Goal: Task Accomplishment & Management: Manage account settings

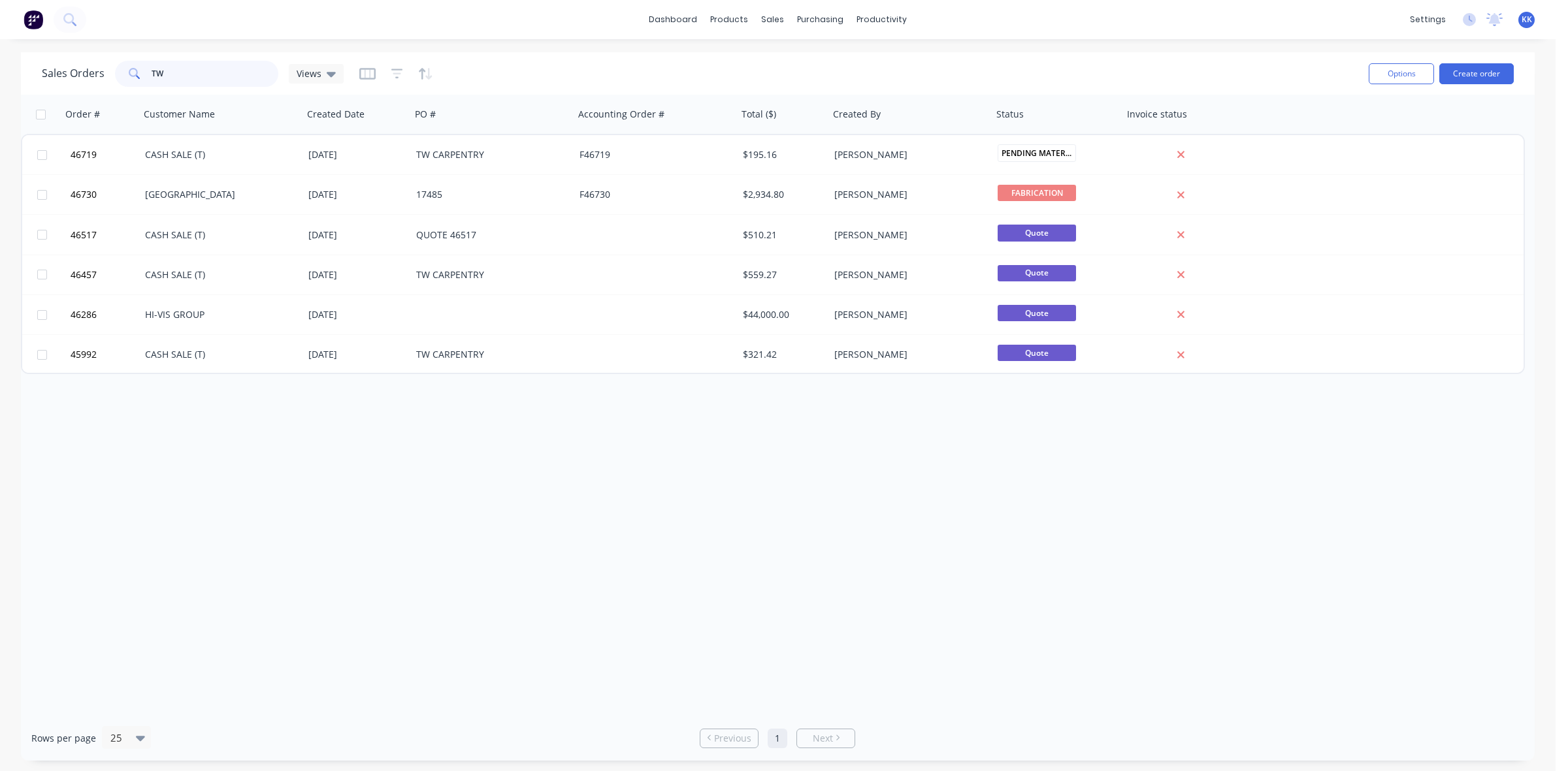
drag, startPoint x: 155, startPoint y: 70, endPoint x: 111, endPoint y: 69, distance: 44.0
click at [111, 69] on div "Sales Orders TW Views" at bounding box center [193, 74] width 302 height 26
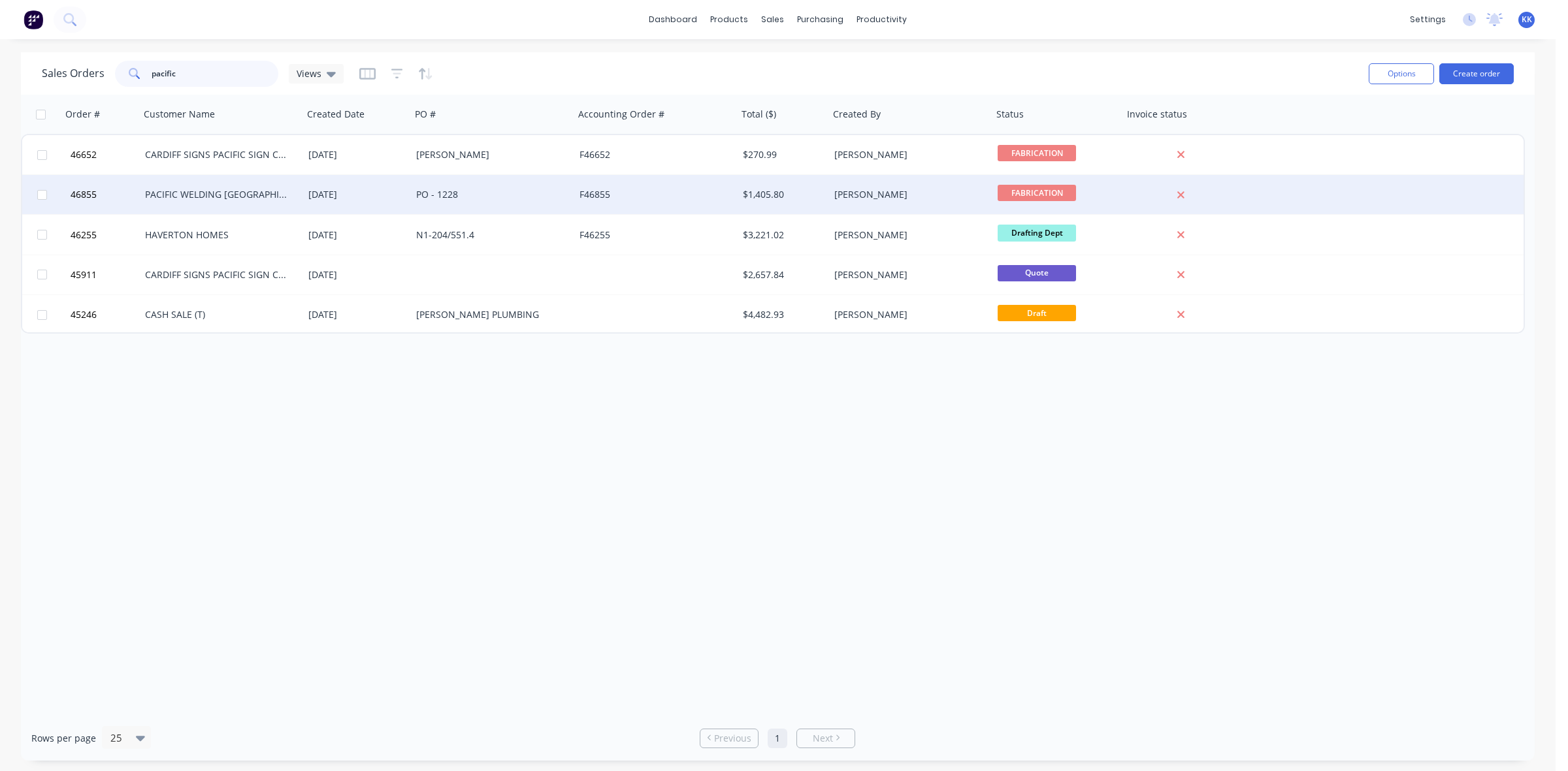
type input "pacific"
click at [183, 193] on div "PACIFIC WELDING AUSTRALIA" at bounding box center [217, 194] width 145 height 13
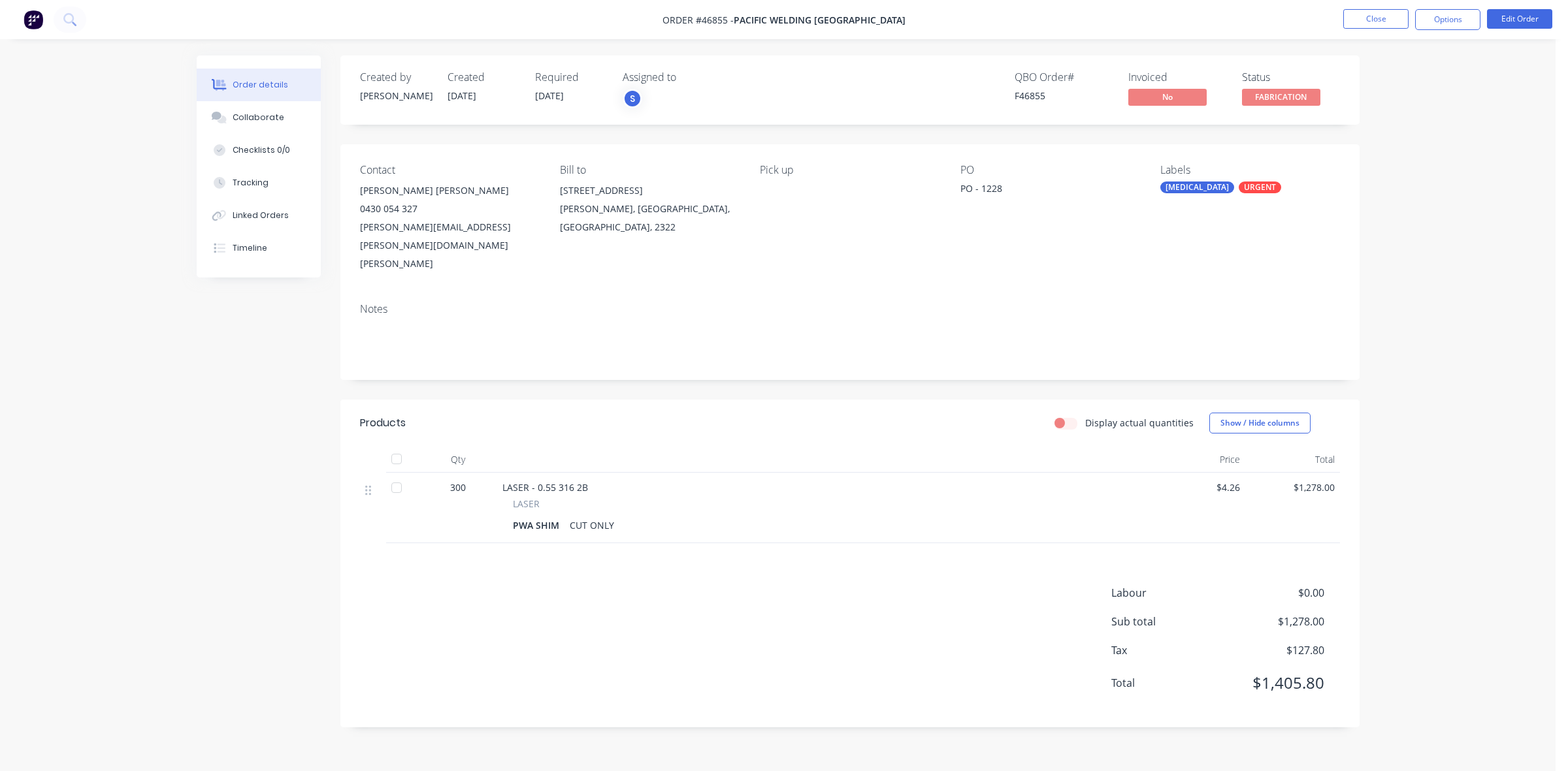
click at [1282, 92] on span "FABRICATION" at bounding box center [1282, 97] width 79 height 17
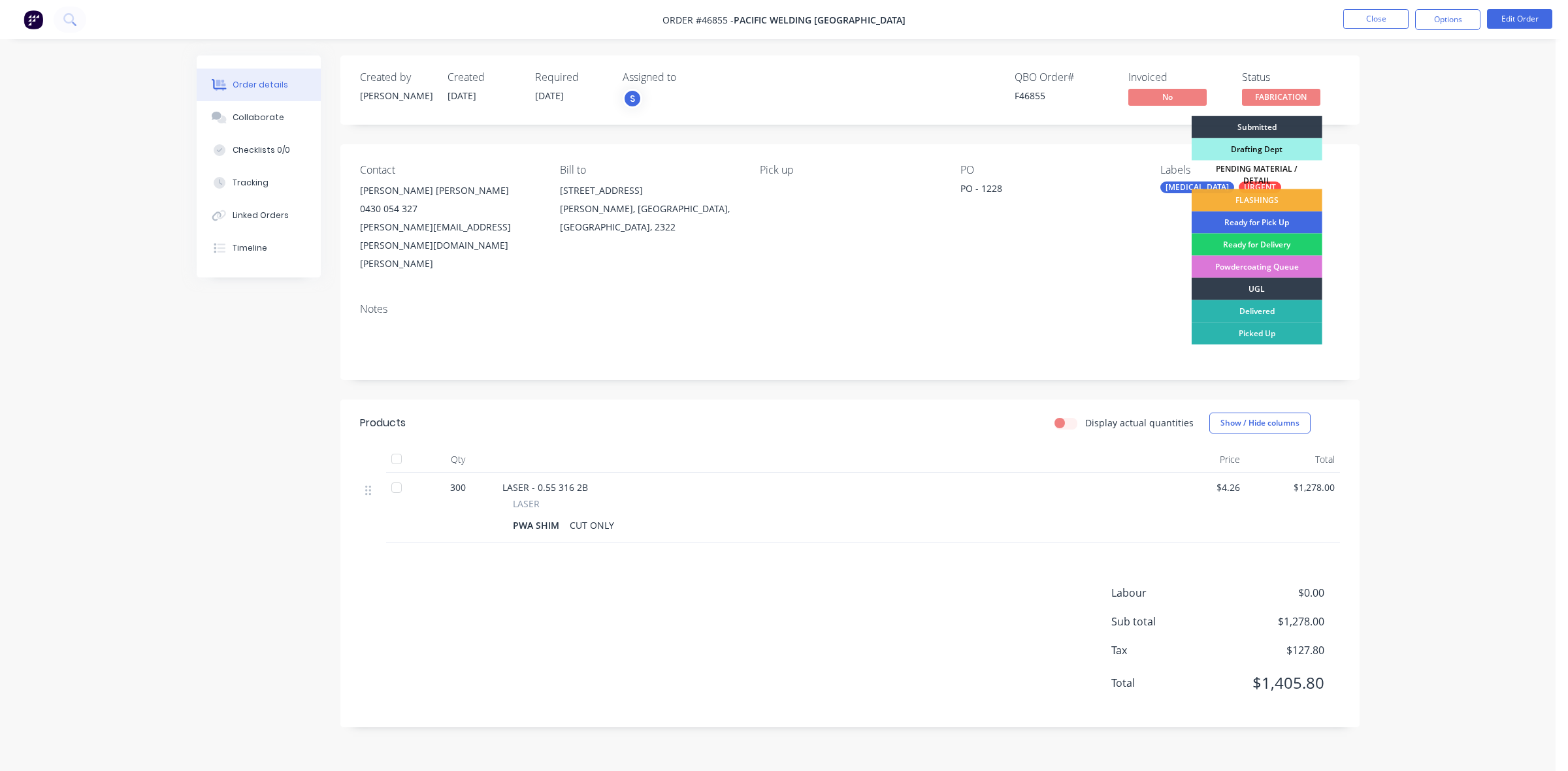
click at [1273, 217] on div "Ready for Pick Up" at bounding box center [1257, 222] width 131 height 22
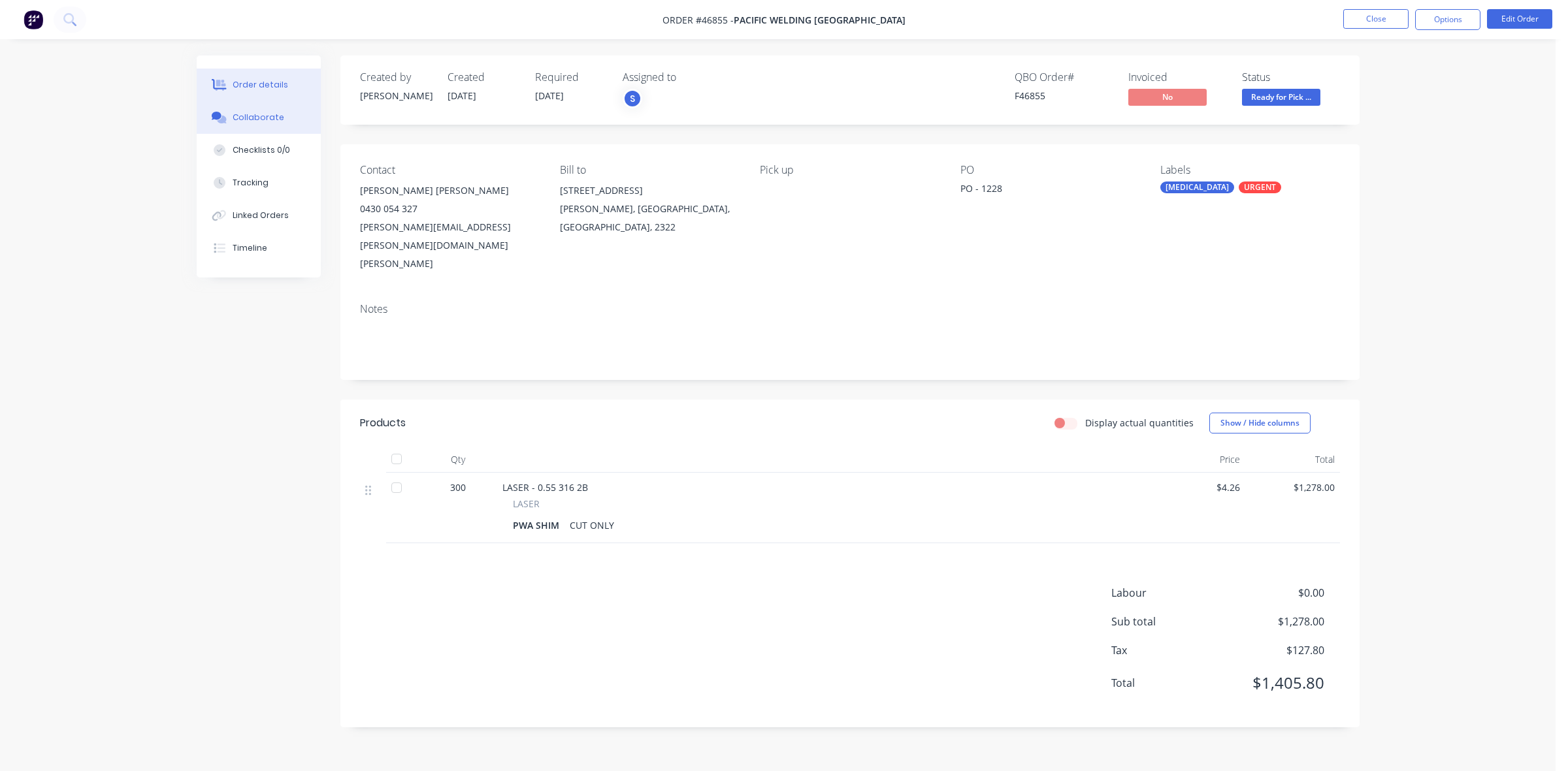
click at [284, 109] on button "Collaborate" at bounding box center [258, 117] width 124 height 32
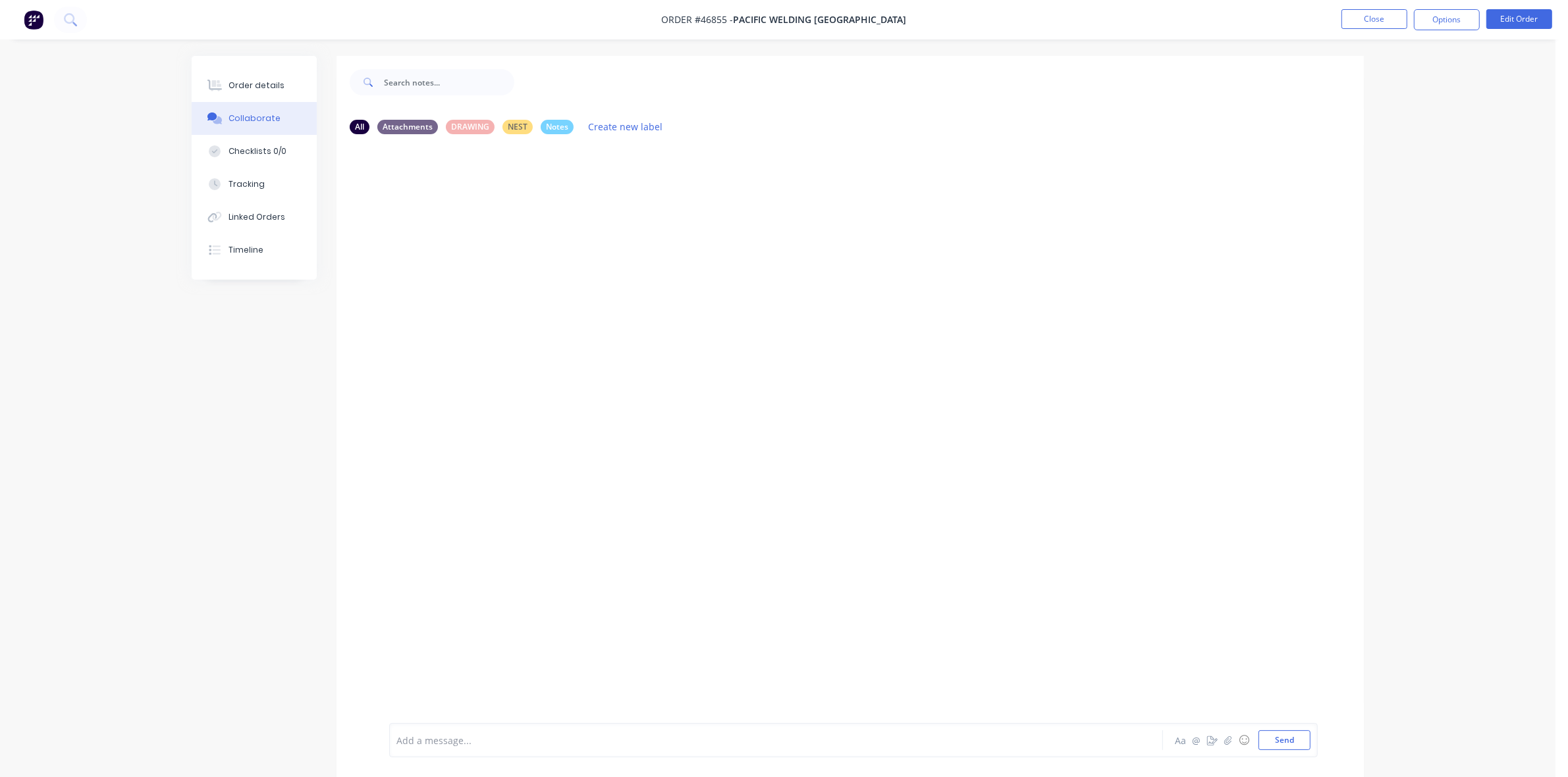
click at [436, 744] on div at bounding box center [740, 741] width 685 height 14
click at [244, 90] on div "Order details" at bounding box center [257, 85] width 56 height 11
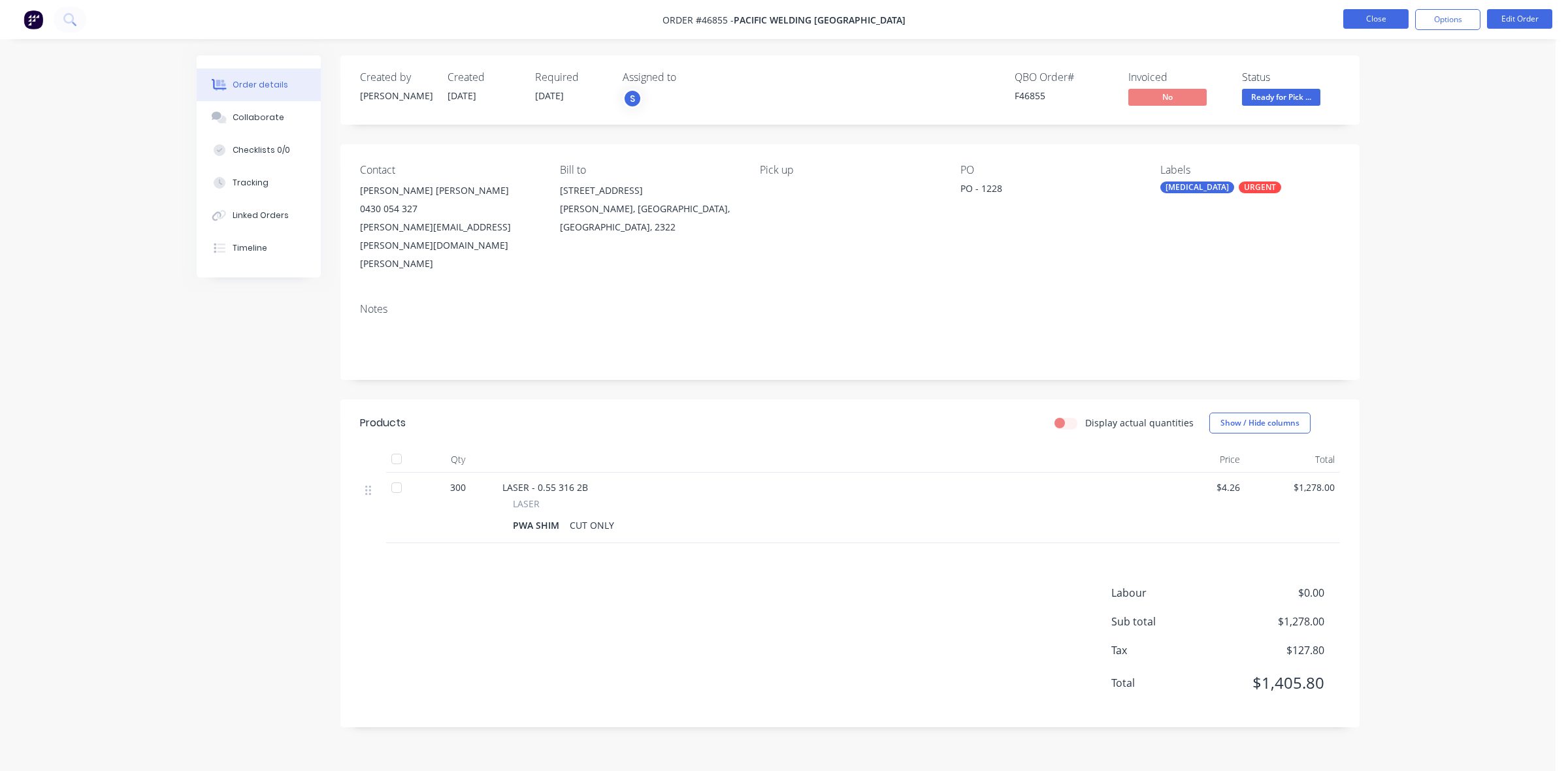
click at [1392, 19] on button "Close" at bounding box center [1376, 18] width 65 height 19
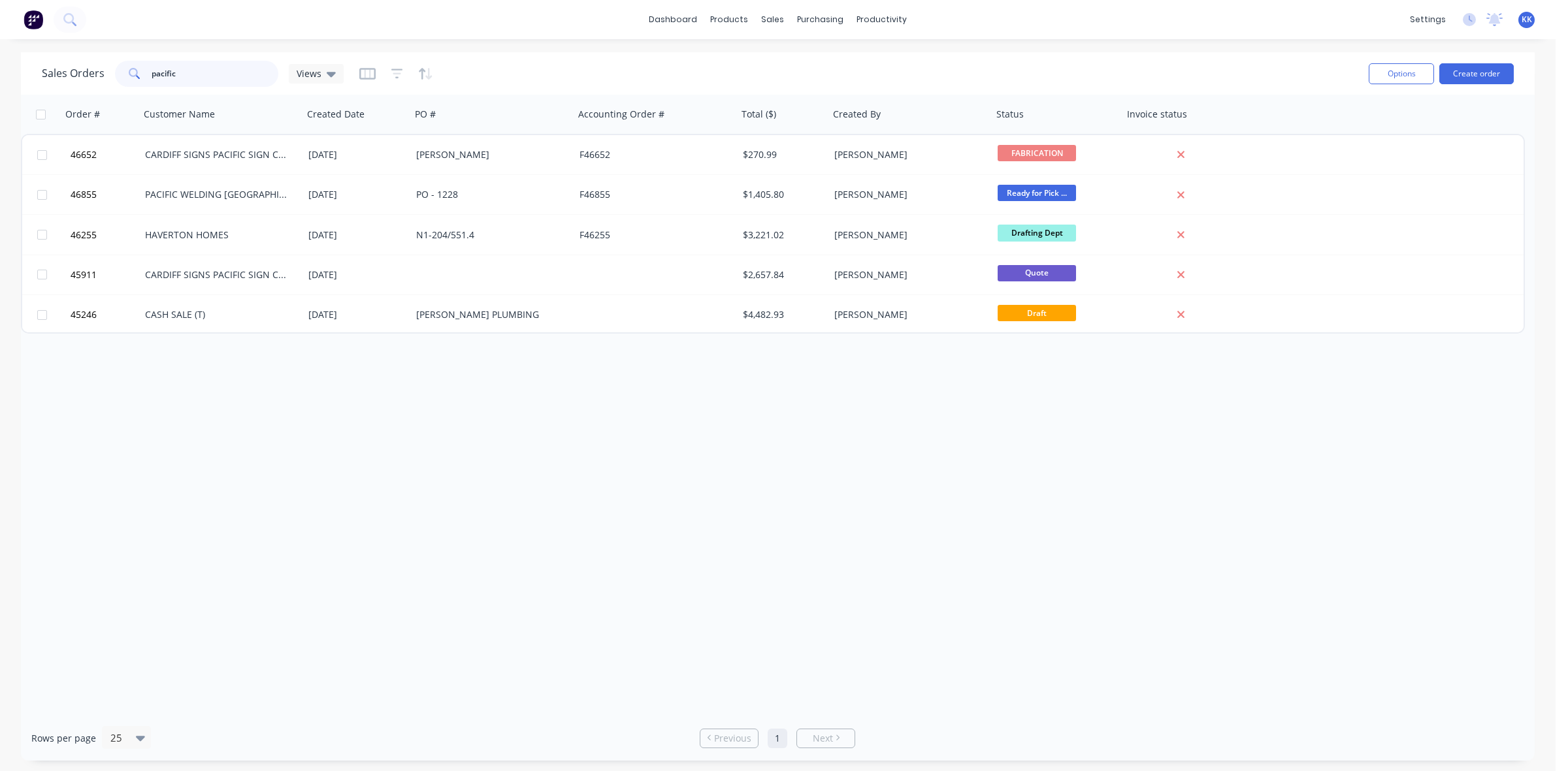
drag, startPoint x: 187, startPoint y: 78, endPoint x: 141, endPoint y: 71, distance: 46.5
click at [141, 71] on div "pacific" at bounding box center [196, 74] width 163 height 26
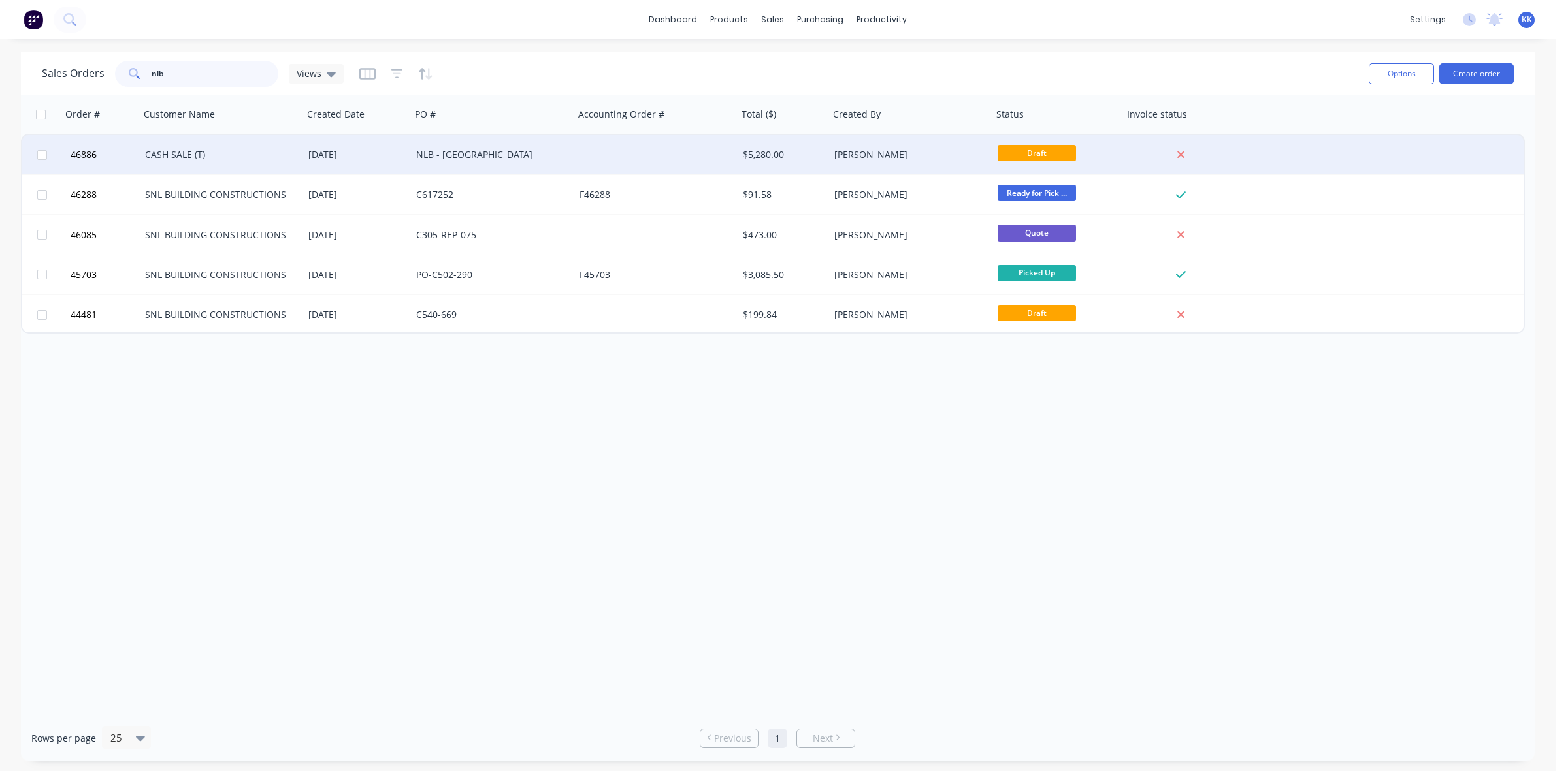
type input "nlb"
click at [280, 154] on div "CASH SALE (T)" at bounding box center [217, 154] width 145 height 13
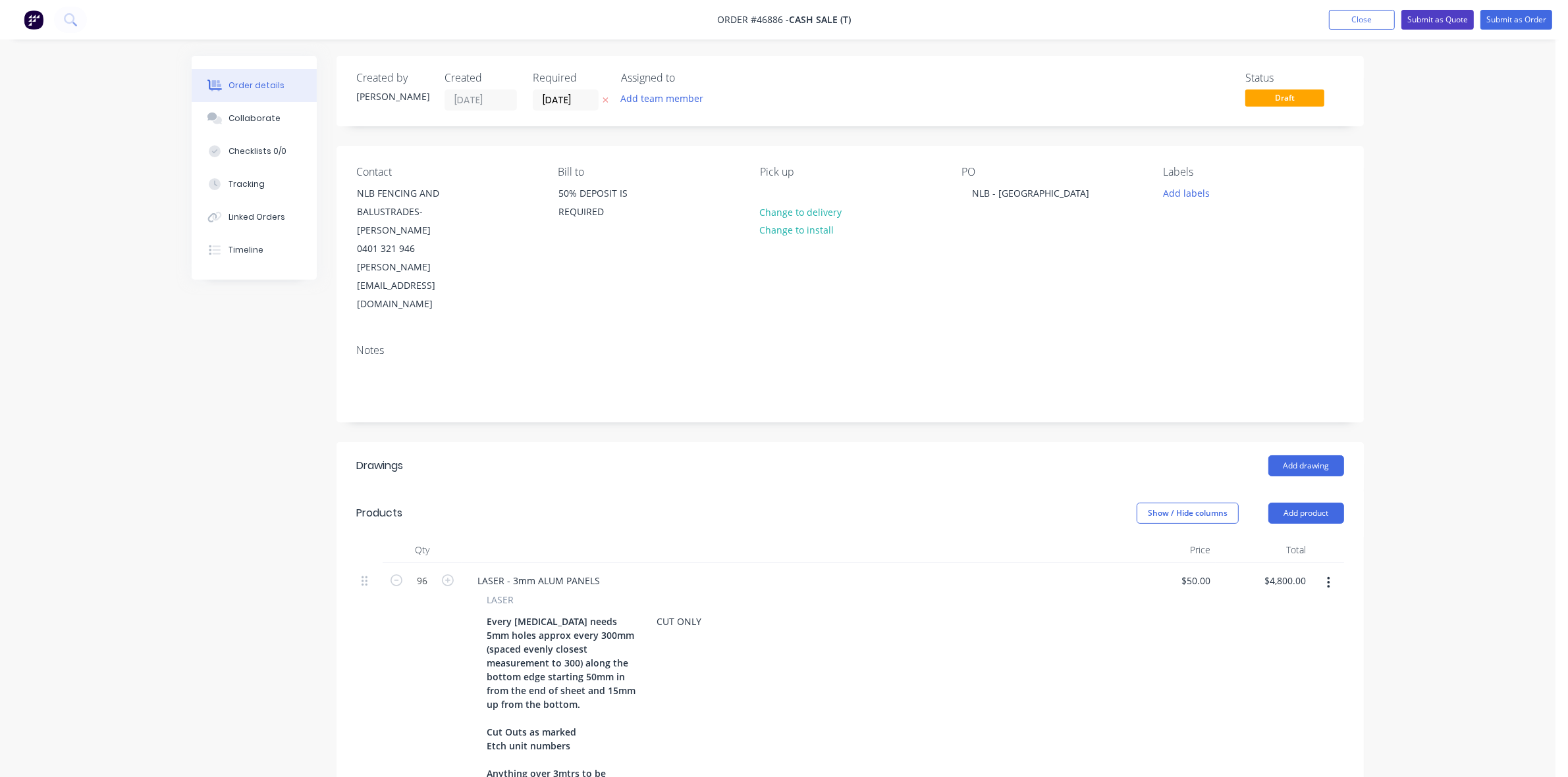
click at [1436, 17] on button "Submit as Quote" at bounding box center [1438, 19] width 72 height 19
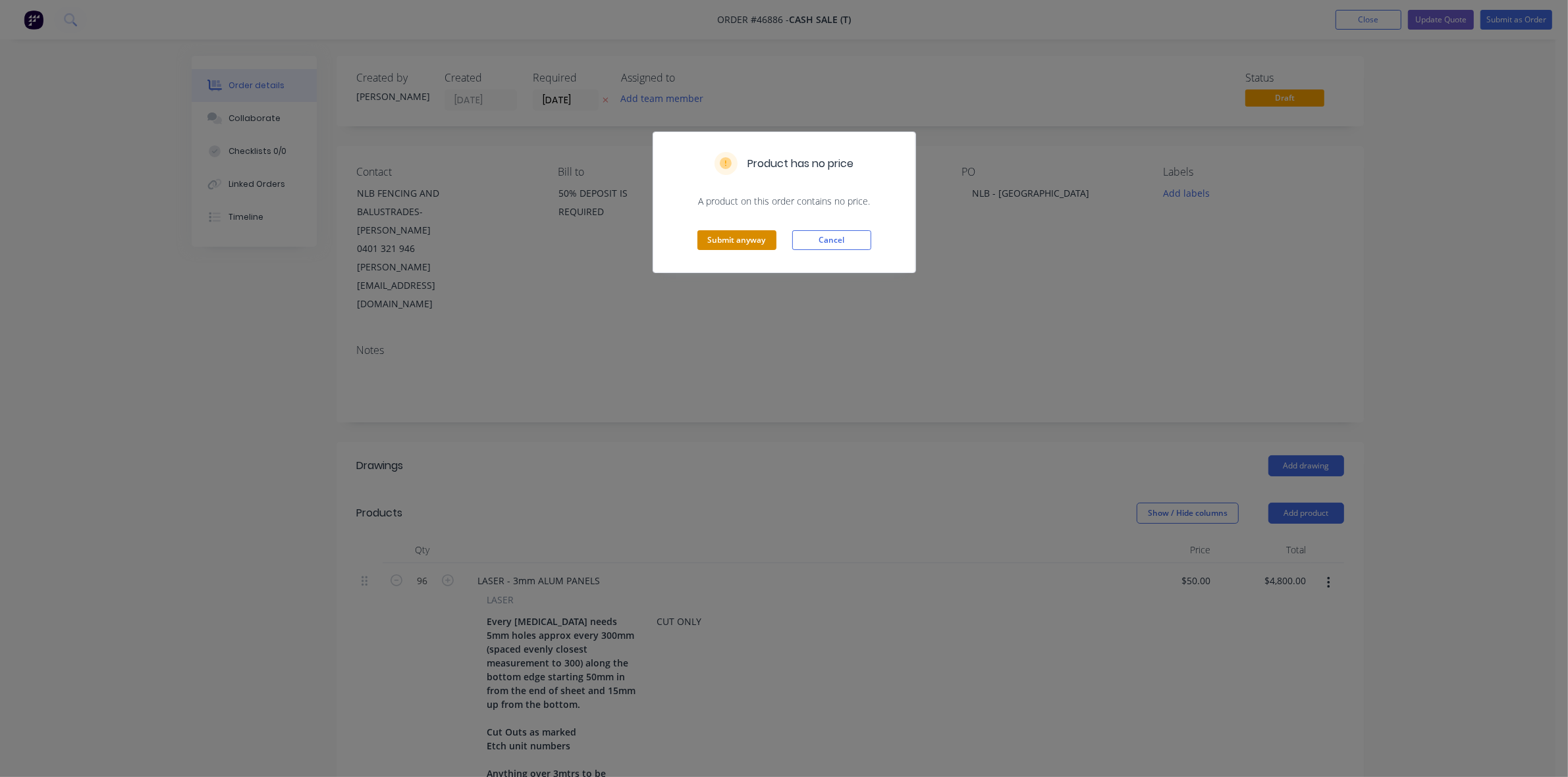
click at [746, 243] on button "Submit anyway" at bounding box center [737, 240] width 79 height 19
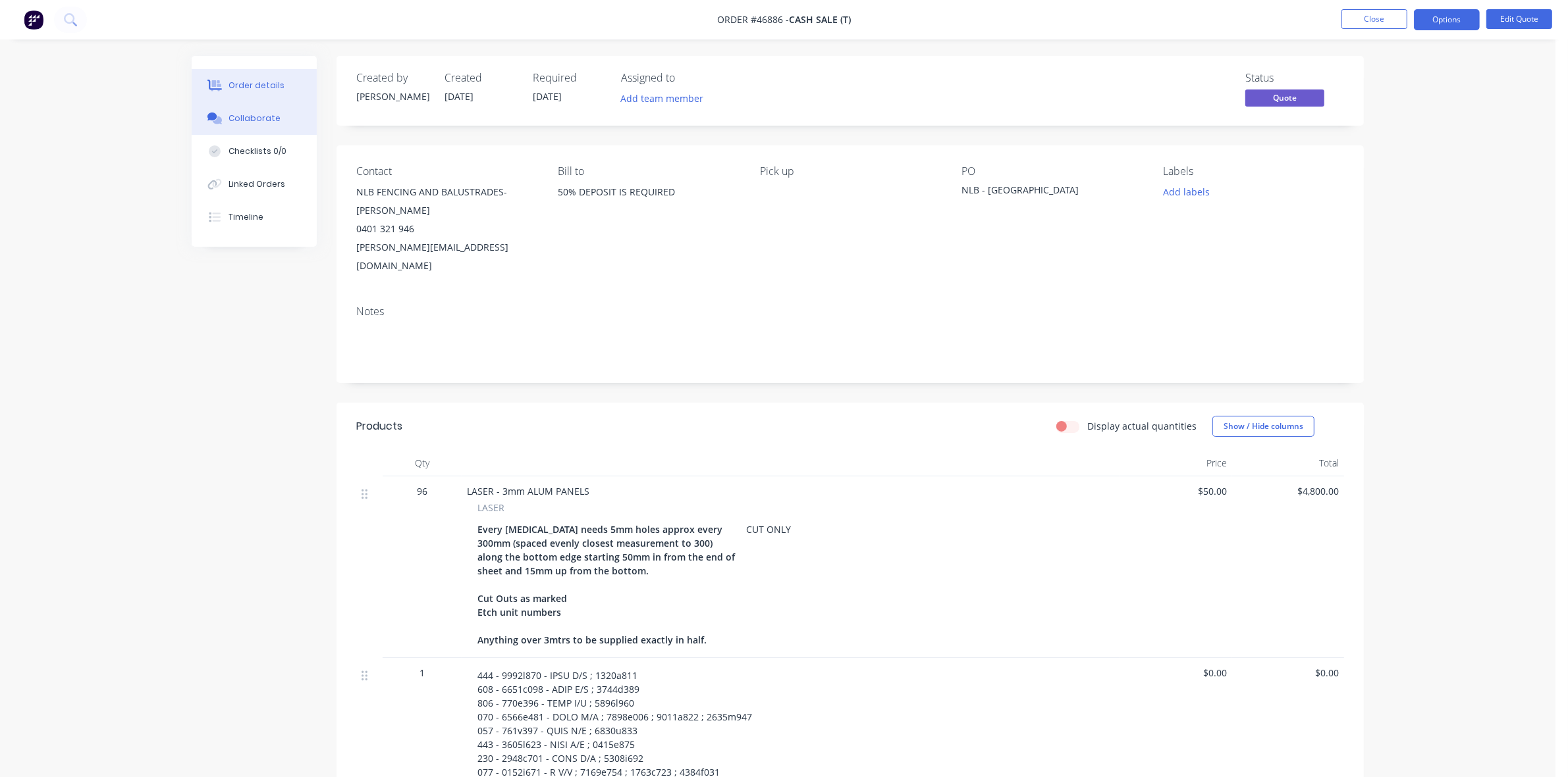
click at [242, 122] on div "Collaborate" at bounding box center [254, 118] width 52 height 11
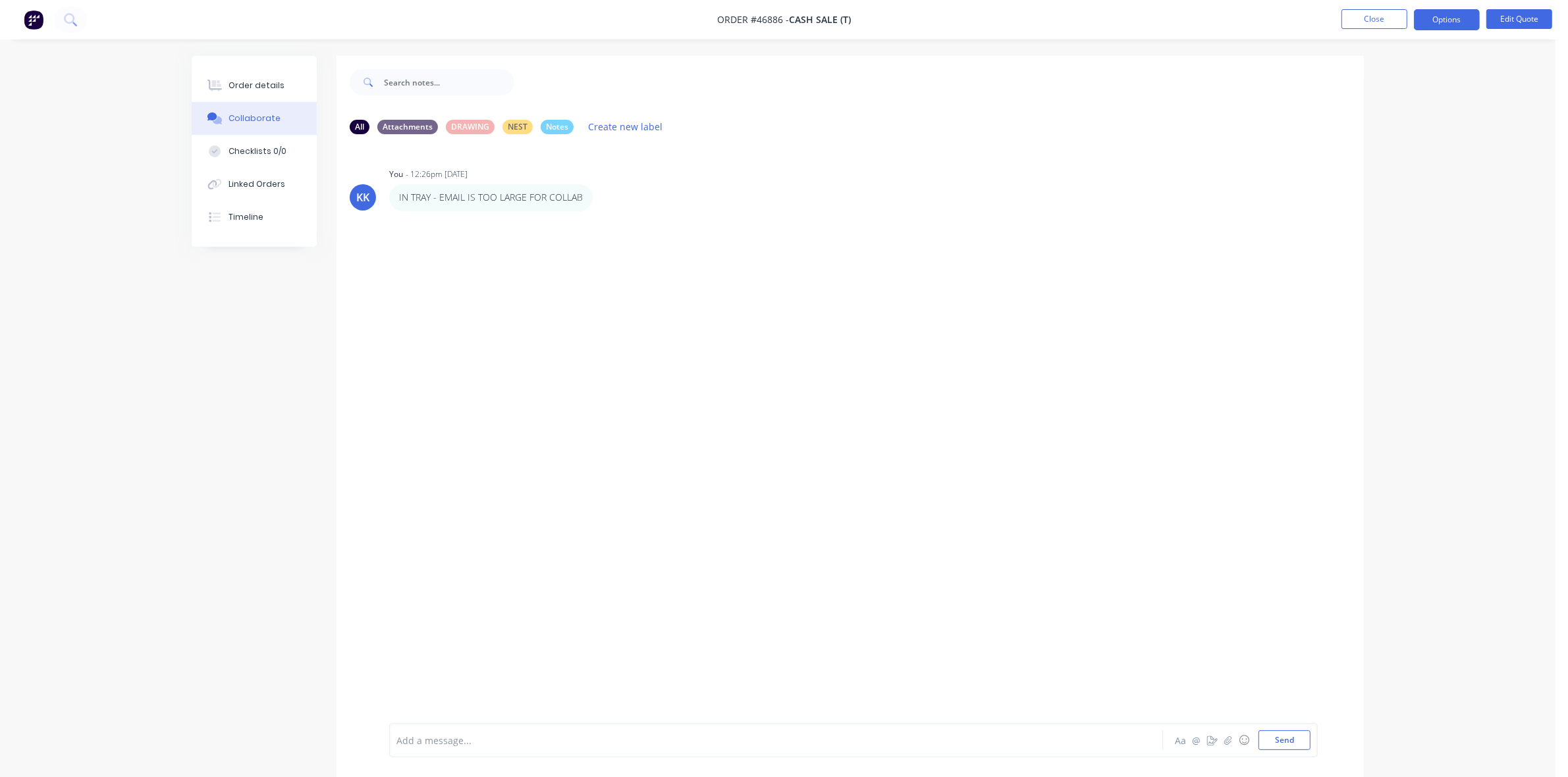
click at [455, 737] on div at bounding box center [740, 741] width 685 height 14
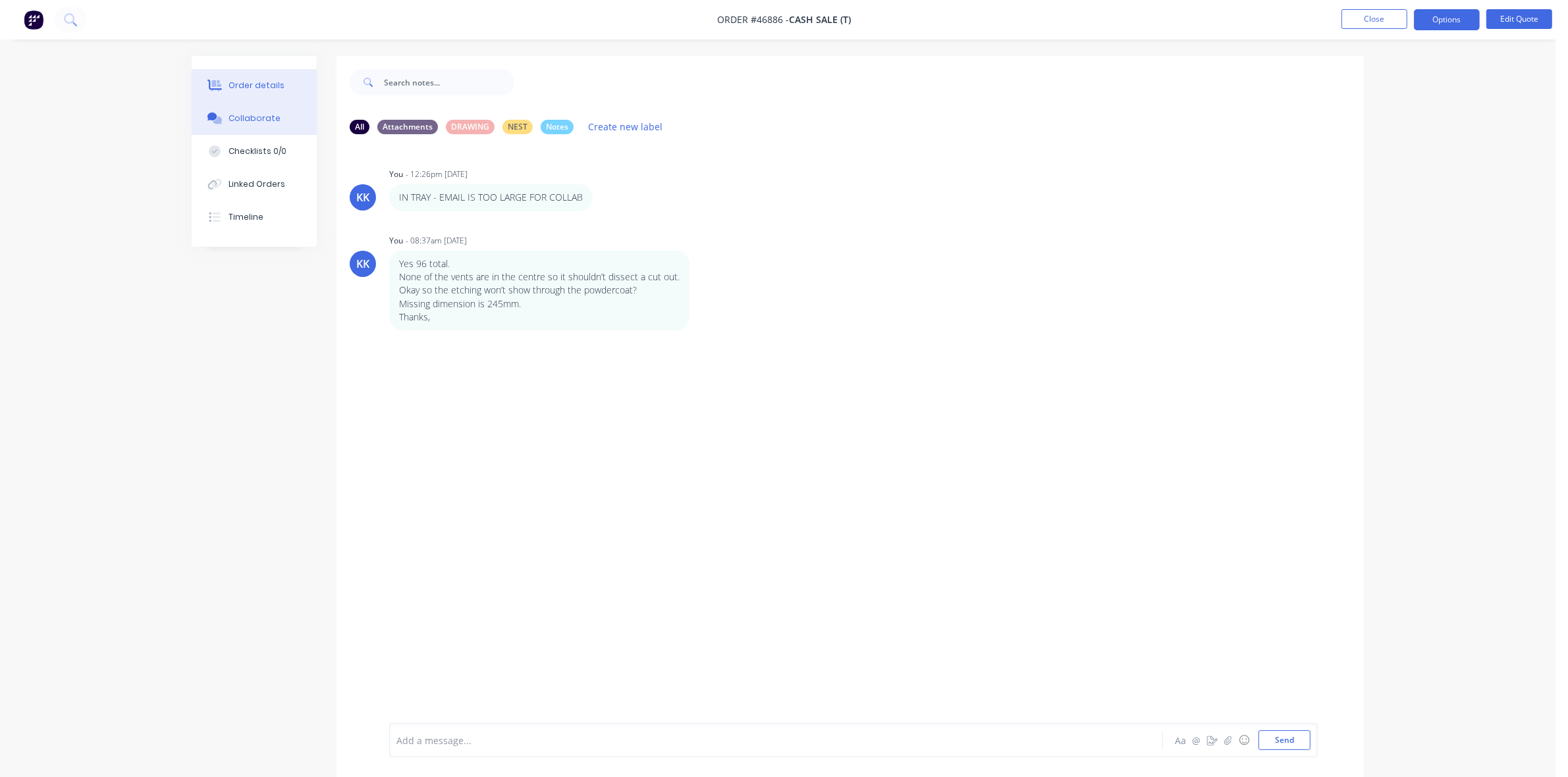
click at [261, 83] on div "Order details" at bounding box center [257, 85] width 56 height 11
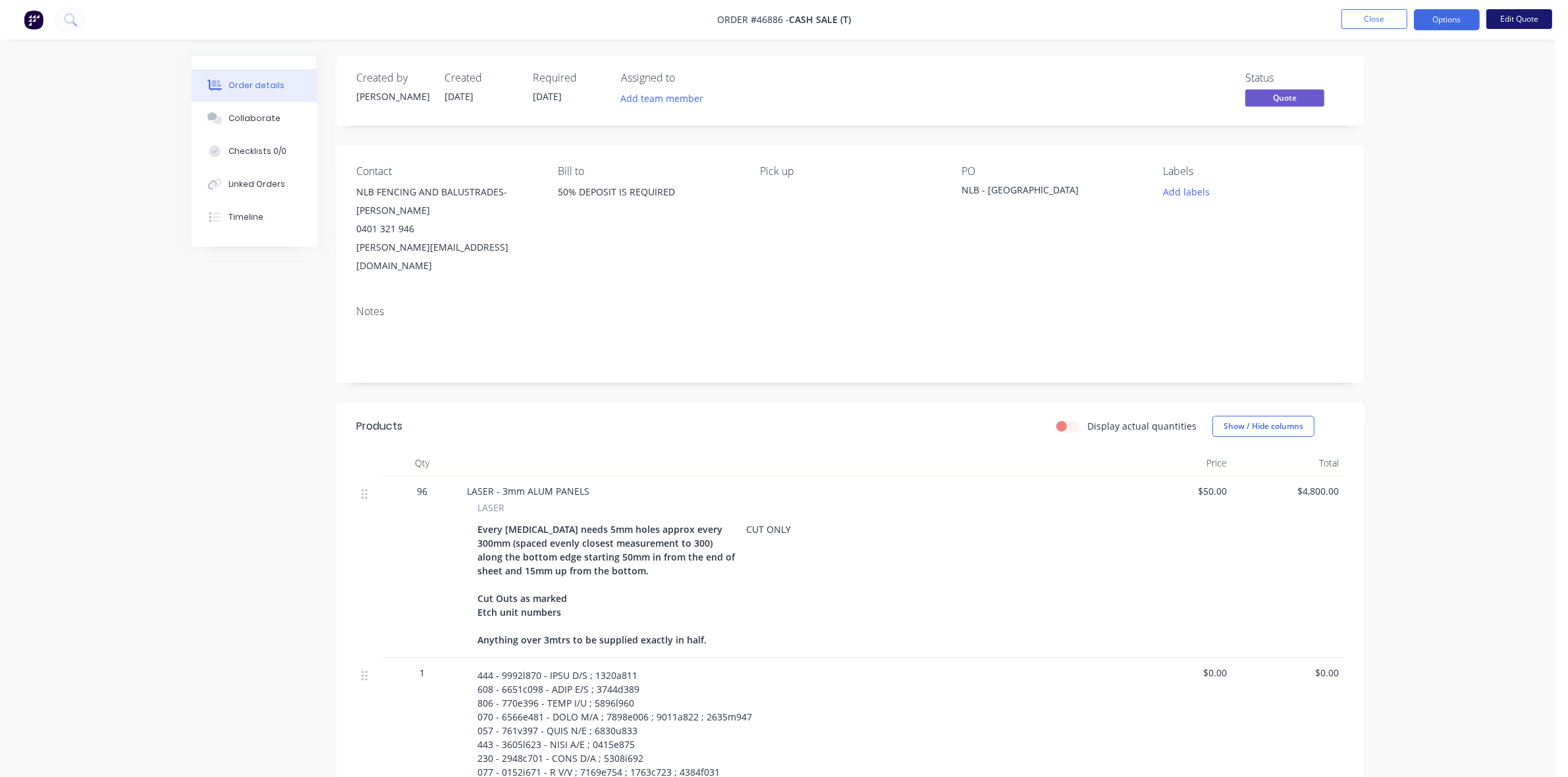
click at [1513, 19] on button "Edit Quote" at bounding box center [1519, 18] width 66 height 19
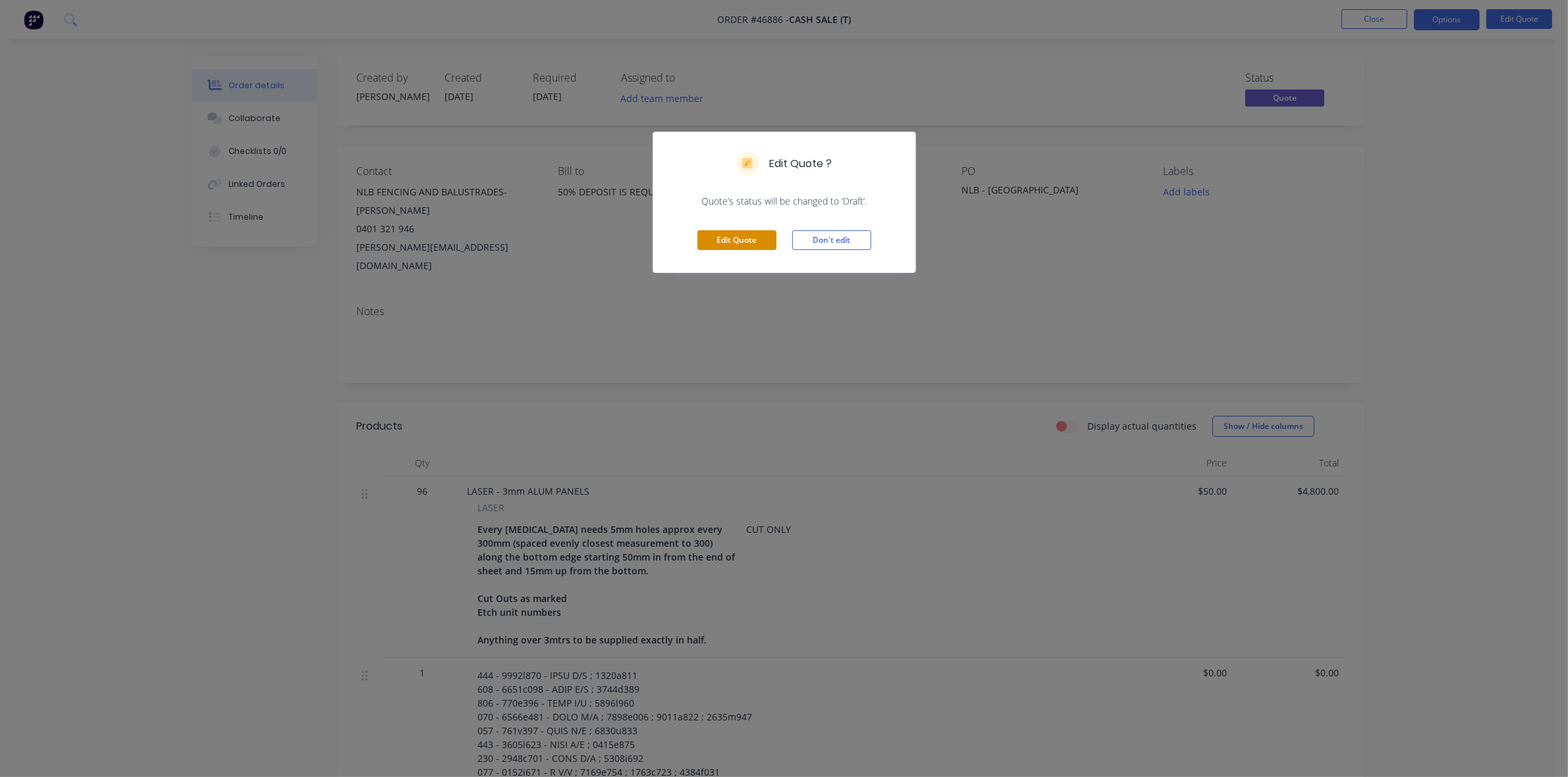
click at [757, 244] on button "Edit Quote" at bounding box center [737, 240] width 79 height 19
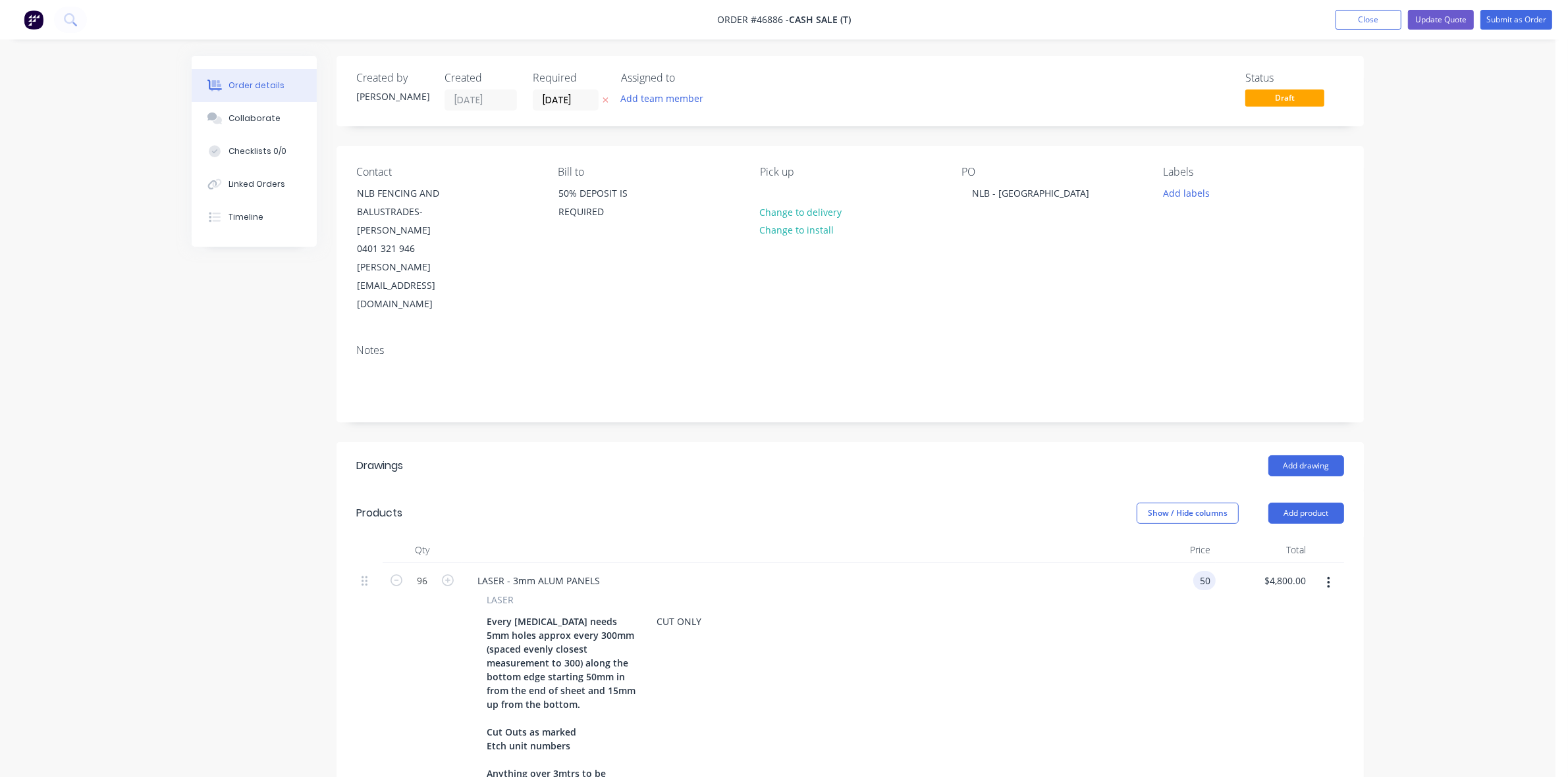
click at [1184, 563] on div "50 50" at bounding box center [1168, 685] width 96 height 243
type input "$55.00"
type input "$5,280.00"
click at [1444, 15] on button "Update Quote" at bounding box center [1440, 19] width 66 height 19
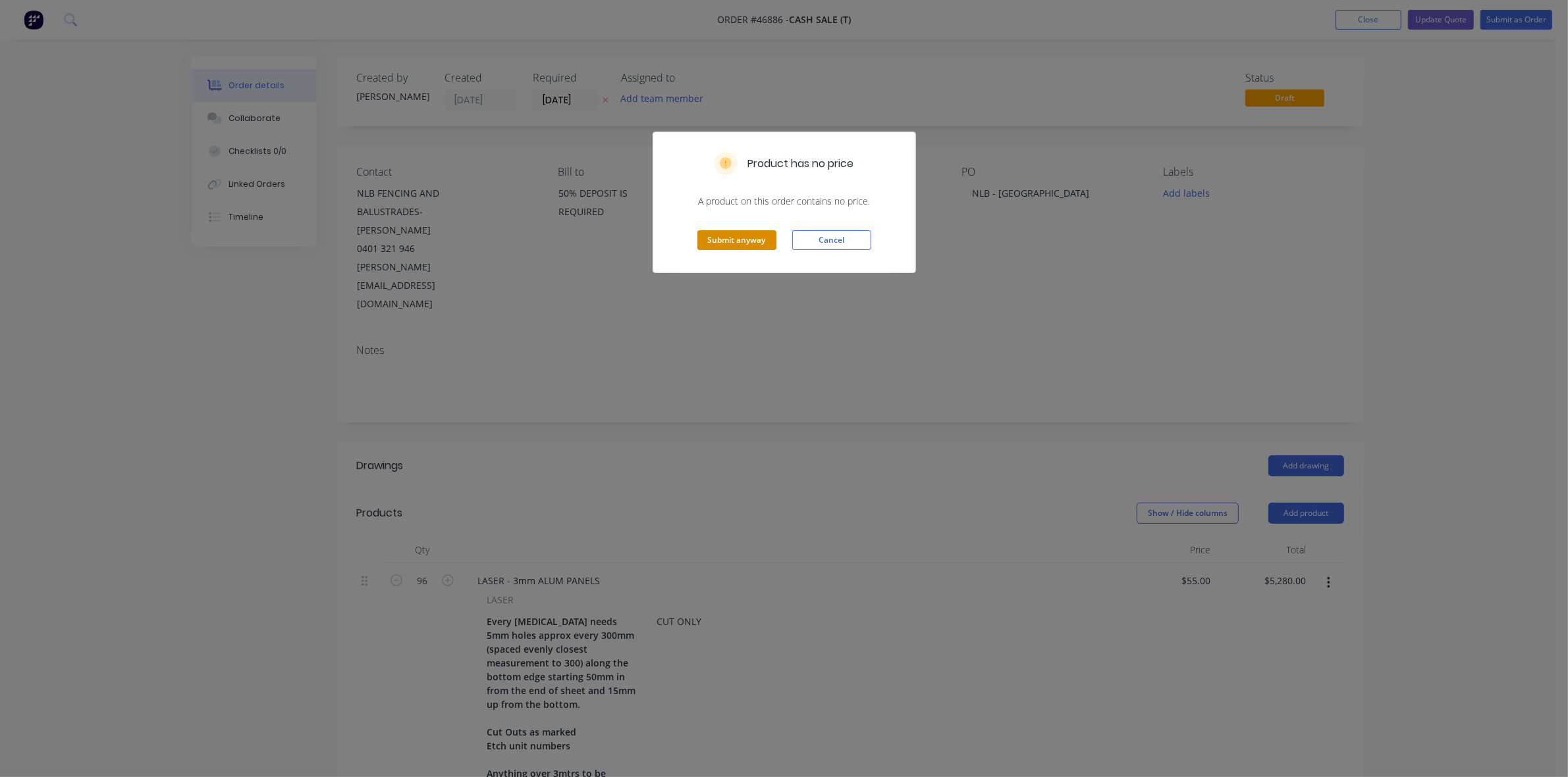
click at [746, 243] on button "Submit anyway" at bounding box center [737, 240] width 79 height 19
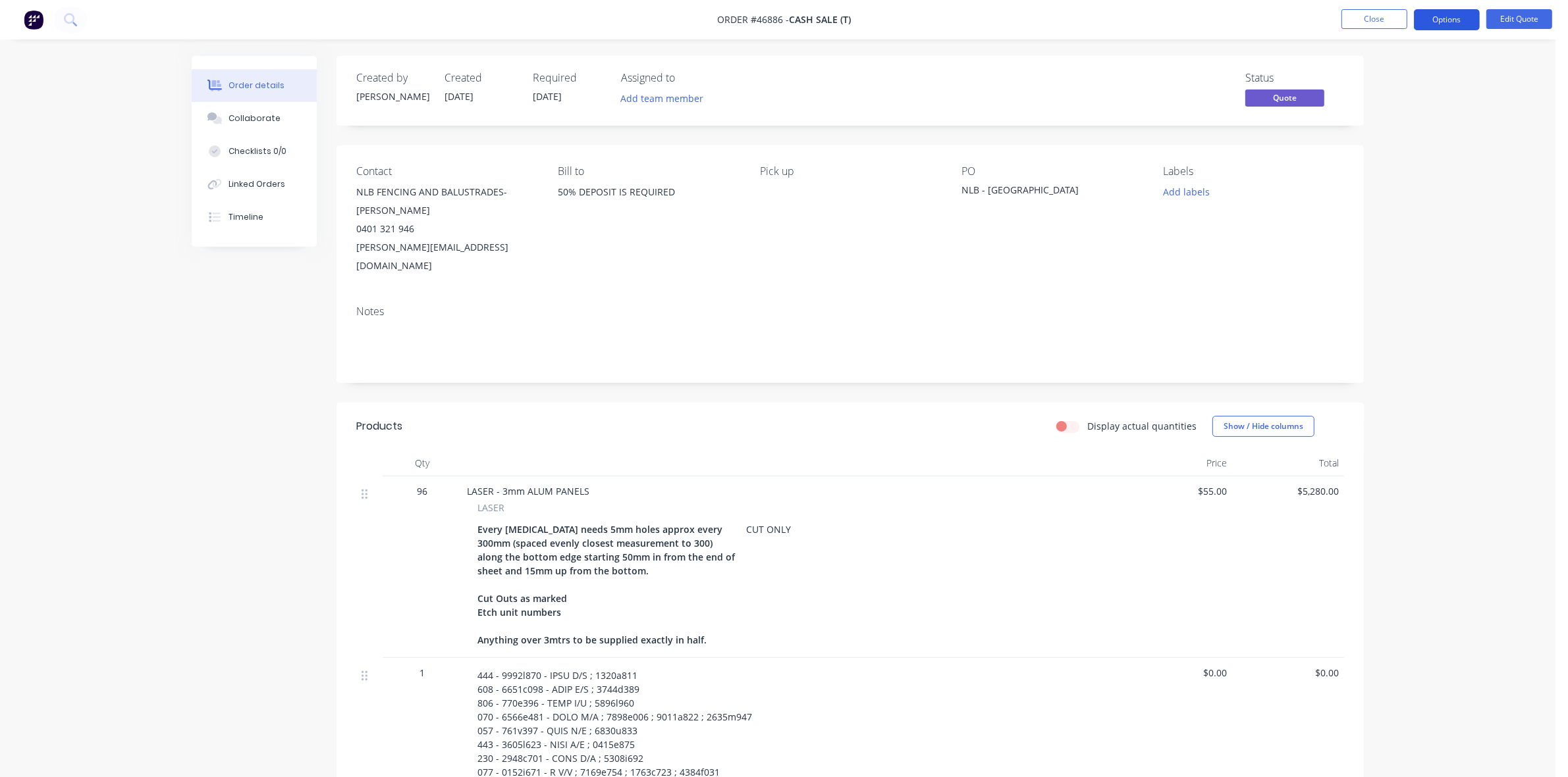
click at [1450, 11] on button "Options" at bounding box center [1447, 19] width 66 height 21
click at [1375, 102] on div "Proforma Invoice" at bounding box center [1407, 106] width 121 height 19
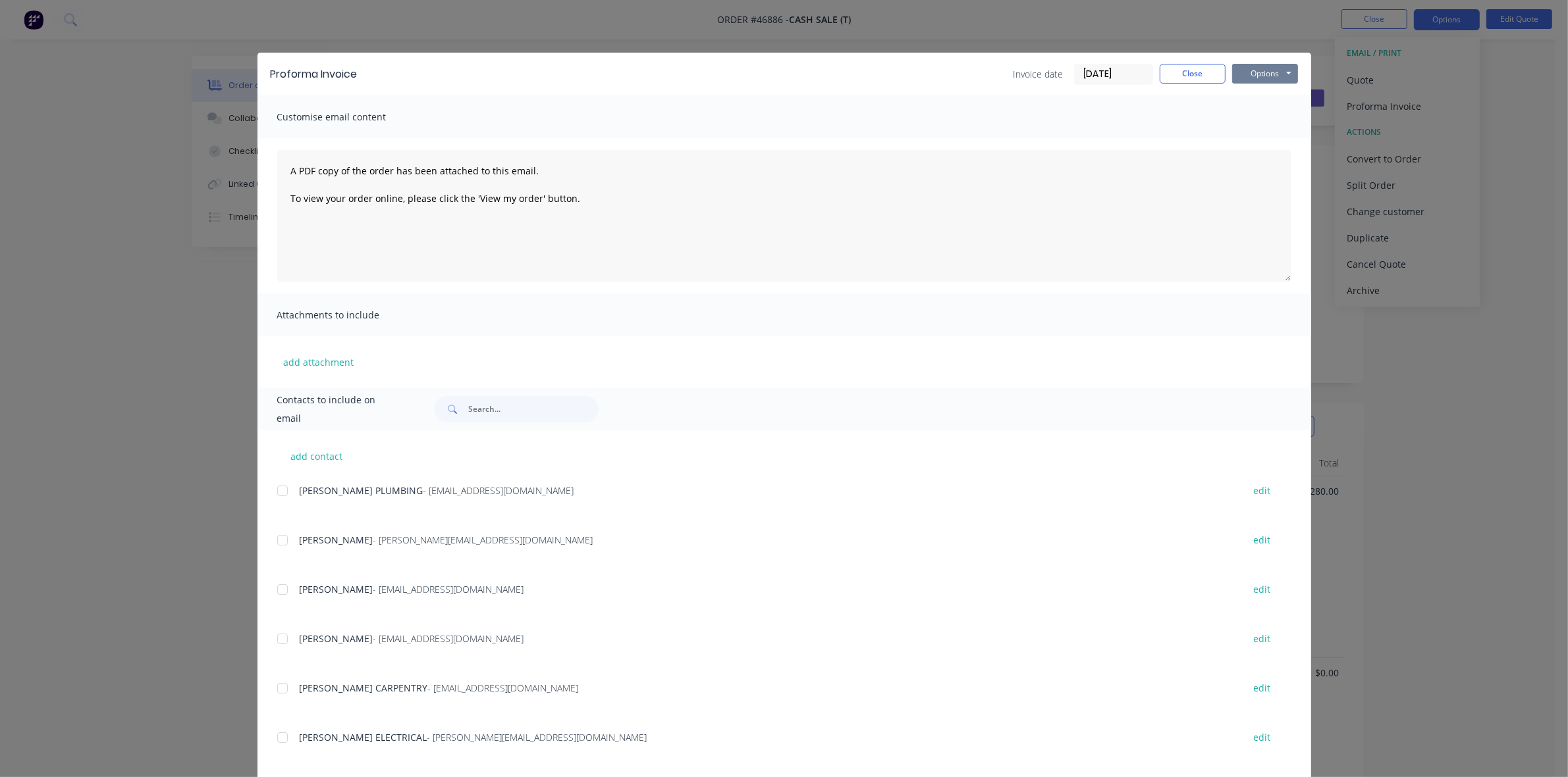
click at [1268, 64] on button "Options" at bounding box center [1265, 74] width 66 height 19
click at [1255, 98] on button "Preview" at bounding box center [1274, 98] width 84 height 22
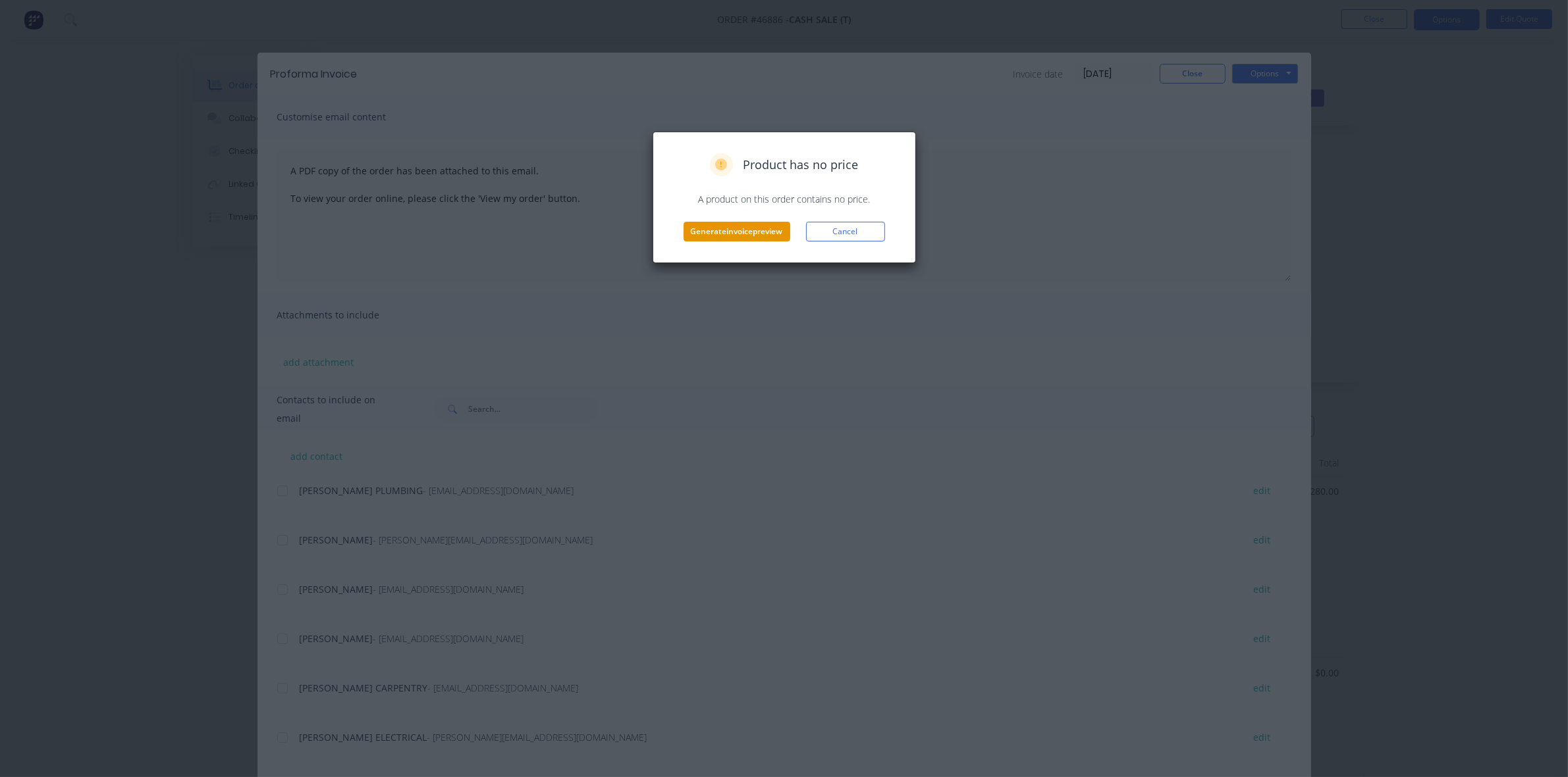
click at [723, 236] on button "Generate invoice preview" at bounding box center [736, 231] width 106 height 19
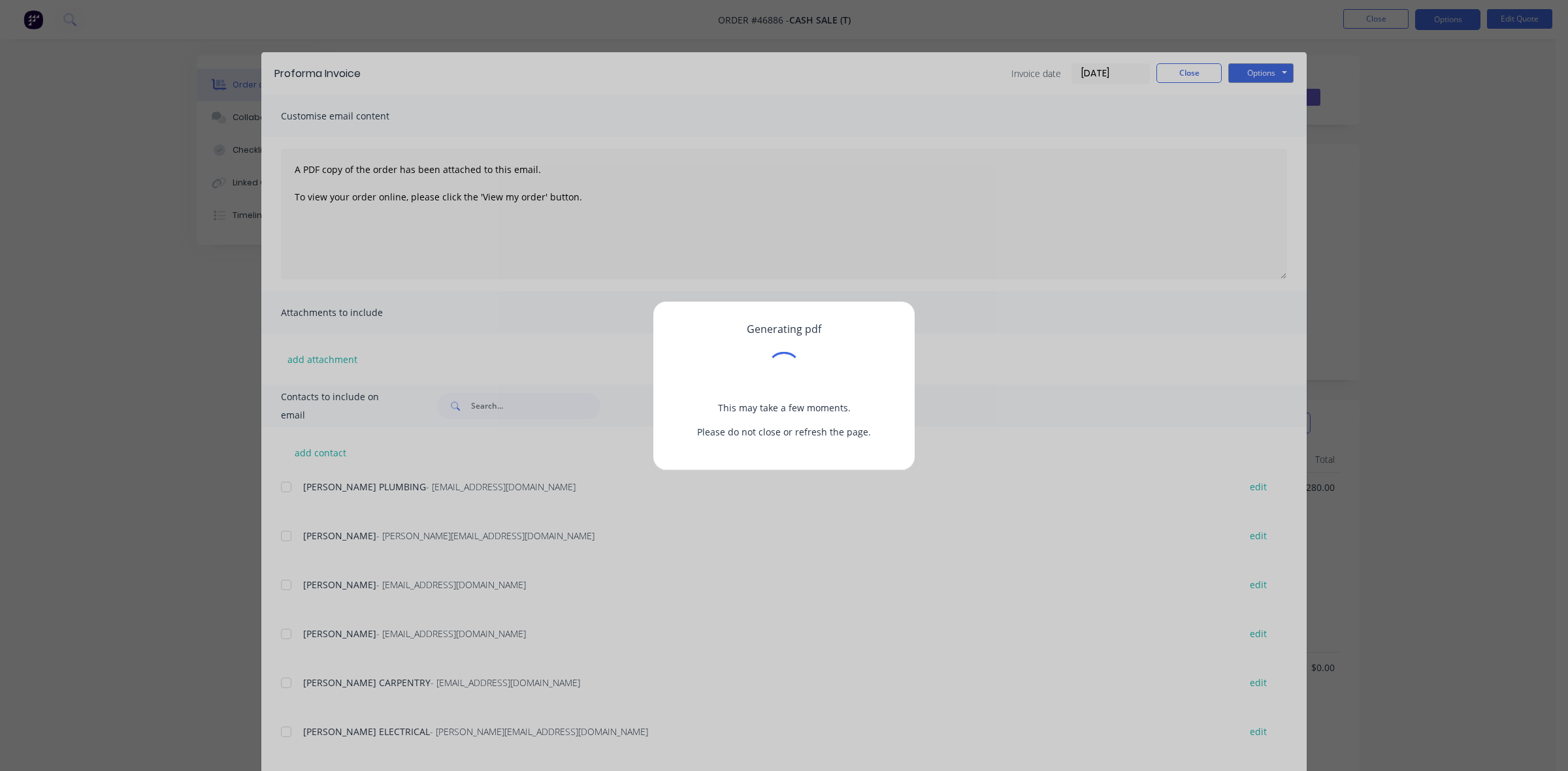
click at [1174, 66] on div "Generating pdf This may take a few moments. Please do not close or refresh the …" at bounding box center [784, 386] width 1568 height 771
click at [1188, 69] on div "Generating pdf This may take a few moments. Please do not close or refresh the …" at bounding box center [784, 386] width 1568 height 771
click at [1172, 69] on div "Generating pdf This may take a few moments. Please do not close or refresh the …" at bounding box center [784, 386] width 1568 height 771
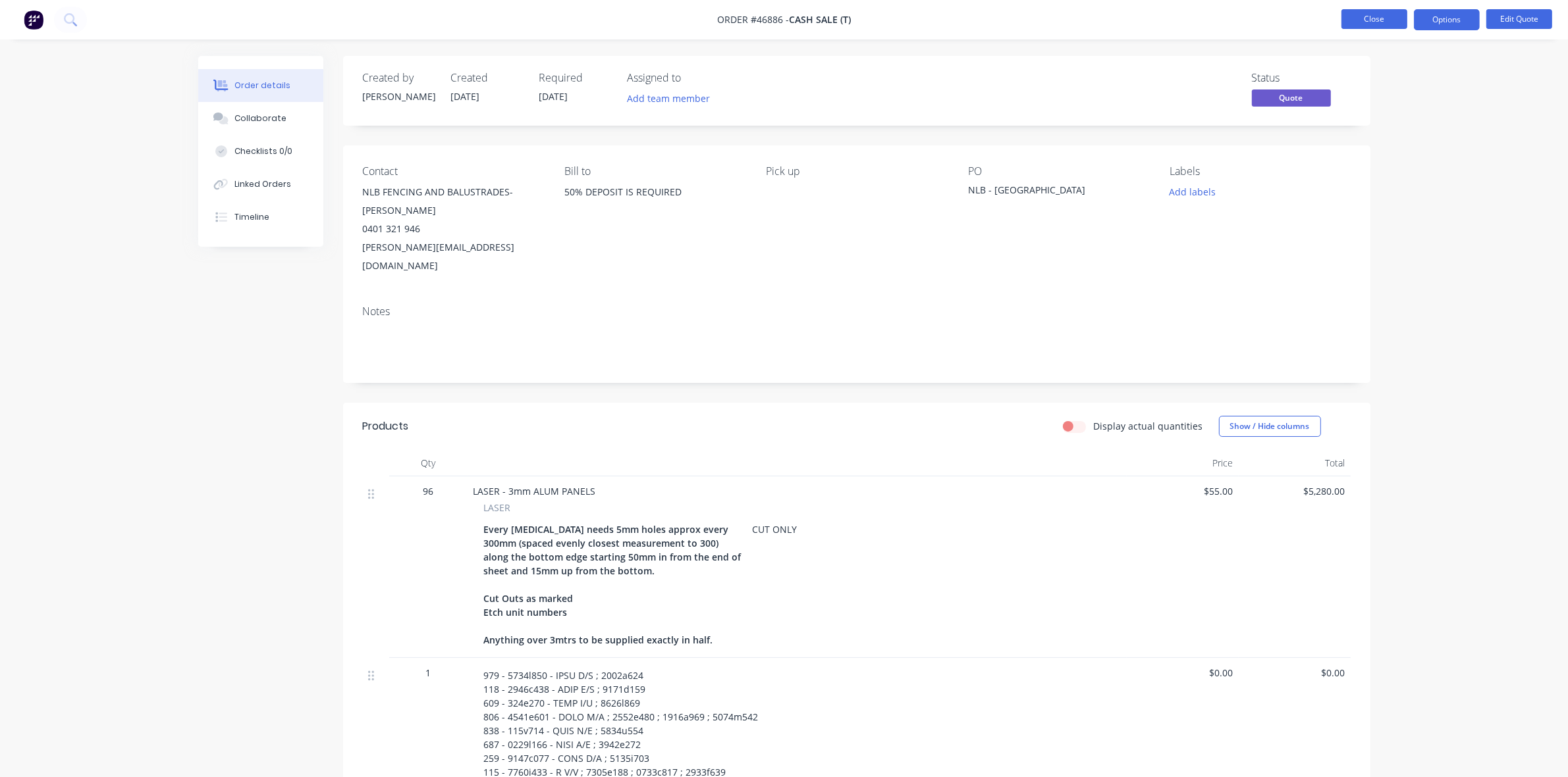
click at [1353, 27] on button "Close" at bounding box center [1374, 18] width 66 height 19
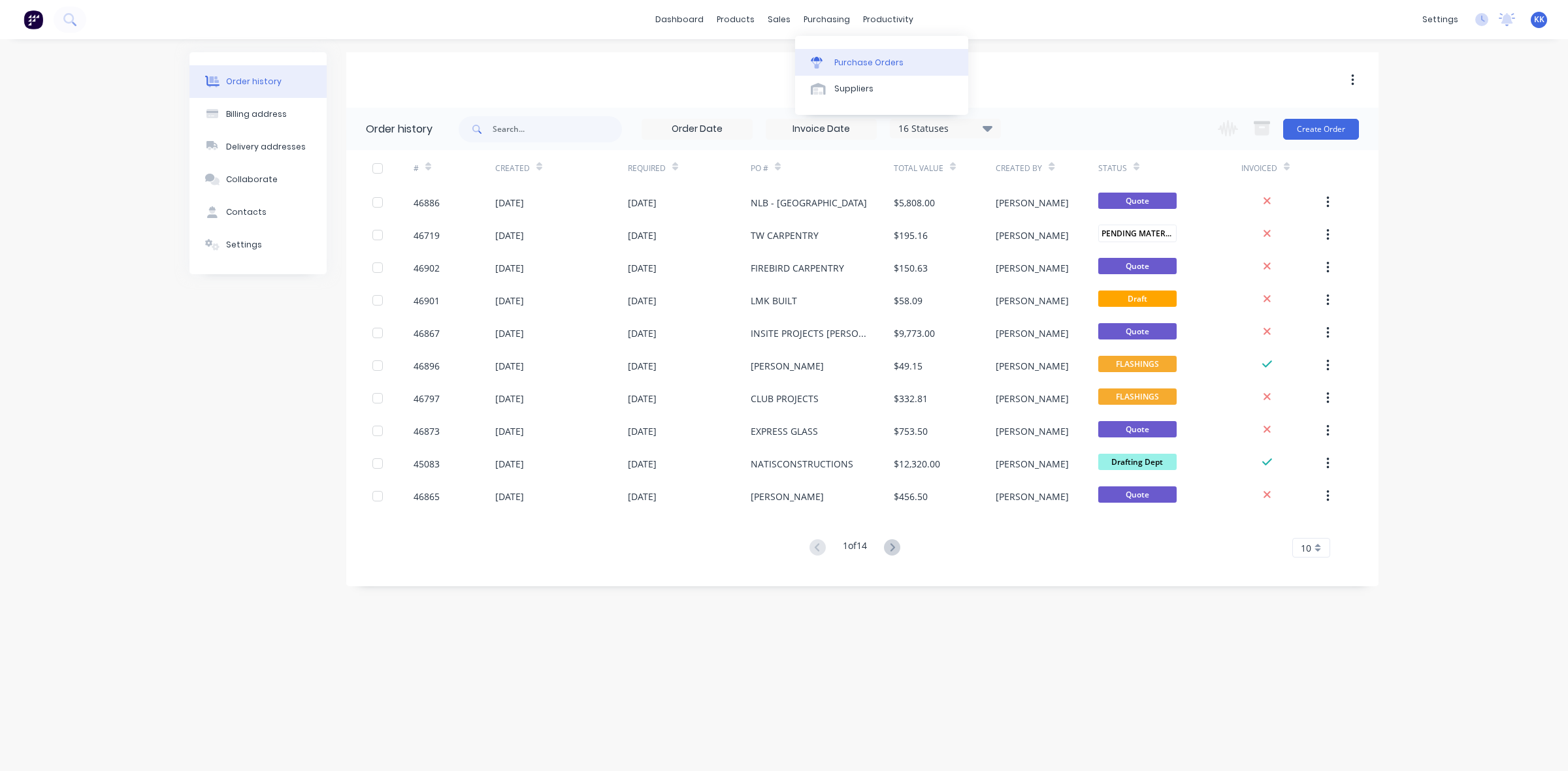
click at [852, 54] on link "Purchase Orders" at bounding box center [881, 62] width 173 height 26
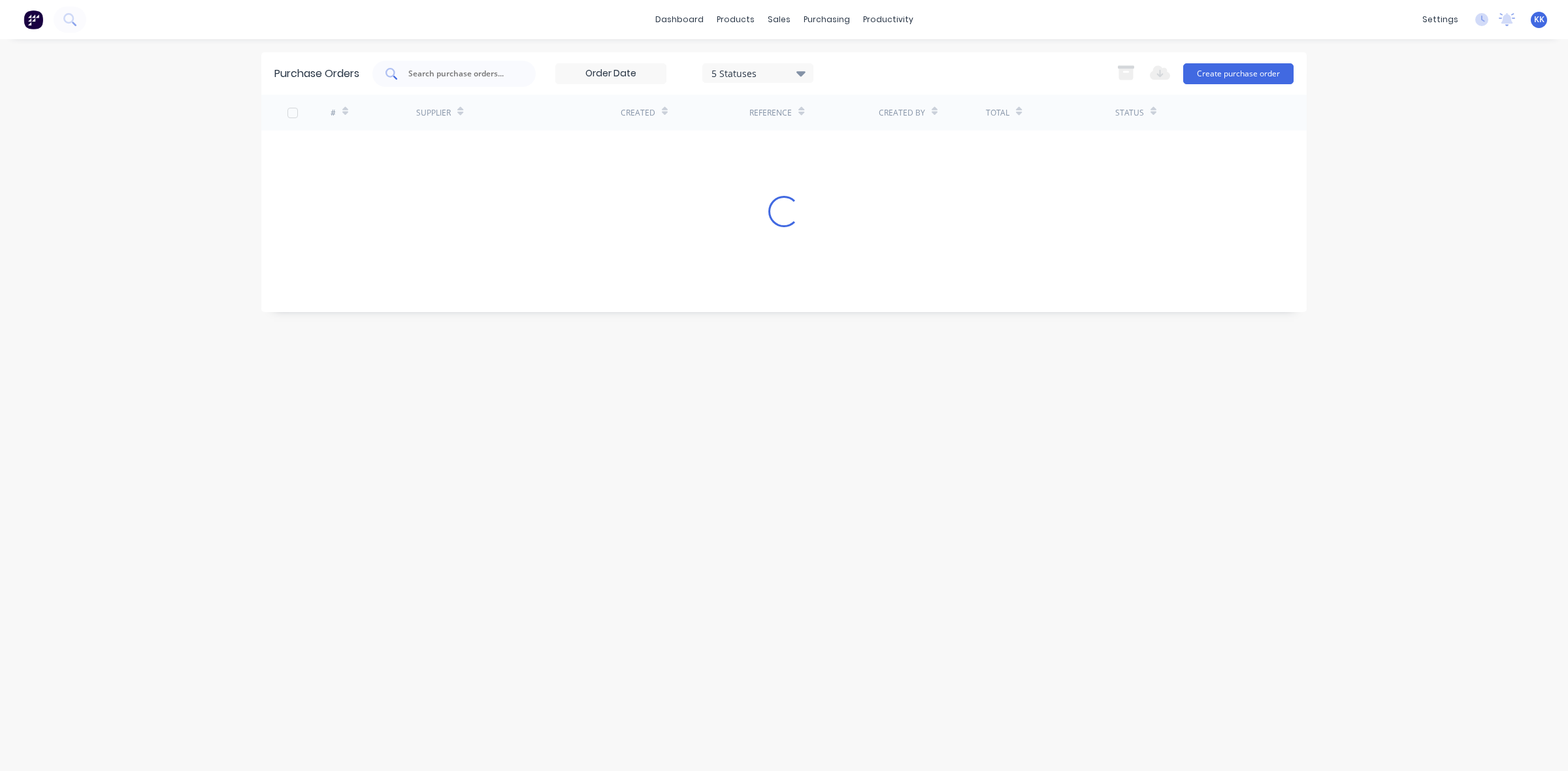
click at [442, 71] on input "text" at bounding box center [462, 73] width 108 height 13
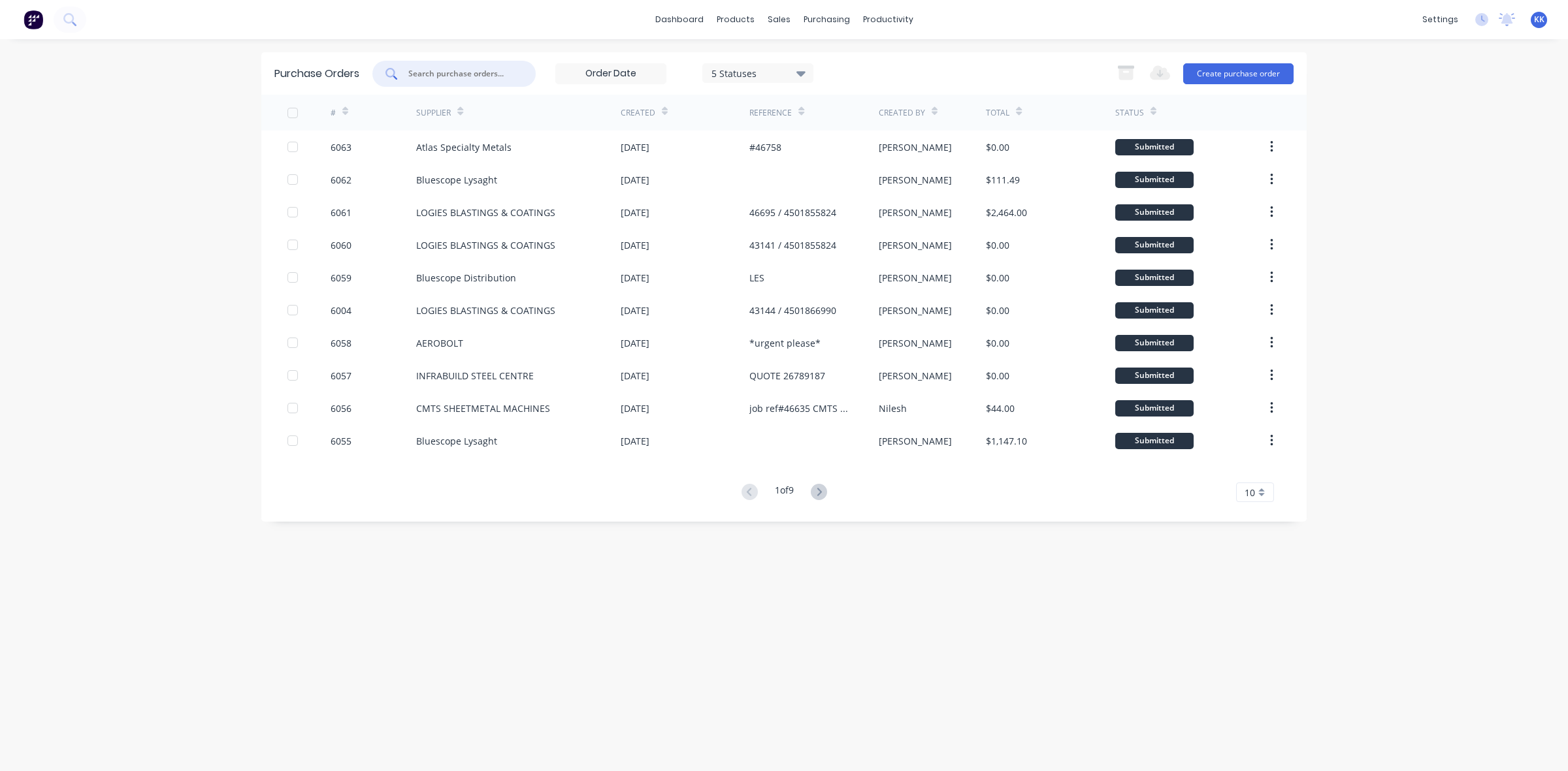
click at [472, 75] on input "text" at bounding box center [462, 73] width 108 height 13
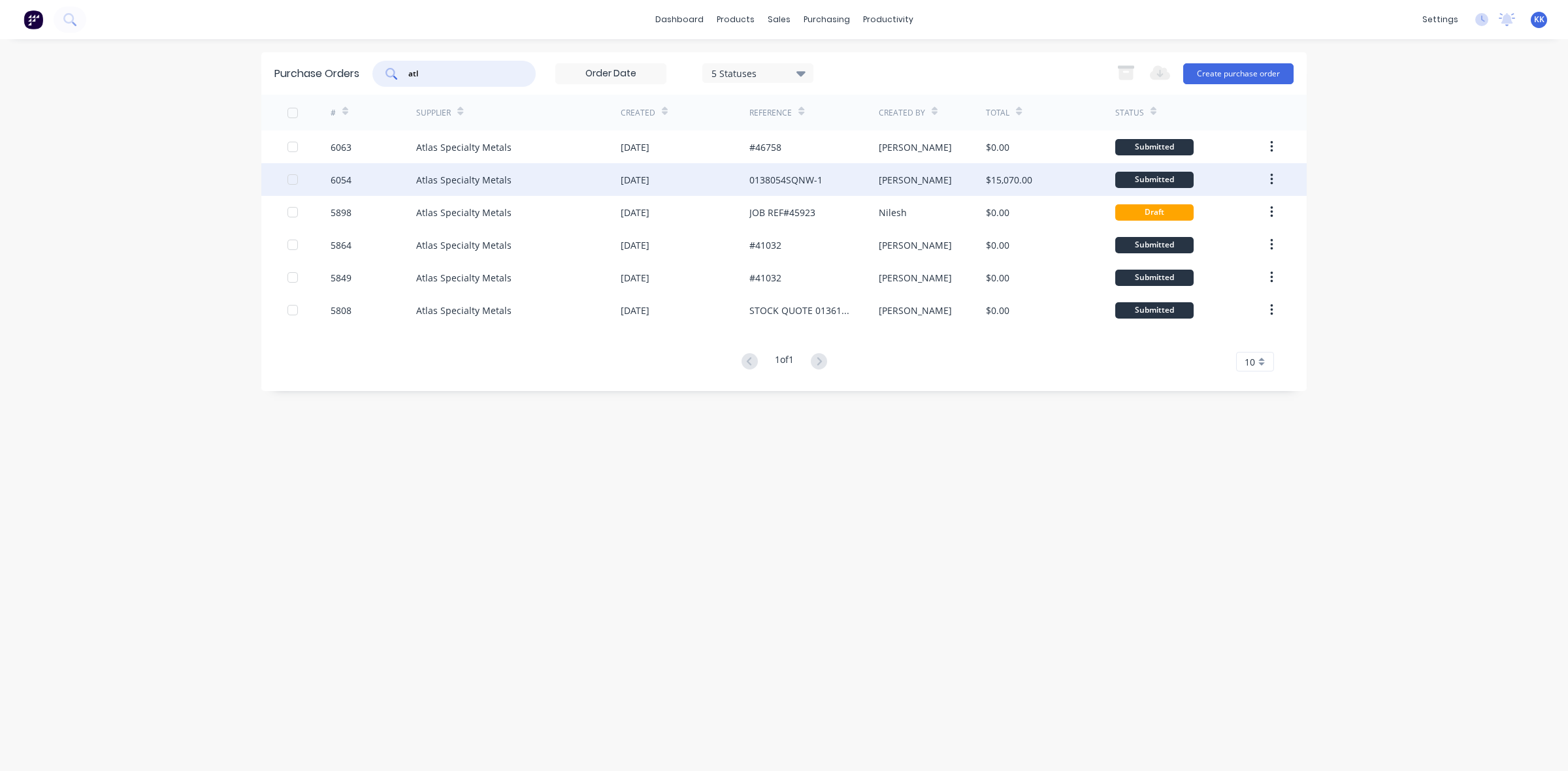
type input "atl"
click at [530, 173] on div "Atlas Specialty Metals" at bounding box center [518, 179] width 204 height 32
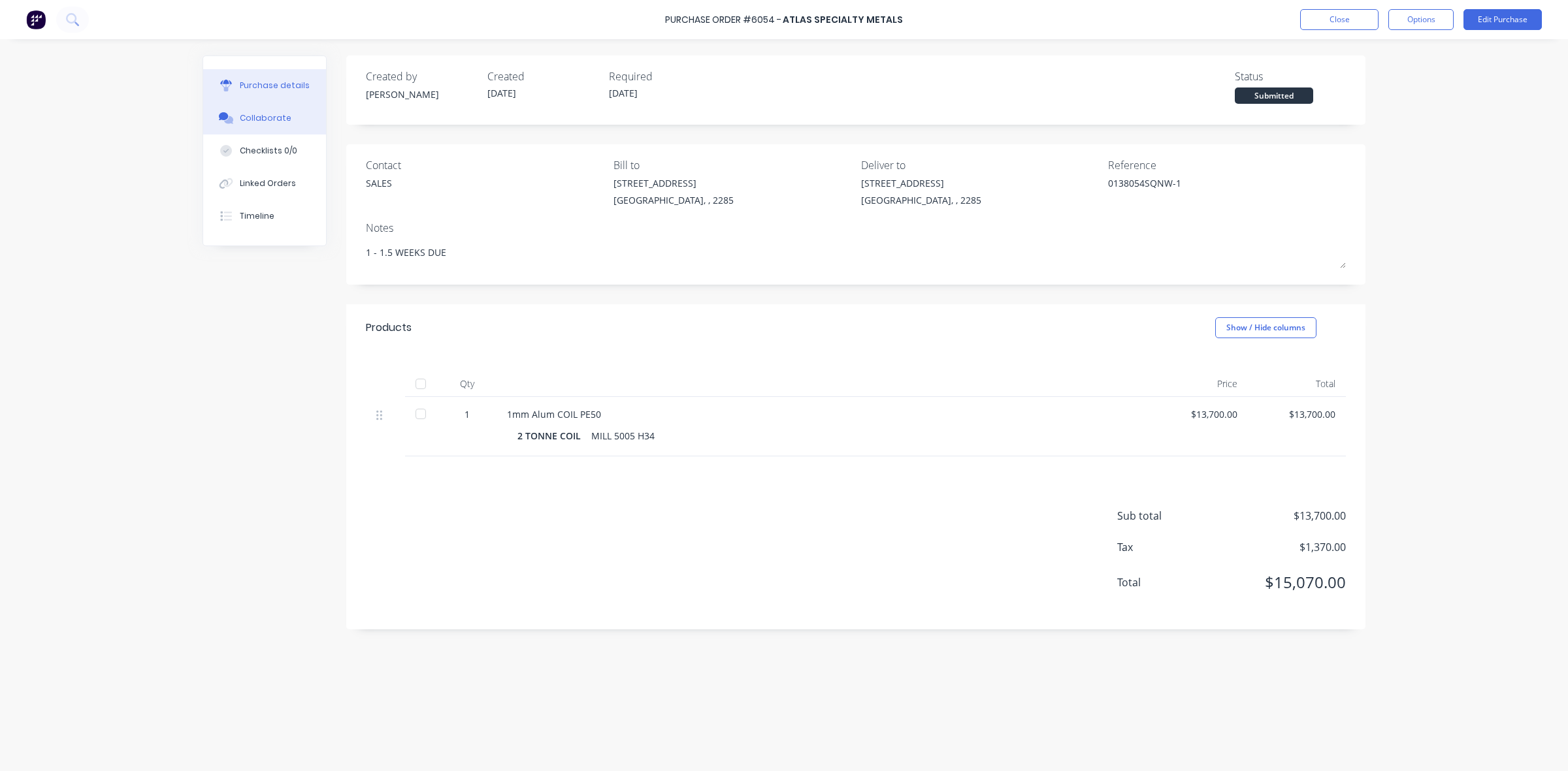
click at [303, 118] on button "Collaborate" at bounding box center [264, 118] width 123 height 32
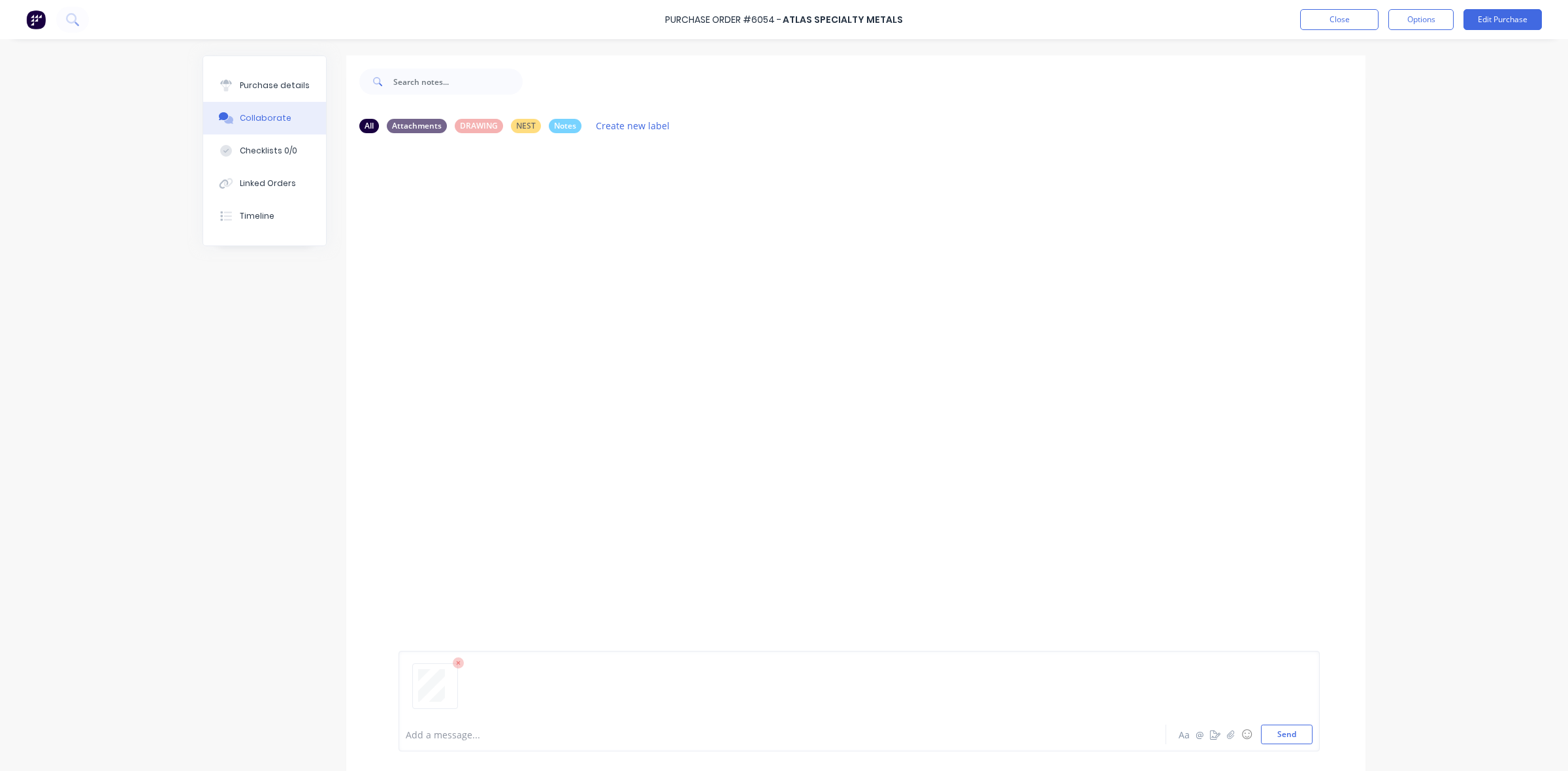
click at [459, 726] on div "Add a message..." at bounding box center [746, 734] width 681 height 19
click at [259, 85] on div "Purchase details" at bounding box center [275, 85] width 70 height 11
type textarea "x"
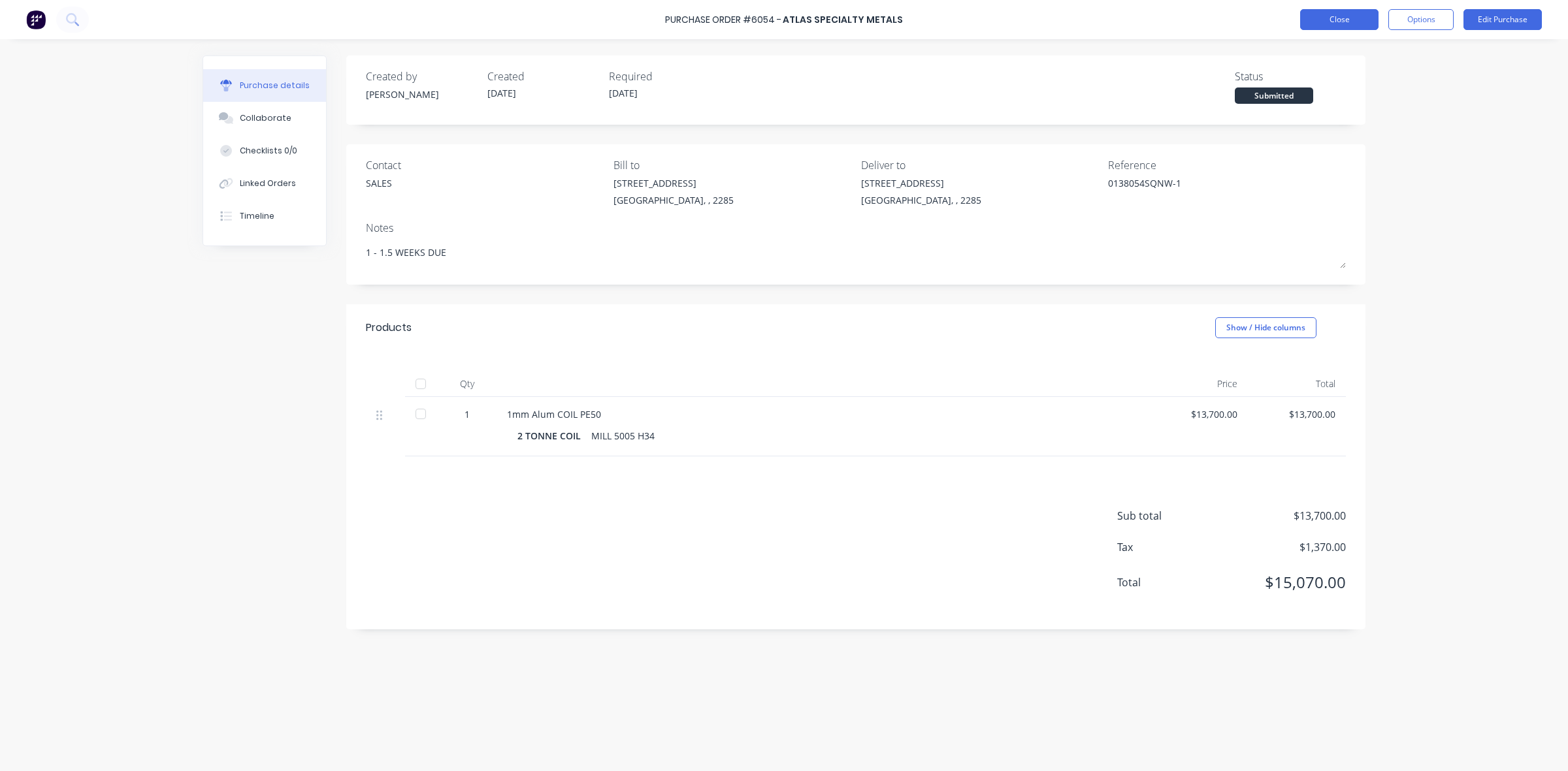
click at [1358, 14] on button "Close" at bounding box center [1339, 19] width 79 height 21
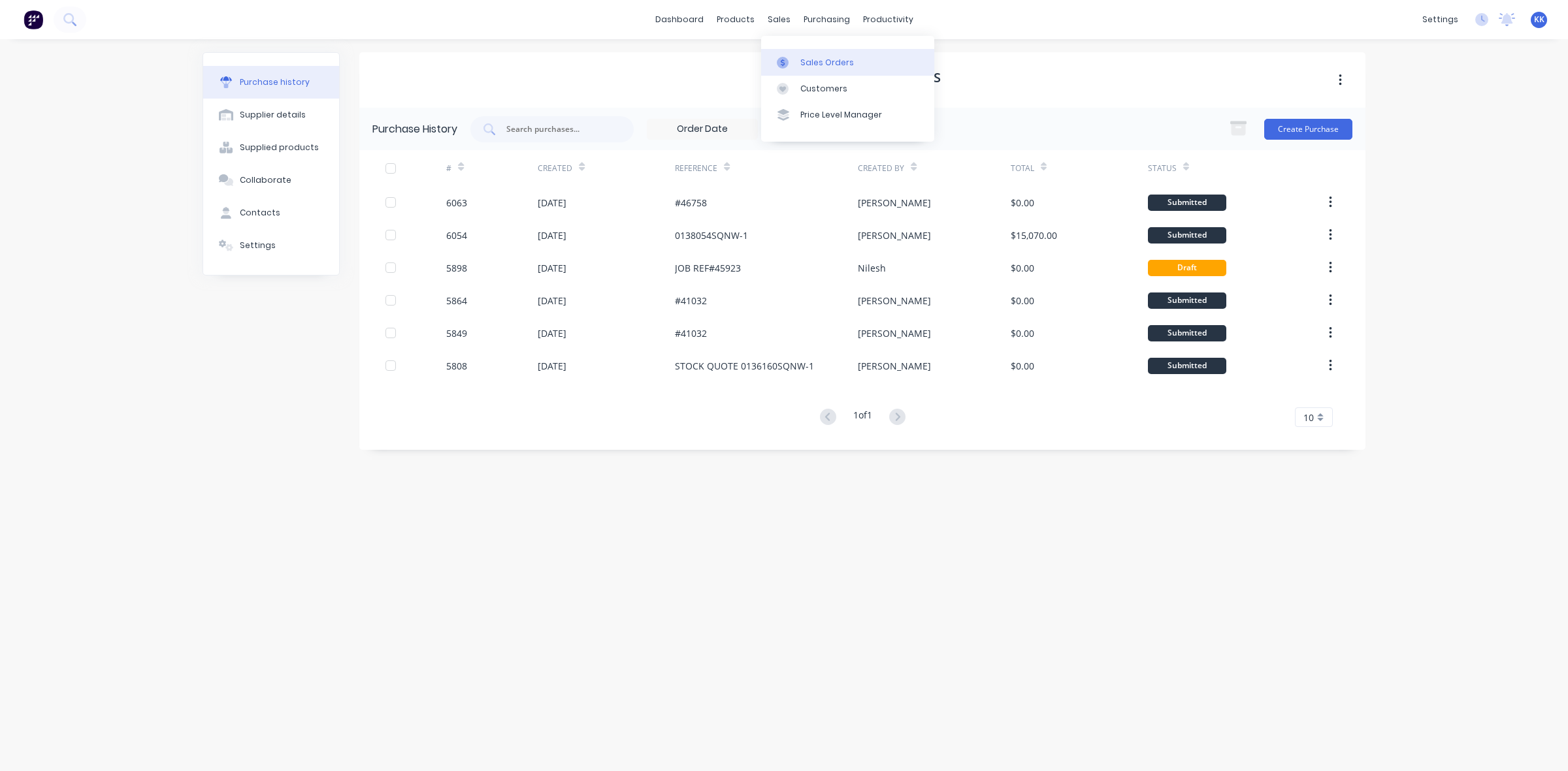
click at [805, 62] on div "Sales Orders" at bounding box center [826, 62] width 53 height 11
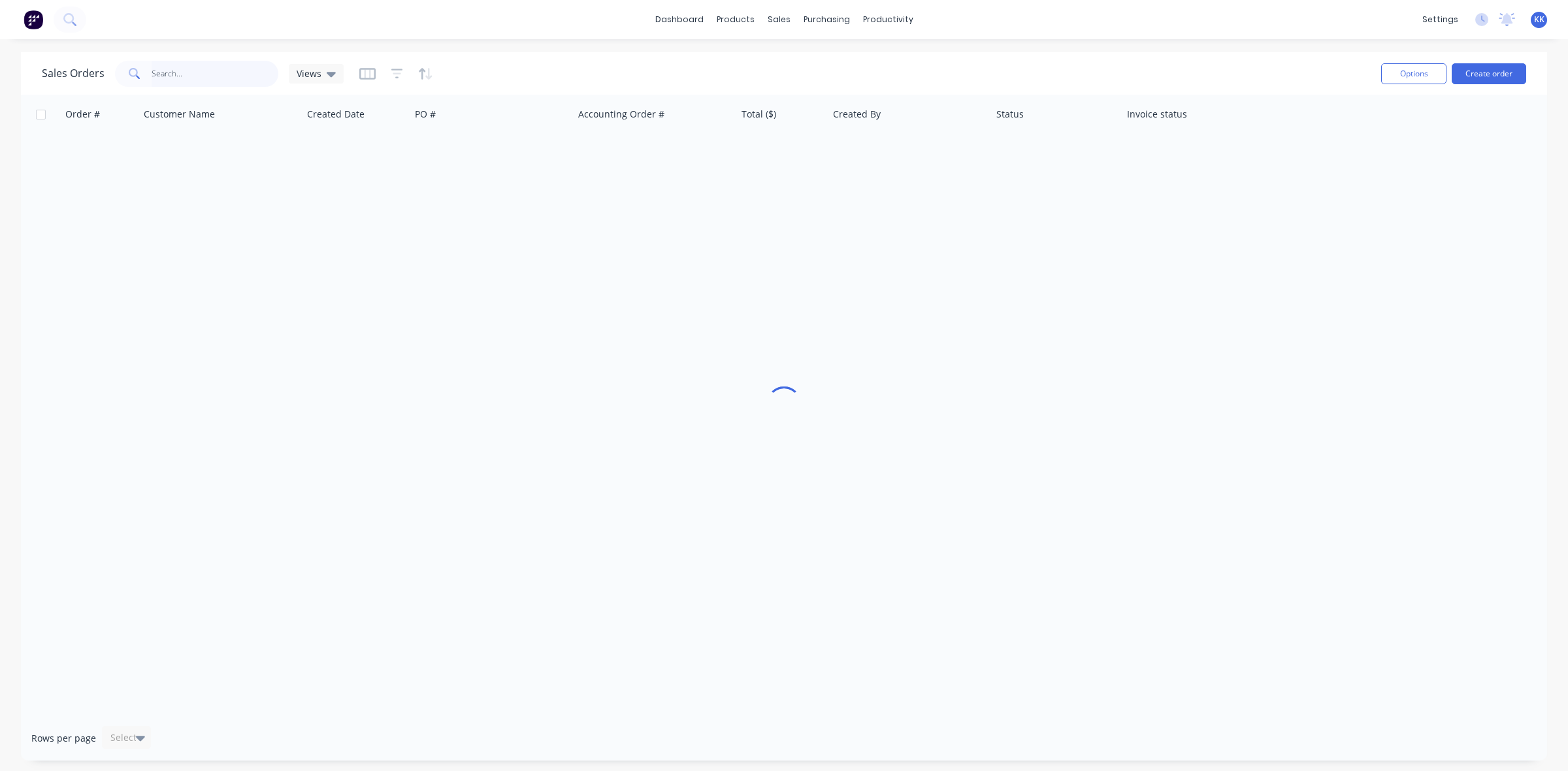
click at [236, 79] on input "text" at bounding box center [216, 74] width 127 height 26
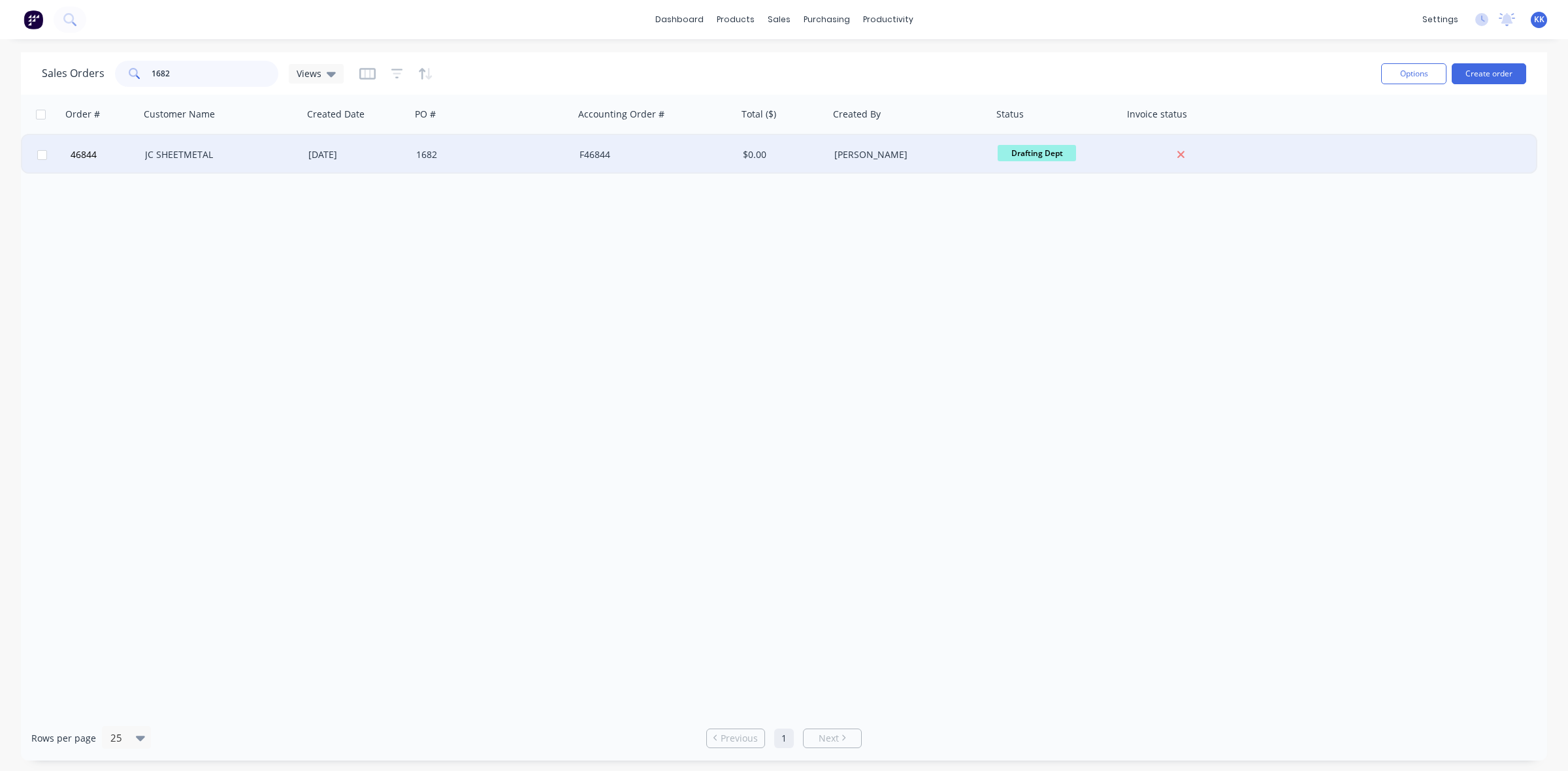
type input "1682"
click at [312, 150] on div "[DATE]" at bounding box center [357, 154] width 98 height 13
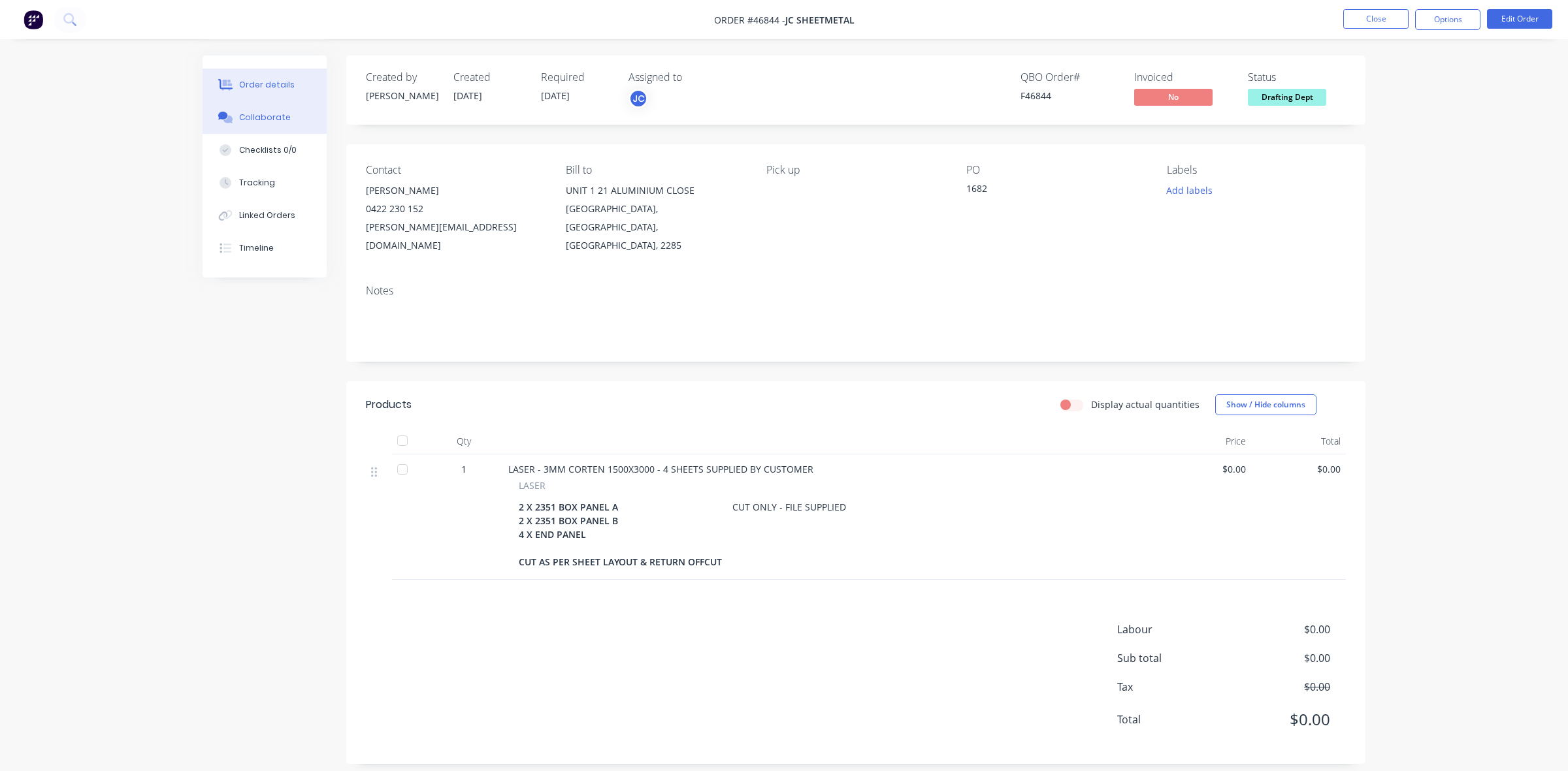
drag, startPoint x: 298, startPoint y: 113, endPoint x: 208, endPoint y: 108, distance: 90.1
click at [298, 113] on button "Collaborate" at bounding box center [264, 117] width 124 height 32
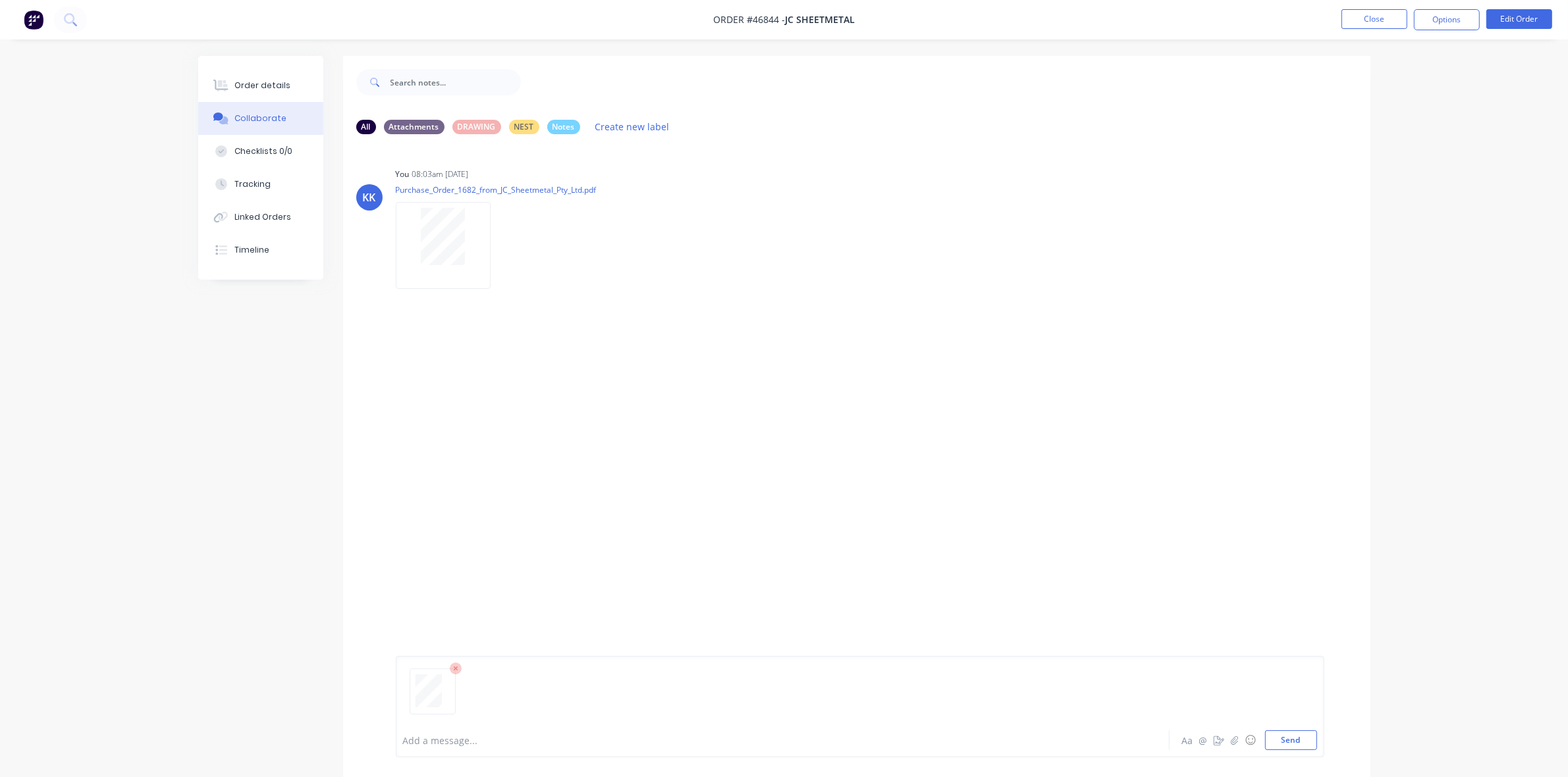
click at [455, 729] on div at bounding box center [859, 697] width 914 height 67
click at [455, 737] on div at bounding box center [746, 741] width 685 height 14
drag, startPoint x: 268, startPoint y: 89, endPoint x: 57, endPoint y: 74, distance: 211.5
click at [266, 88] on div "Order details" at bounding box center [263, 85] width 56 height 11
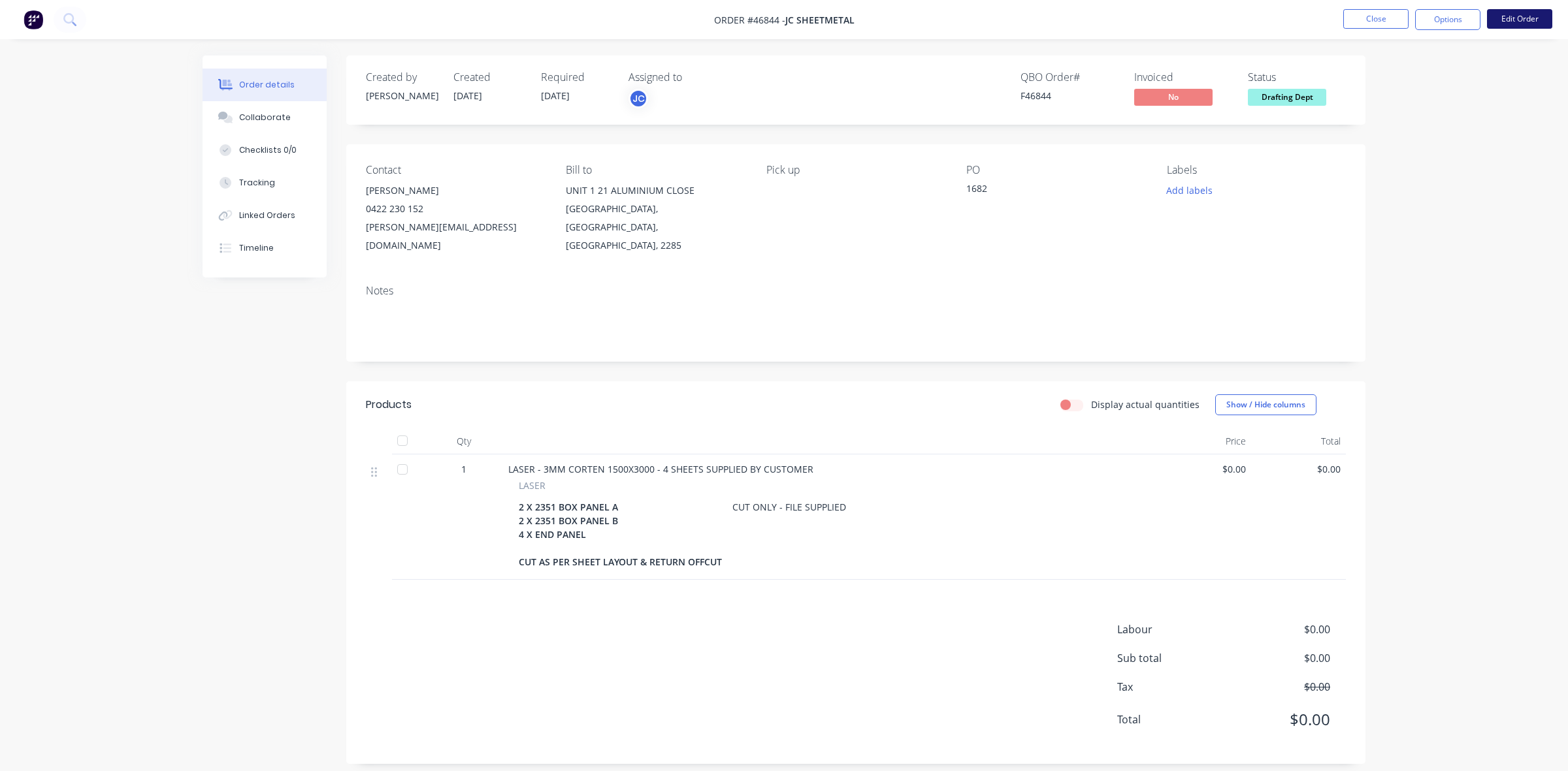
click at [1529, 15] on button "Edit Order" at bounding box center [1519, 18] width 65 height 19
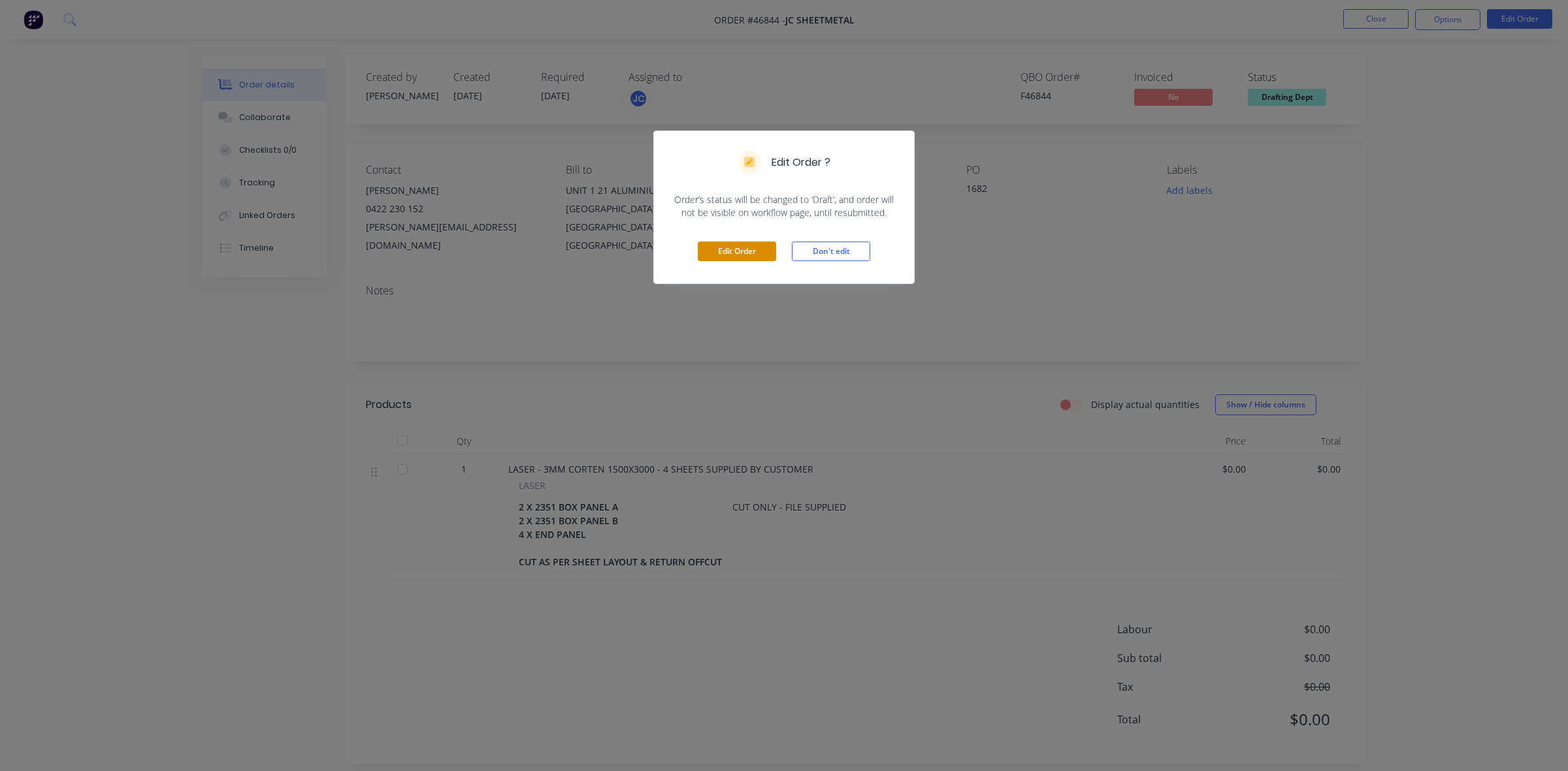
click at [716, 260] on button "Edit Order" at bounding box center [737, 251] width 79 height 19
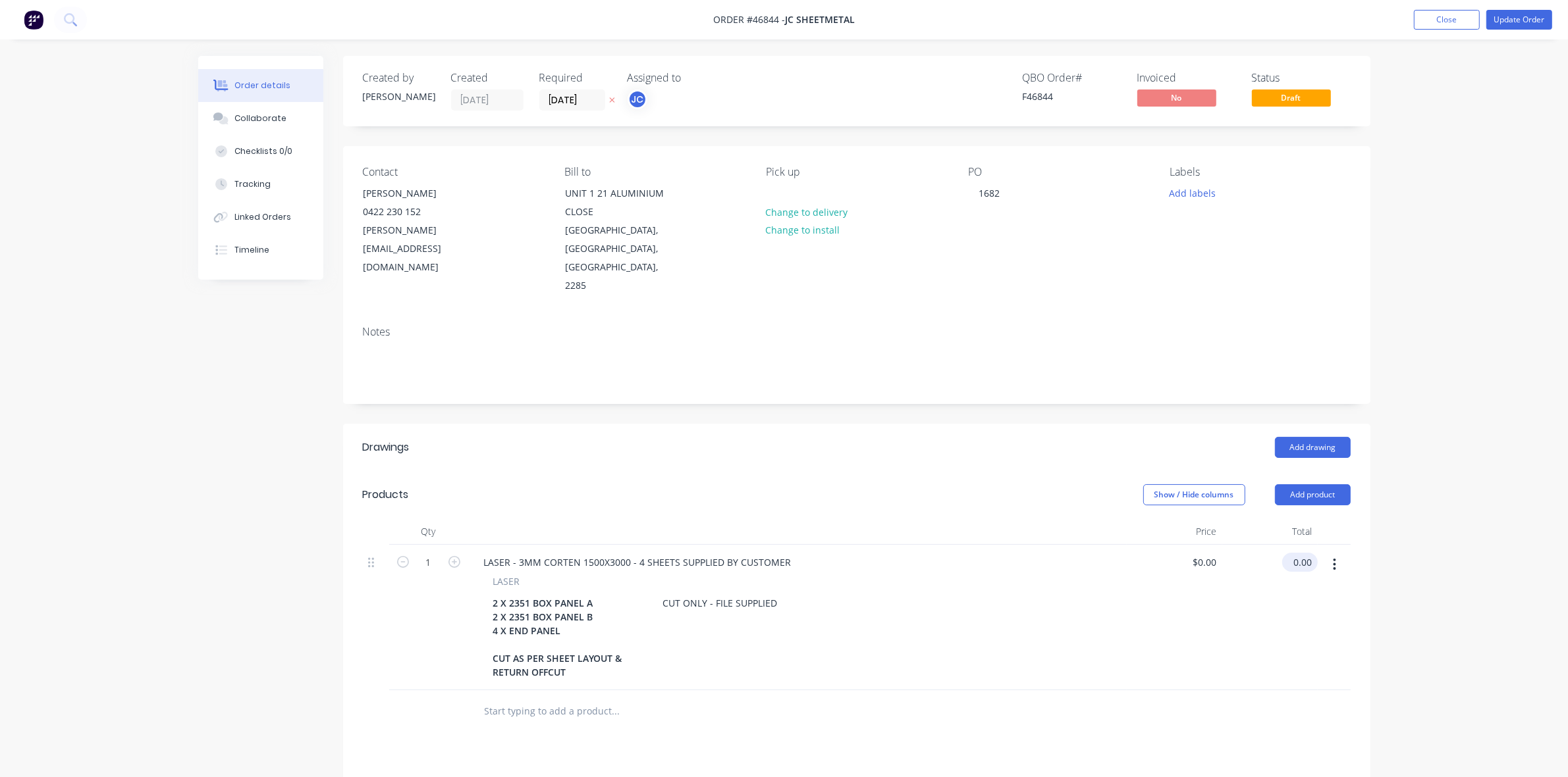
click at [1304, 553] on input "0.00" at bounding box center [1302, 563] width 30 height 19
type input "424.64"
type input "$424.64"
click at [1275, 603] on div "$424.64 424.64" at bounding box center [1270, 617] width 96 height 145
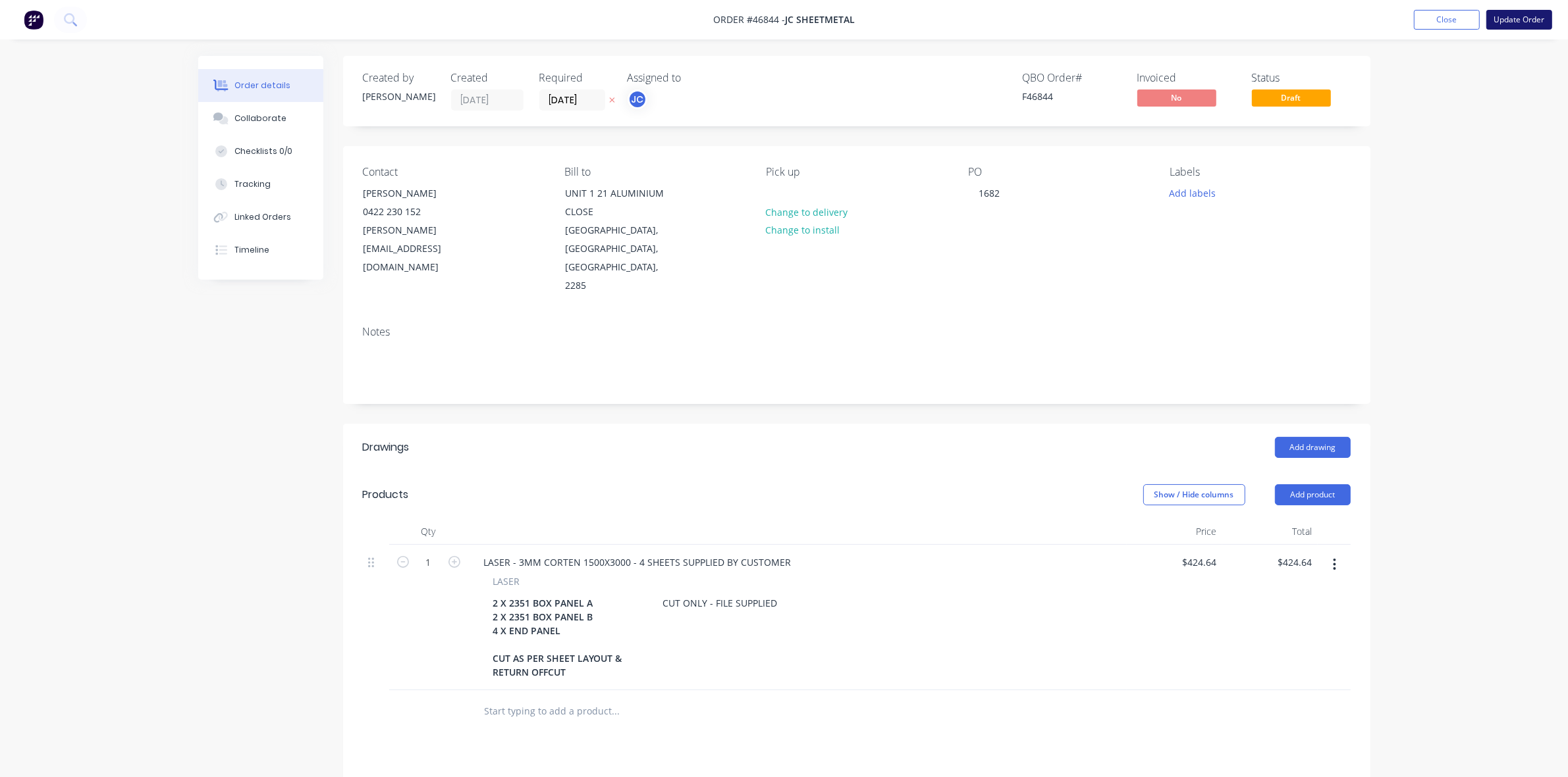
click at [1517, 18] on button "Update Order" at bounding box center [1519, 19] width 66 height 19
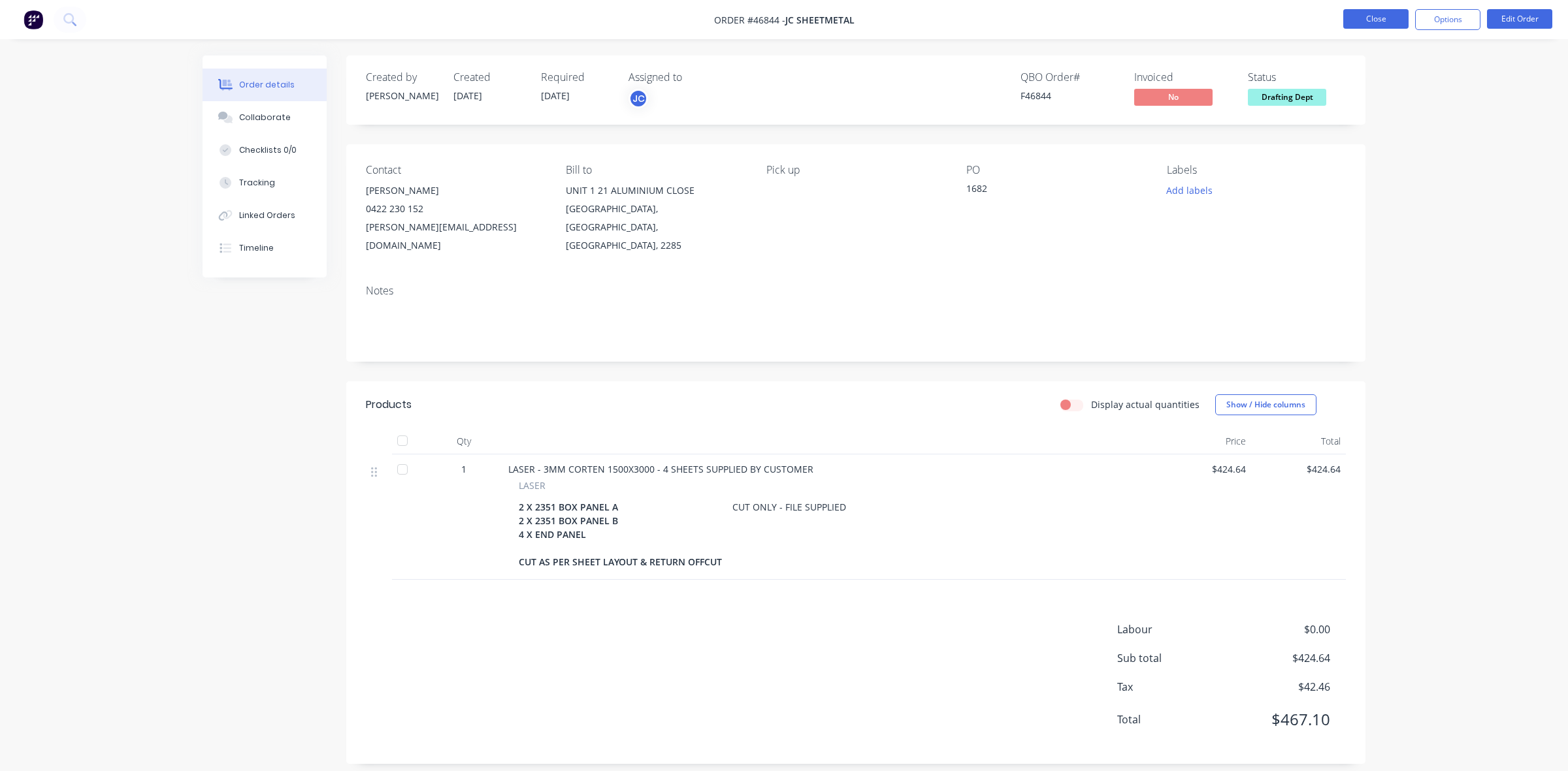
click at [1378, 24] on button "Close" at bounding box center [1376, 18] width 65 height 19
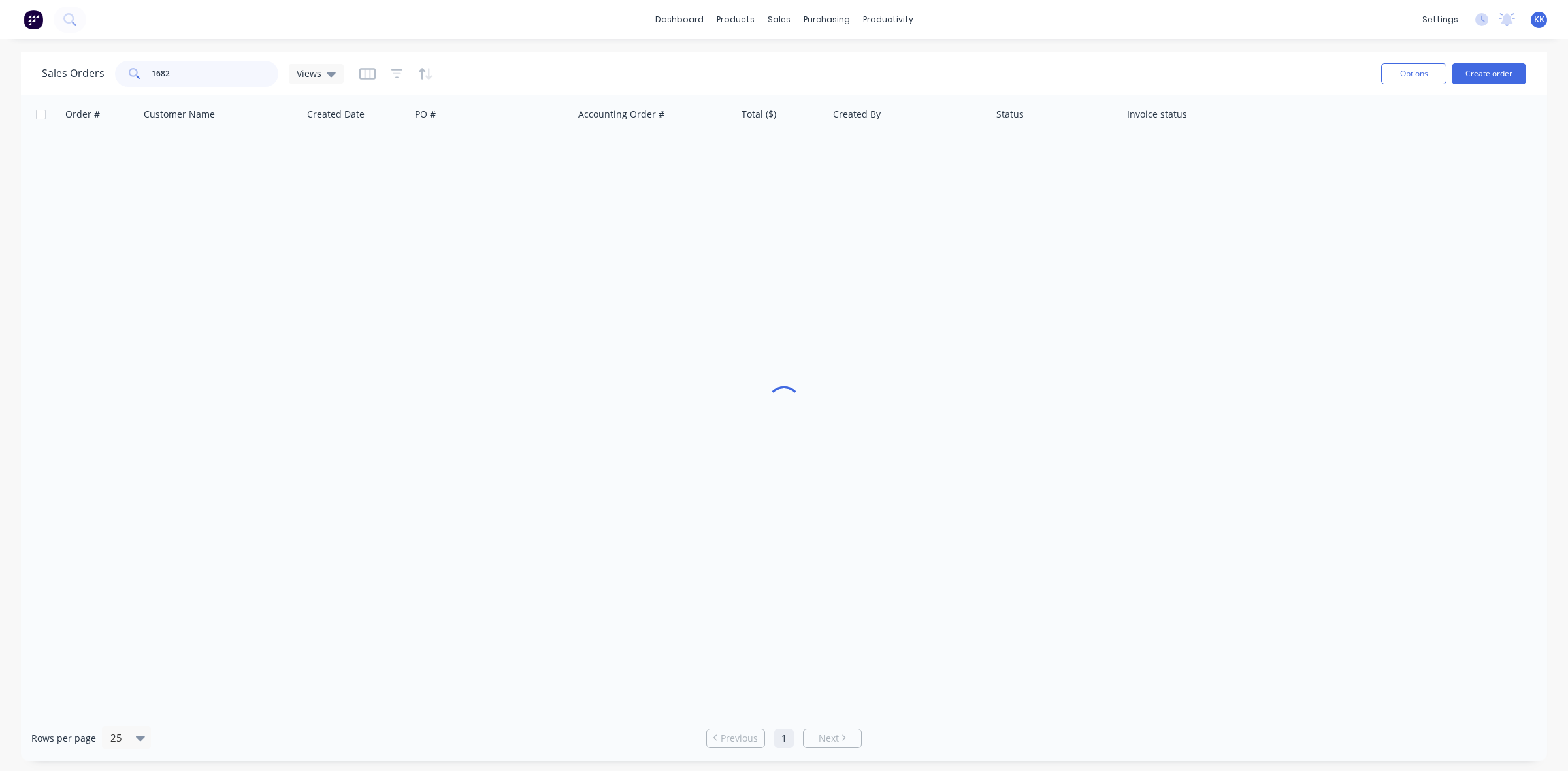
drag, startPoint x: 188, startPoint y: 77, endPoint x: 108, endPoint y: 79, distance: 80.0
click at [108, 79] on div "Sales Orders 1682 Views" at bounding box center [193, 74] width 302 height 26
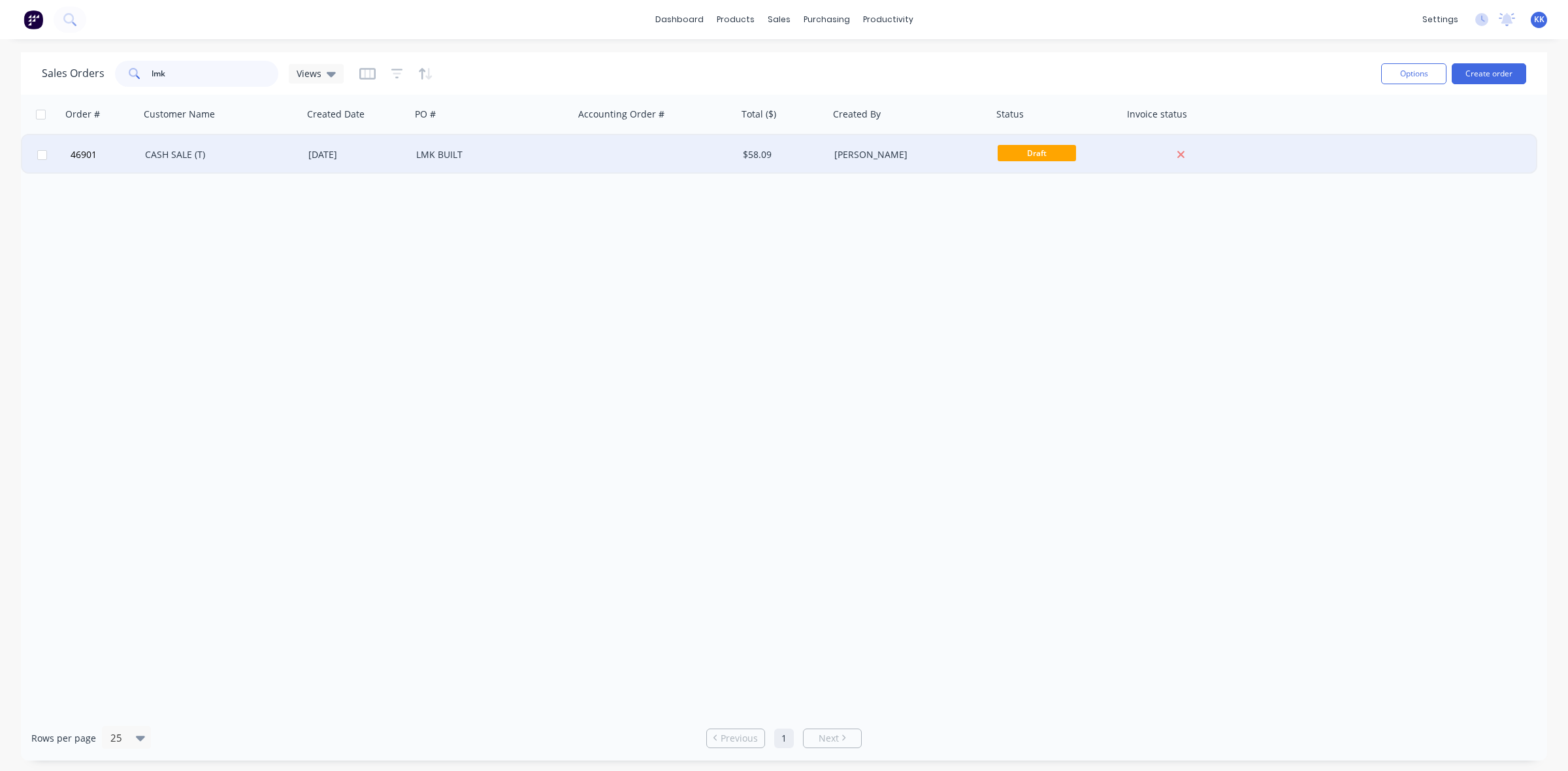
type input "lmk"
click at [262, 157] on div "CASH SALE (T)" at bounding box center [217, 154] width 145 height 13
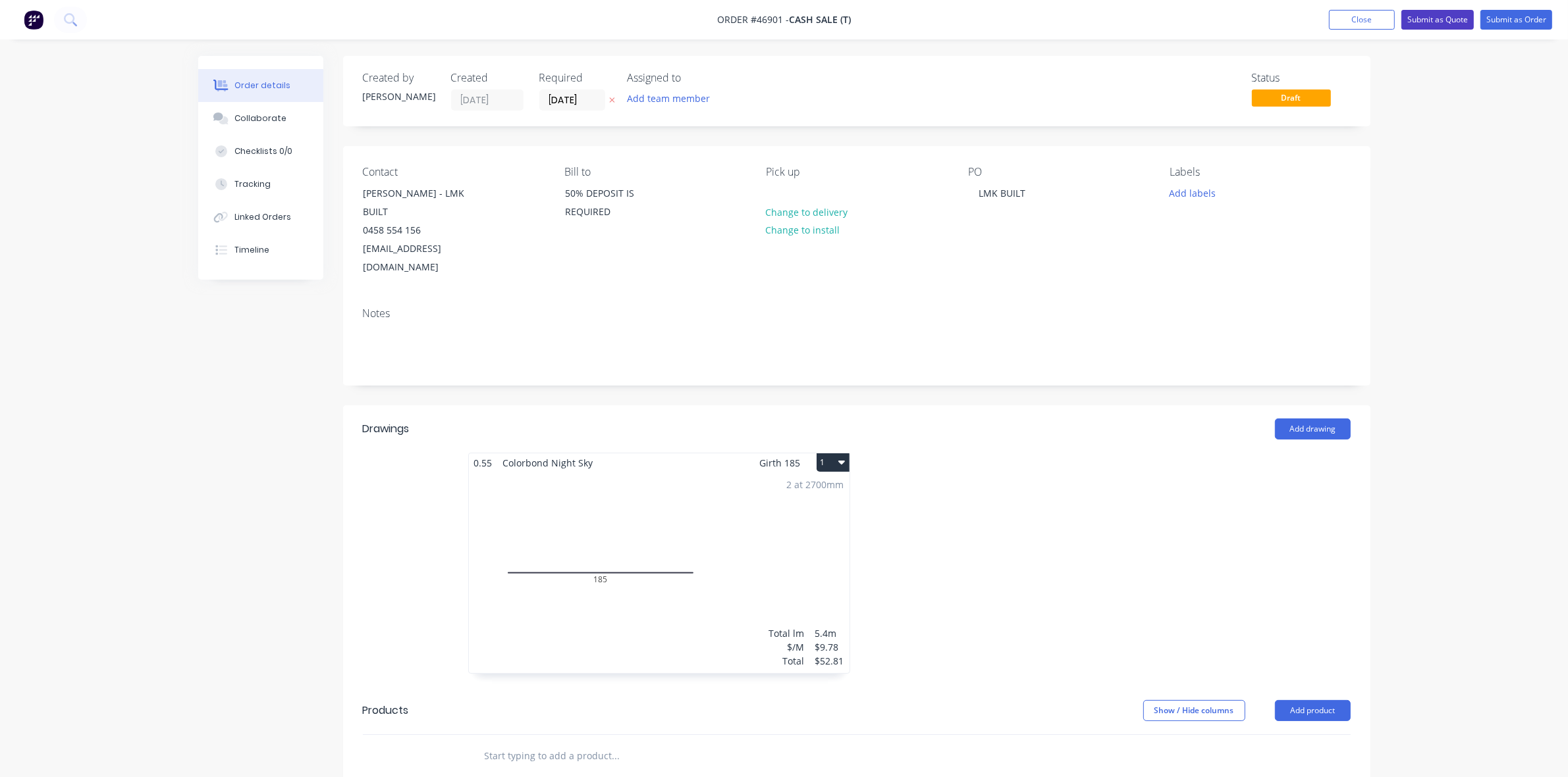
click at [1430, 25] on button "Submit as Quote" at bounding box center [1438, 19] width 72 height 19
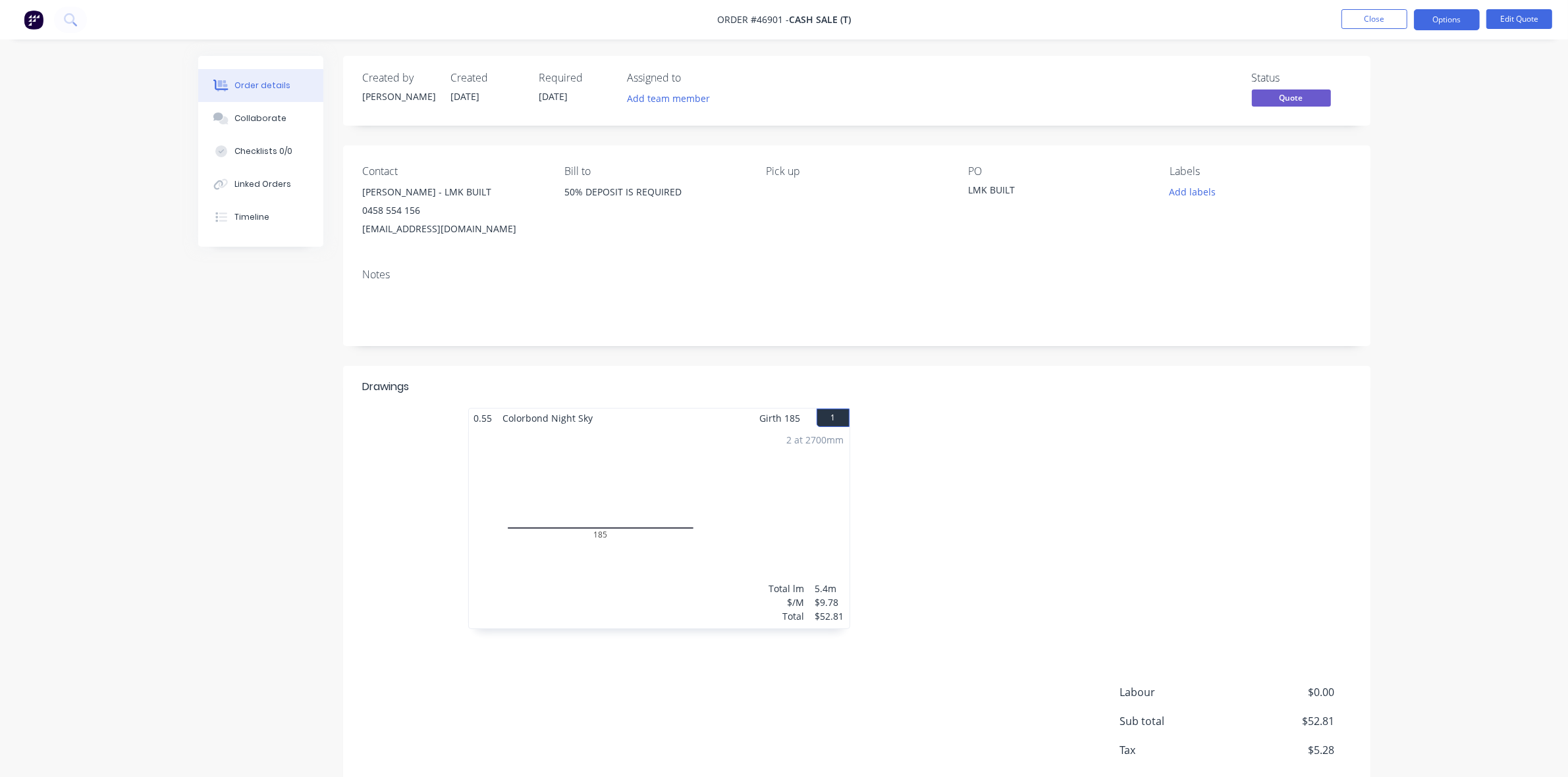
click at [1430, 25] on button "Options" at bounding box center [1447, 19] width 66 height 21
click at [1389, 81] on div "Quote" at bounding box center [1407, 80] width 121 height 19
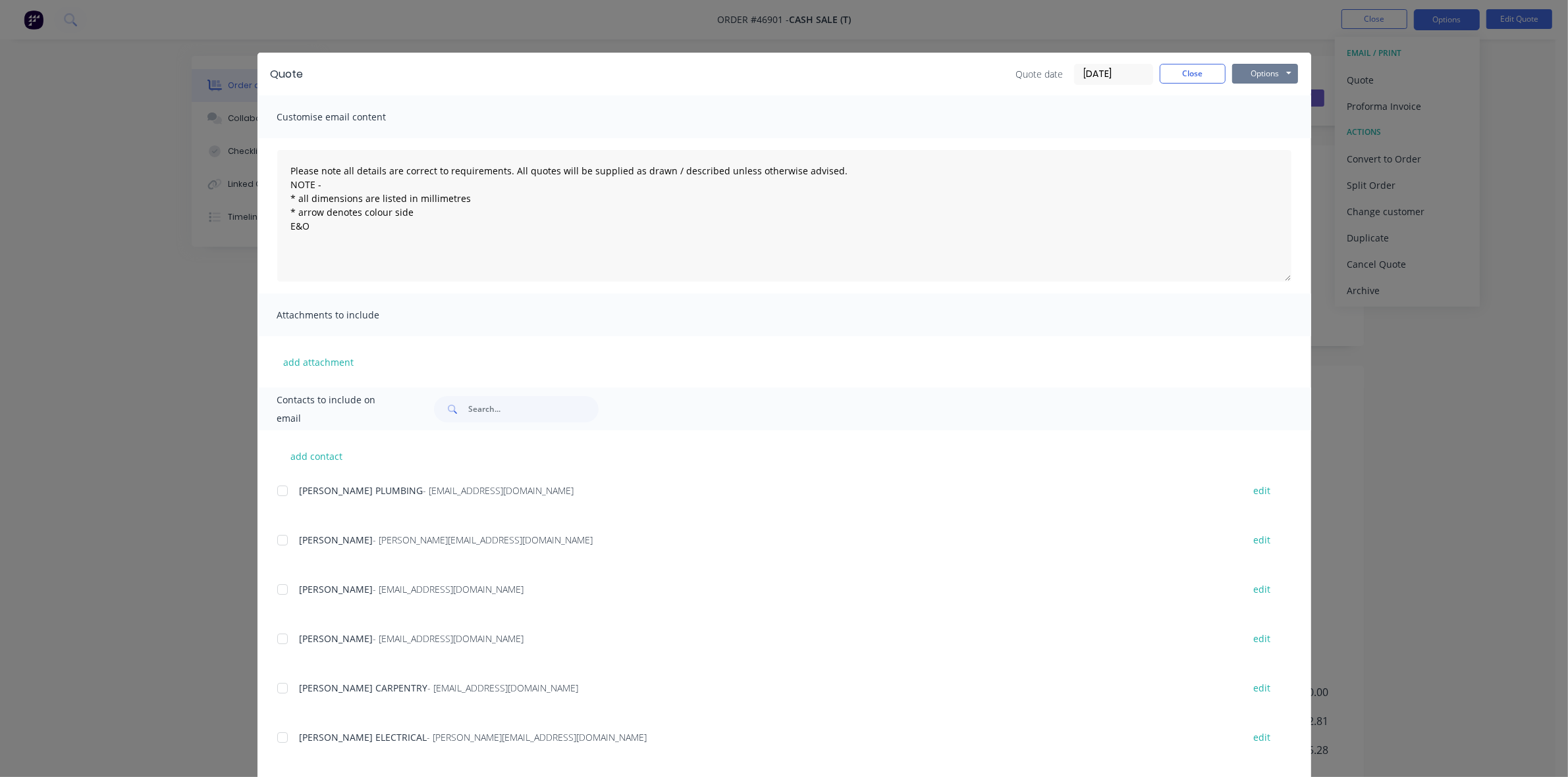
drag, startPoint x: 1276, startPoint y: 72, endPoint x: 1273, endPoint y: 84, distance: 12.4
click at [1275, 72] on button "Options" at bounding box center [1265, 74] width 66 height 19
click at [1266, 112] on button "Print" at bounding box center [1274, 120] width 84 height 22
drag, startPoint x: 1197, startPoint y: 76, endPoint x: 766, endPoint y: 120, distance: 433.2
click at [1195, 76] on button "Close" at bounding box center [1192, 74] width 66 height 19
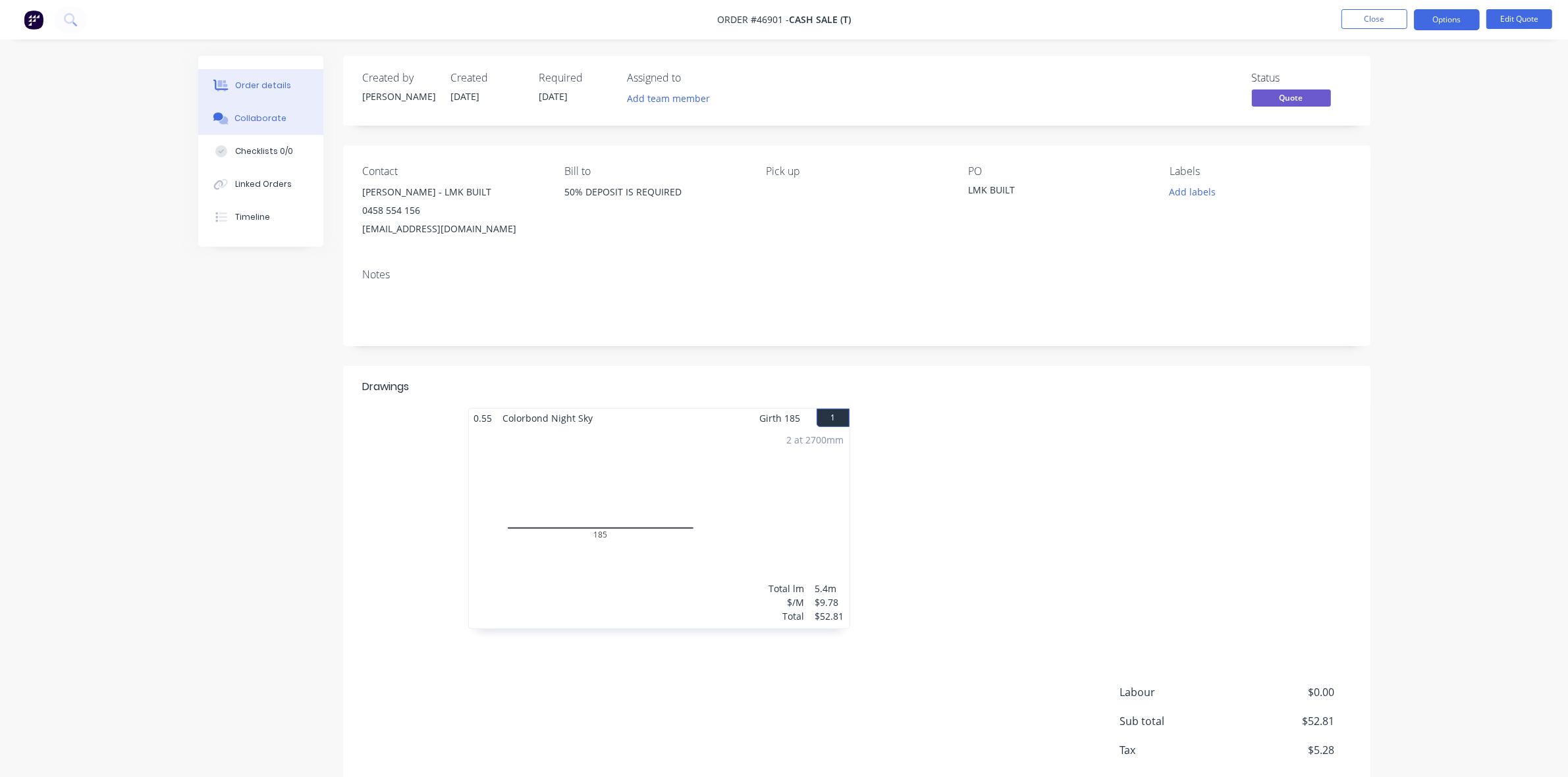
click at [297, 120] on button "Collaborate" at bounding box center [260, 118] width 125 height 33
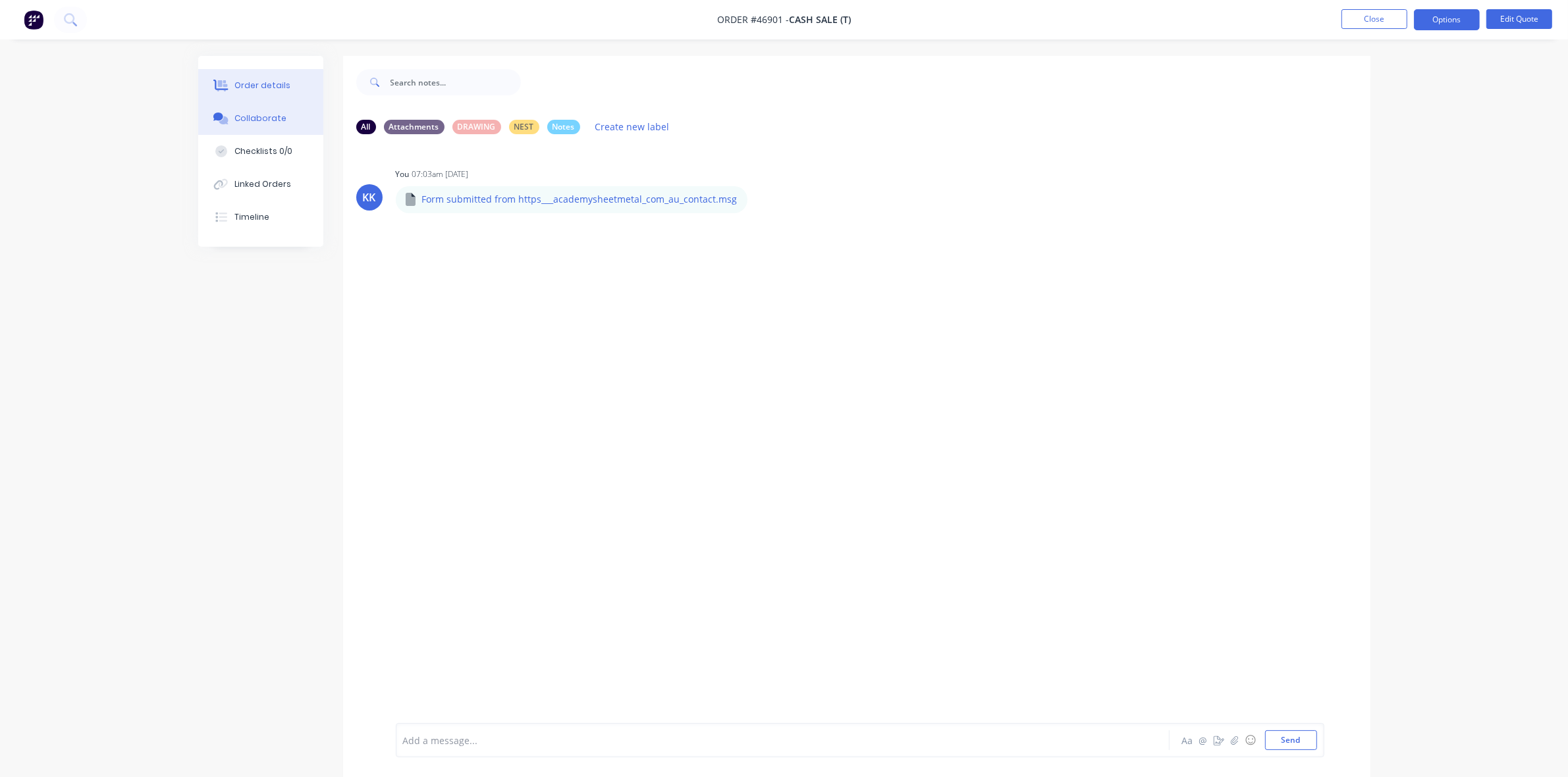
click at [292, 77] on button "Order details" at bounding box center [260, 85] width 125 height 33
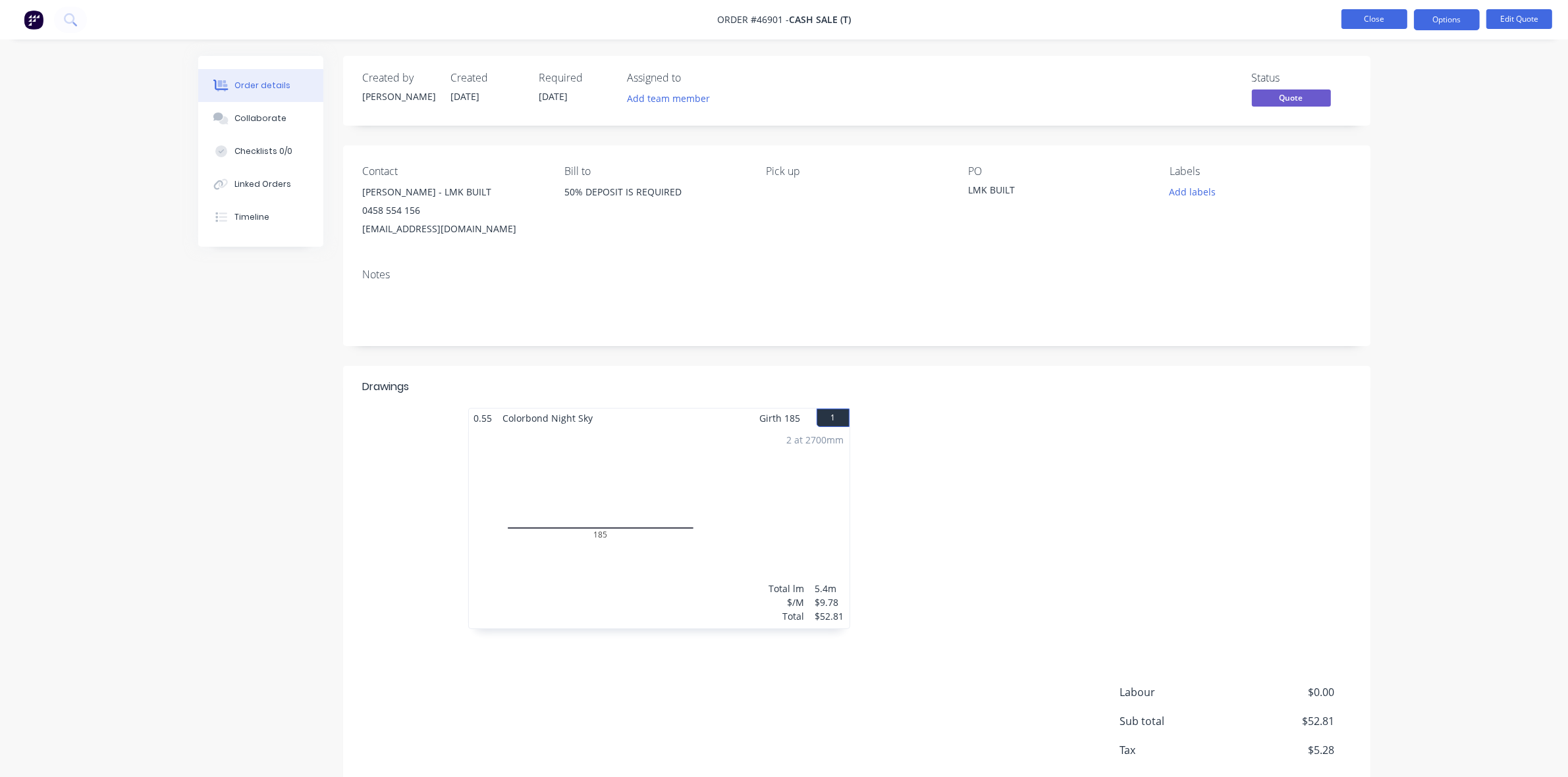
click at [1358, 23] on button "Close" at bounding box center [1374, 18] width 66 height 19
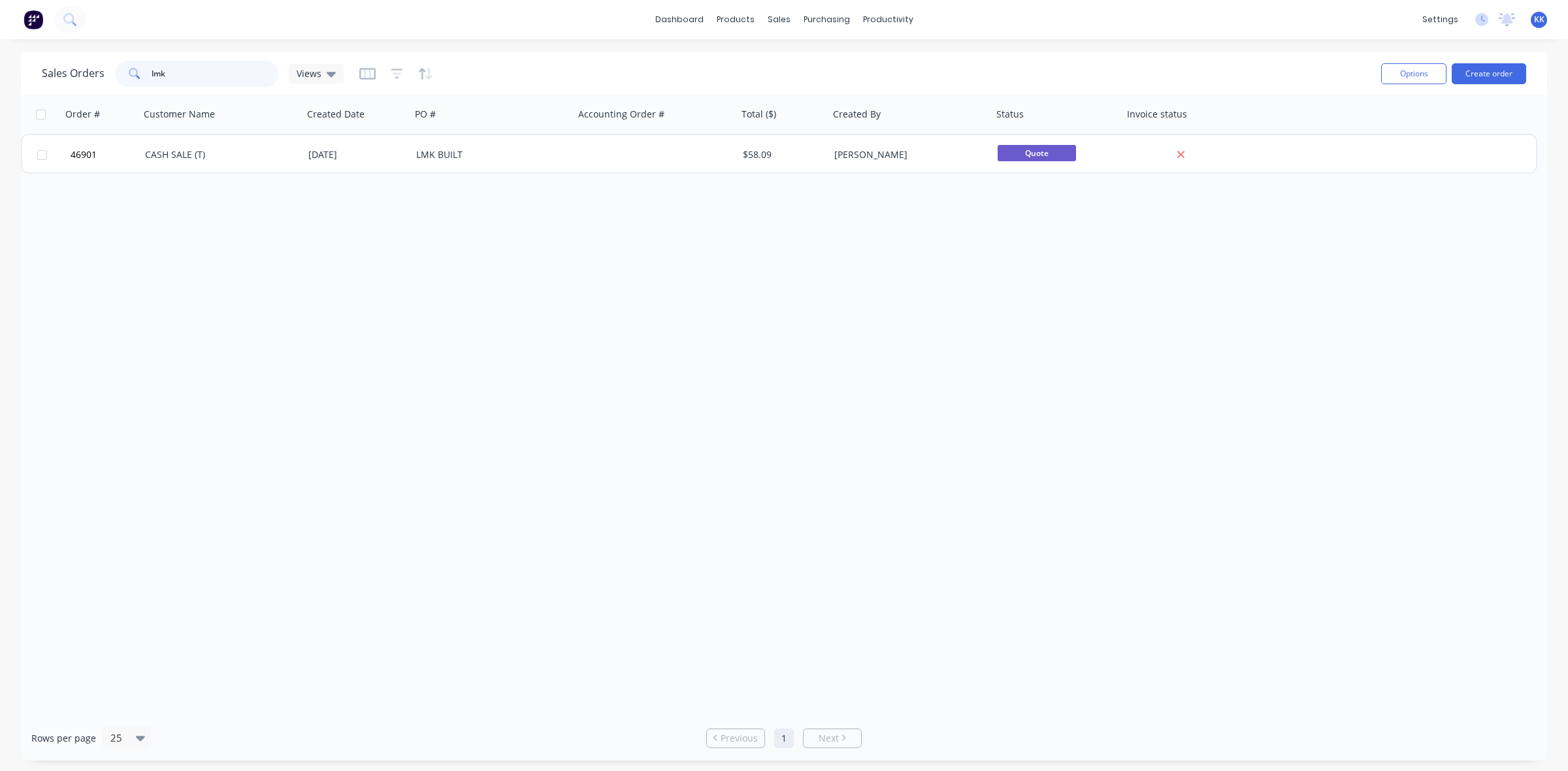
drag, startPoint x: 184, startPoint y: 72, endPoint x: 105, endPoint y: 73, distance: 79.0
click at [105, 73] on div "Sales Orders lmk Views" at bounding box center [193, 74] width 302 height 26
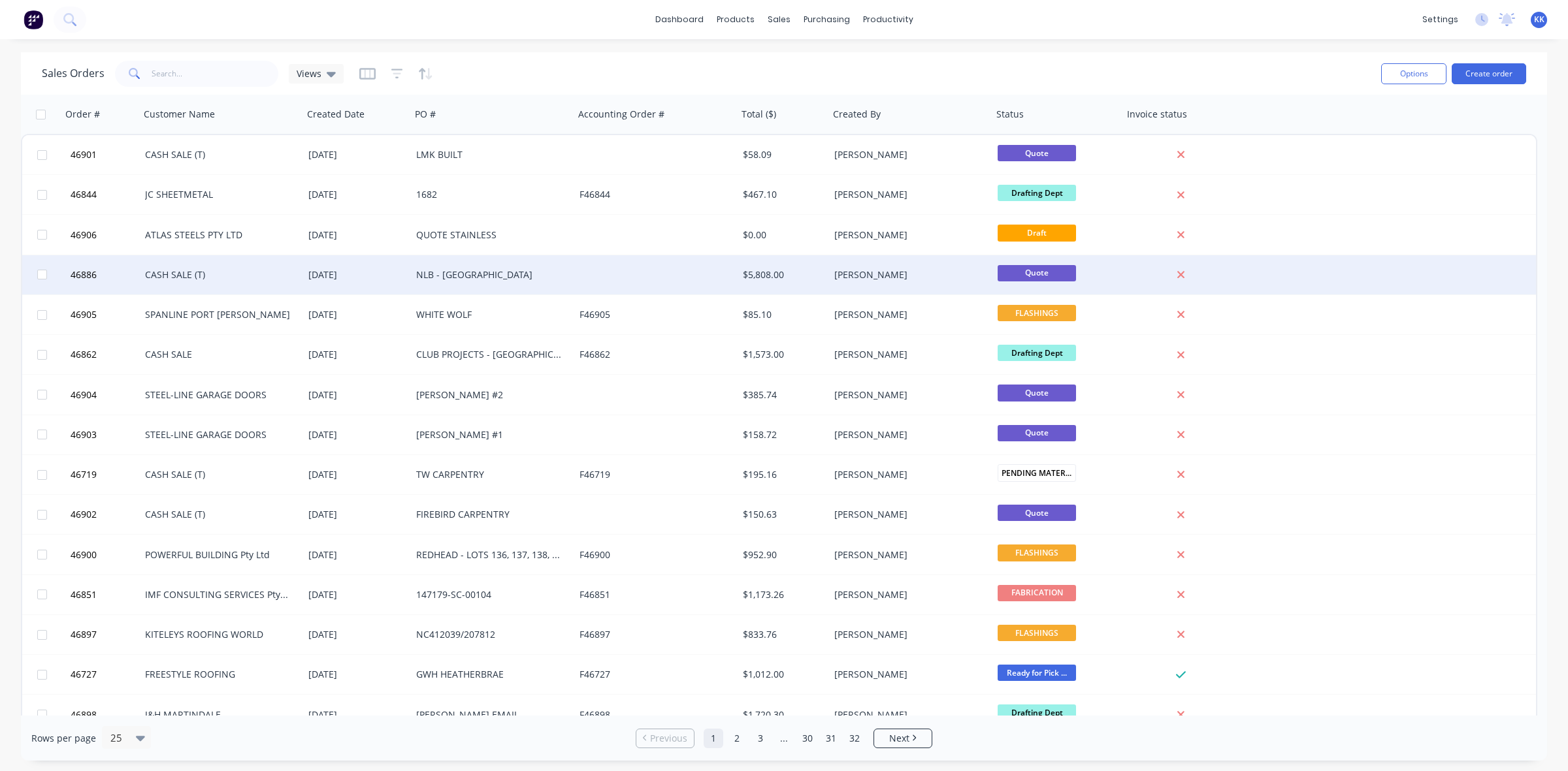
click at [684, 280] on div at bounding box center [655, 275] width 163 height 39
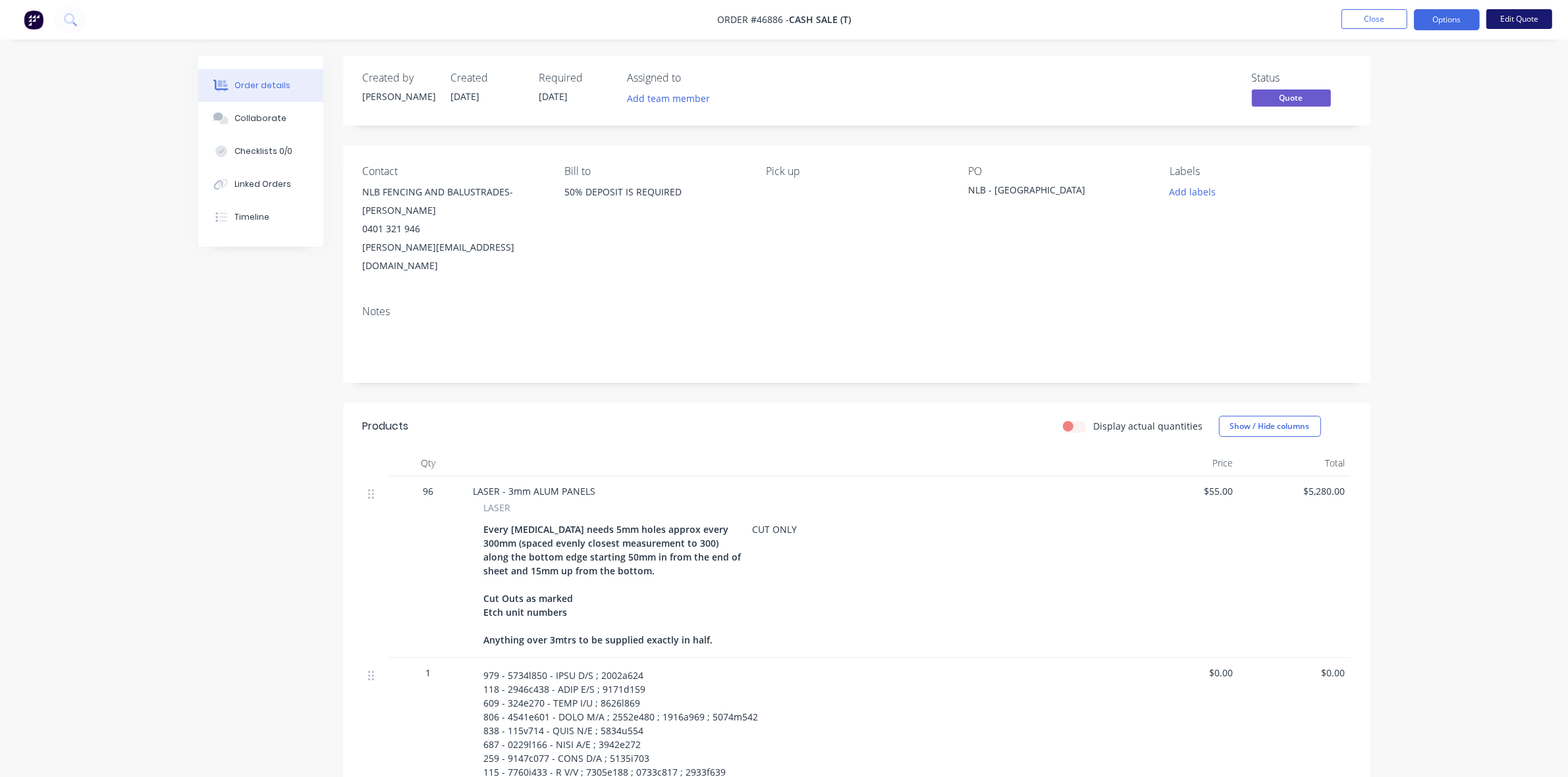
click at [1510, 20] on button "Edit Quote" at bounding box center [1519, 18] width 66 height 19
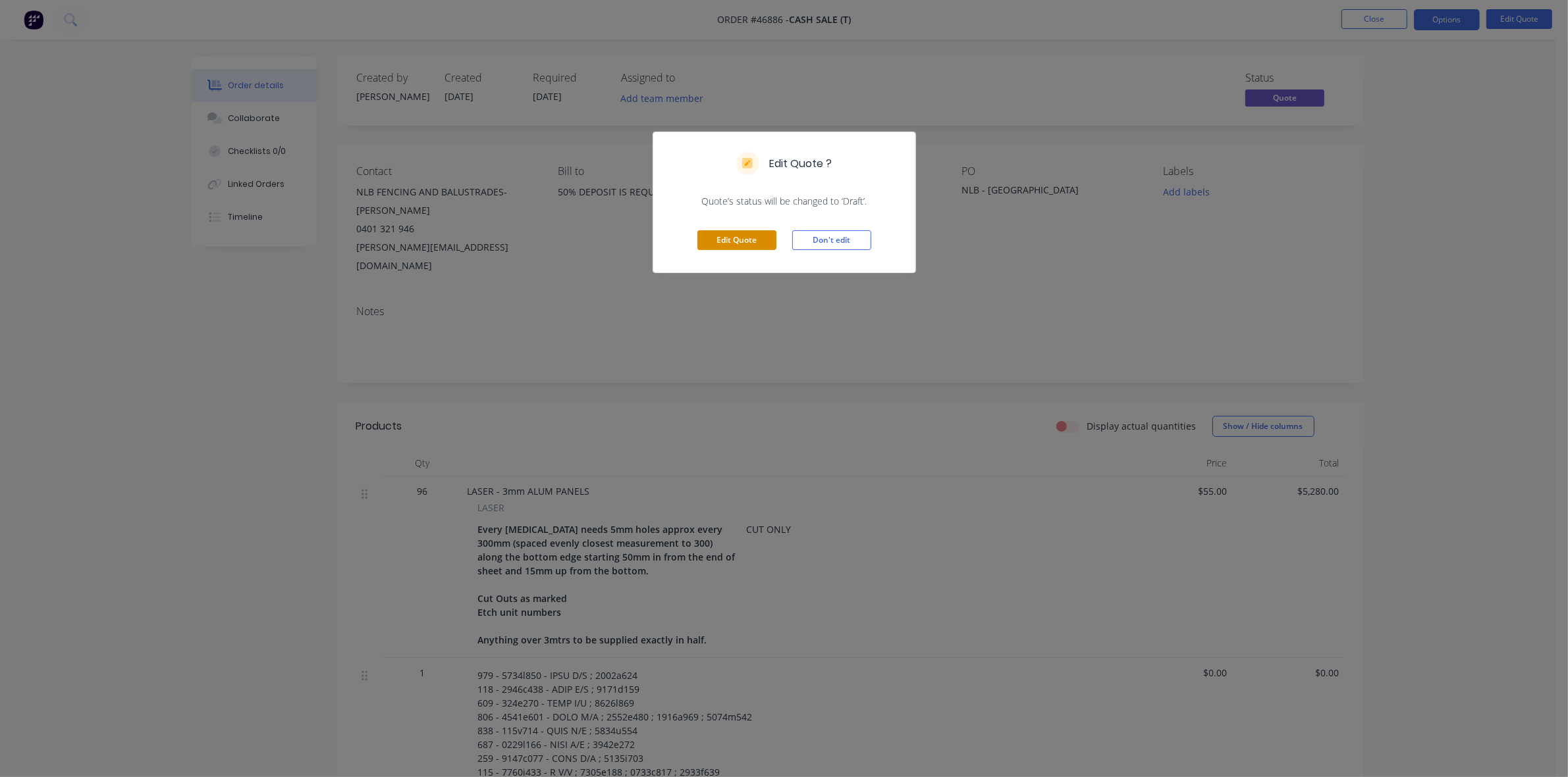
drag, startPoint x: 722, startPoint y: 239, endPoint x: 705, endPoint y: 229, distance: 19.7
click at [725, 239] on button "Edit Quote" at bounding box center [737, 240] width 79 height 19
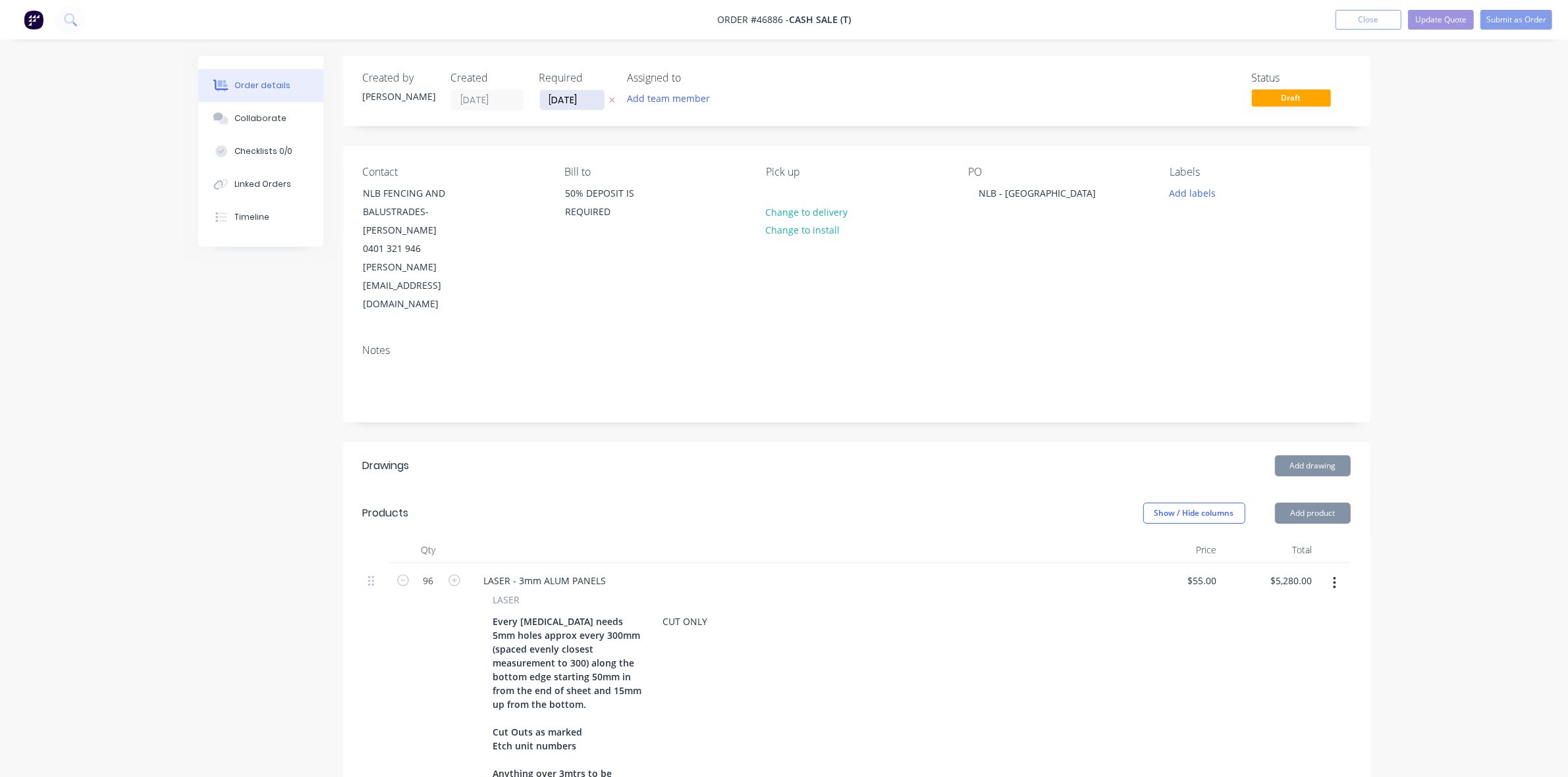
click at [580, 101] on input "[DATE]" at bounding box center [572, 100] width 64 height 19
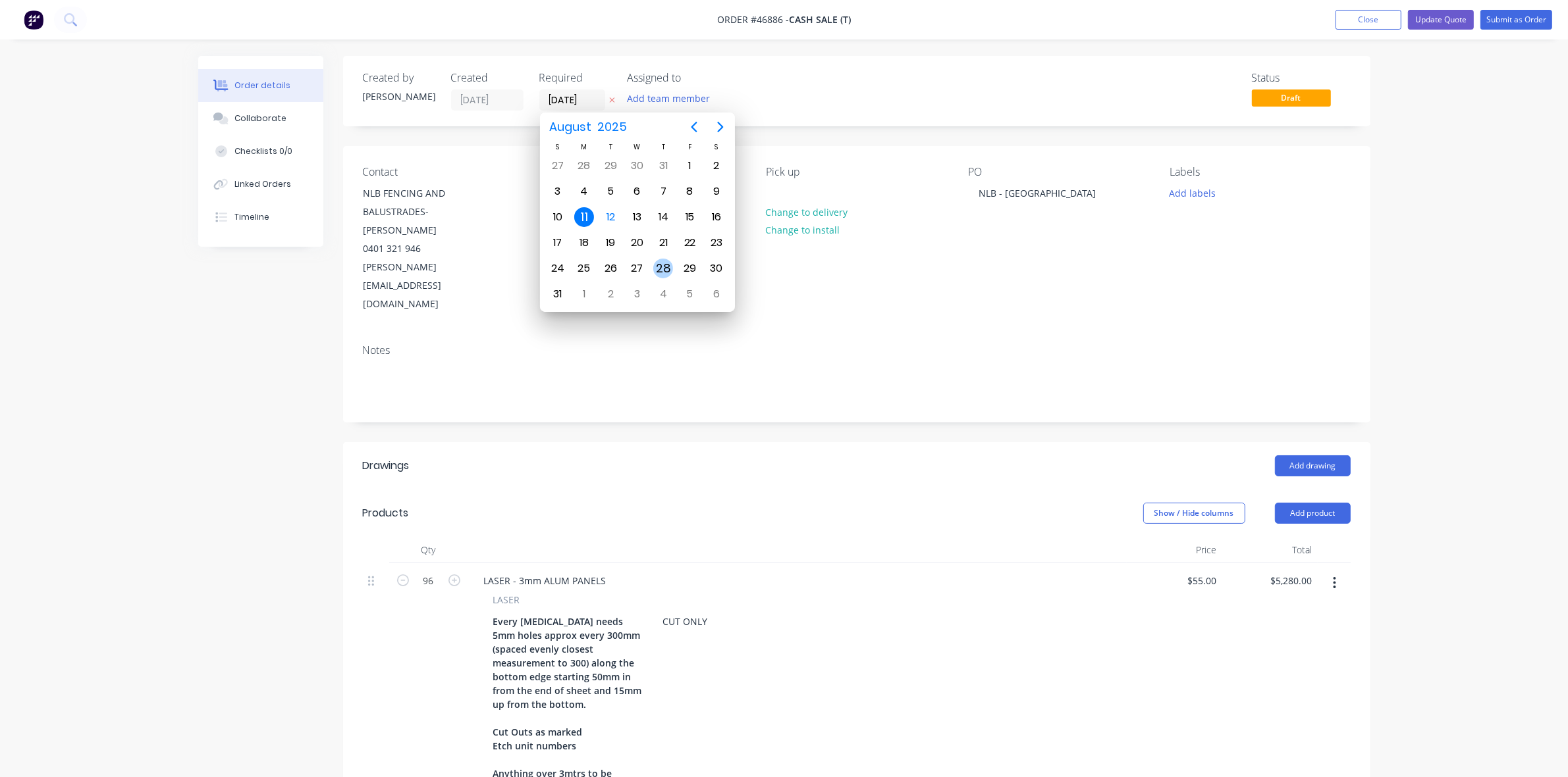
click at [657, 266] on div "28" at bounding box center [663, 268] width 19 height 19
type input "[DATE]"
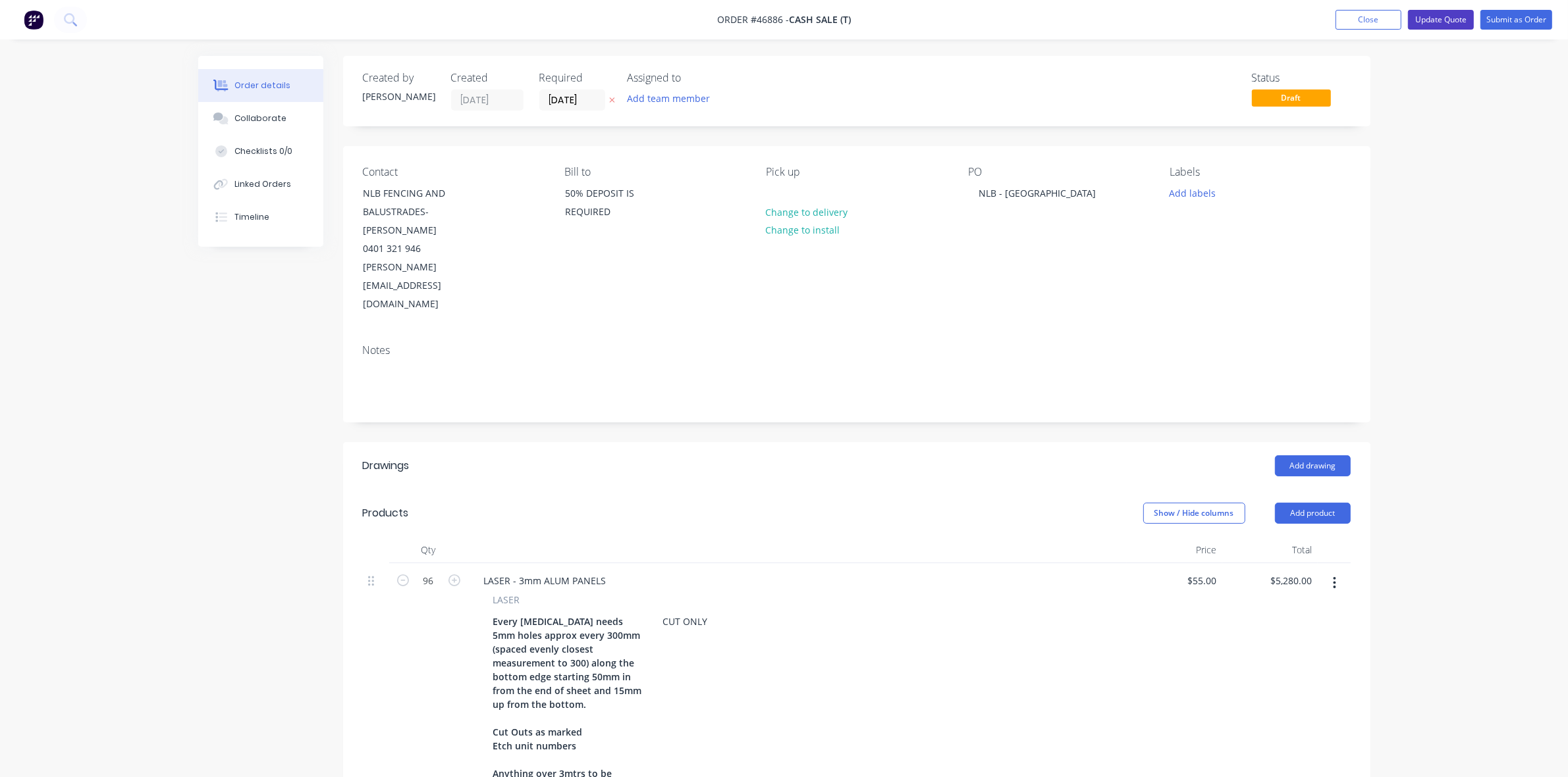
click at [1456, 25] on button "Update Quote" at bounding box center [1440, 19] width 66 height 19
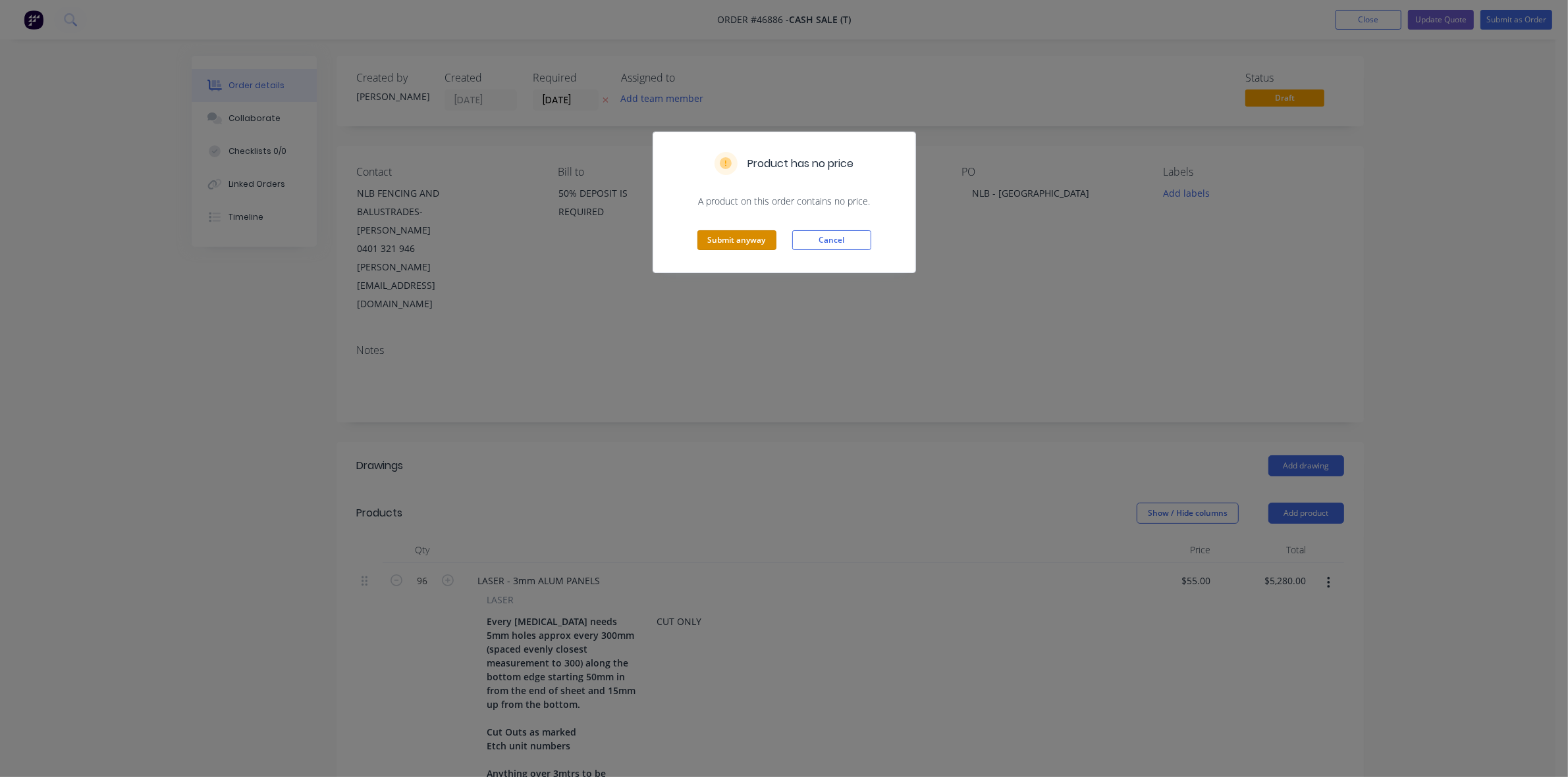
drag, startPoint x: 758, startPoint y: 242, endPoint x: 626, endPoint y: 238, distance: 132.1
click at [756, 242] on button "Submit anyway" at bounding box center [737, 240] width 79 height 19
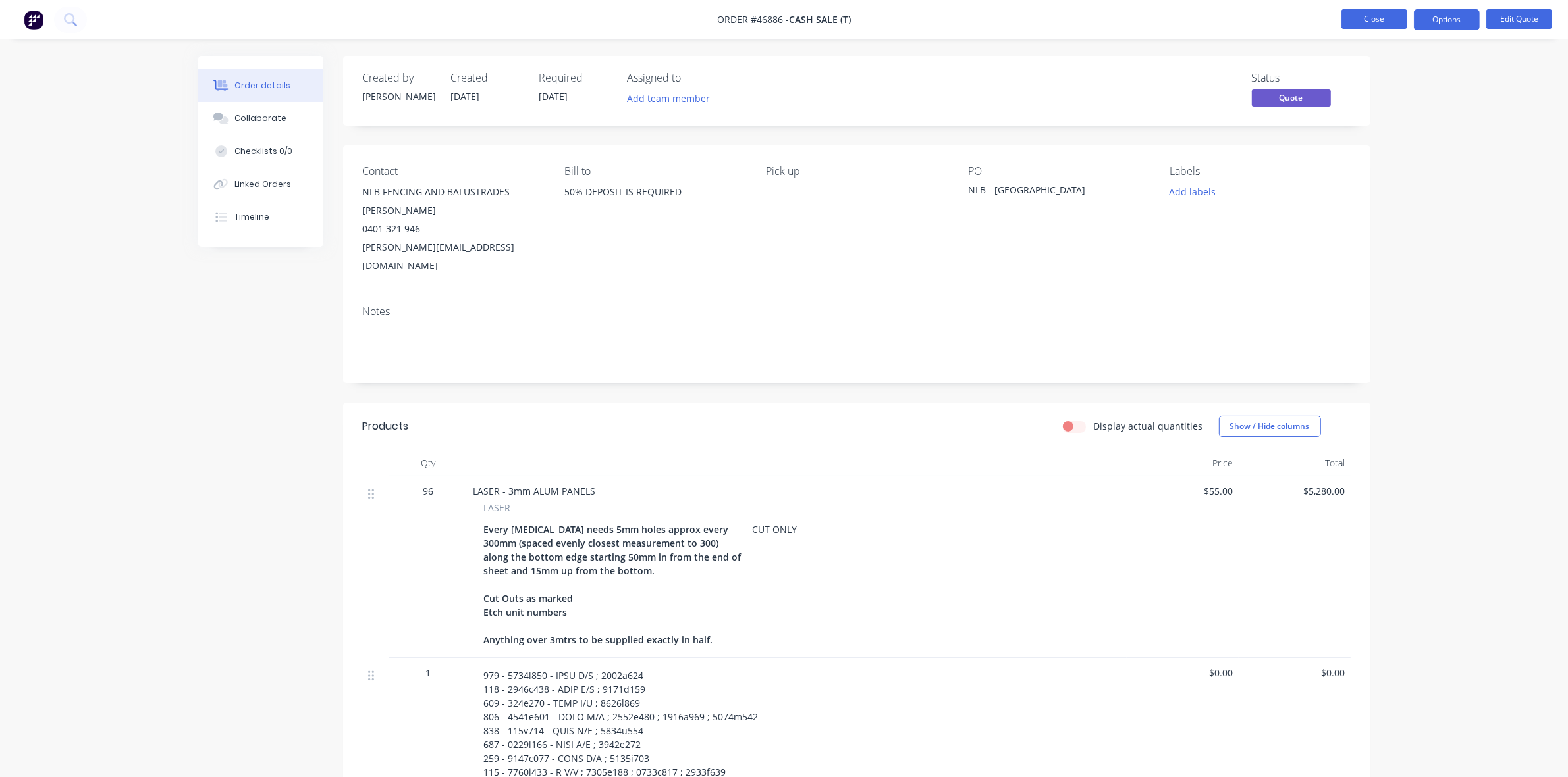
click at [1352, 23] on button "Close" at bounding box center [1374, 18] width 66 height 19
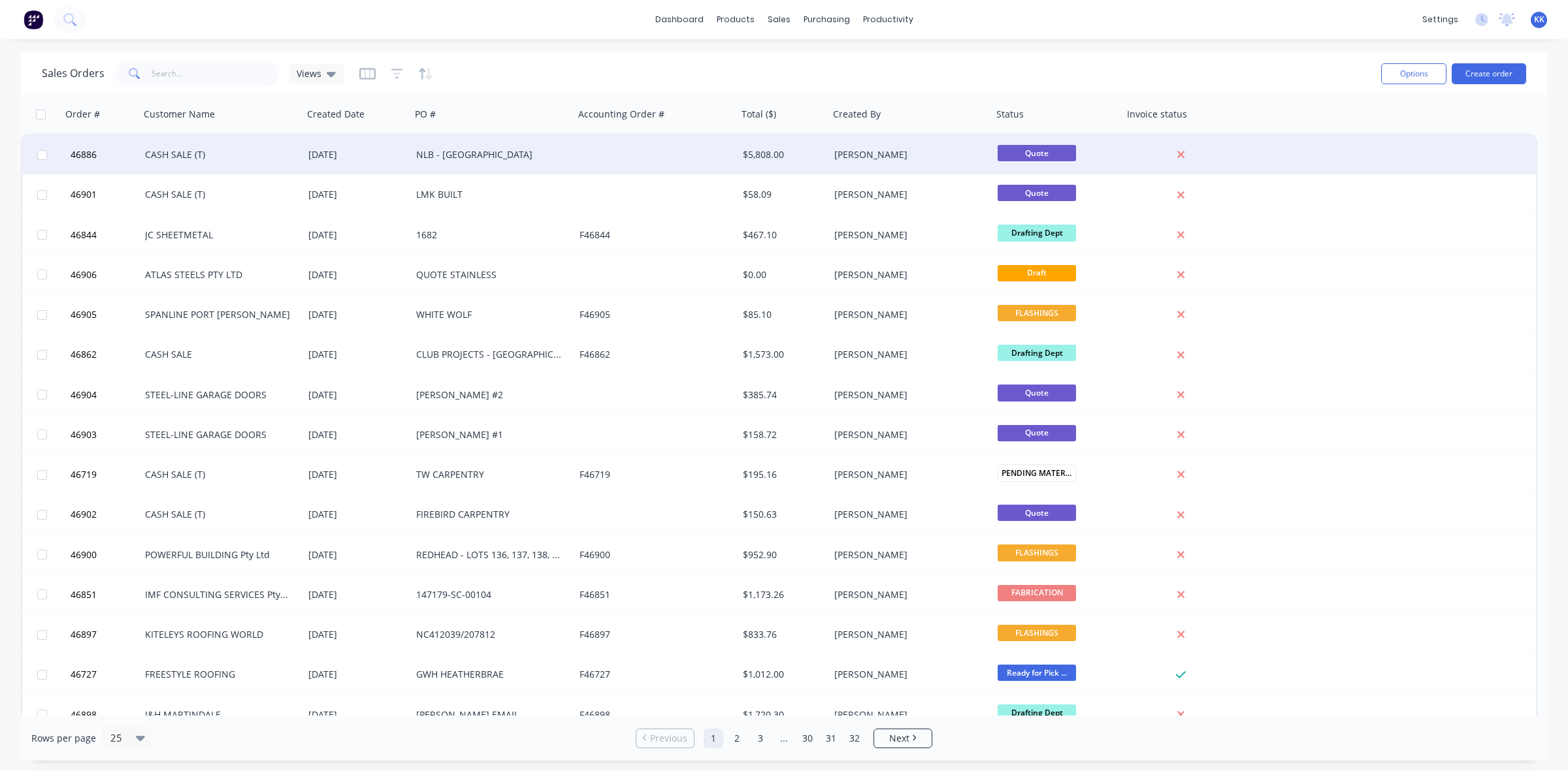
click at [520, 167] on div "NLB - [GEOGRAPHIC_DATA]" at bounding box center [492, 154] width 163 height 39
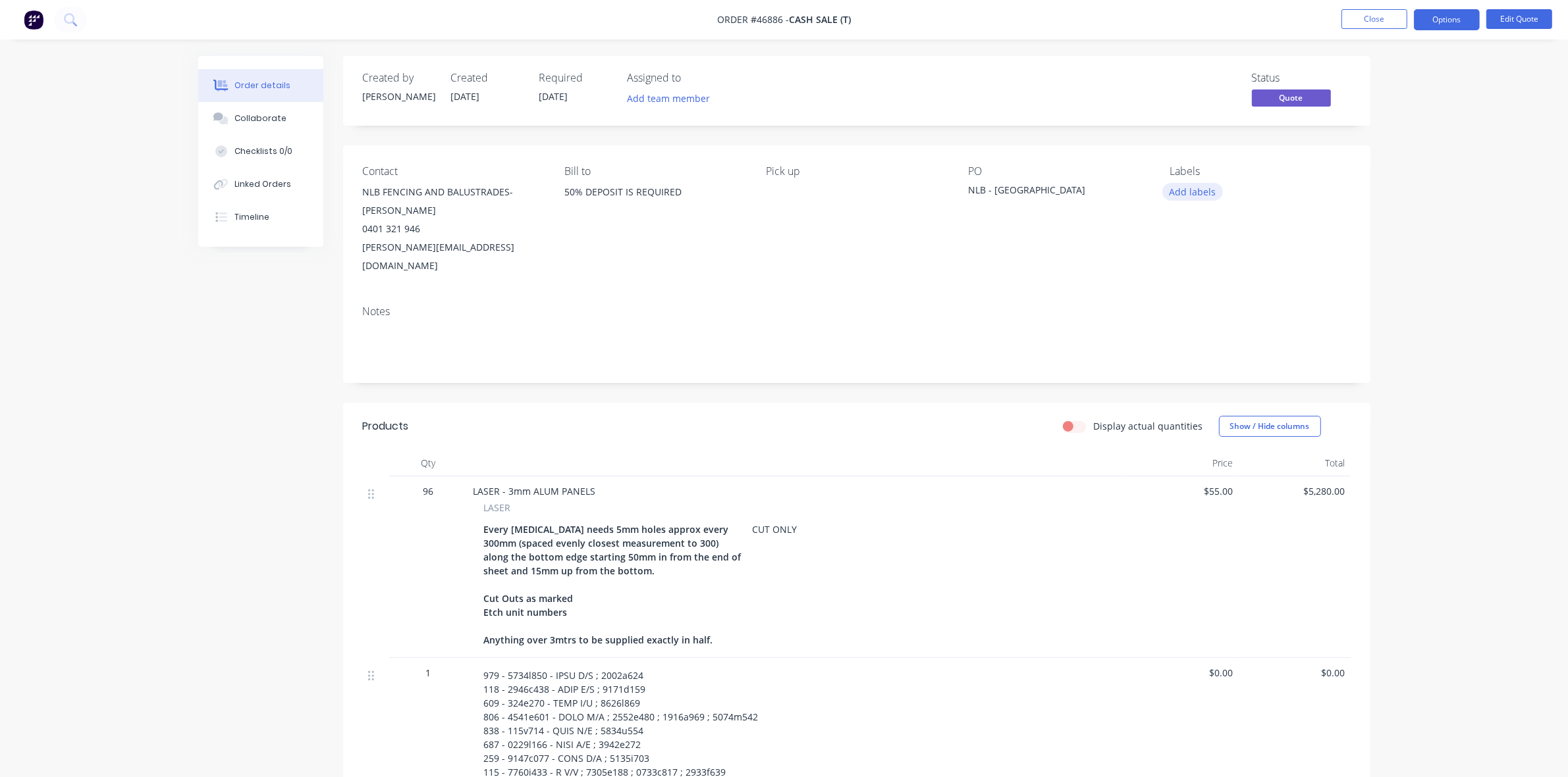
click at [1178, 191] on button "Add labels" at bounding box center [1192, 192] width 61 height 18
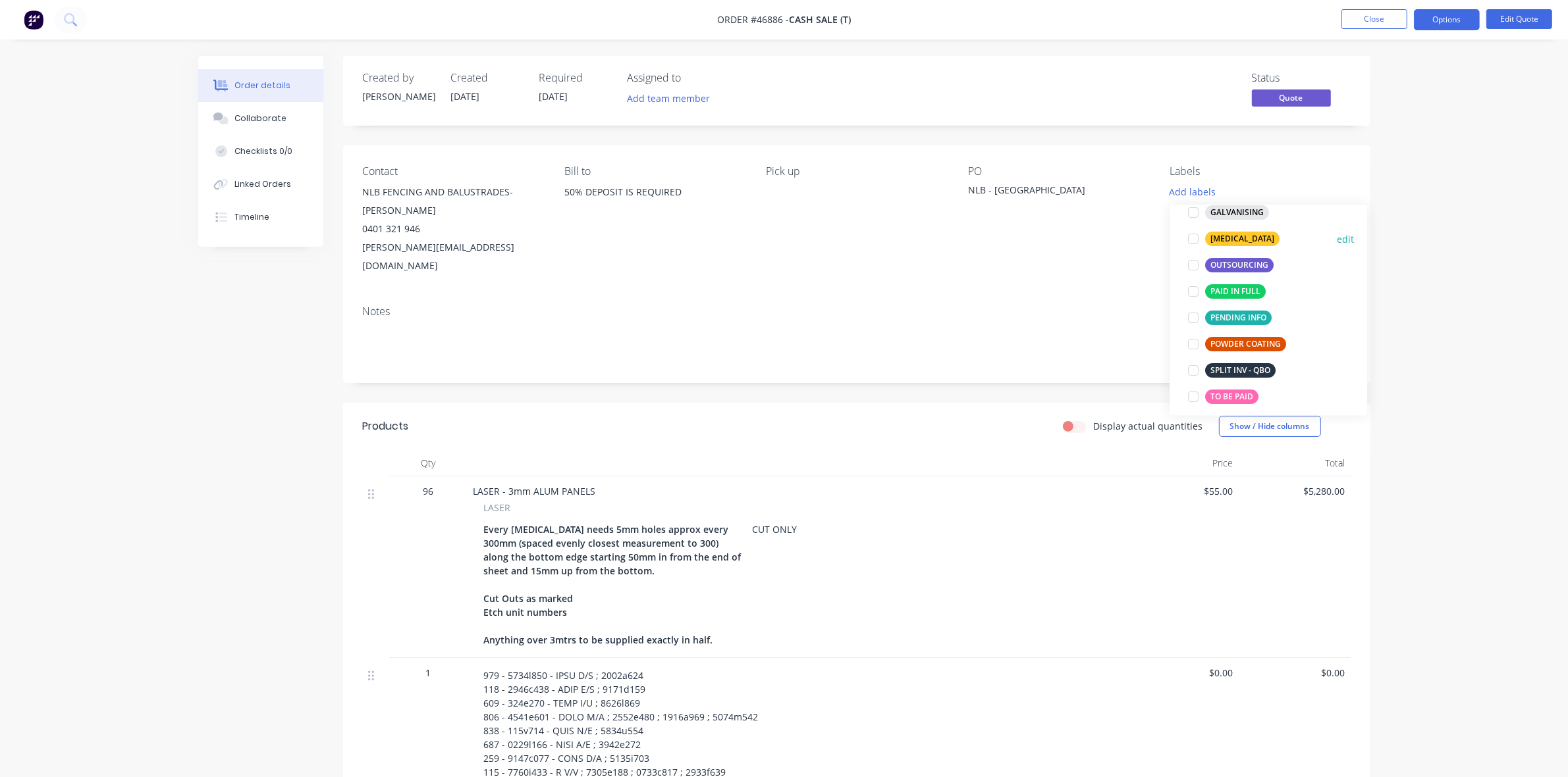
scroll to position [247, 0]
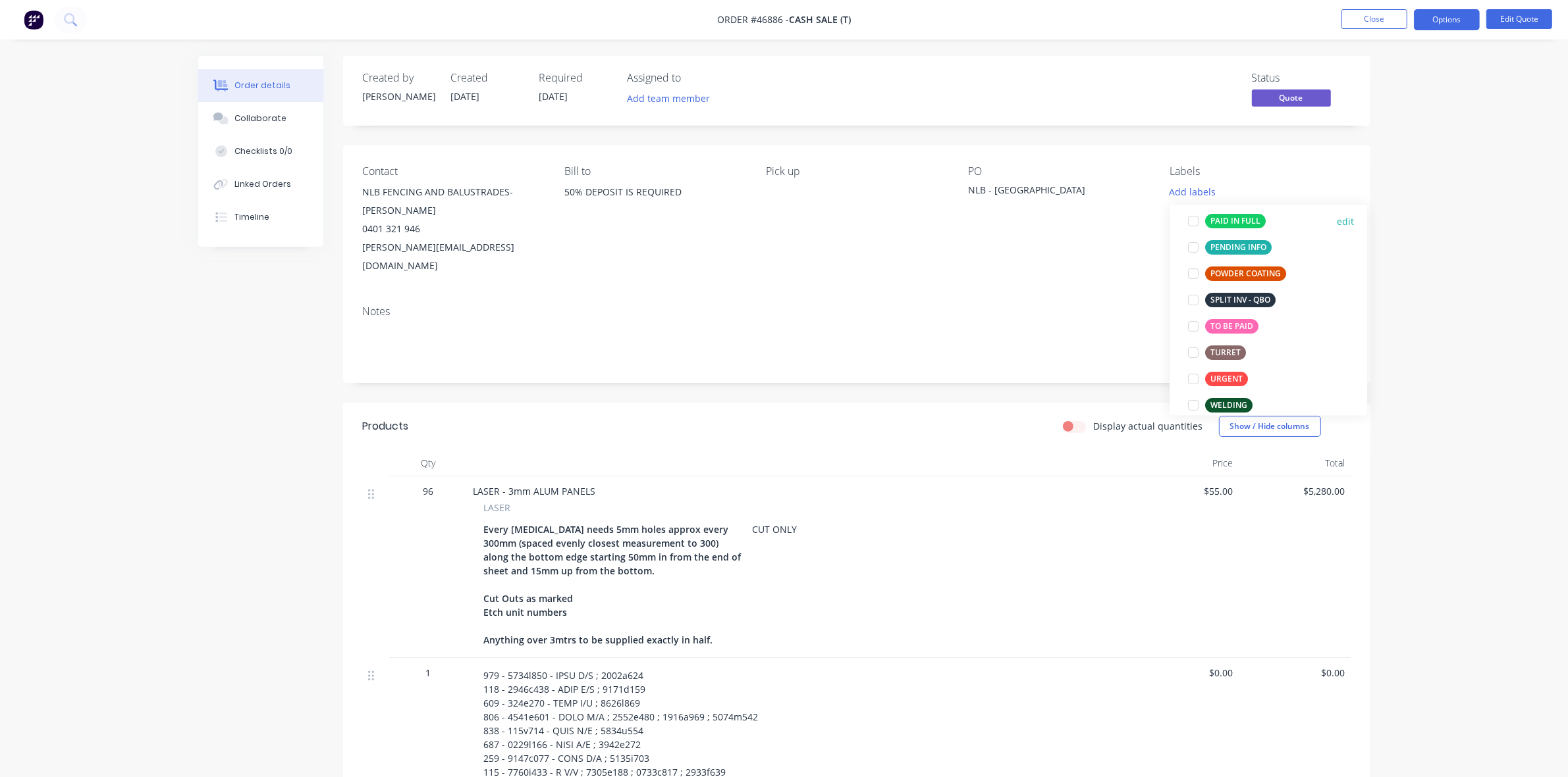
click at [1219, 224] on div "PAID IN FULL" at bounding box center [1235, 221] width 61 height 14
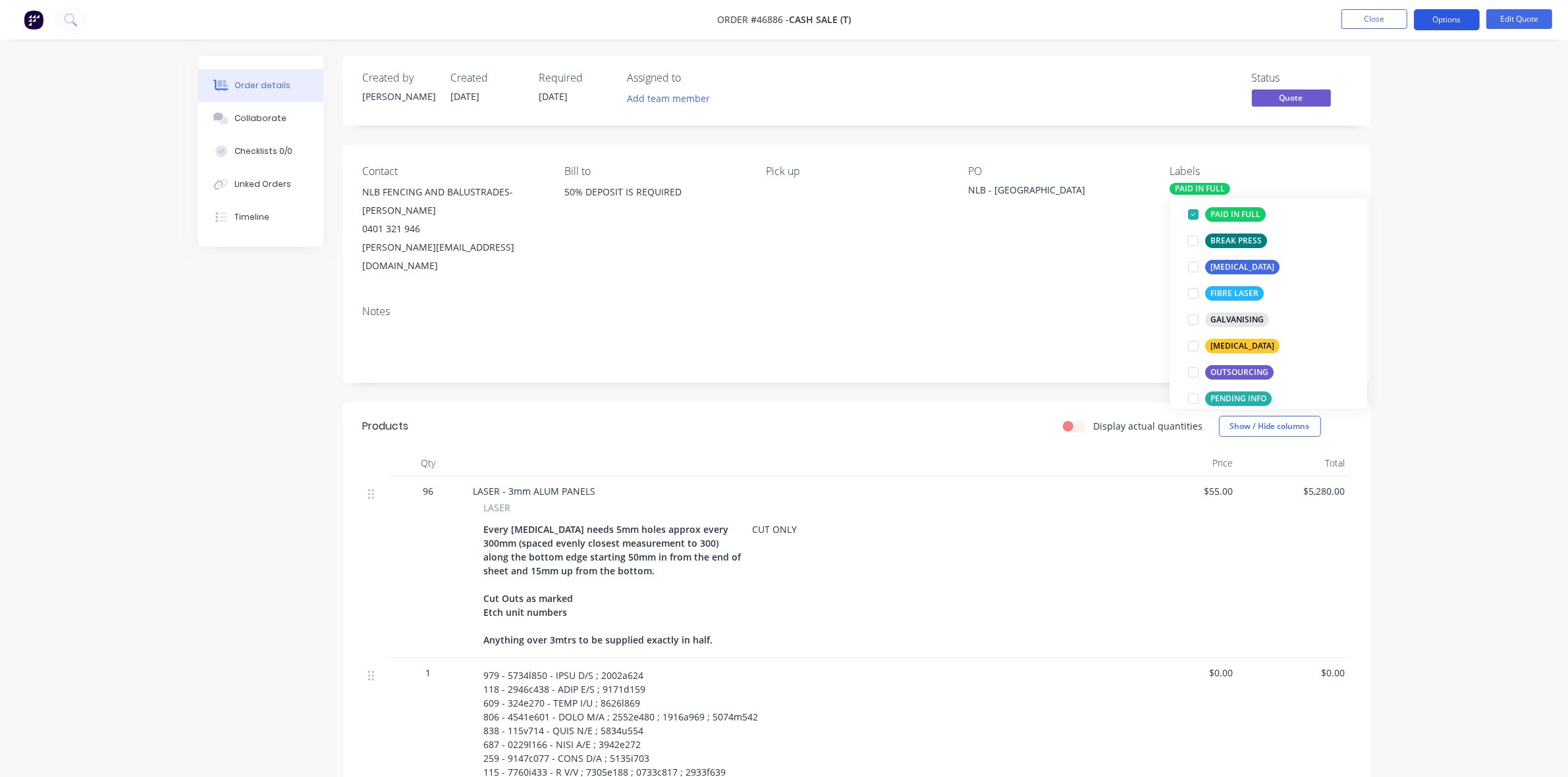
click at [1447, 23] on button "Options" at bounding box center [1447, 19] width 66 height 21
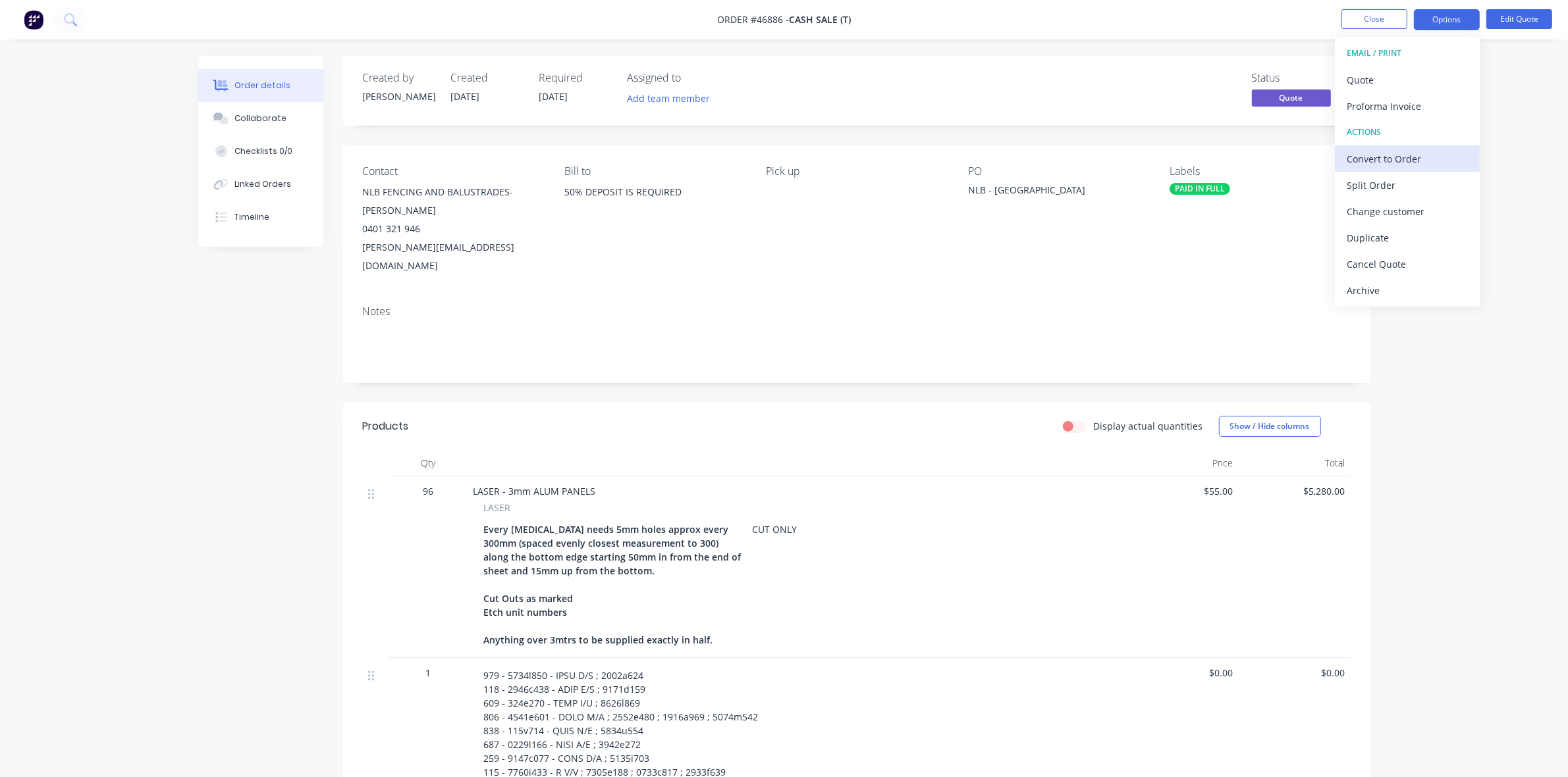
click at [1374, 152] on div "Convert to Order" at bounding box center [1407, 159] width 121 height 19
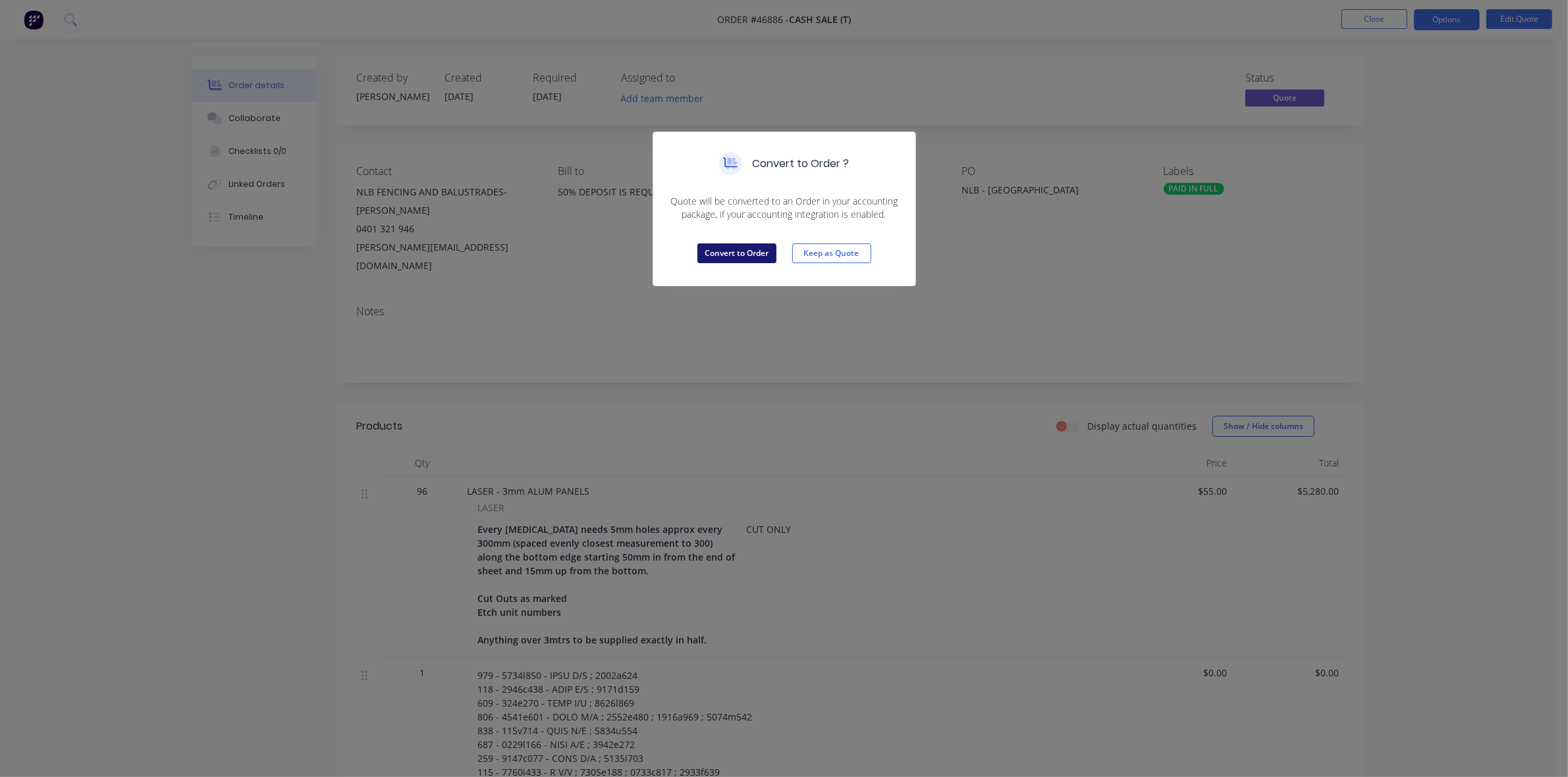
click at [758, 249] on button "Convert to Order" at bounding box center [737, 253] width 79 height 19
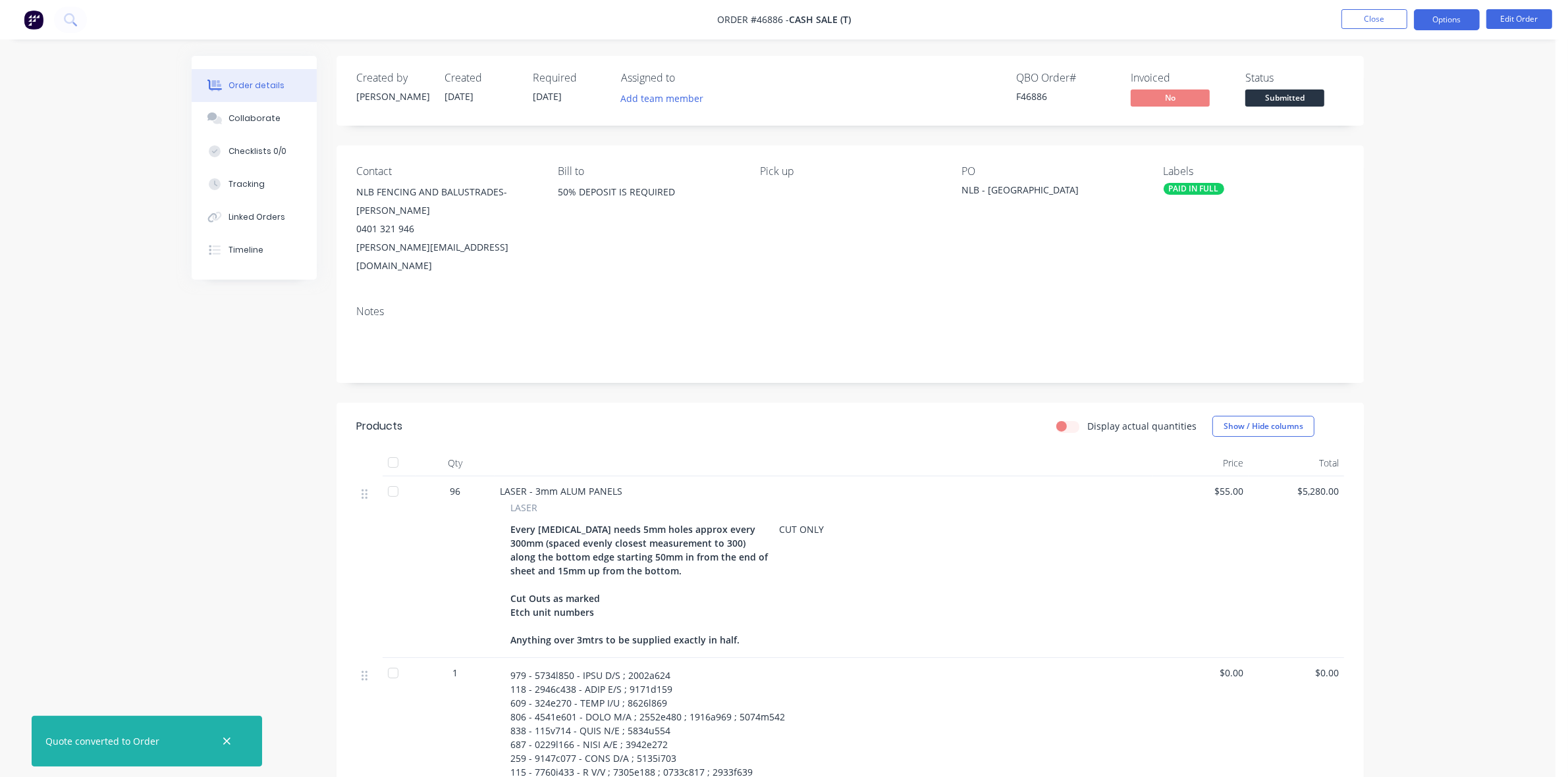
click at [1427, 23] on button "Options" at bounding box center [1447, 19] width 66 height 21
click at [1407, 168] on div "Work Order" at bounding box center [1407, 159] width 121 height 19
click at [1404, 133] on div "Without pricing" at bounding box center [1407, 133] width 121 height 19
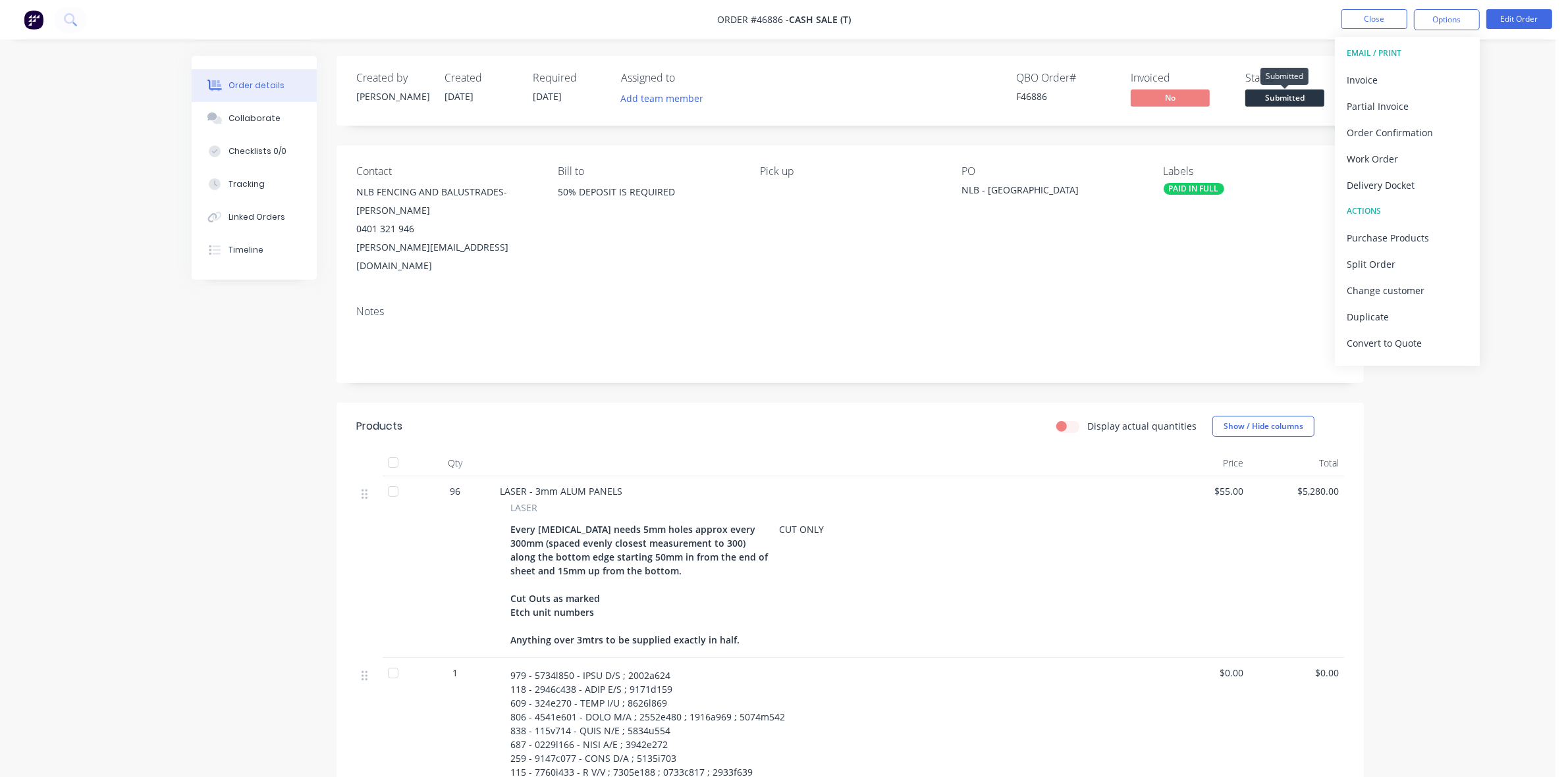
click at [1265, 100] on span "Submitted" at bounding box center [1285, 98] width 79 height 17
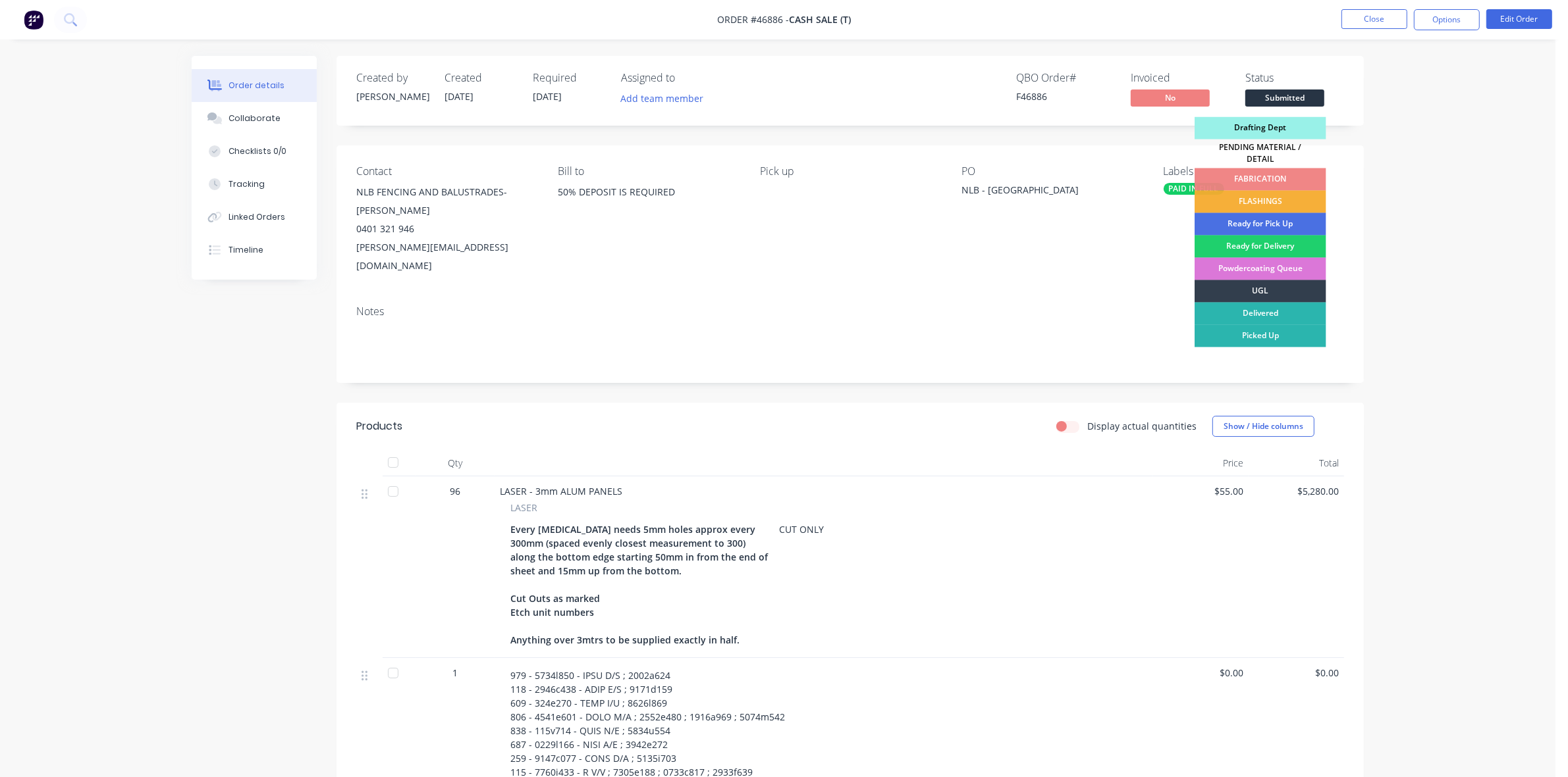
click at [1265, 124] on div "Drafting Dept" at bounding box center [1260, 127] width 132 height 22
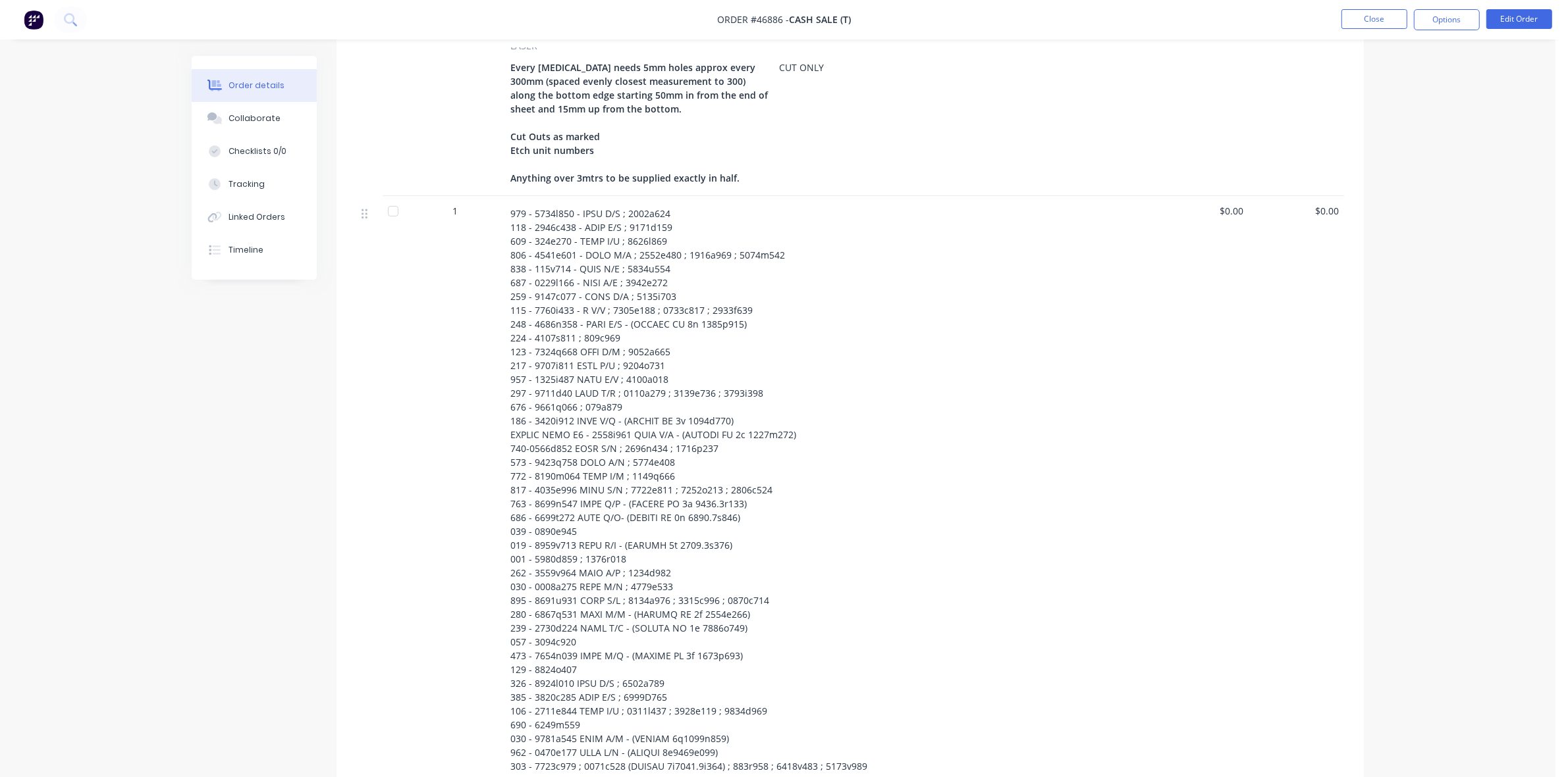
scroll to position [576, 0]
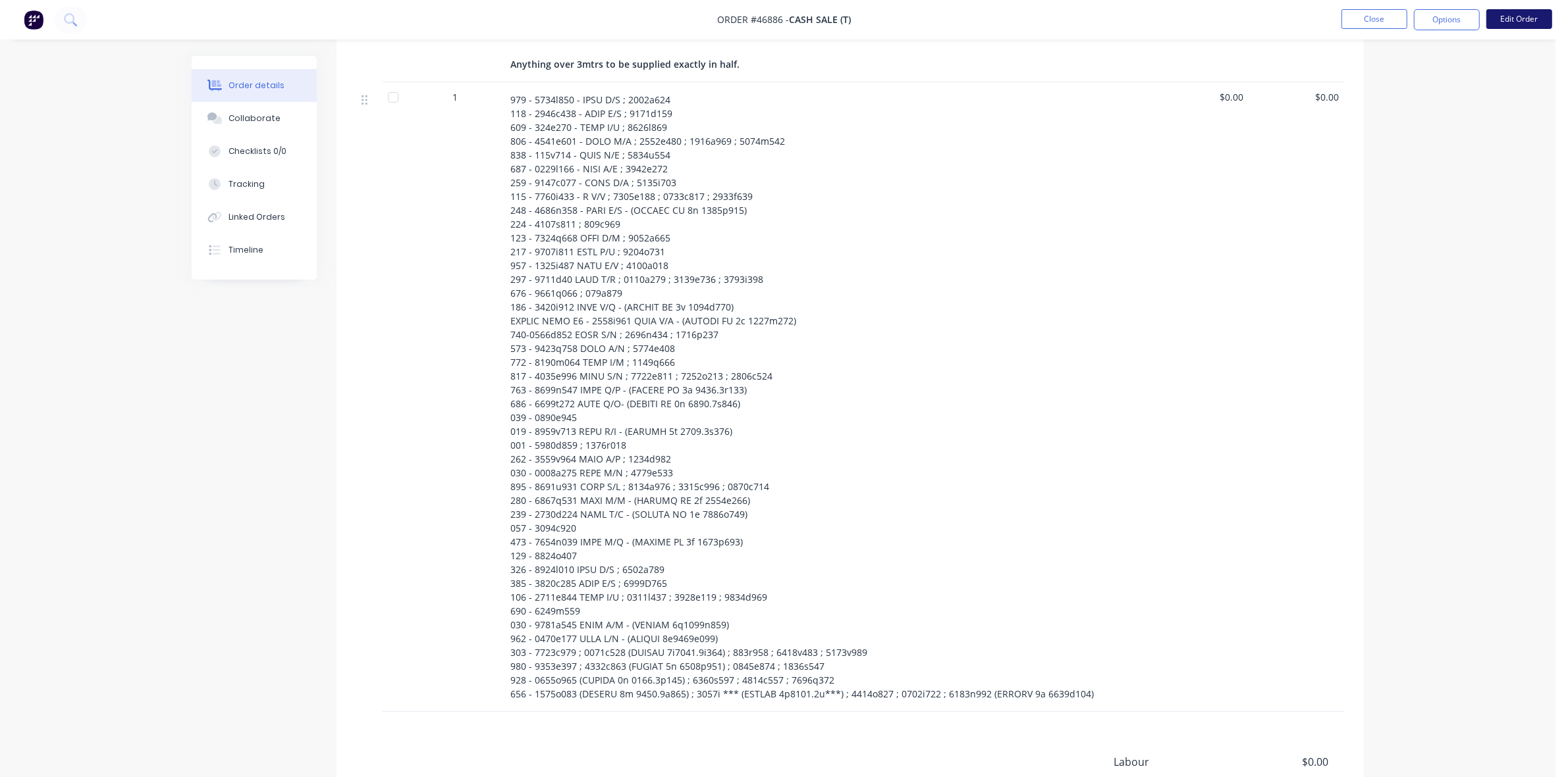
click at [1512, 18] on button "Edit Order" at bounding box center [1519, 18] width 66 height 19
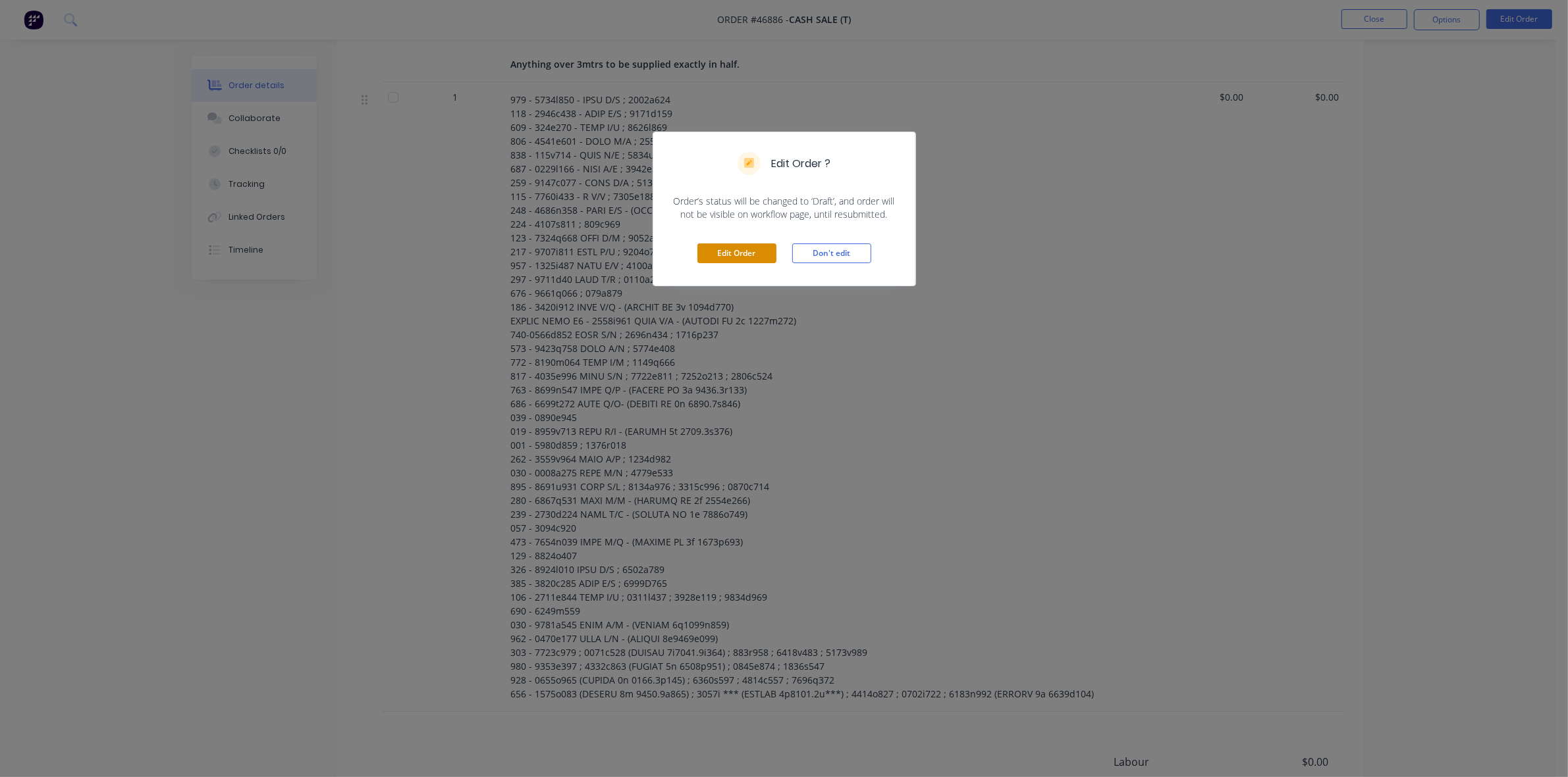
click at [729, 258] on button "Edit Order" at bounding box center [737, 253] width 79 height 19
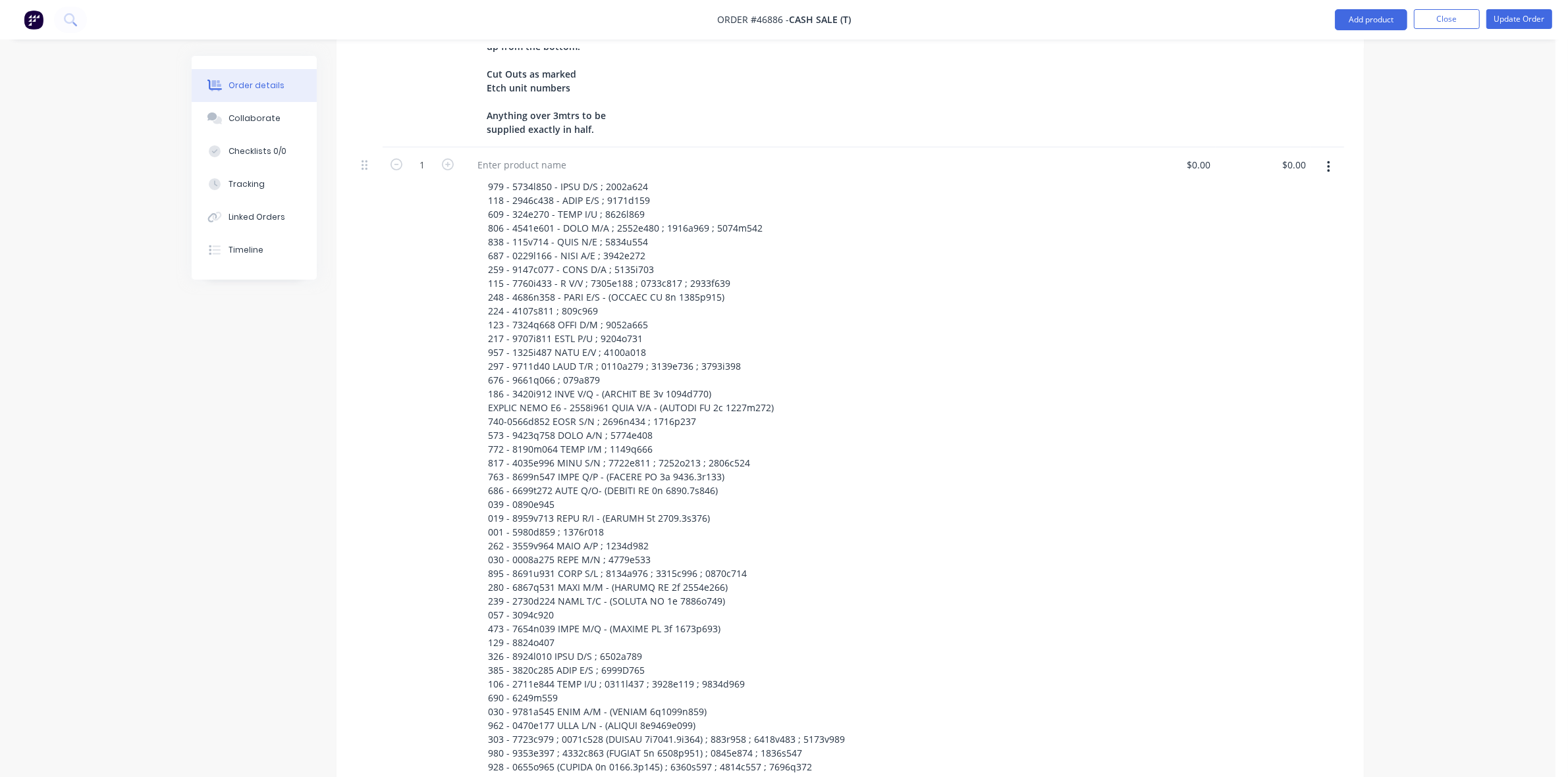
scroll to position [905, 0]
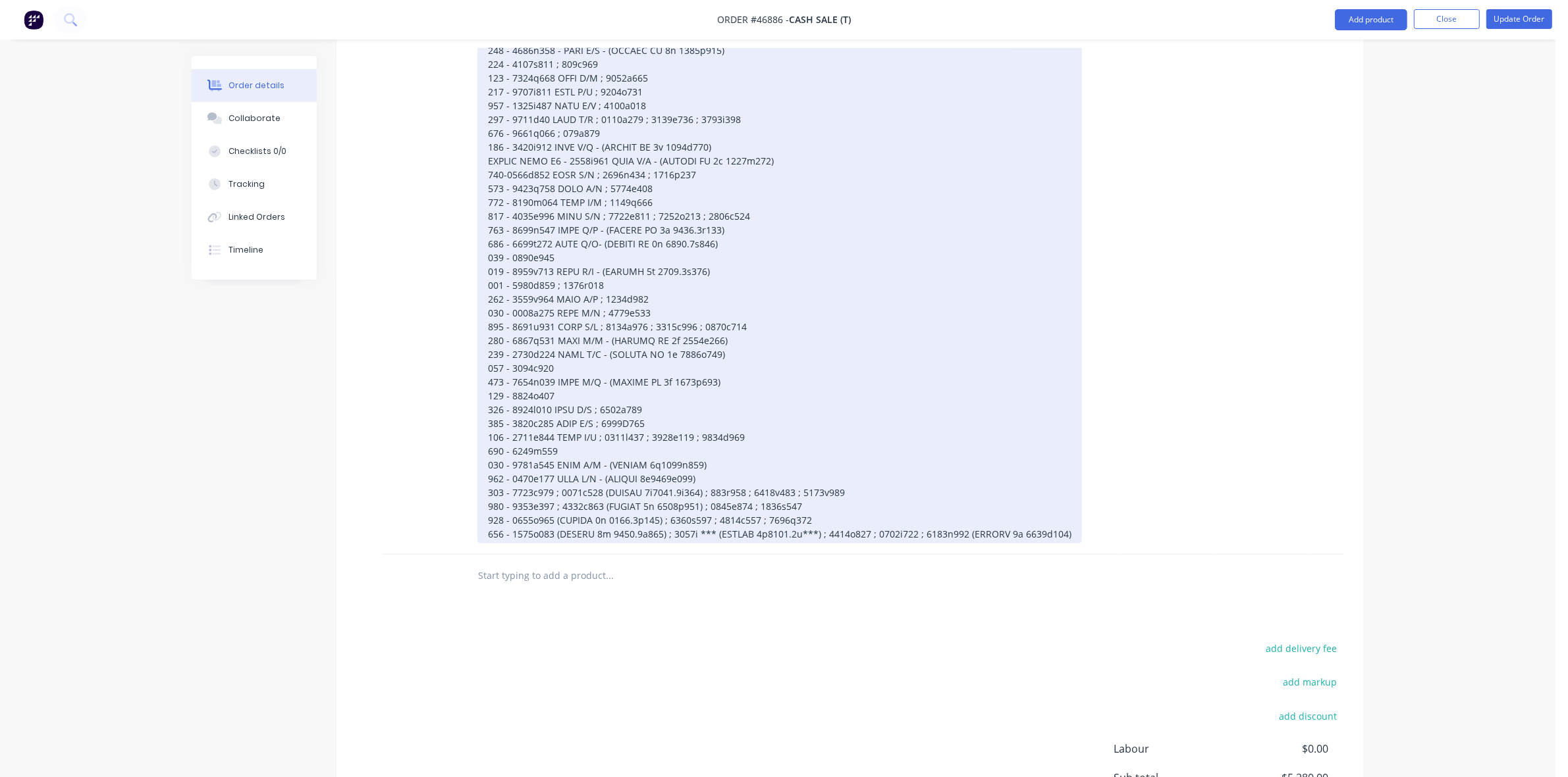
click at [699, 475] on div at bounding box center [779, 237] width 604 height 614
click at [795, 479] on div at bounding box center [779, 237] width 604 height 614
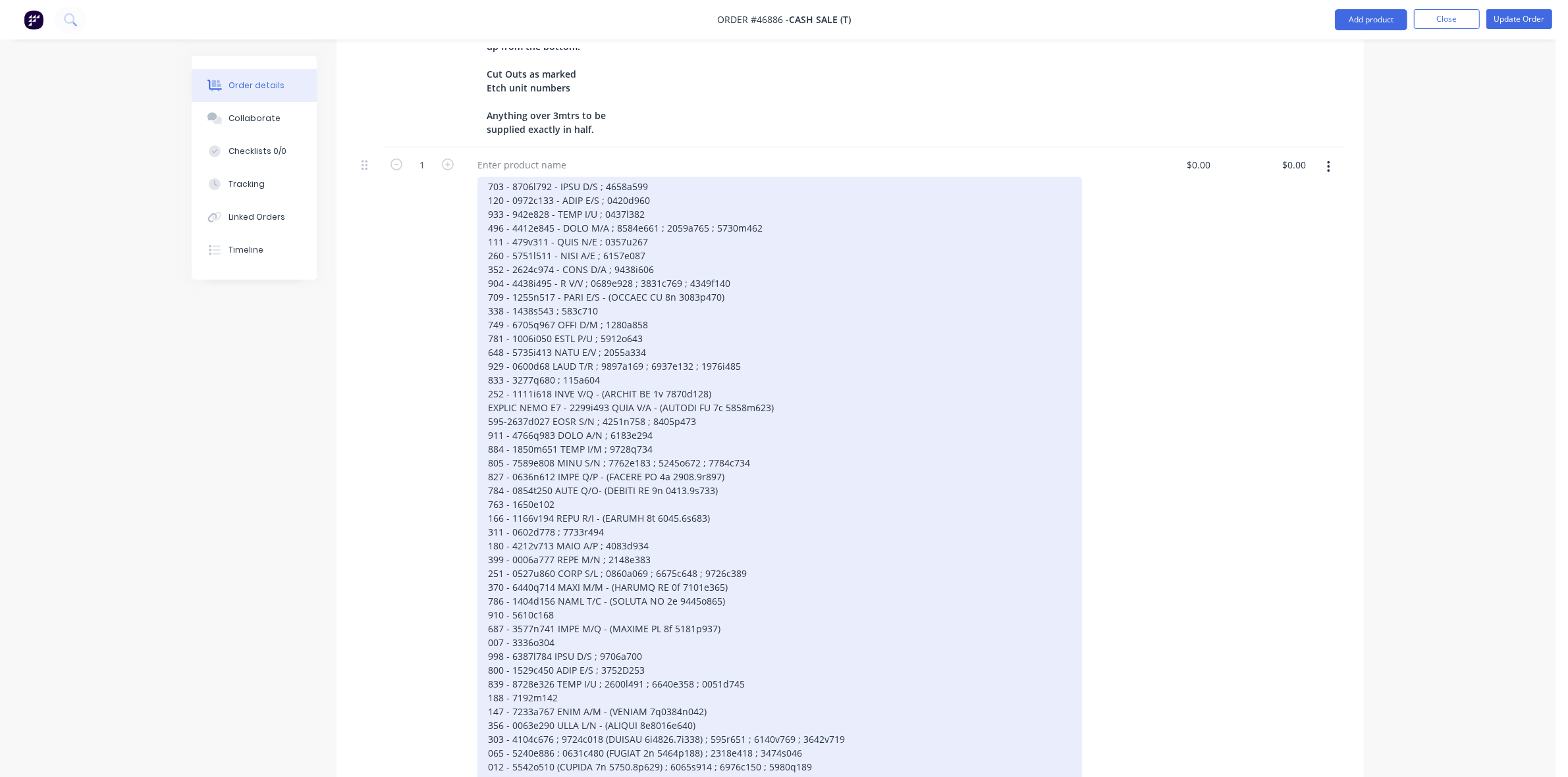
scroll to position [164, 0]
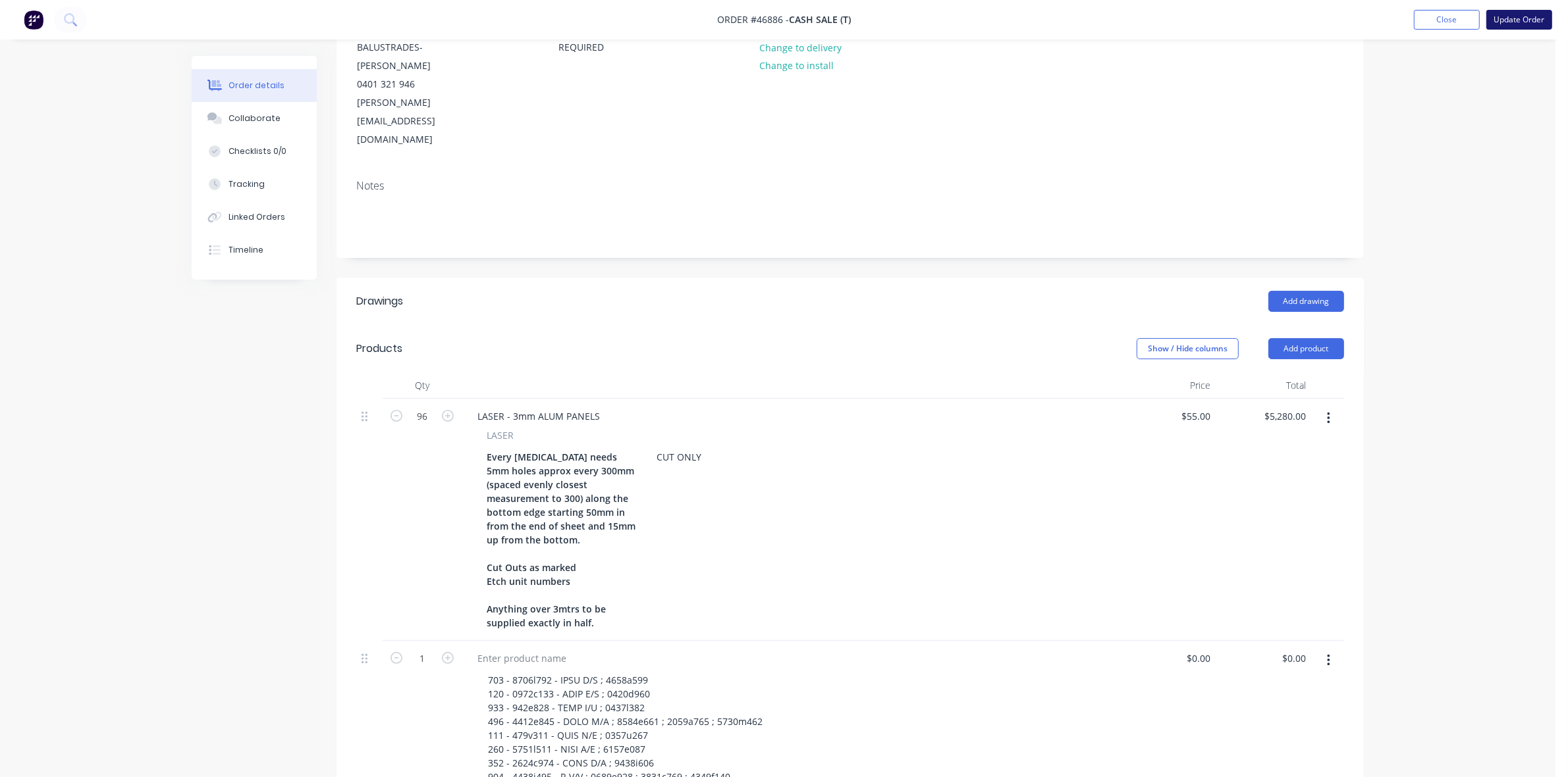
click at [1509, 25] on button "Update Order" at bounding box center [1519, 19] width 66 height 19
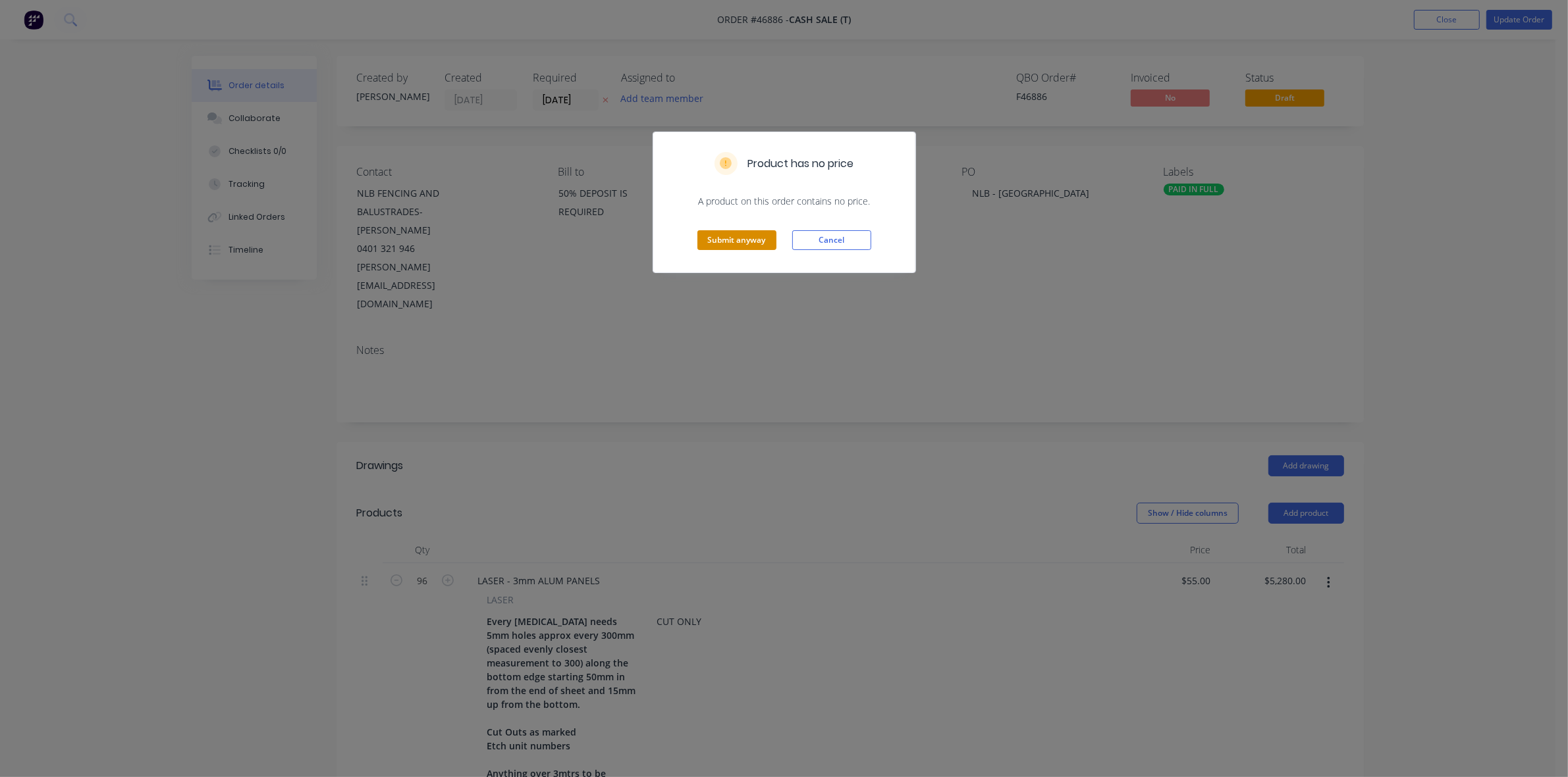
click at [755, 236] on button "Submit anyway" at bounding box center [737, 240] width 79 height 19
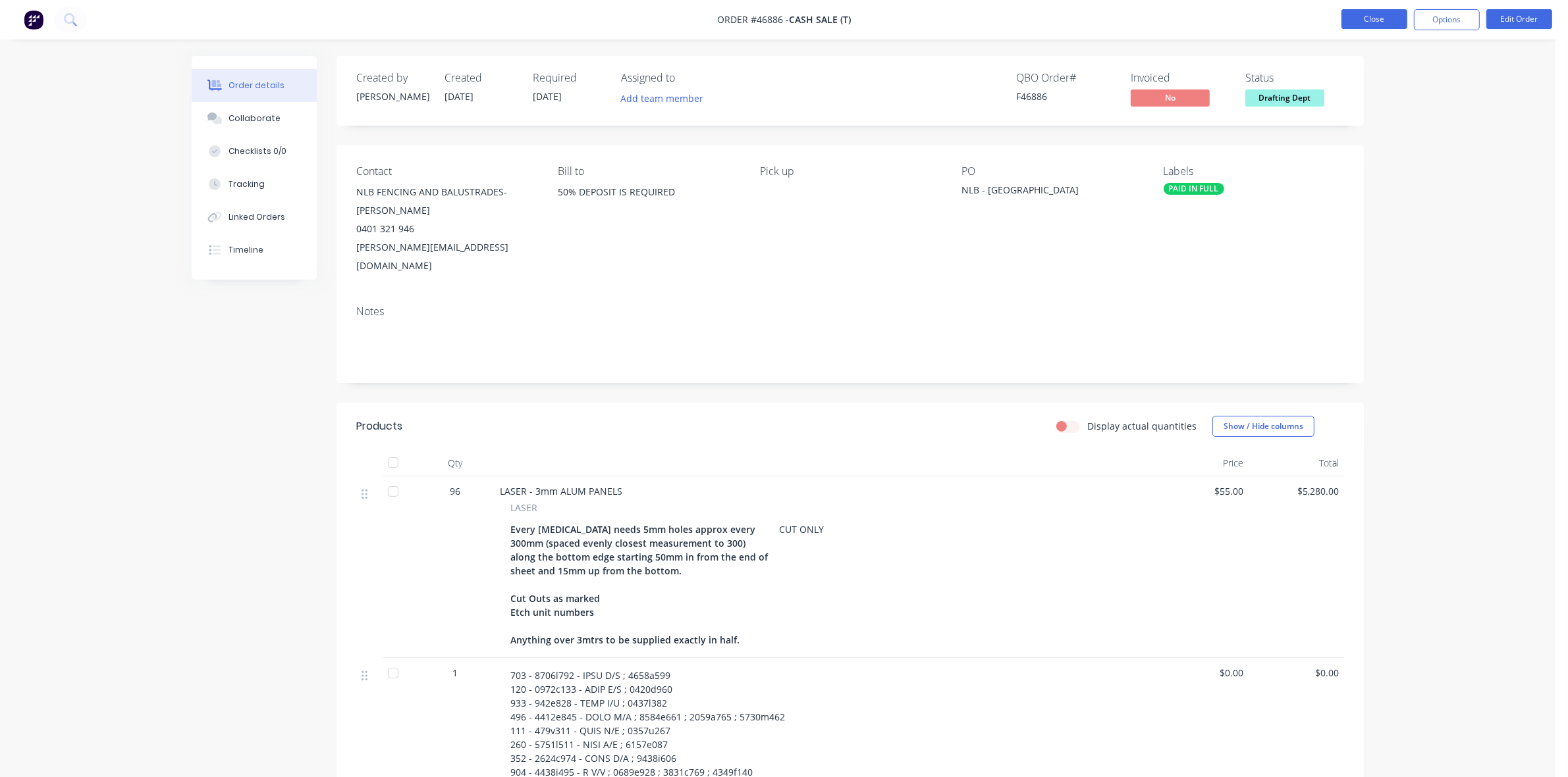
click at [1387, 11] on button "Close" at bounding box center [1374, 18] width 66 height 19
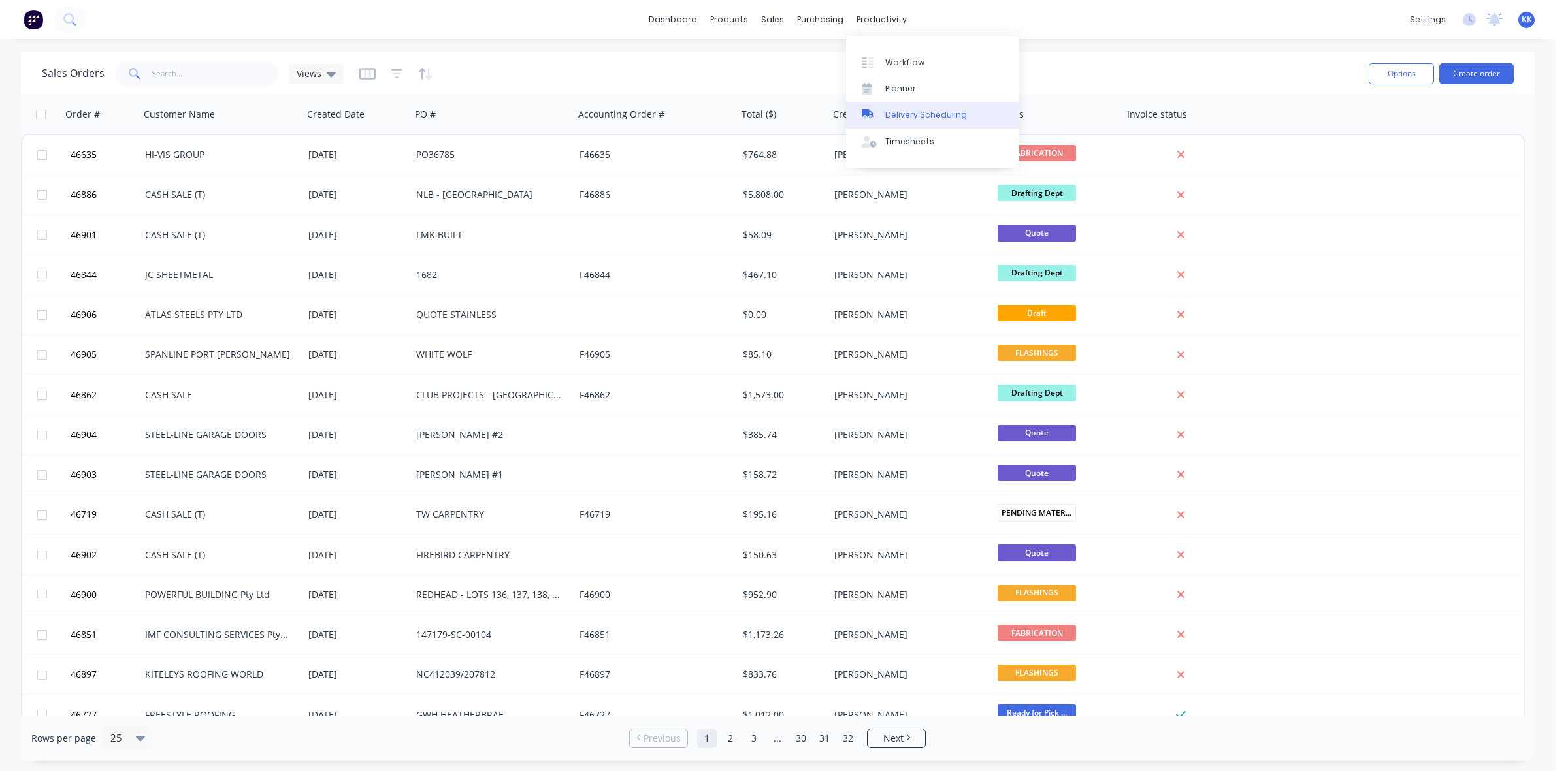
click at [903, 103] on link "Delivery Scheduling" at bounding box center [933, 115] width 173 height 26
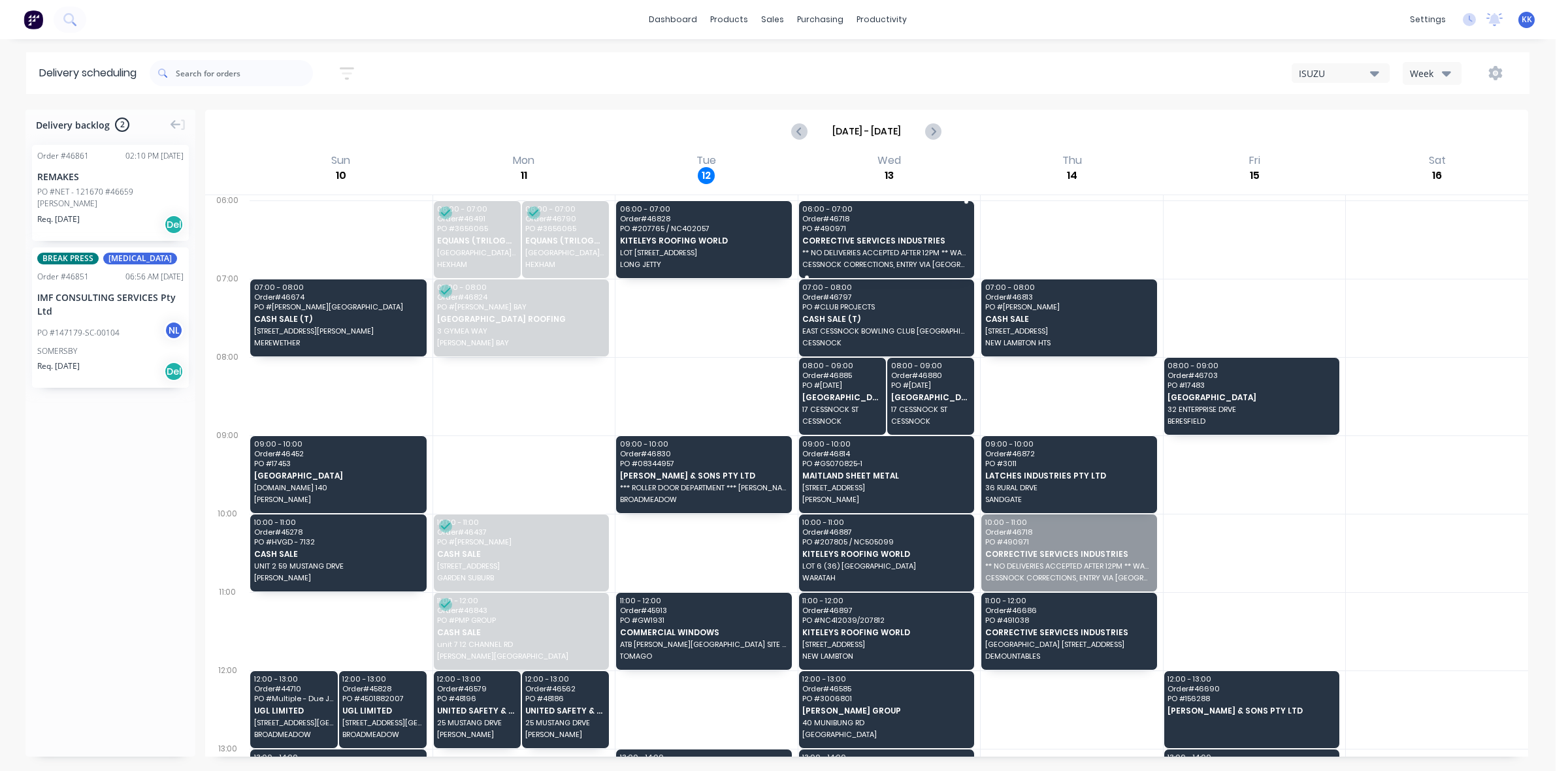
drag, startPoint x: 1030, startPoint y: 573, endPoint x: 903, endPoint y: 246, distance: 350.8
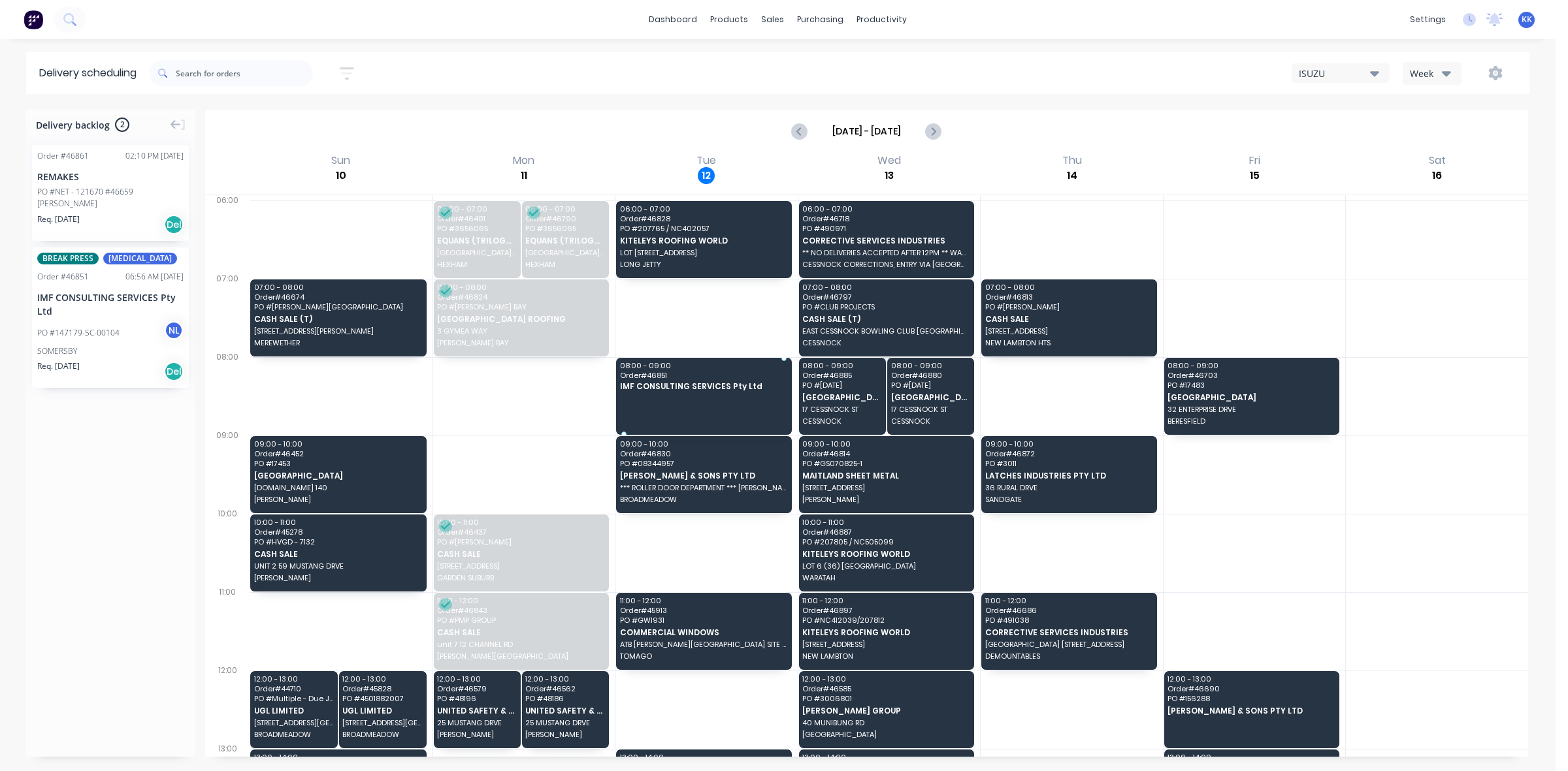
drag, startPoint x: 79, startPoint y: 329, endPoint x: 657, endPoint y: 373, distance: 579.7
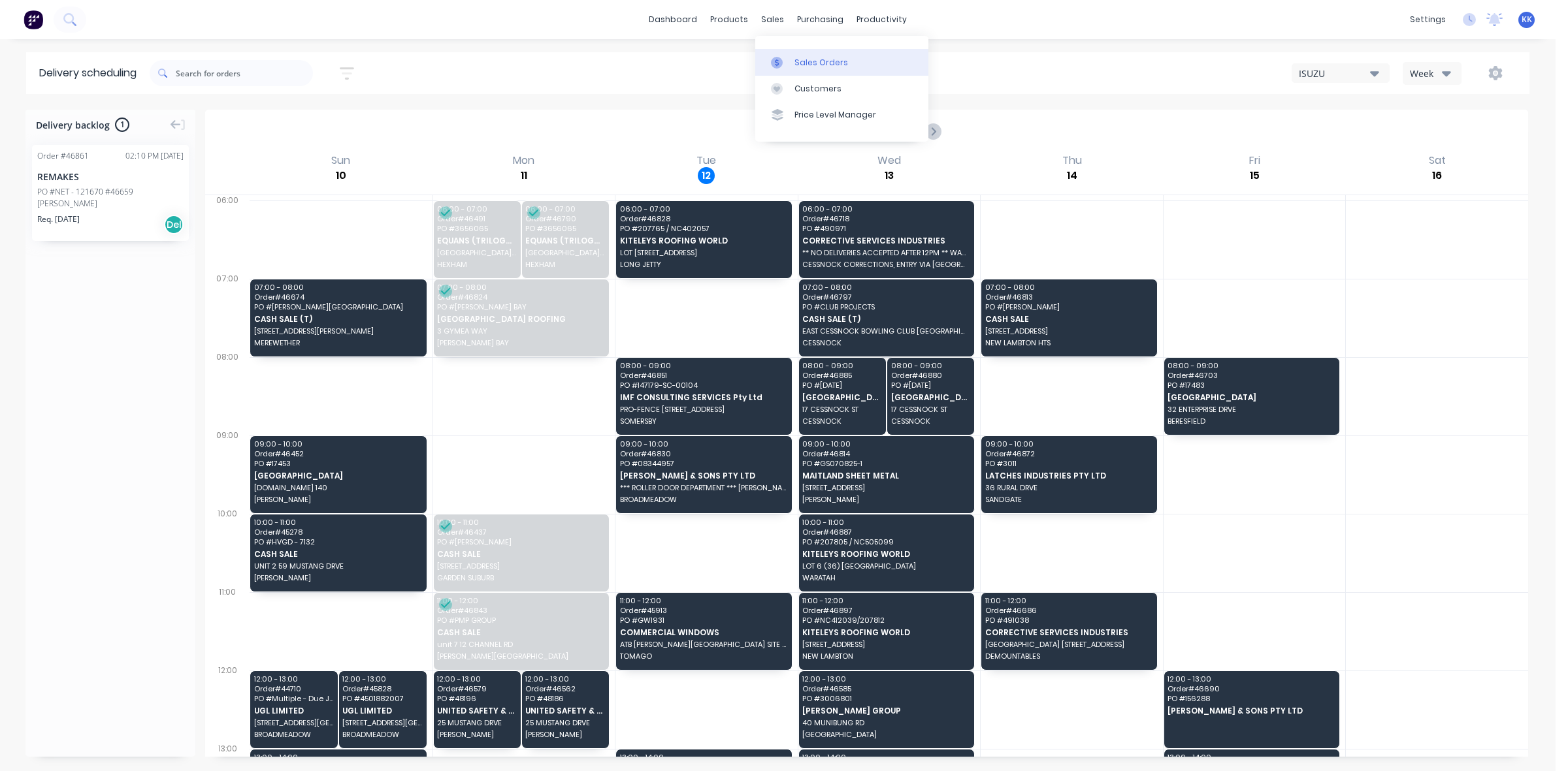
click at [789, 62] on div at bounding box center [781, 62] width 19 height 11
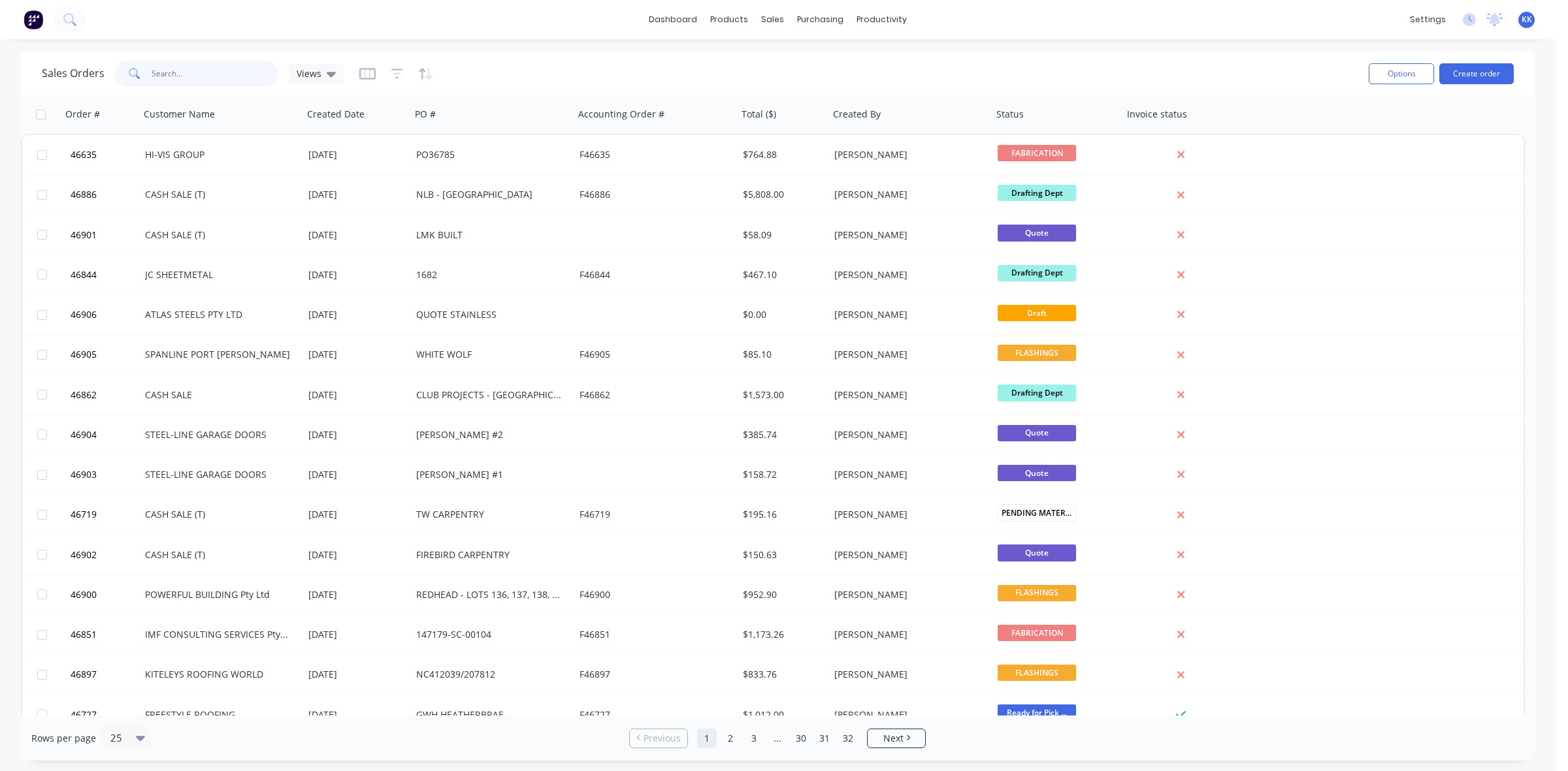
click at [168, 69] on input "text" at bounding box center [216, 74] width 127 height 26
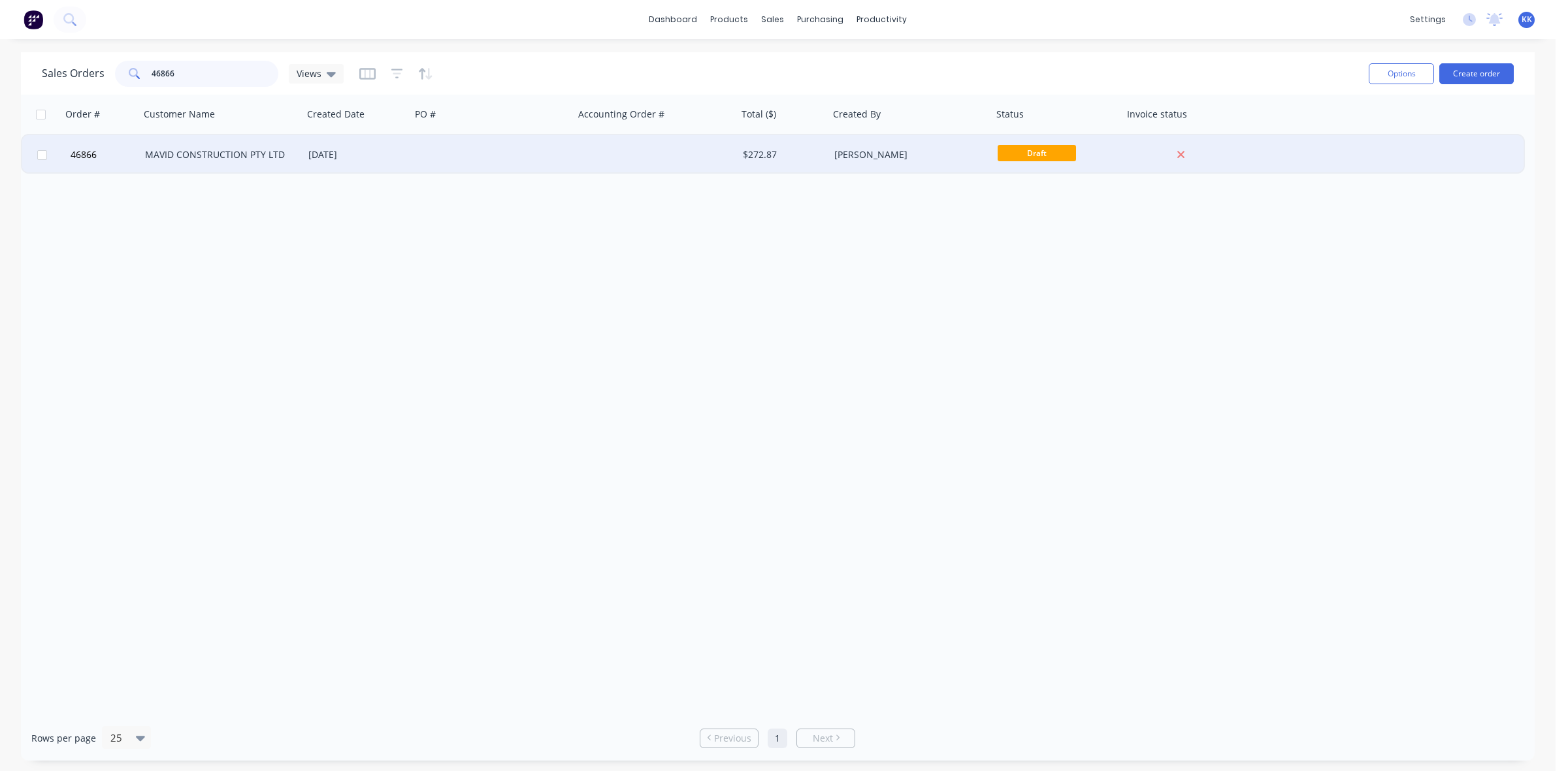
type input "46866"
click at [243, 163] on div "MAVID CONSTRUCTION PTY LTD" at bounding box center [221, 154] width 163 height 39
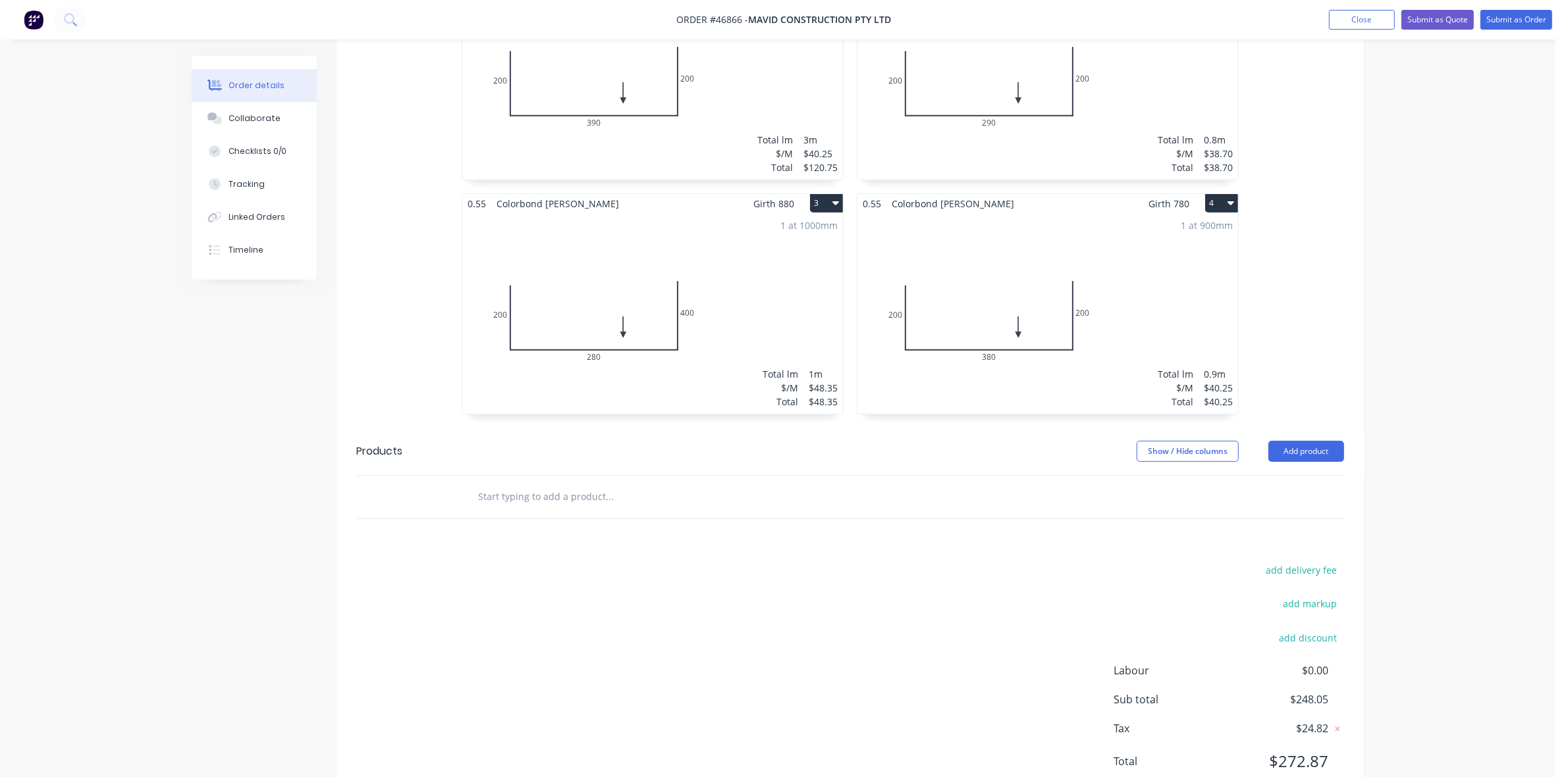
scroll to position [507, 0]
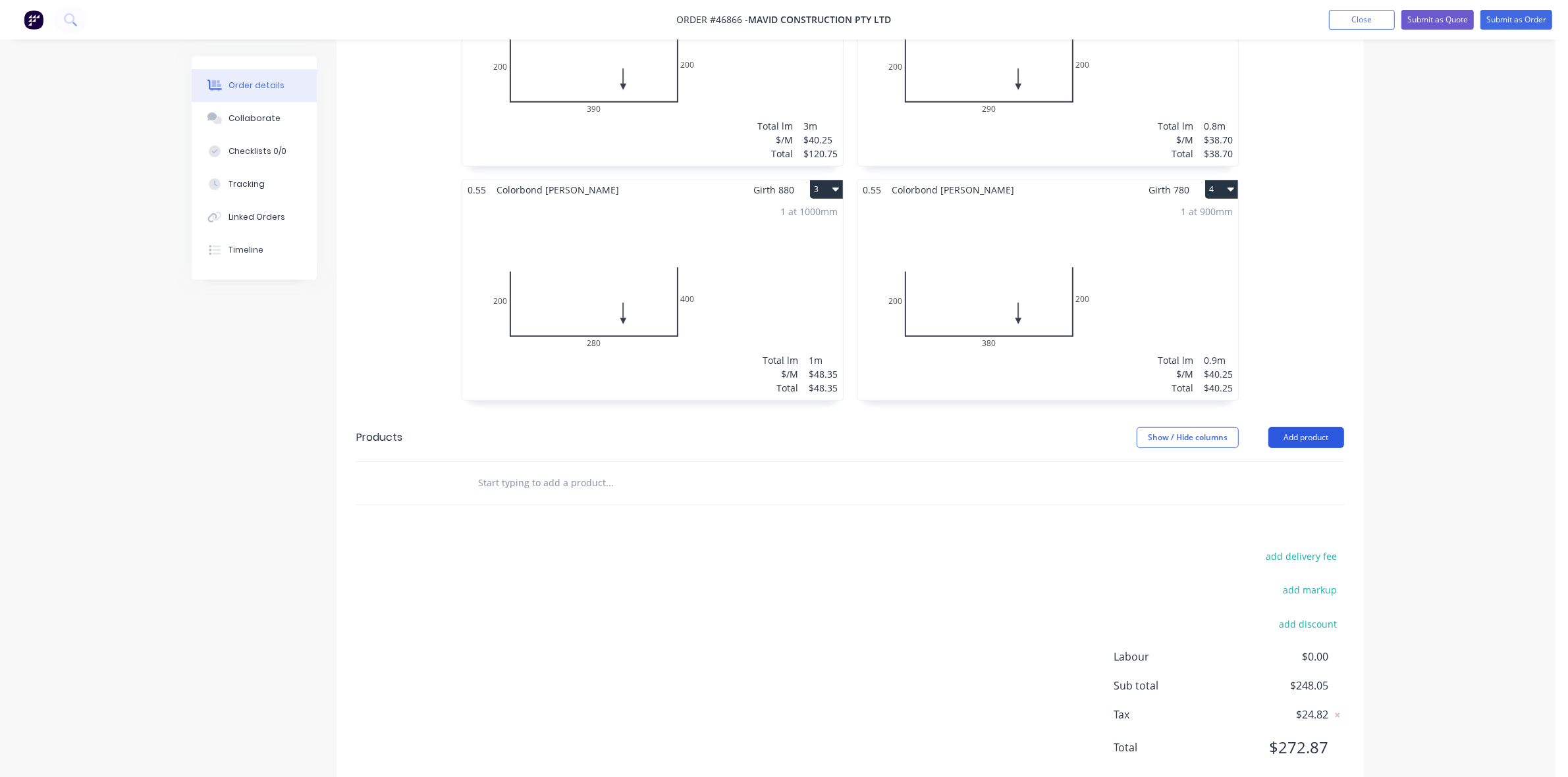
click at [1317, 427] on button "Add product" at bounding box center [1306, 438] width 76 height 21
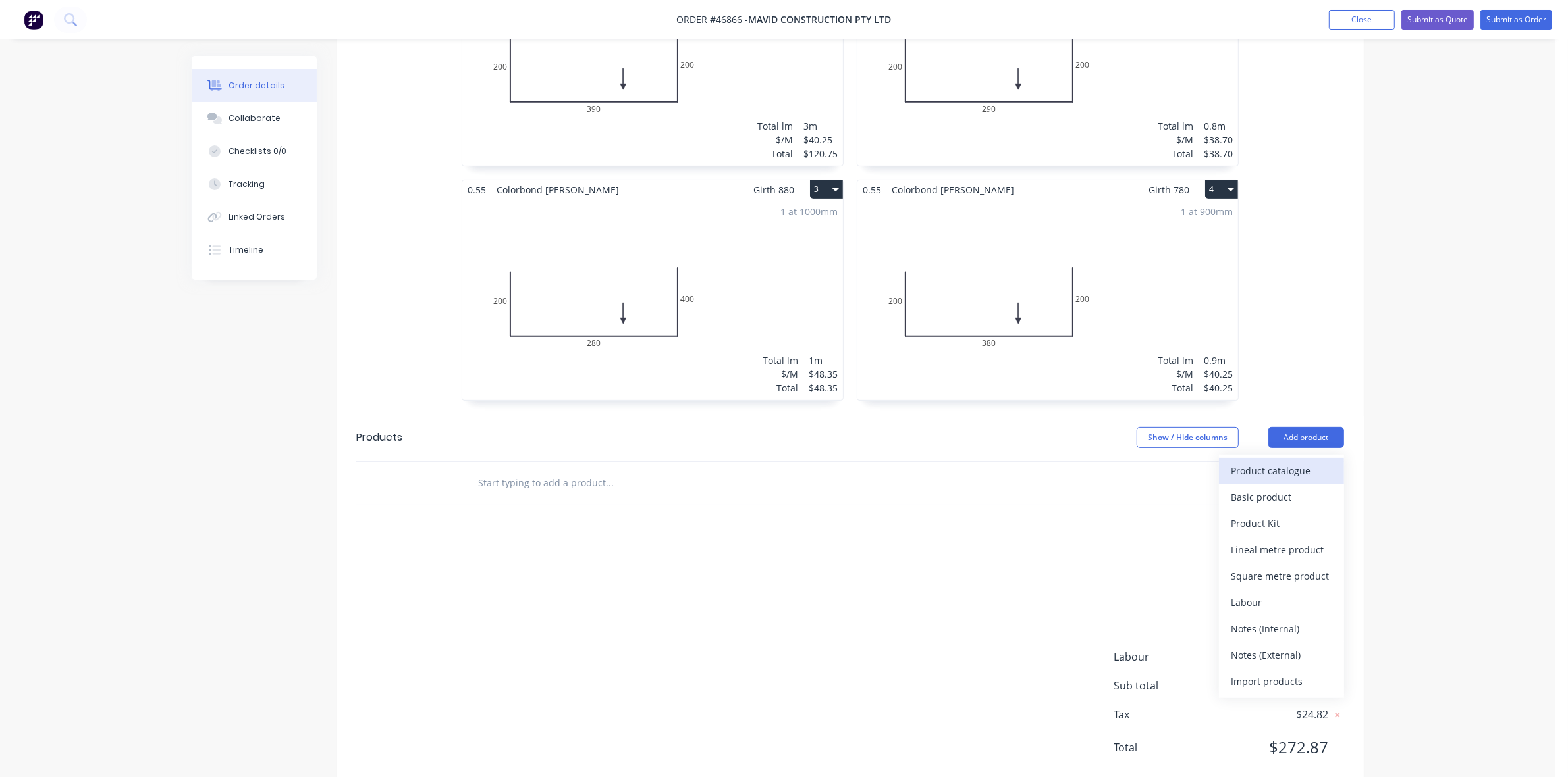
click at [1315, 461] on div "Product catalogue" at bounding box center [1281, 471] width 101 height 19
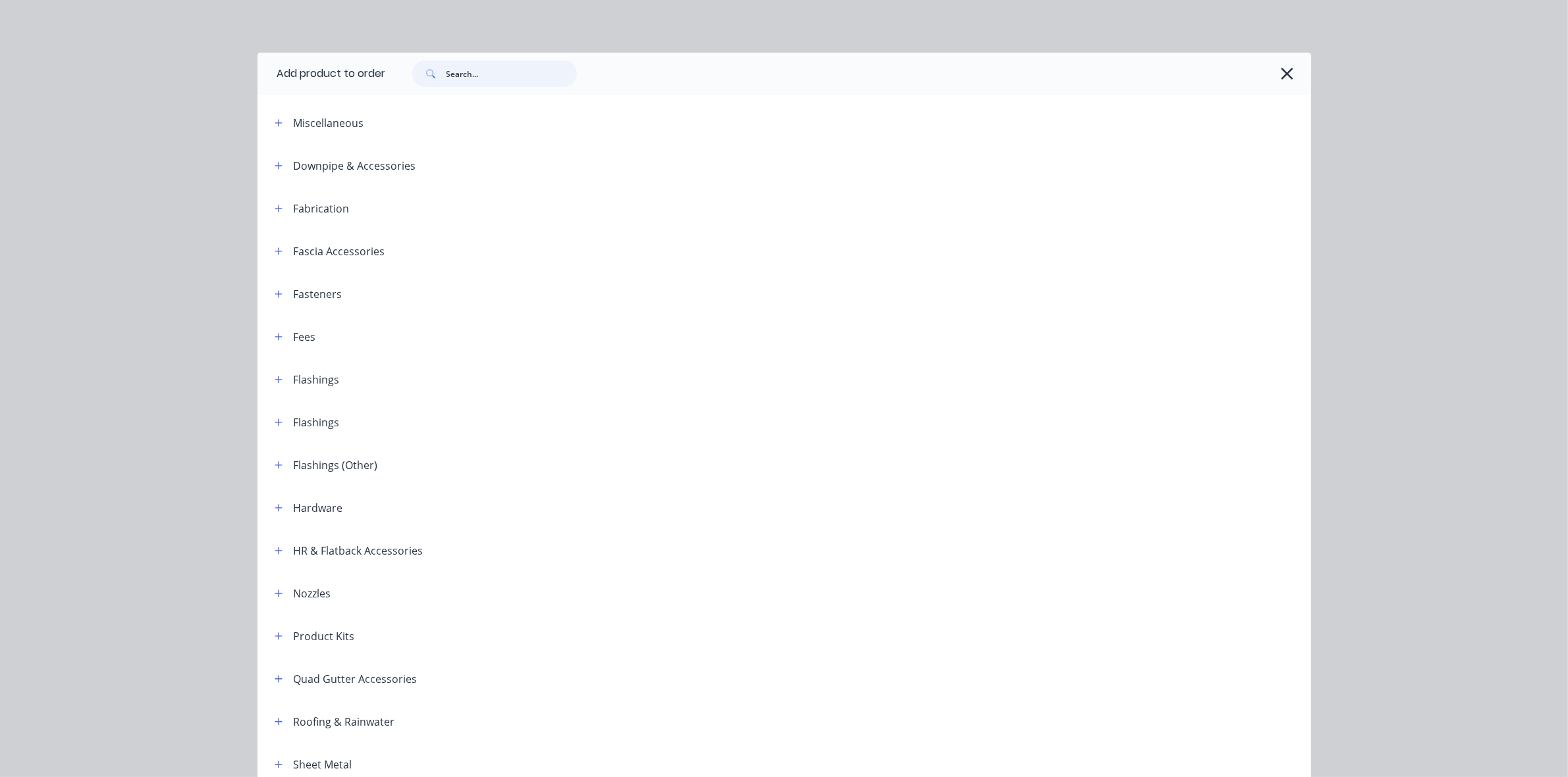
click at [531, 75] on input "text" at bounding box center [512, 74] width 130 height 26
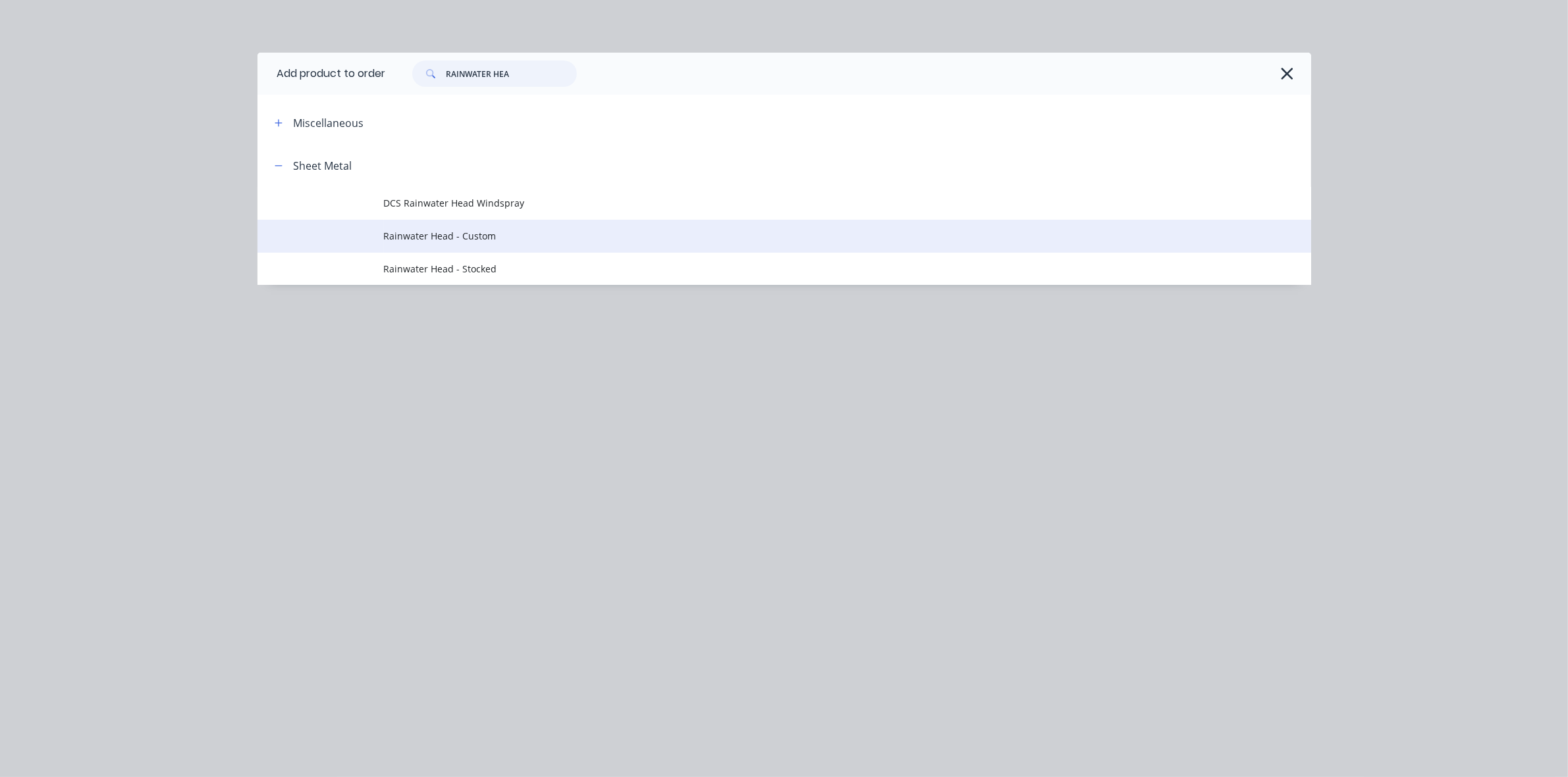
type input "RAINWATER HEA"
click at [458, 236] on span "Rainwater Head - Custom" at bounding box center [755, 236] width 741 height 14
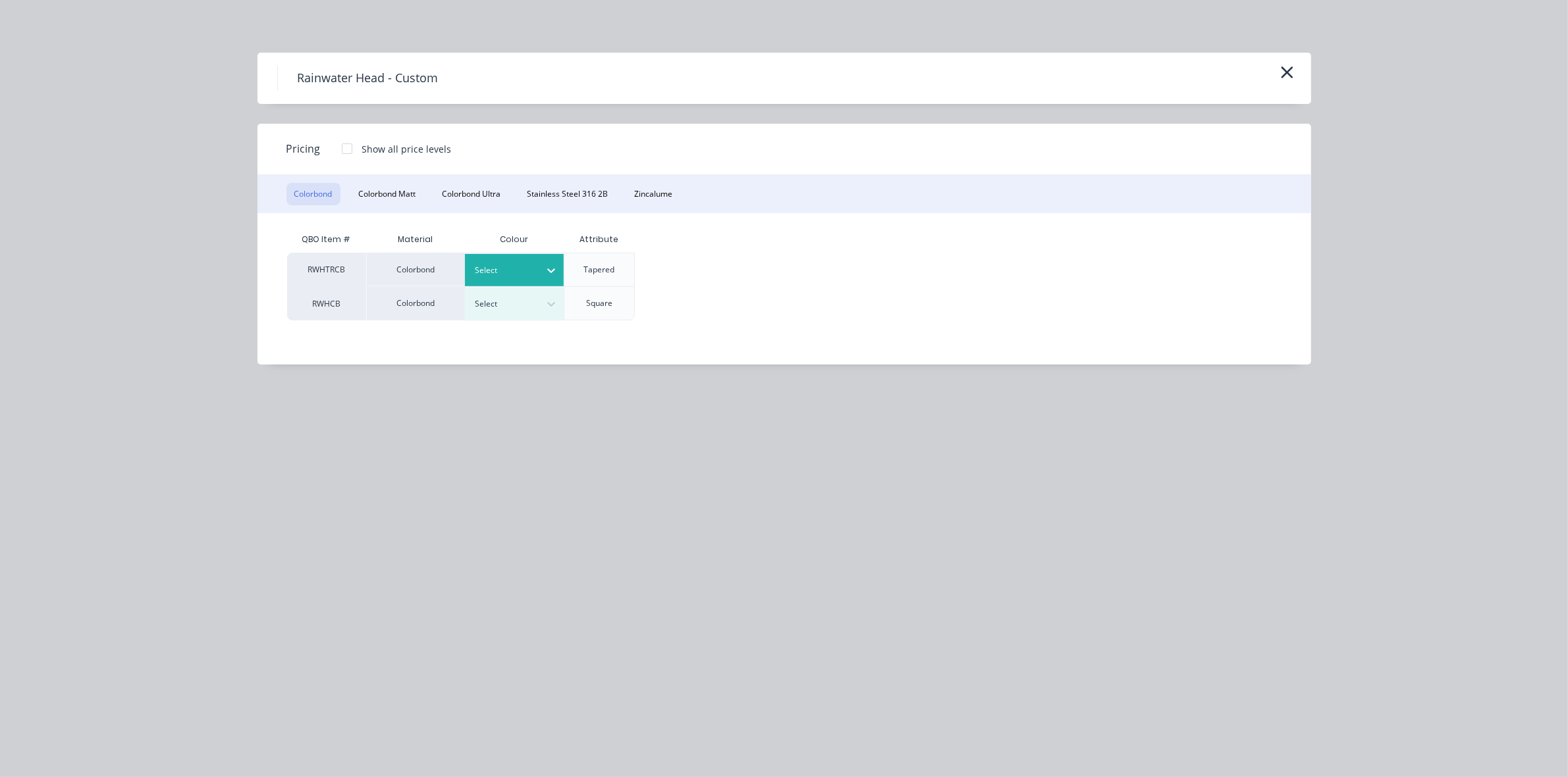
click at [484, 275] on div at bounding box center [504, 271] width 59 height 14
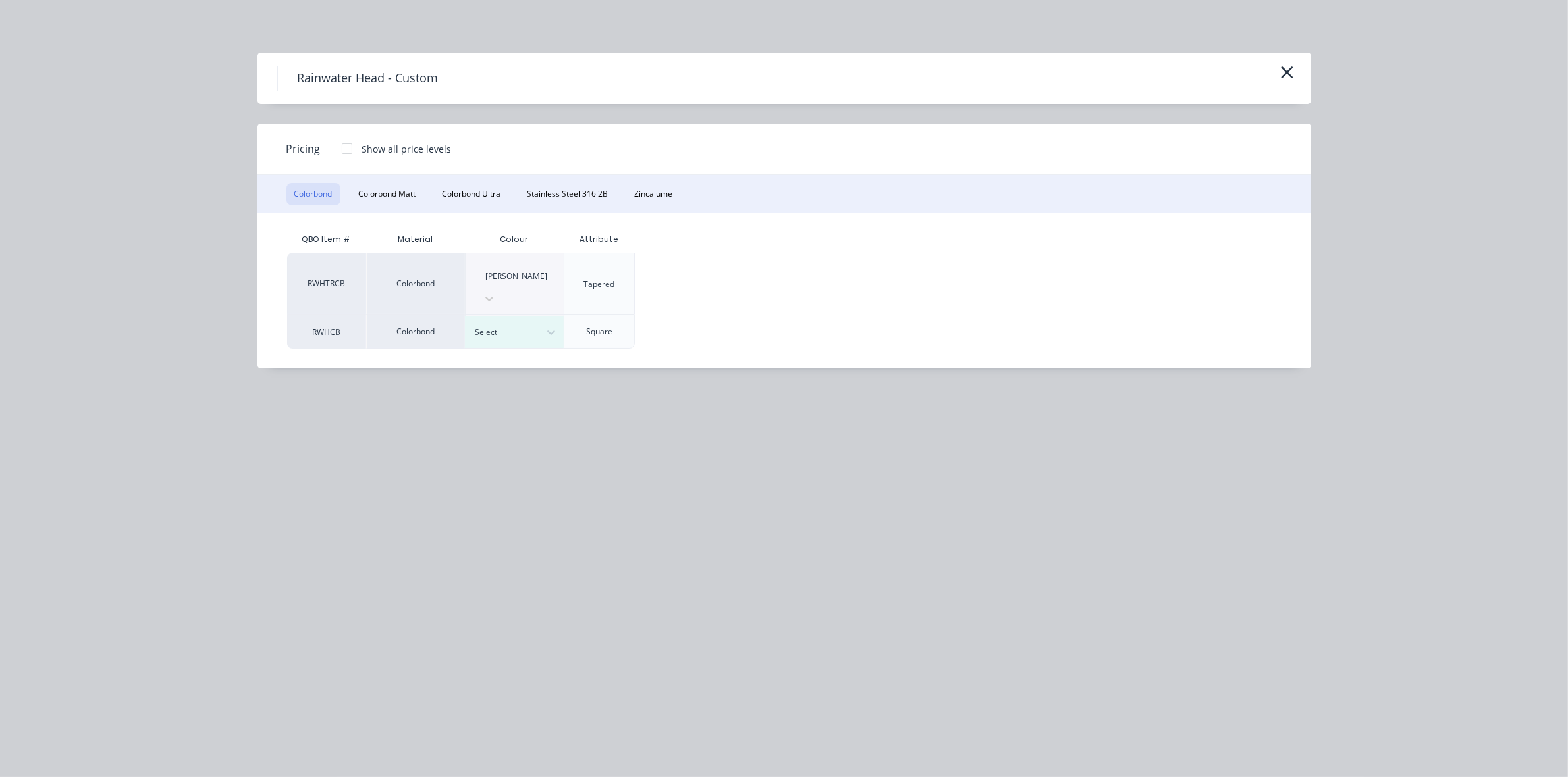
click at [347, 145] on div at bounding box center [347, 149] width 26 height 26
click at [673, 267] on div "$255.00" at bounding box center [680, 284] width 88 height 62
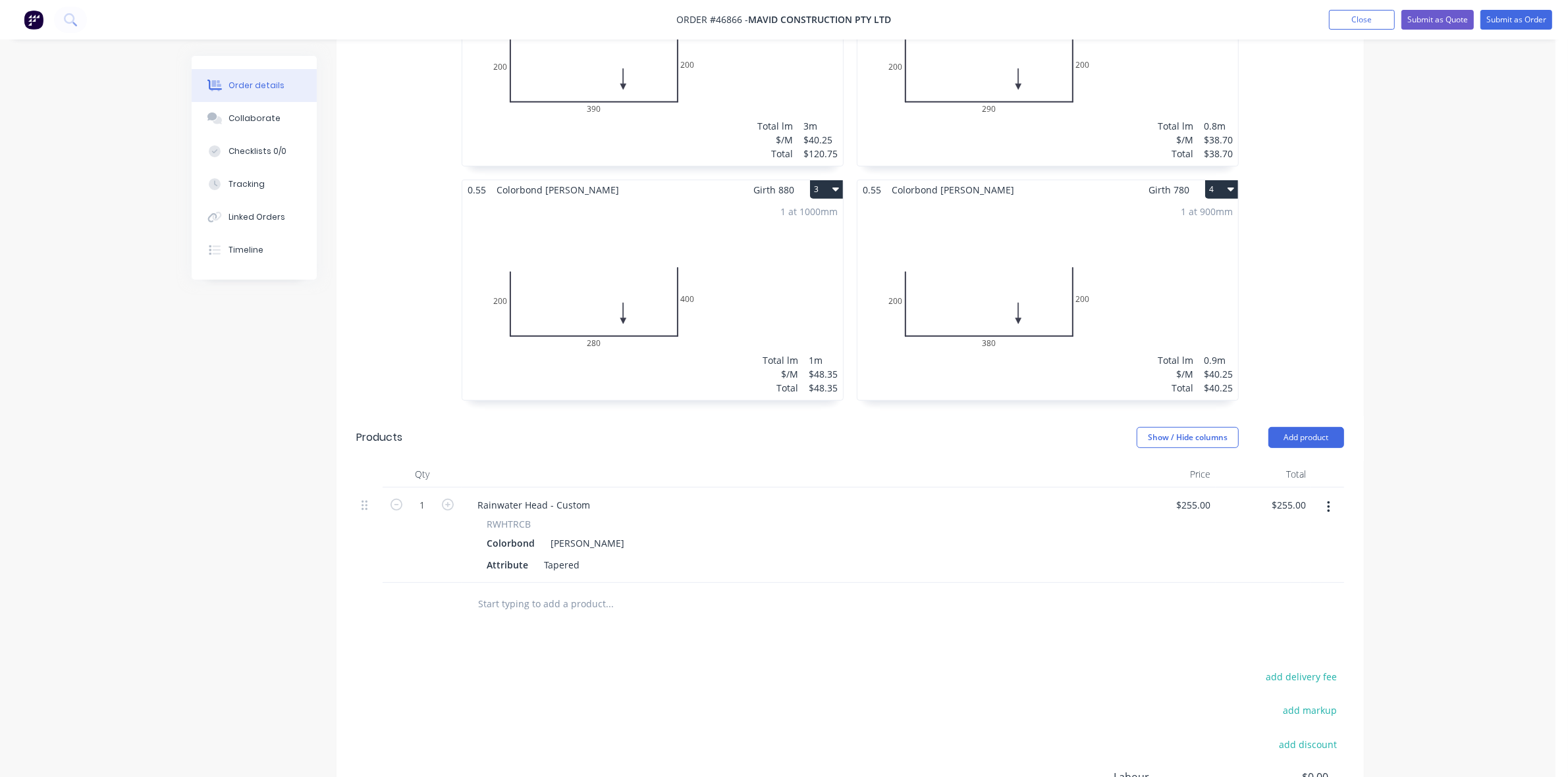
scroll to position [545, 0]
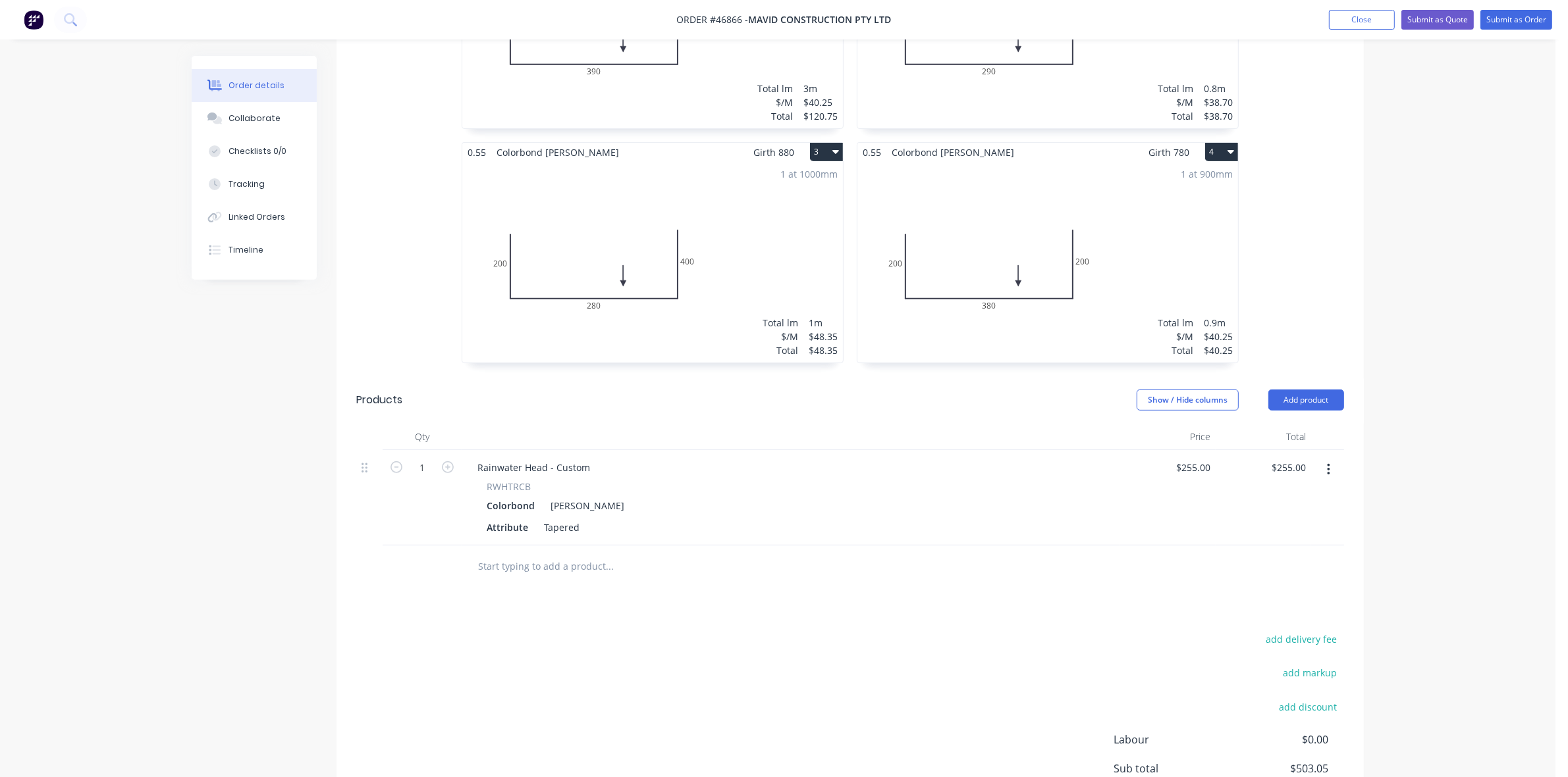
click at [1328, 464] on icon "button" at bounding box center [1328, 469] width 3 height 11
click at [1305, 521] on div "Duplicate" at bounding box center [1281, 531] width 101 height 19
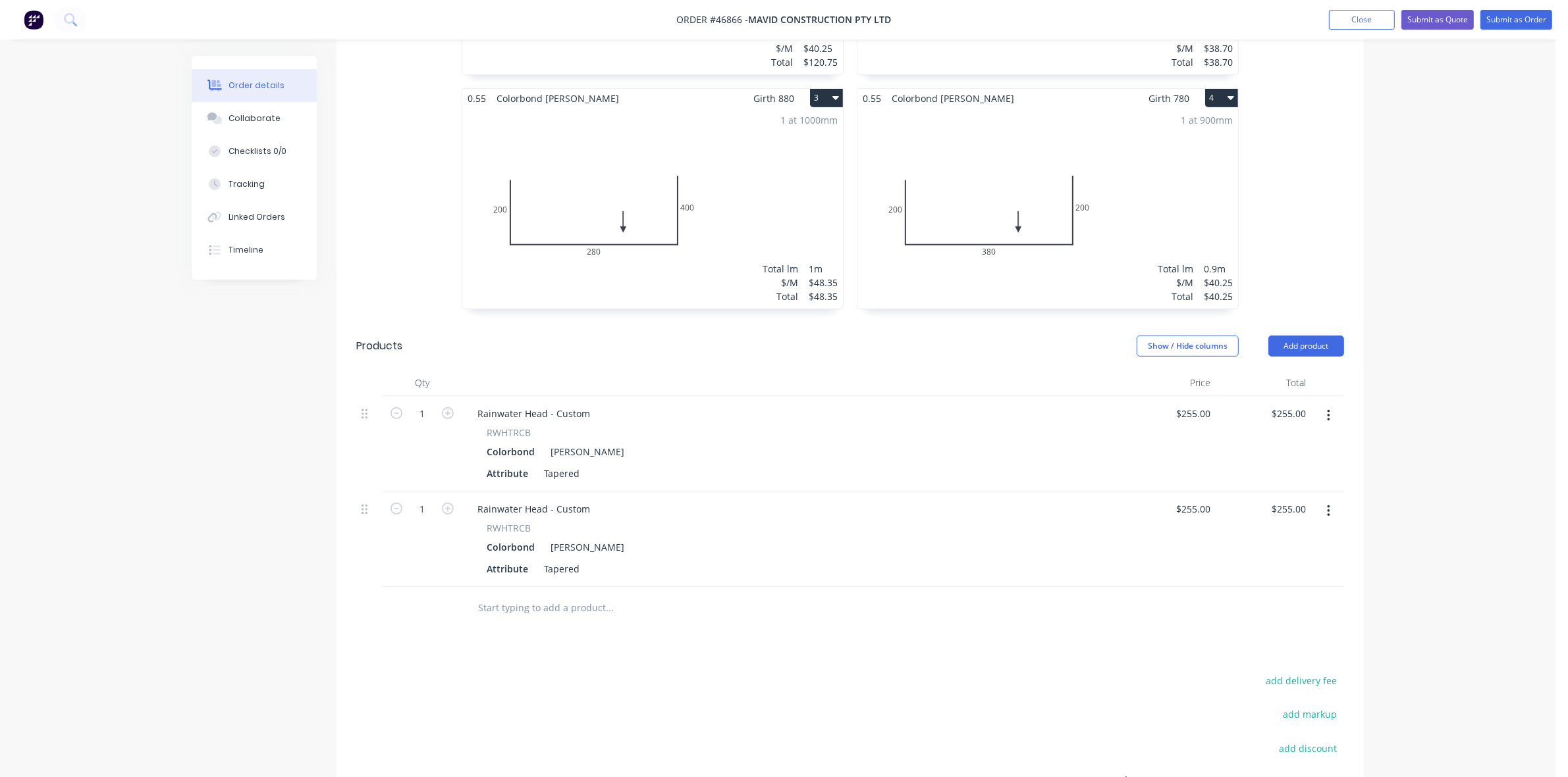
scroll to position [628, 0]
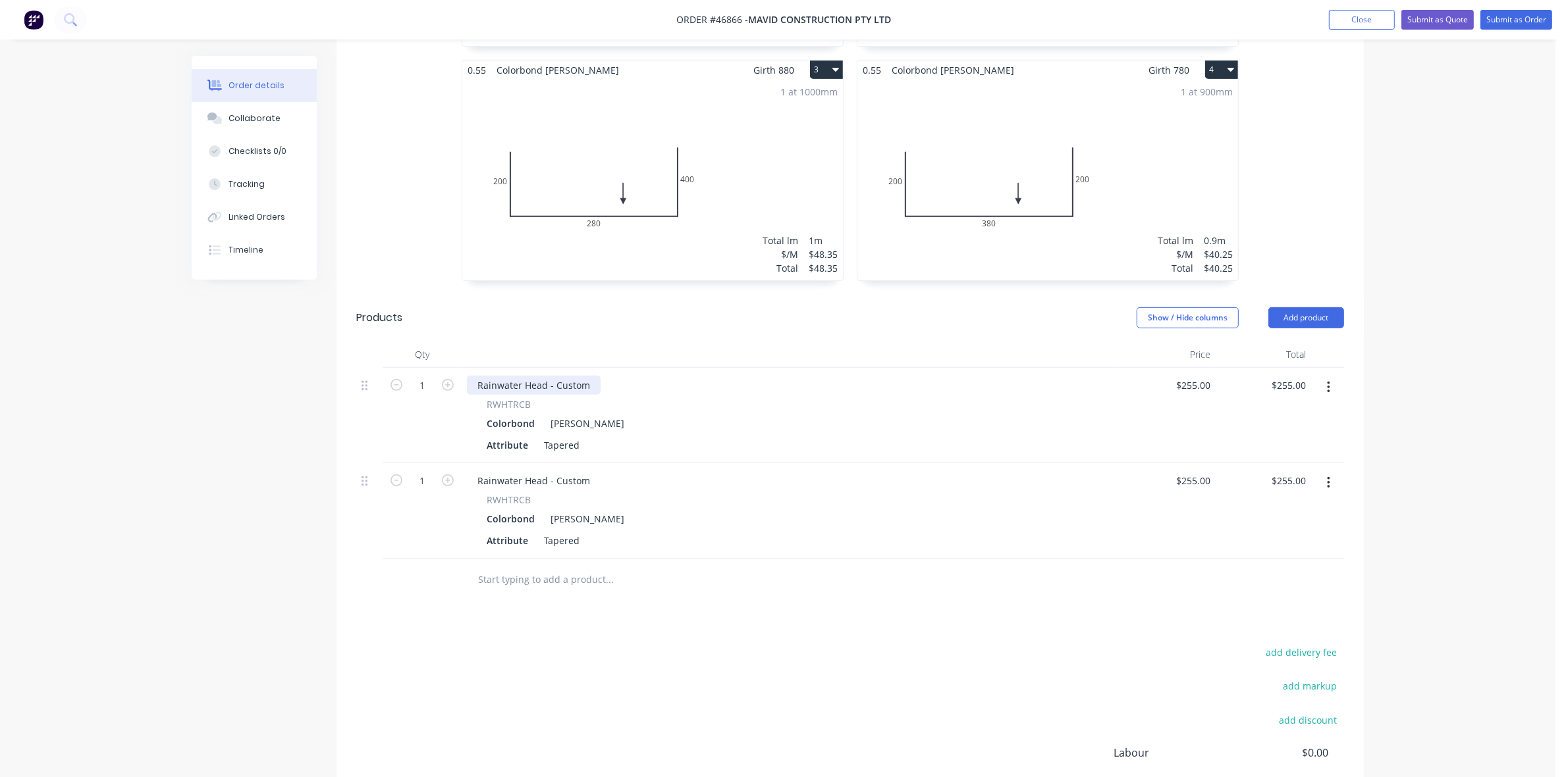
click at [589, 376] on div "Rainwater Head - Custom" at bounding box center [534, 386] width 134 height 19
click at [590, 471] on div "Rainwater Head - Custom" at bounding box center [534, 481] width 134 height 19
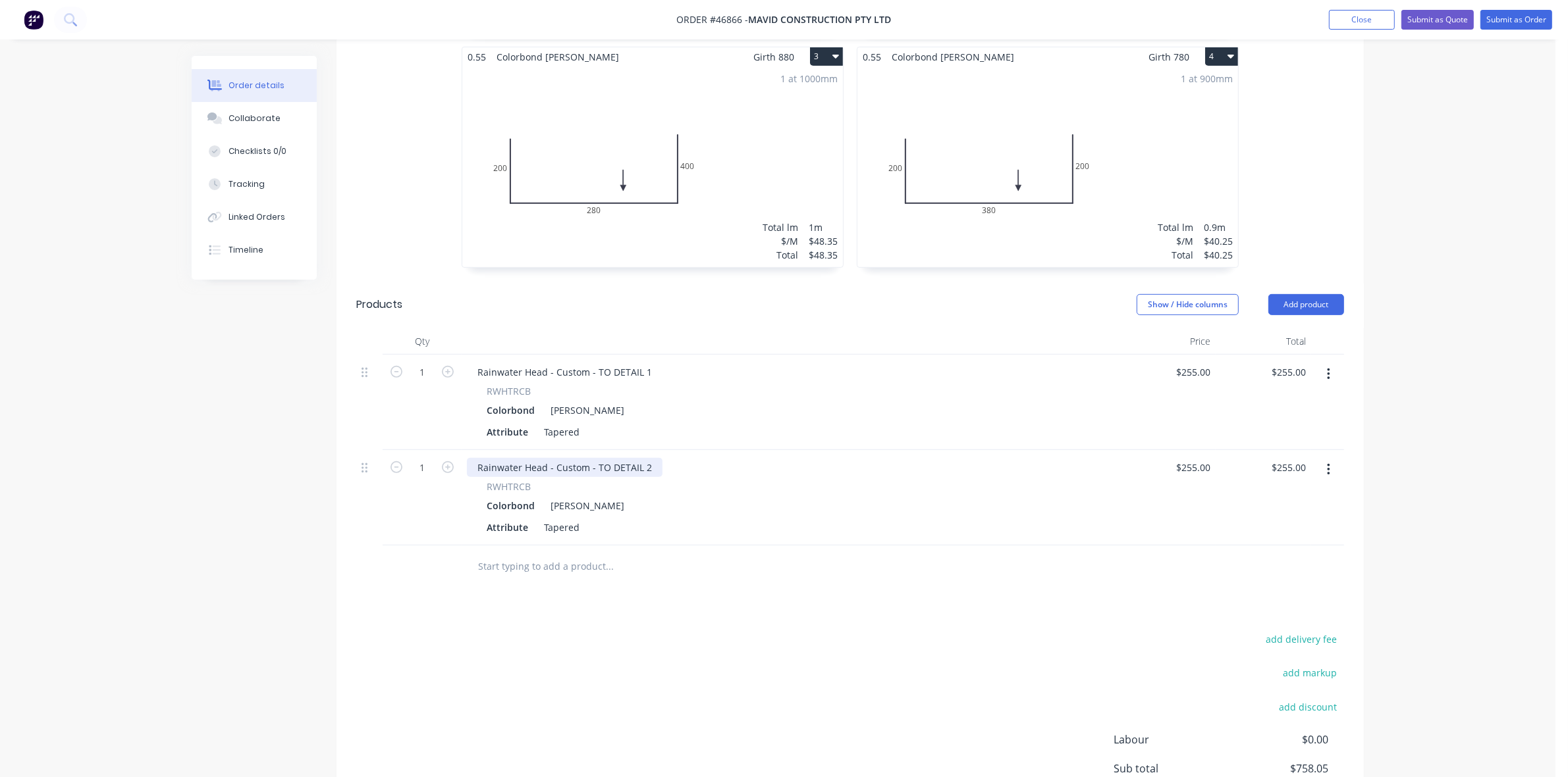
scroll to position [658, 0]
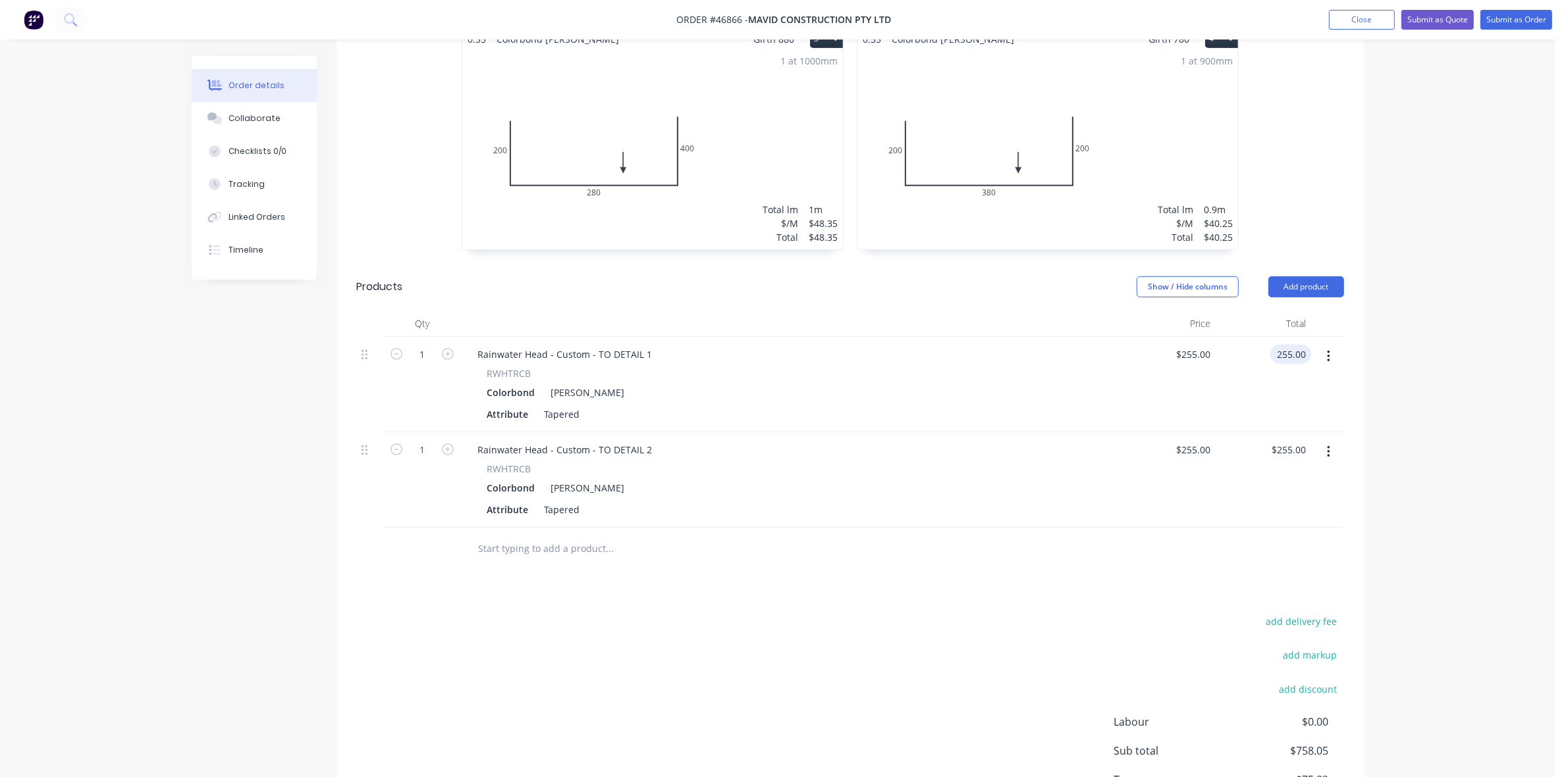
click at [1285, 345] on input "255.00" at bounding box center [1293, 354] width 35 height 19
type input "465"
type input "$465.00"
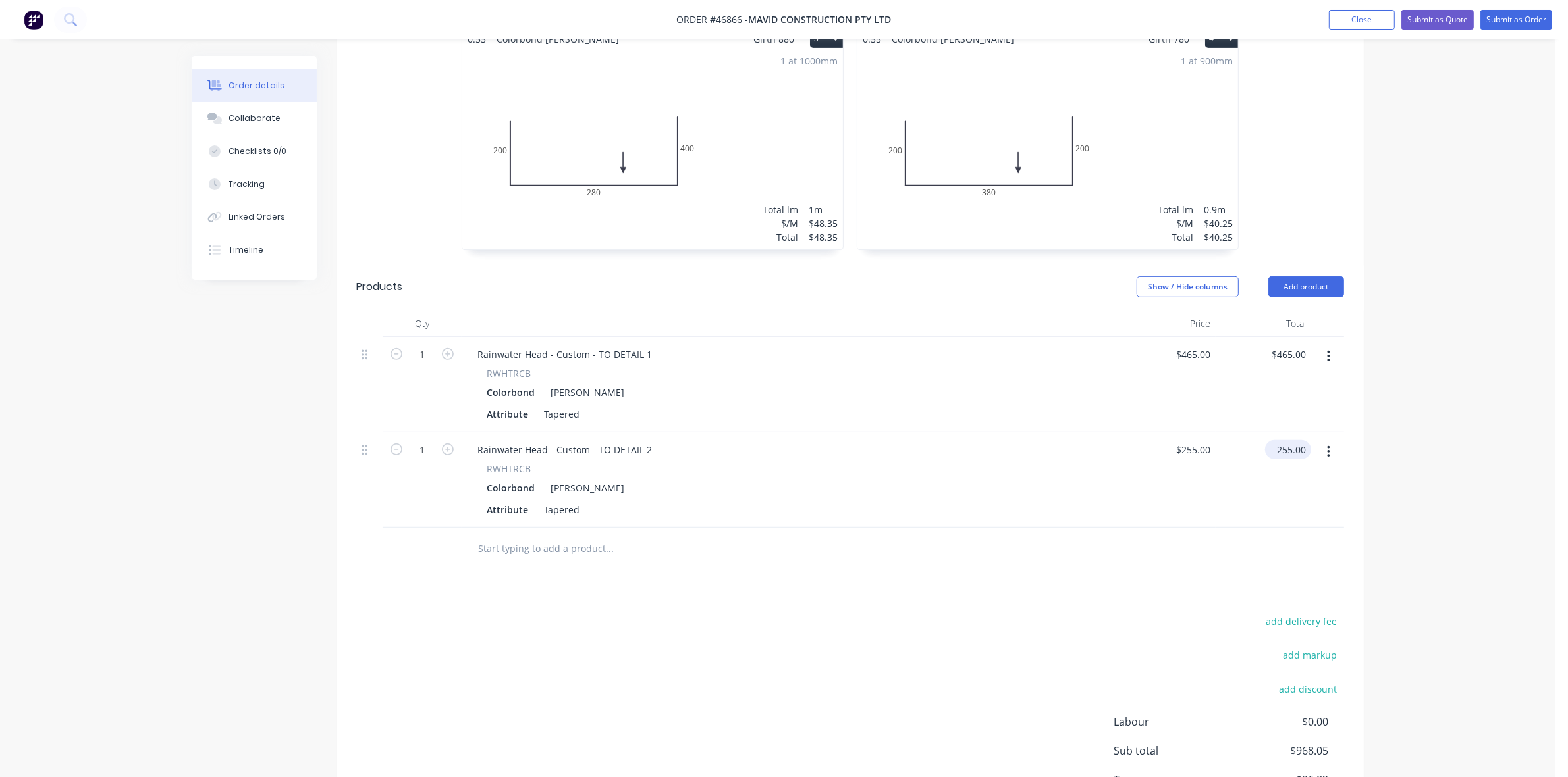
click at [1288, 440] on input "255.00" at bounding box center [1291, 450] width 40 height 19
click at [1288, 440] on input "255.00" at bounding box center [1293, 450] width 35 height 19
type input "5"
type input "465"
type input "$465.00"
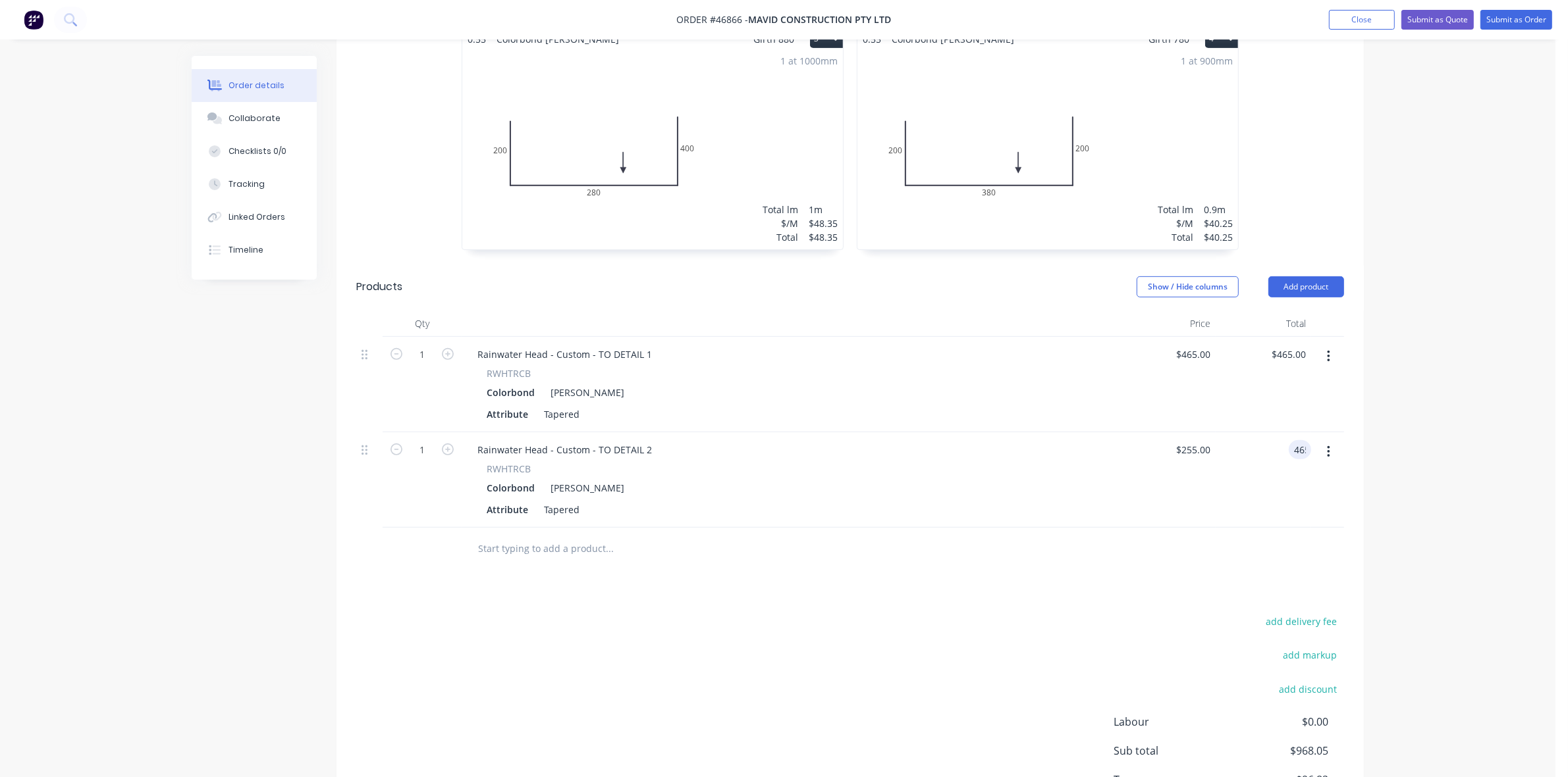
type input "$465.00"
click at [1431, 14] on button "Submit as Quote" at bounding box center [1438, 19] width 72 height 19
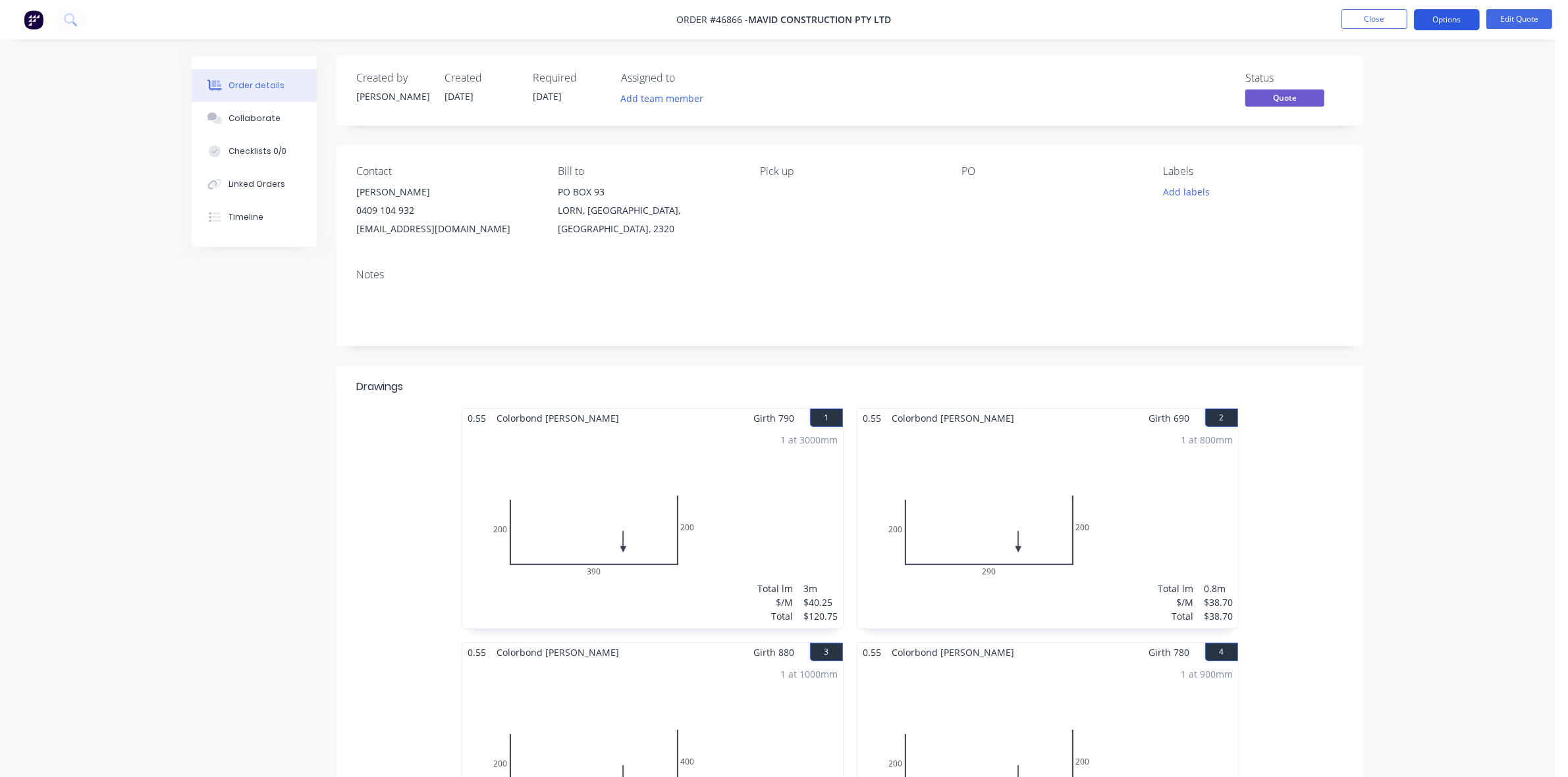
click at [1440, 15] on button "Options" at bounding box center [1447, 19] width 66 height 21
click at [1509, 101] on div "Order details Collaborate Checklists 0/0 Linked Orders Timeline Order details C…" at bounding box center [777, 668] width 1556 height 1336
click at [1509, 19] on button "Edit Quote" at bounding box center [1519, 18] width 66 height 19
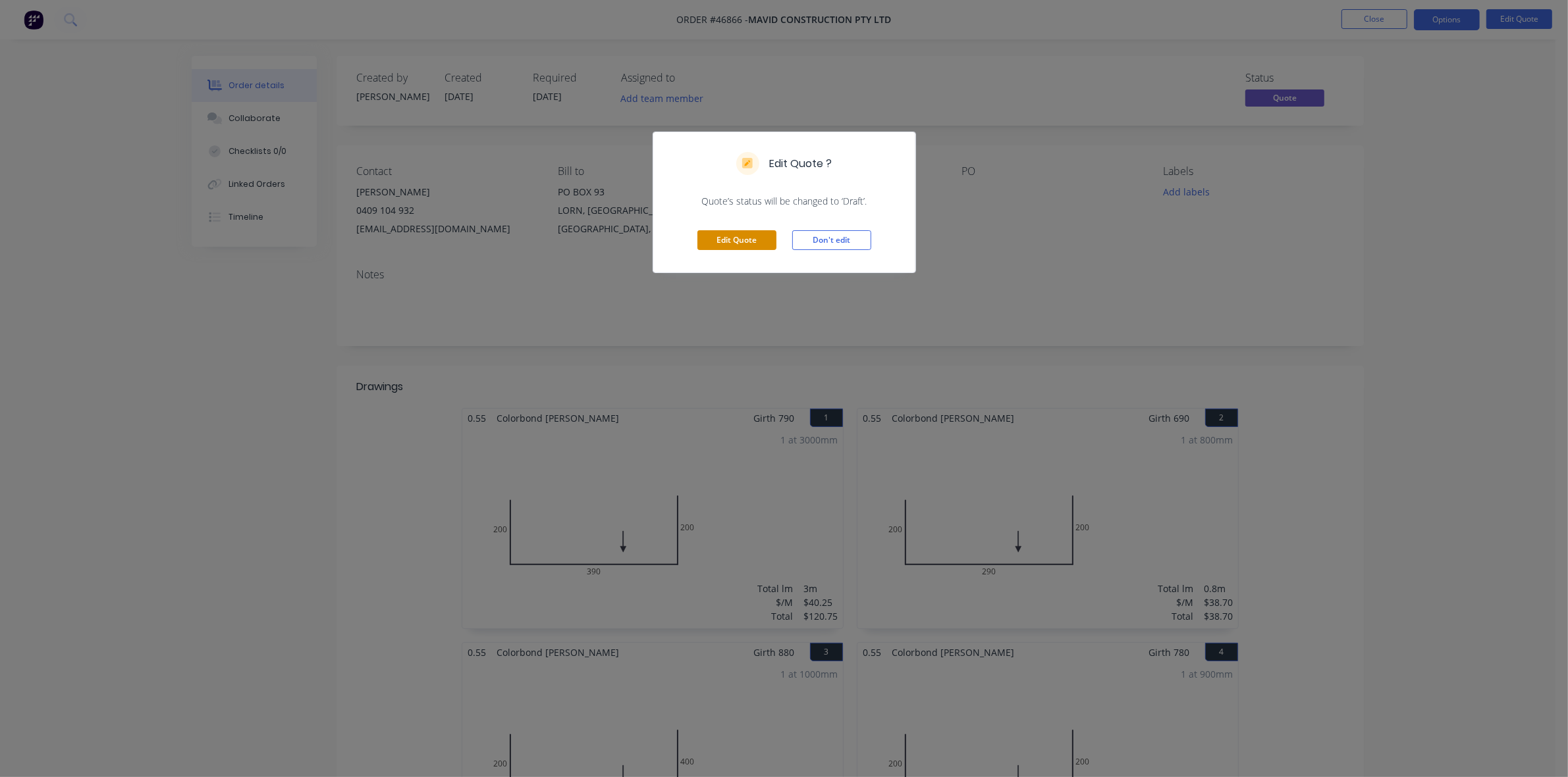
click at [729, 243] on button "Edit Quote" at bounding box center [737, 240] width 79 height 19
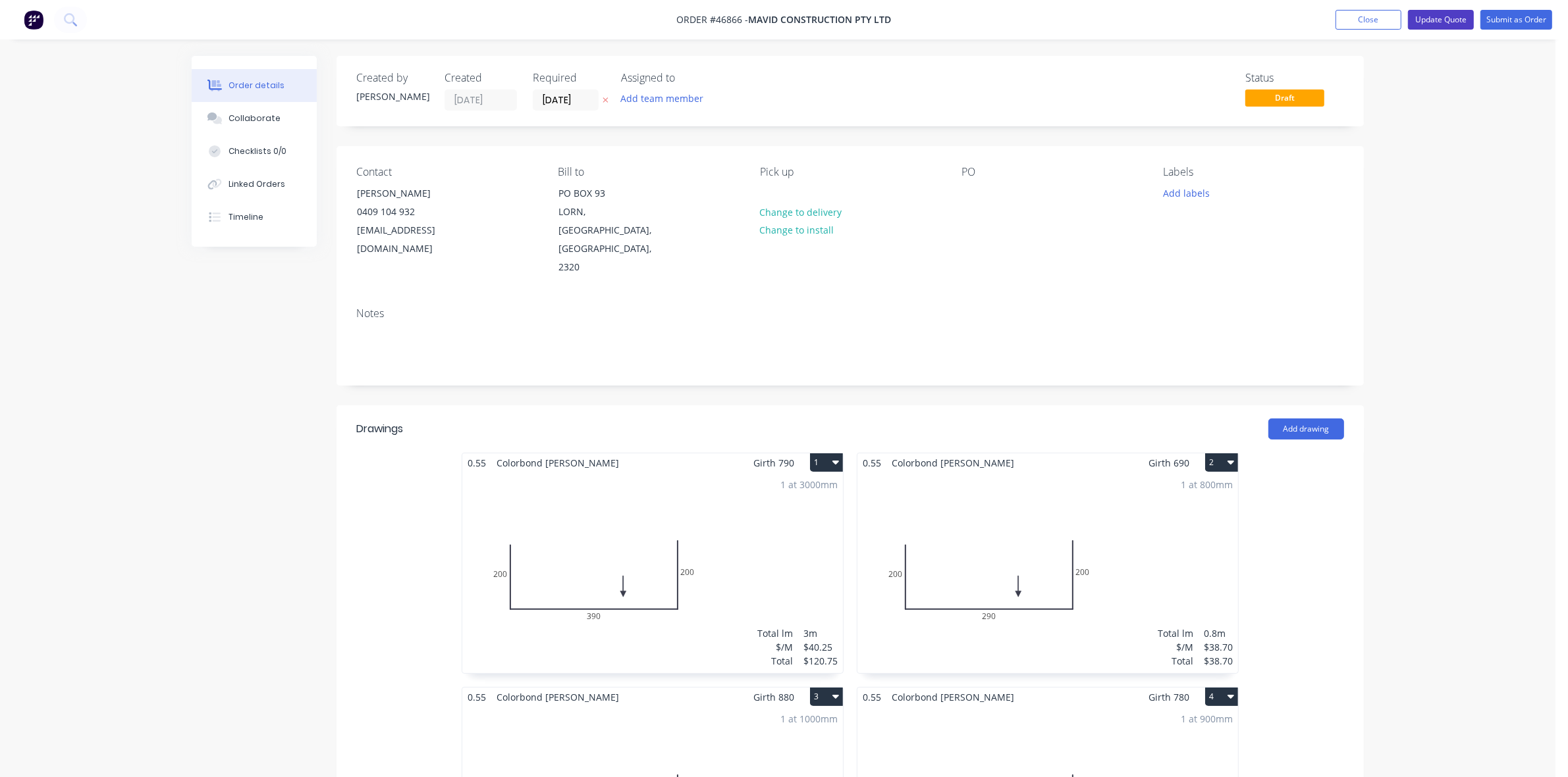
click at [1444, 10] on button "Update Quote" at bounding box center [1440, 19] width 66 height 19
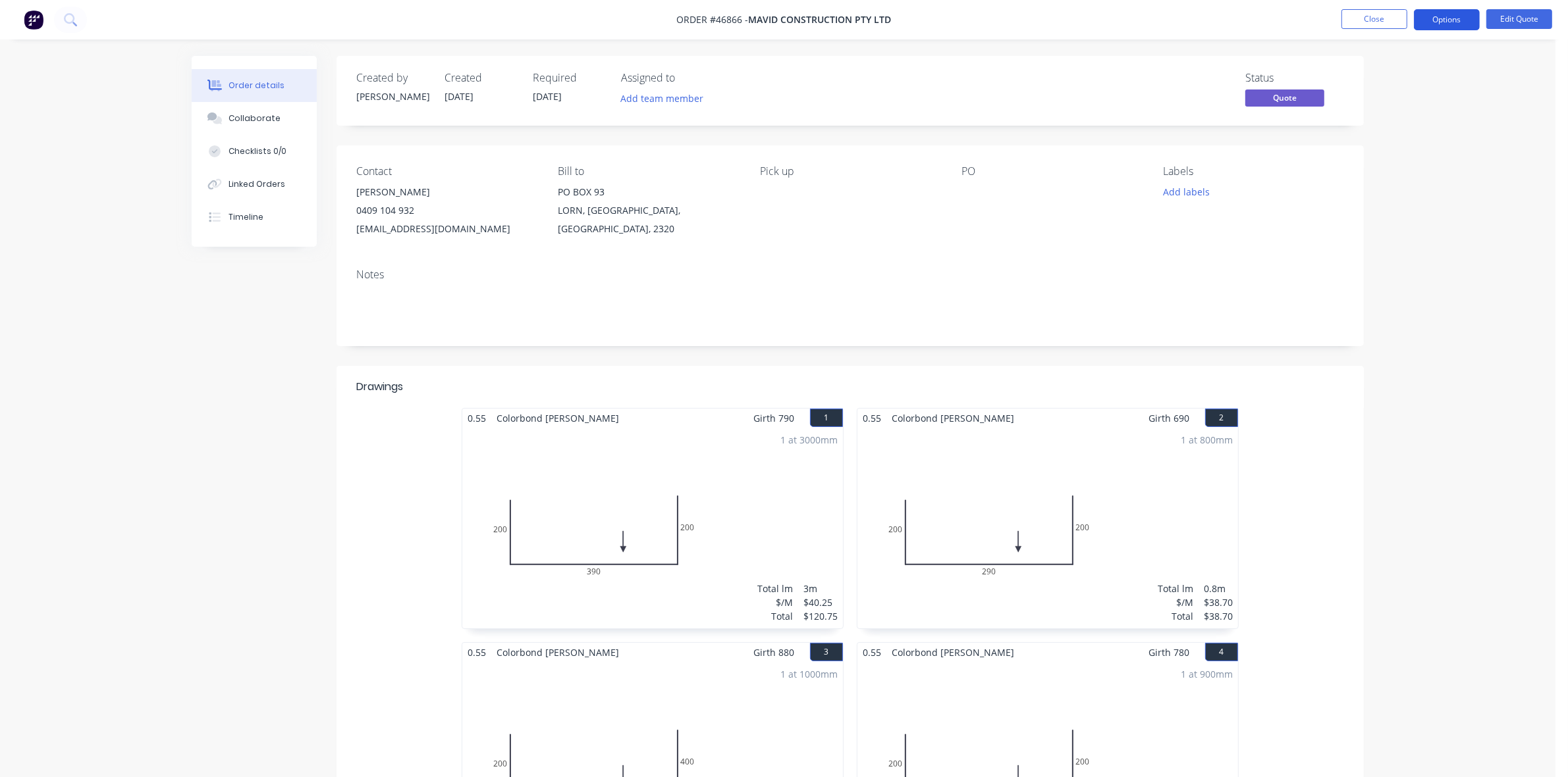
click at [1459, 23] on button "Options" at bounding box center [1447, 19] width 66 height 21
click at [1377, 75] on div "Quote" at bounding box center [1407, 80] width 121 height 19
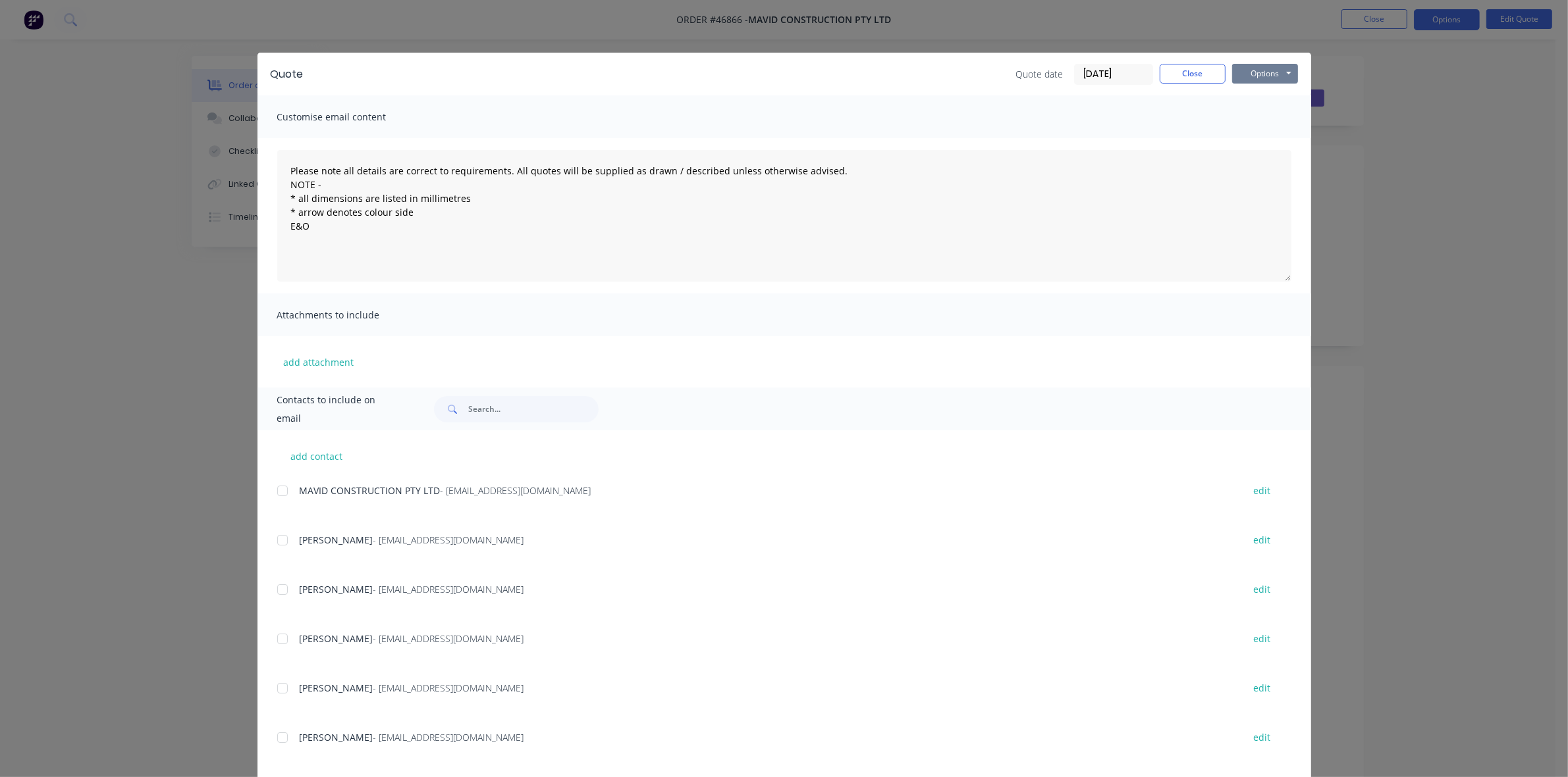
click at [1252, 70] on button "Options" at bounding box center [1265, 74] width 66 height 19
click at [1250, 109] on button "Print" at bounding box center [1274, 120] width 84 height 22
click at [1194, 76] on button "Close" at bounding box center [1192, 74] width 66 height 19
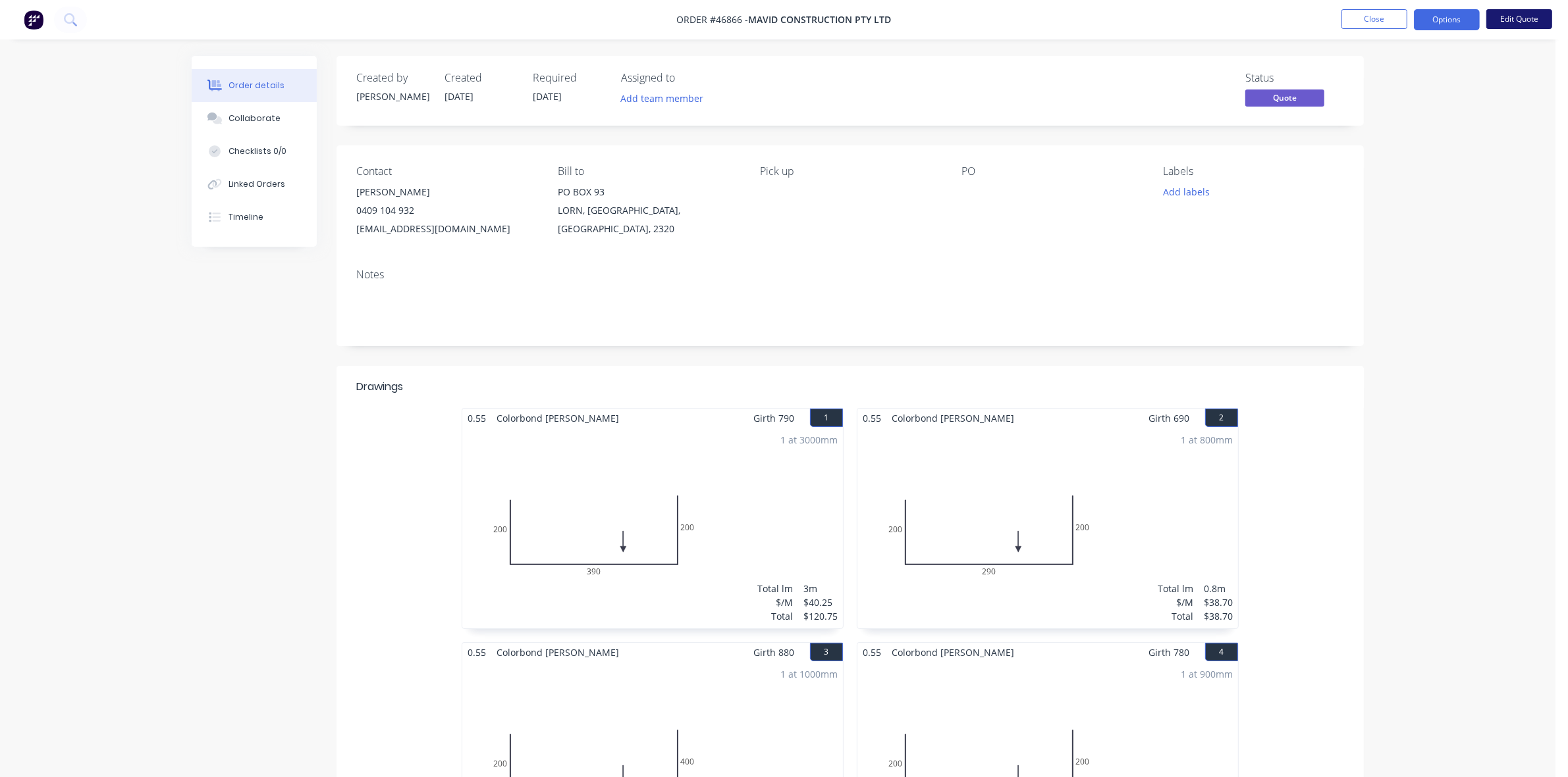
click at [1516, 25] on button "Edit Quote" at bounding box center [1519, 18] width 66 height 19
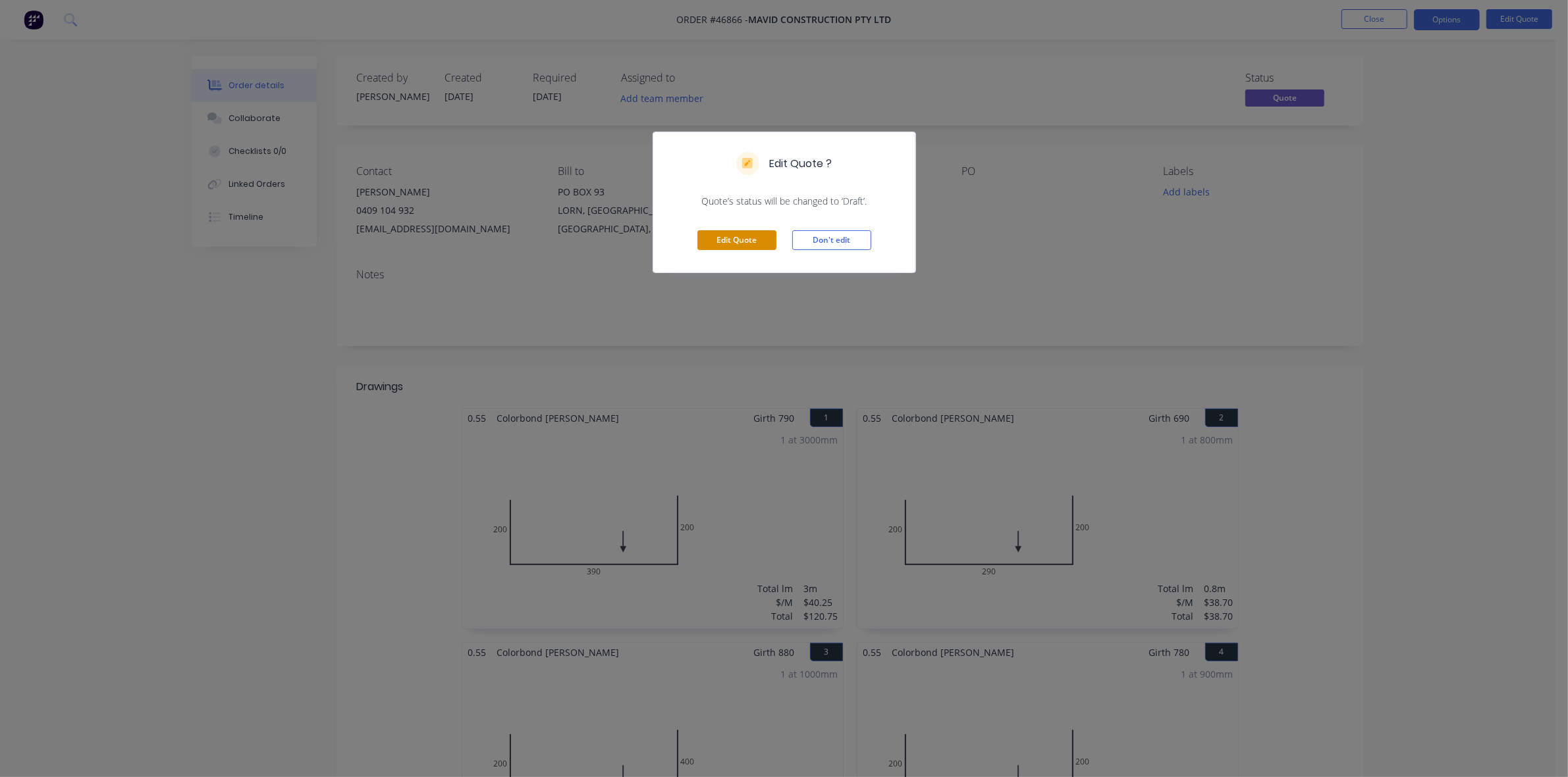
click at [722, 239] on button "Edit Quote" at bounding box center [737, 240] width 79 height 19
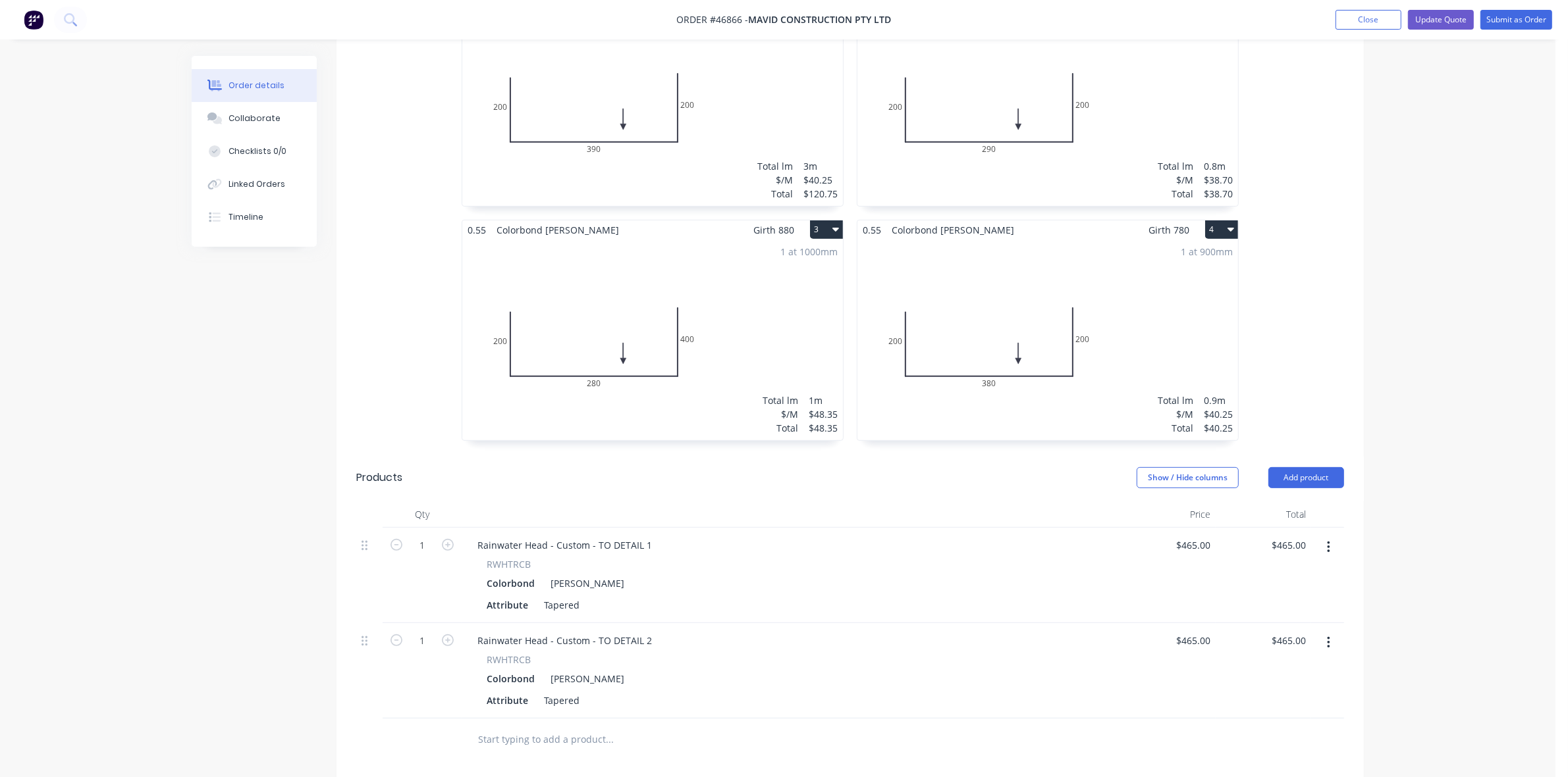
scroll to position [576, 0]
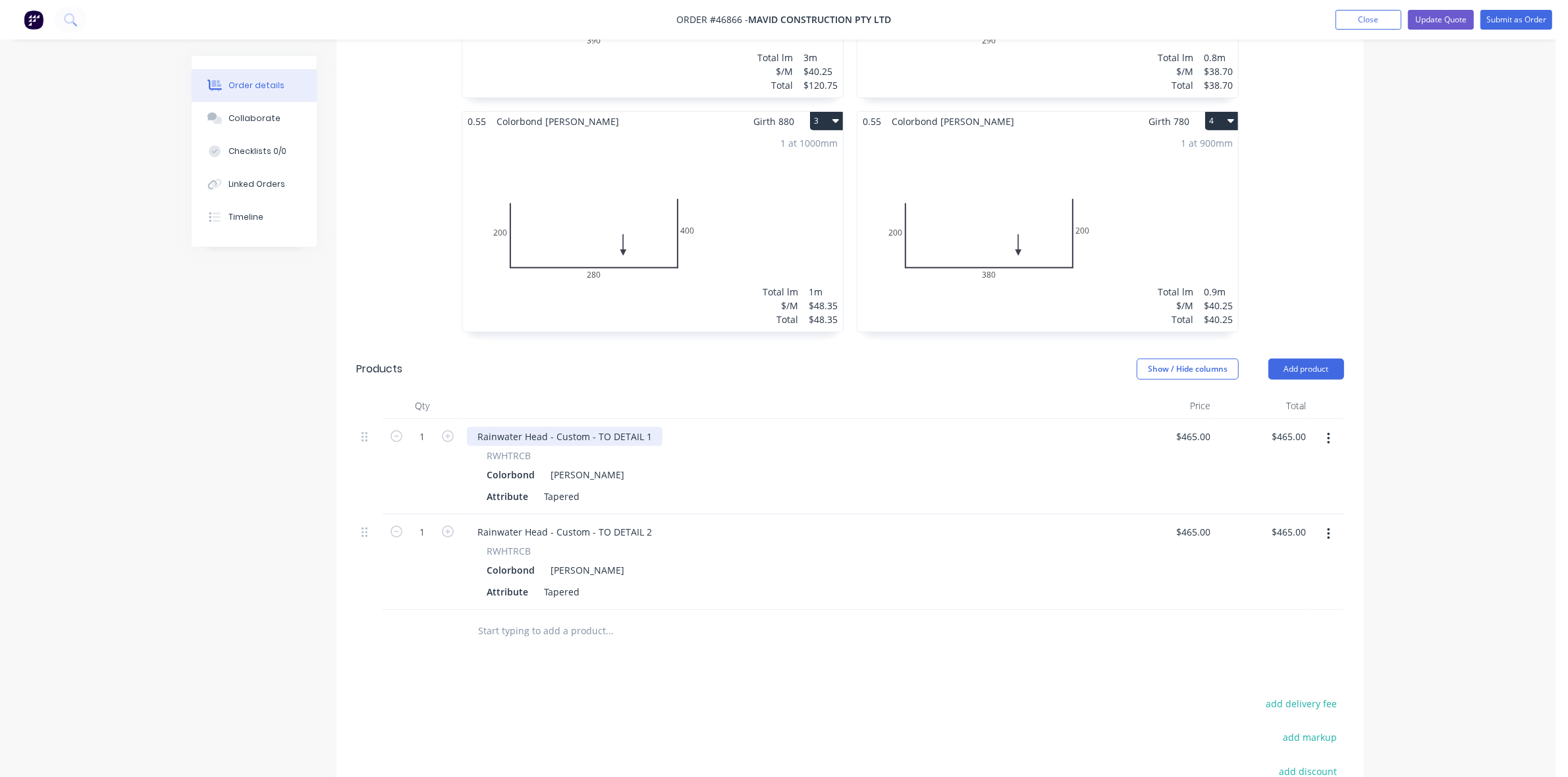
click at [647, 427] on div "Rainwater Head - Custom - TO DETAIL 1" at bounding box center [565, 437] width 195 height 19
click at [1324, 359] on button "Add product" at bounding box center [1306, 369] width 76 height 21
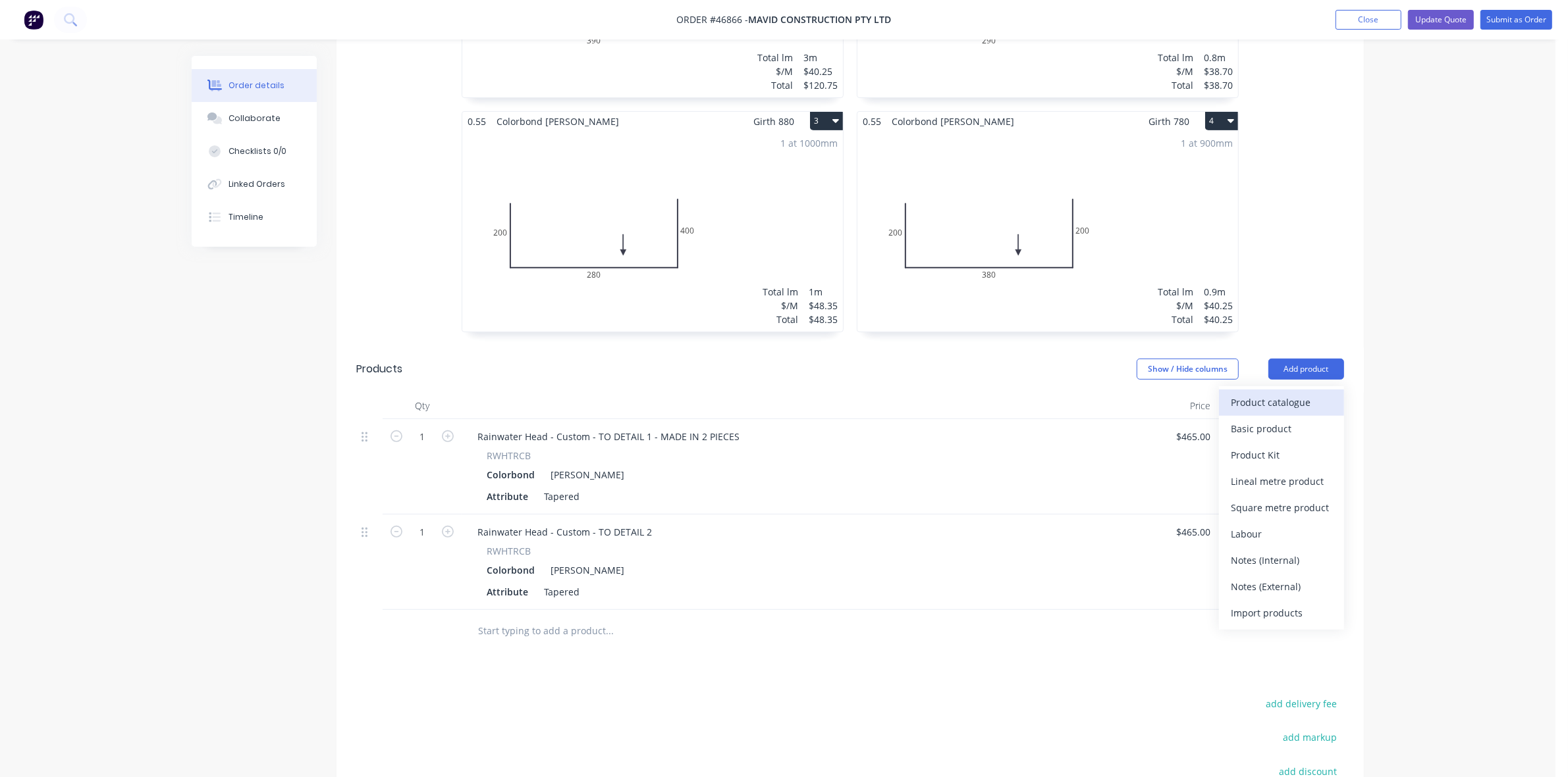
click at [1309, 393] on div "Product catalogue" at bounding box center [1281, 403] width 101 height 19
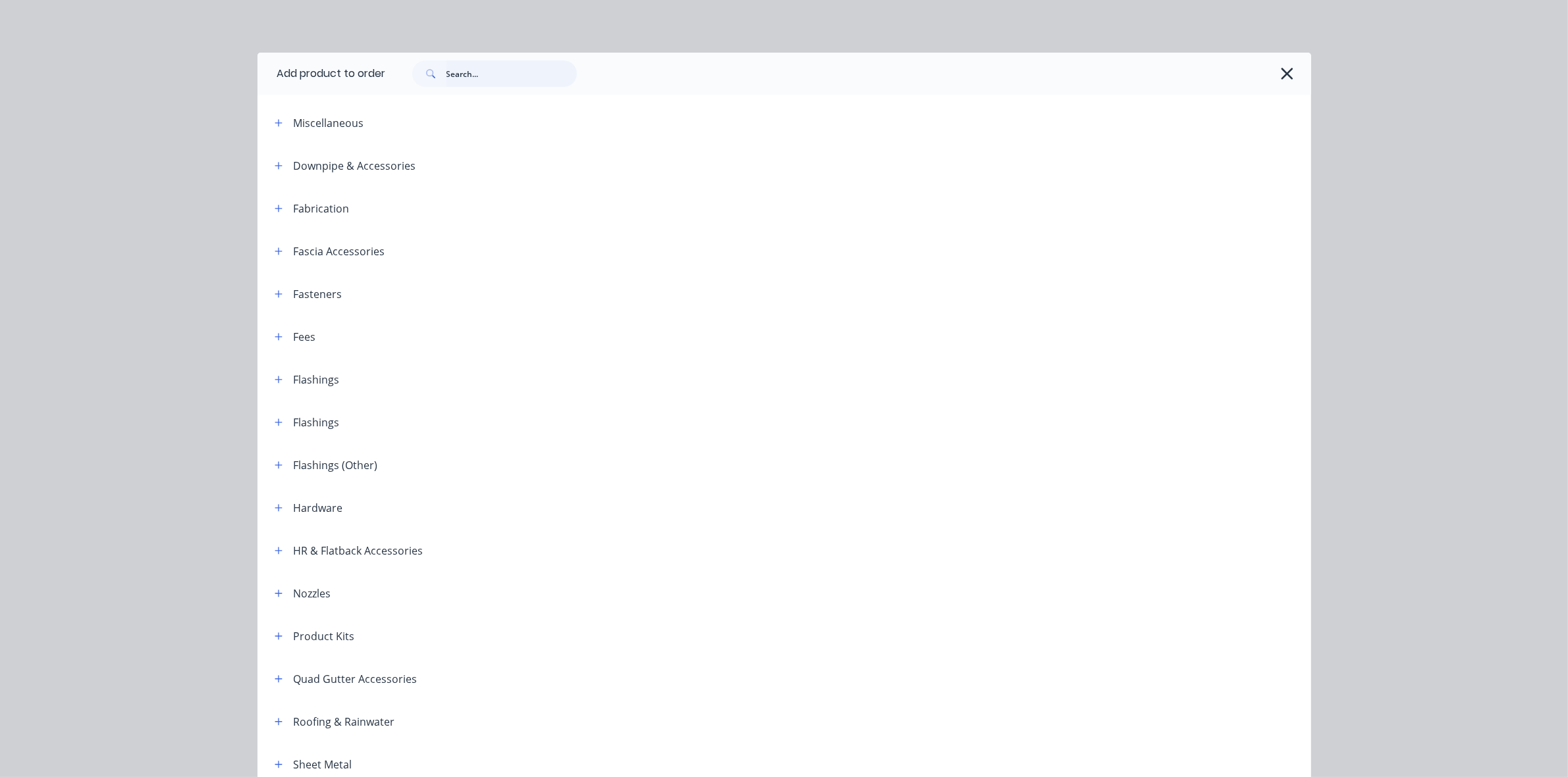
click at [478, 69] on input "text" at bounding box center [512, 74] width 130 height 26
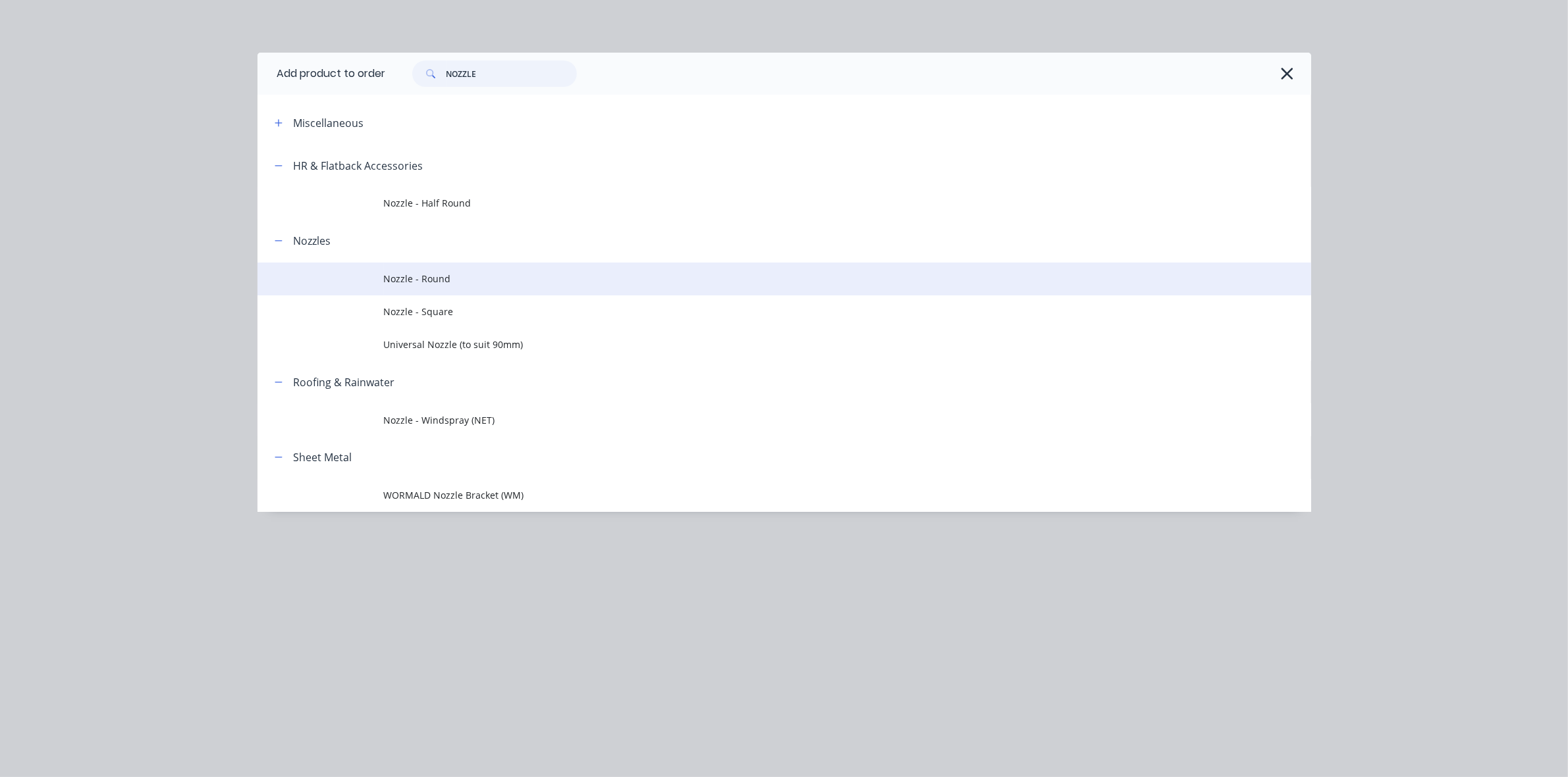
type input "NOZZLE"
click at [443, 277] on span "Nozzle - Round" at bounding box center [755, 279] width 741 height 14
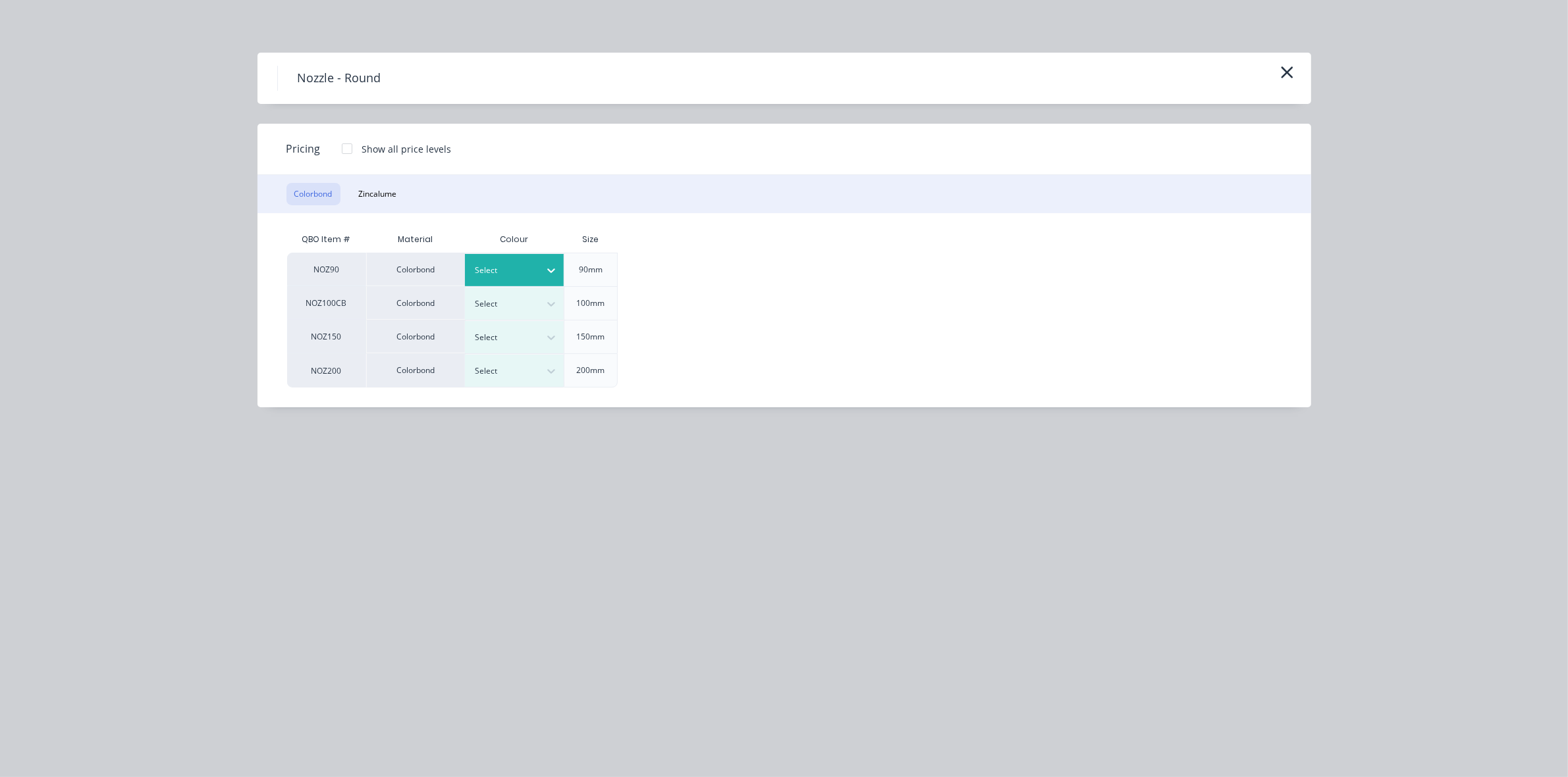
click at [522, 265] on div at bounding box center [504, 271] width 59 height 14
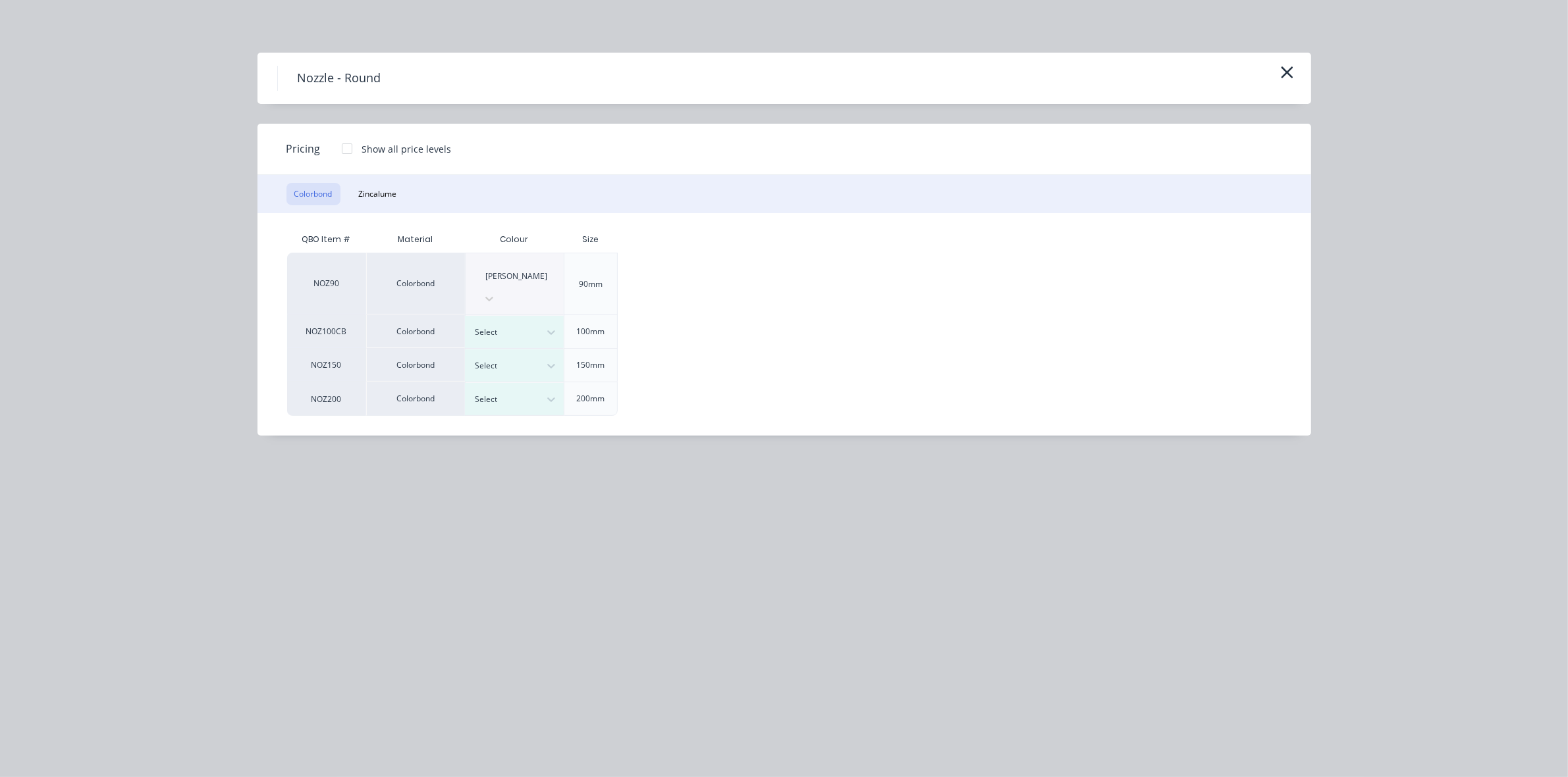
click at [342, 150] on div at bounding box center [347, 149] width 26 height 26
click at [682, 280] on div "$11.30" at bounding box center [662, 284] width 88 height 62
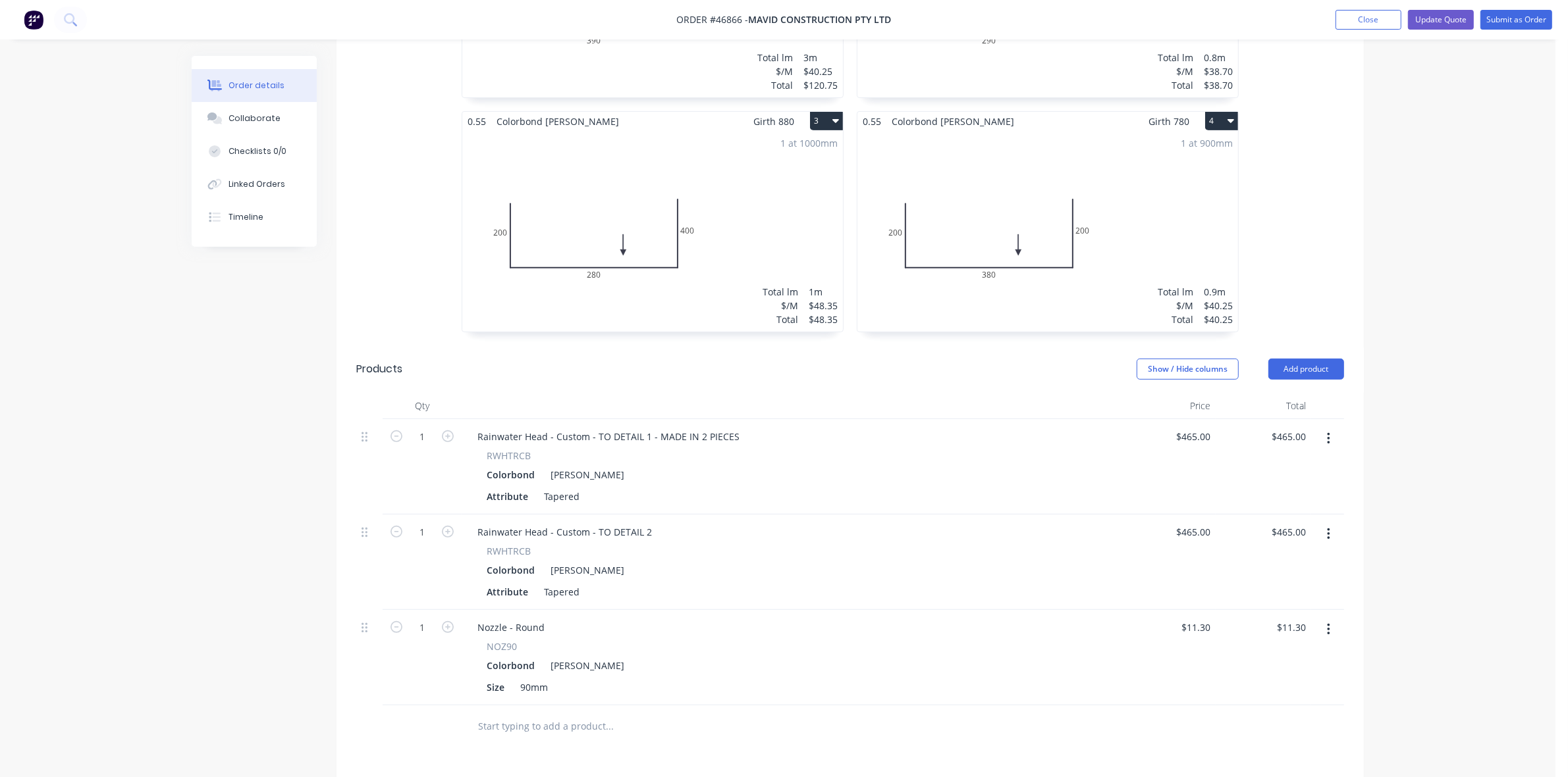
click at [448, 620] on button "button" at bounding box center [447, 627] width 17 height 14
type input "2"
type input "$22.60"
click at [449, 620] on button "button" at bounding box center [447, 627] width 17 height 14
type input "3"
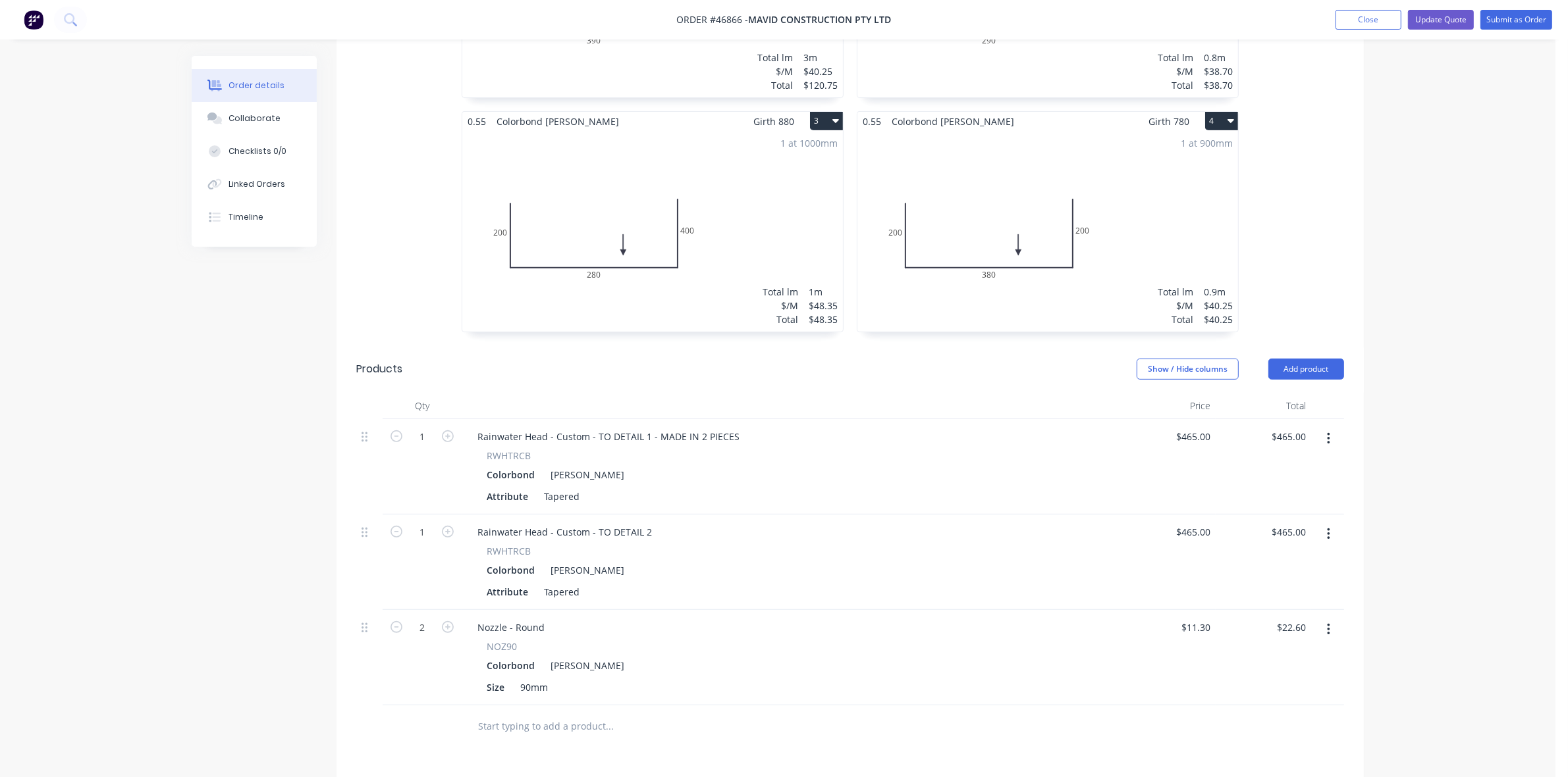
type input "$33.90"
click at [449, 620] on button "button" at bounding box center [447, 627] width 17 height 14
type input "4"
type input "$45.20"
click at [277, 113] on button "Collaborate" at bounding box center [254, 118] width 125 height 33
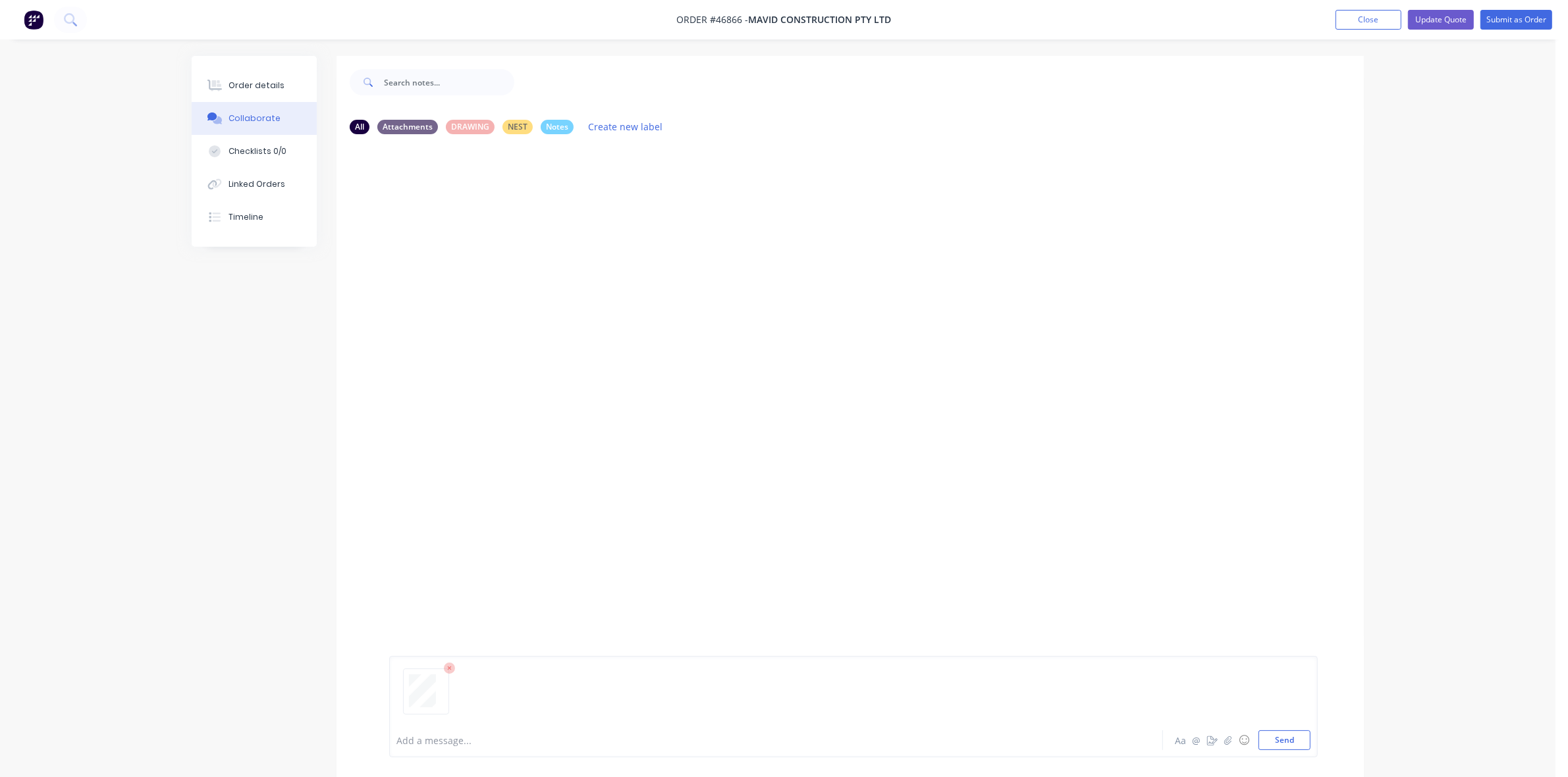
click at [452, 739] on div at bounding box center [740, 741] width 685 height 14
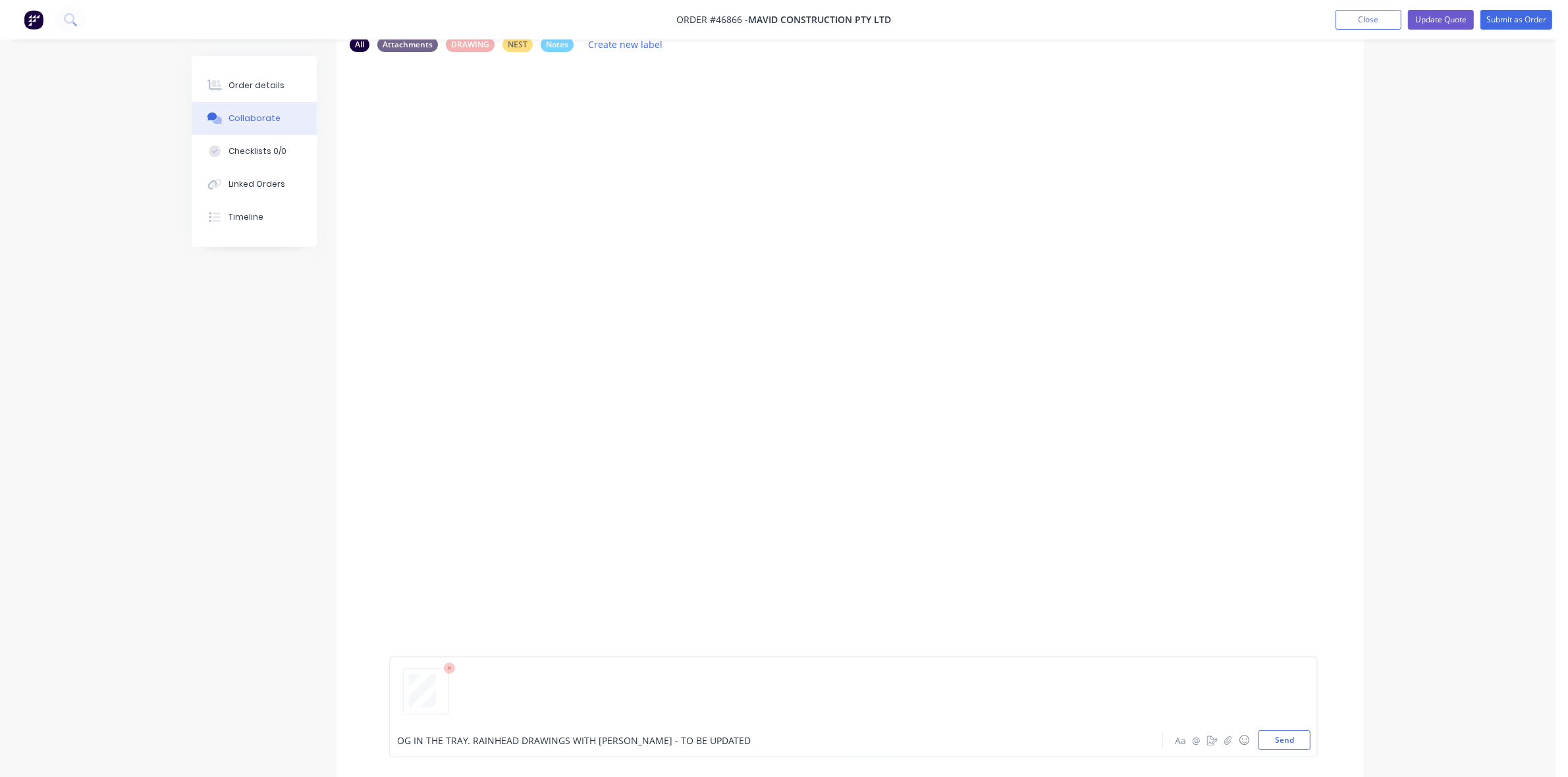
click at [625, 735] on span "OG IN THE TRAY. RAINHEAD DRAWINGS WITH [PERSON_NAME] - TO BE UPDATED" at bounding box center [574, 741] width 354 height 12
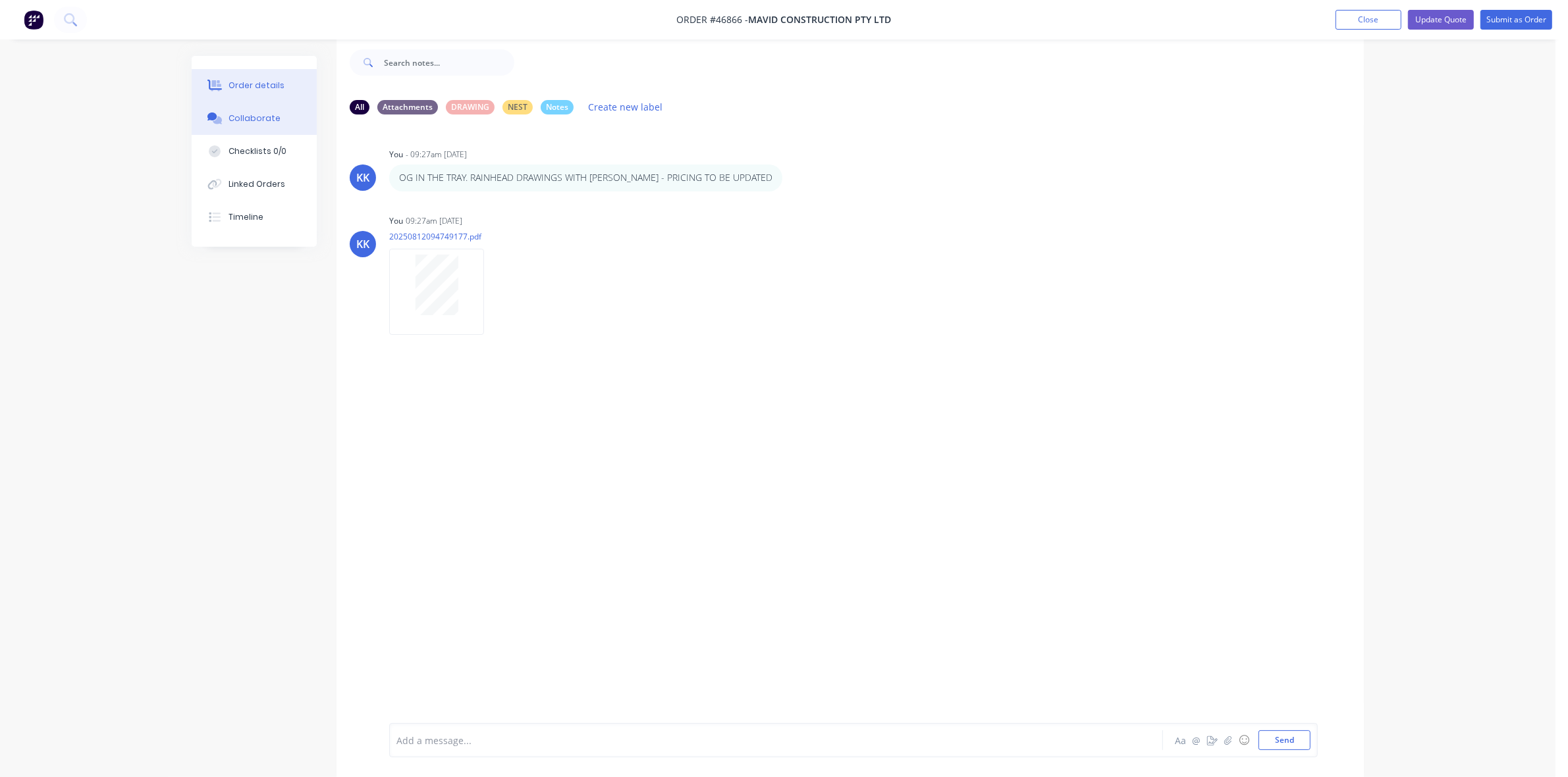
click at [268, 80] on div "Order details" at bounding box center [257, 85] width 56 height 11
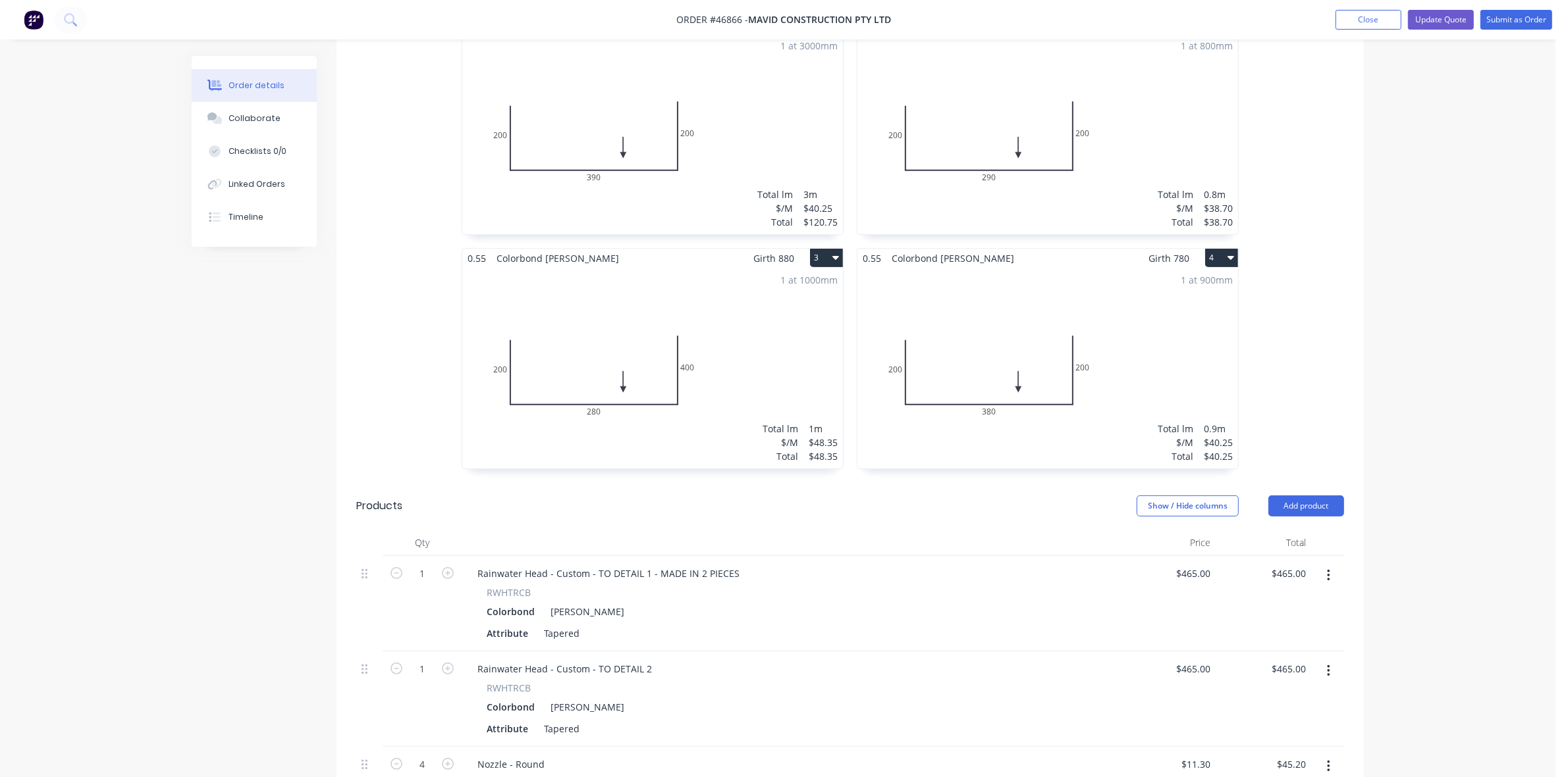
scroll to position [494, 0]
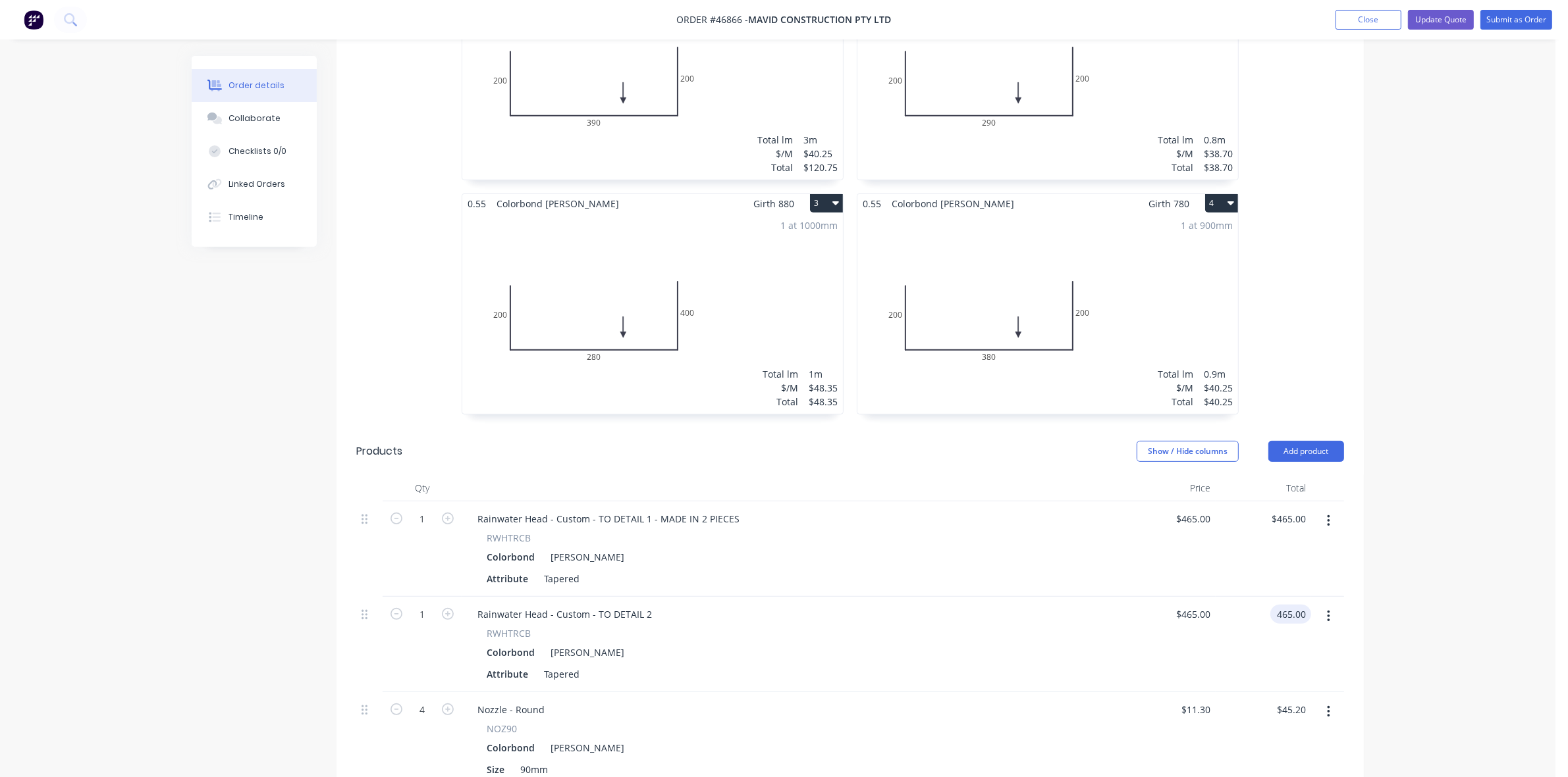
click at [1286, 605] on input "465.00" at bounding box center [1293, 614] width 35 height 19
type input "785"
type input "$785.00"
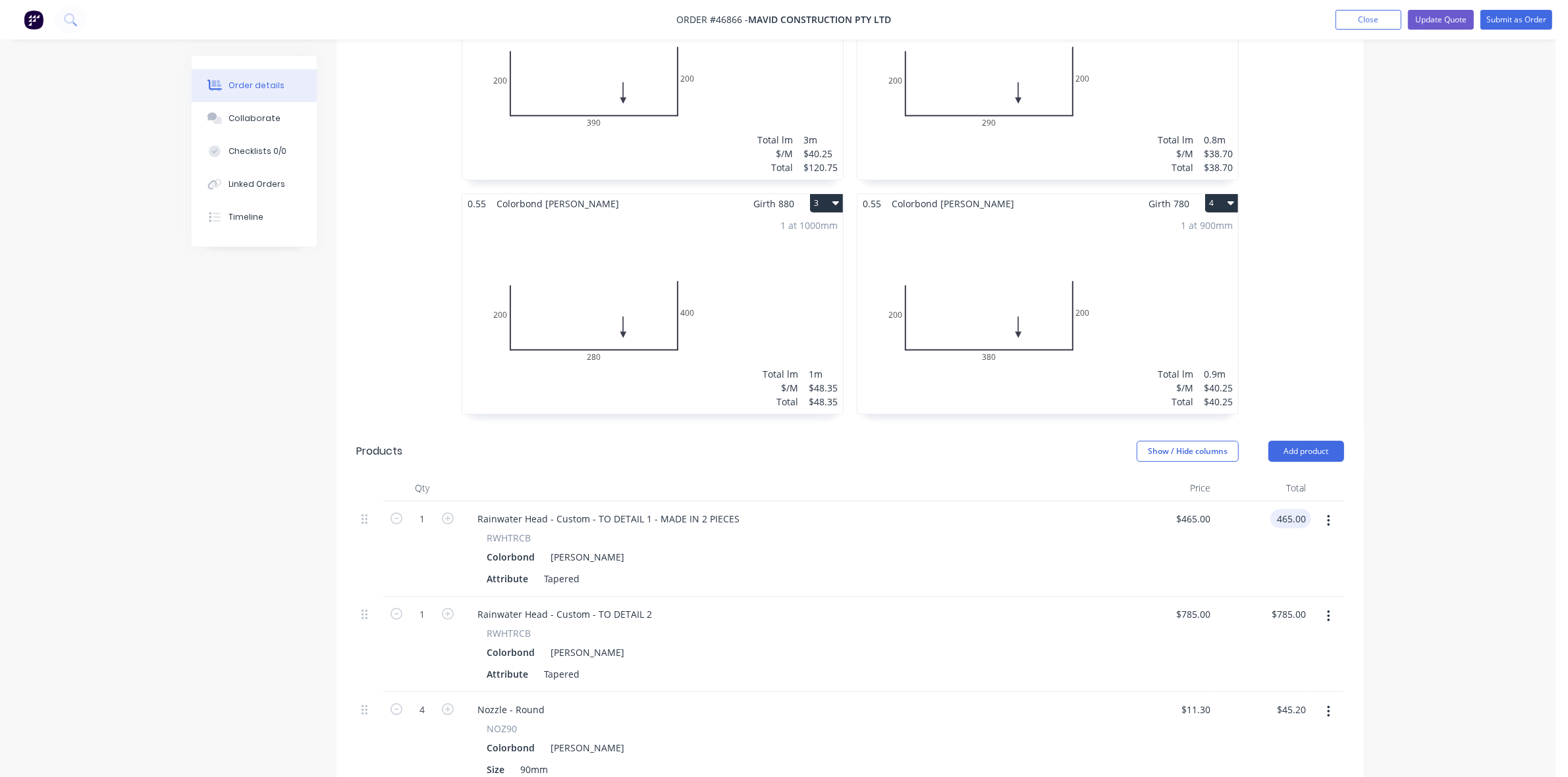
click at [1285, 510] on input "465.00" at bounding box center [1293, 519] width 35 height 19
type input "850"
type input "$850.00"
click at [1284, 510] on input "850.00" at bounding box center [1291, 519] width 40 height 19
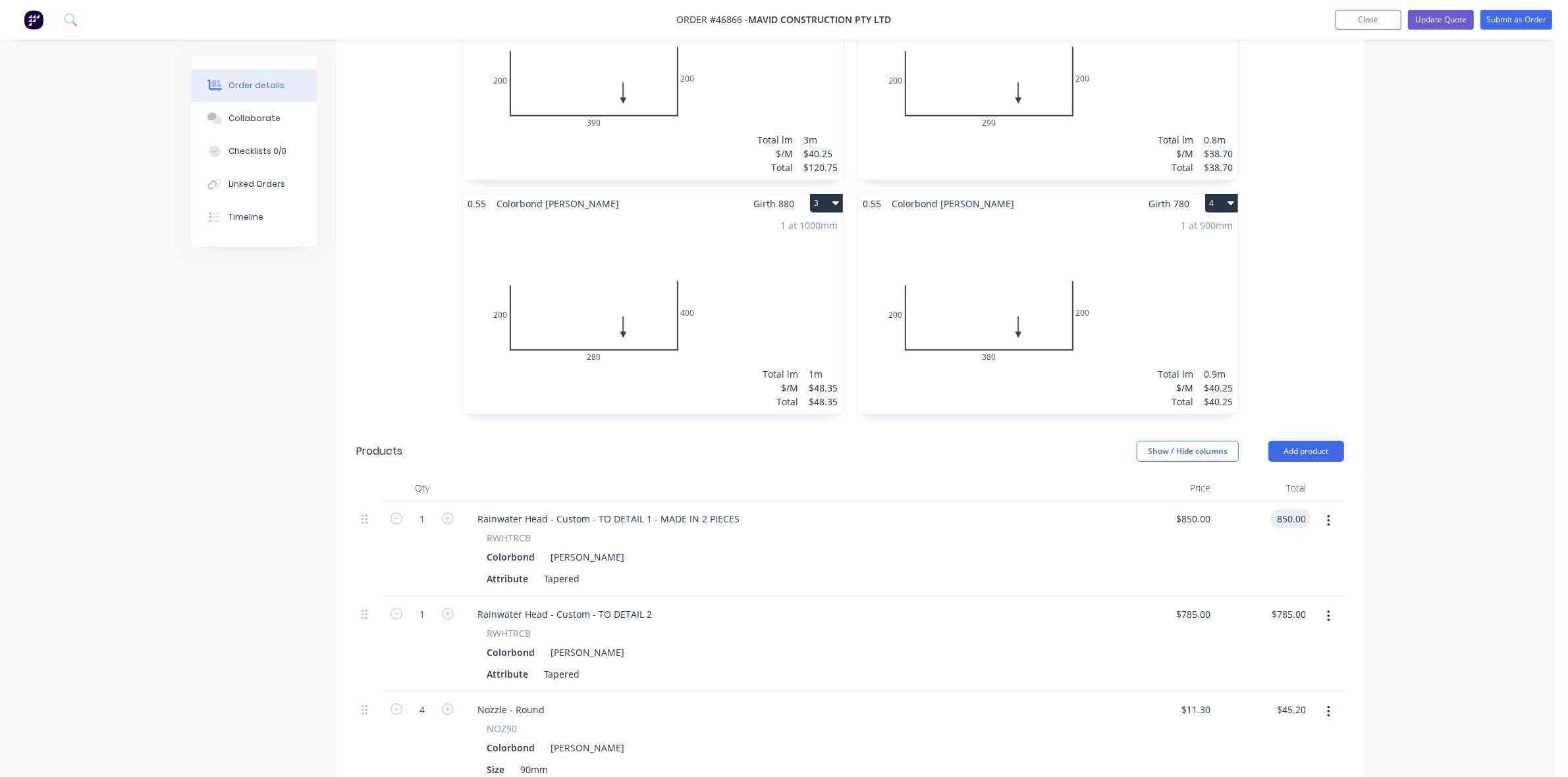
click at [1284, 510] on input "850.00" at bounding box center [1293, 519] width 35 height 19
type input "680"
type input "$680.00"
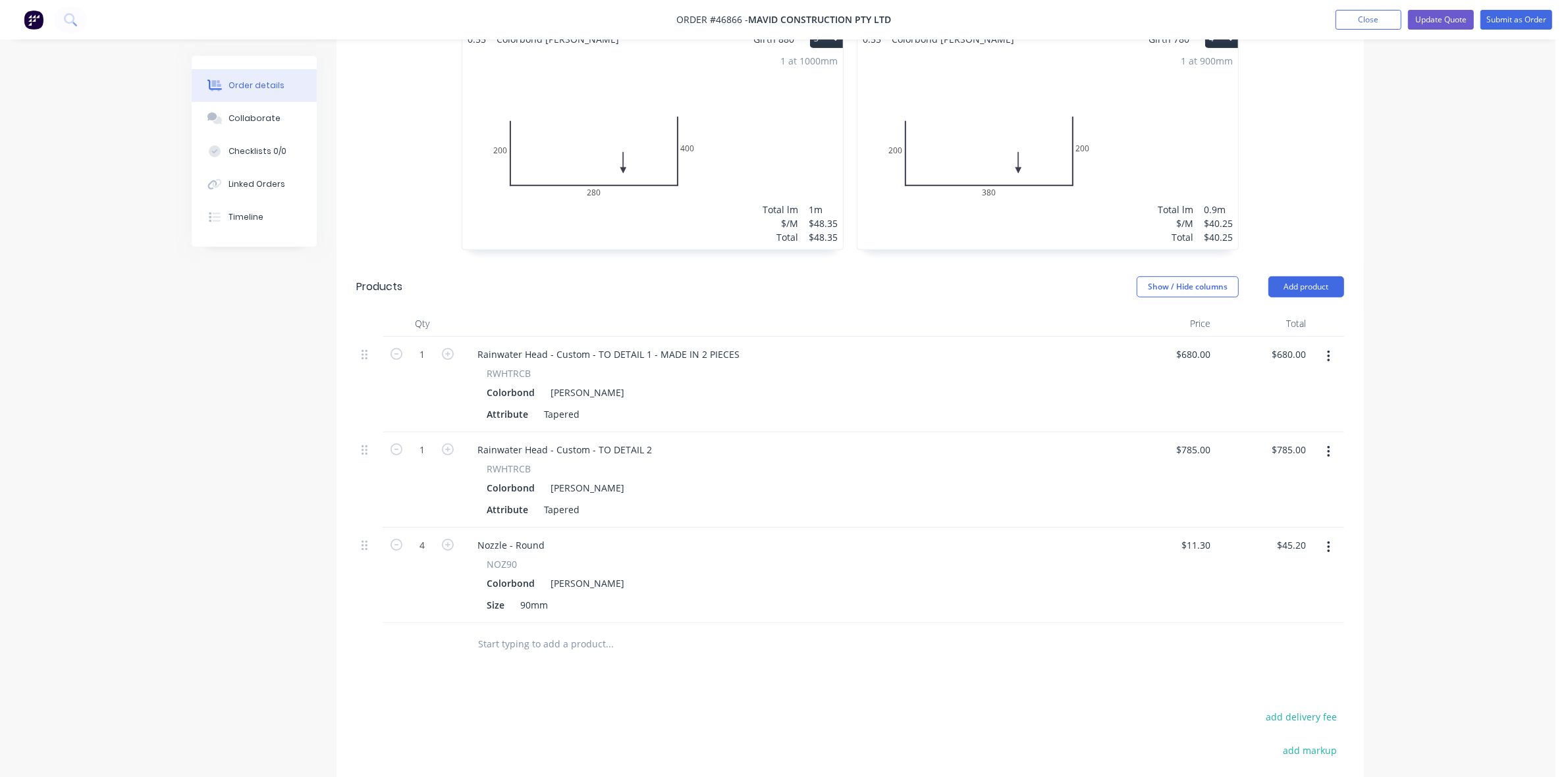
scroll to position [0, 0]
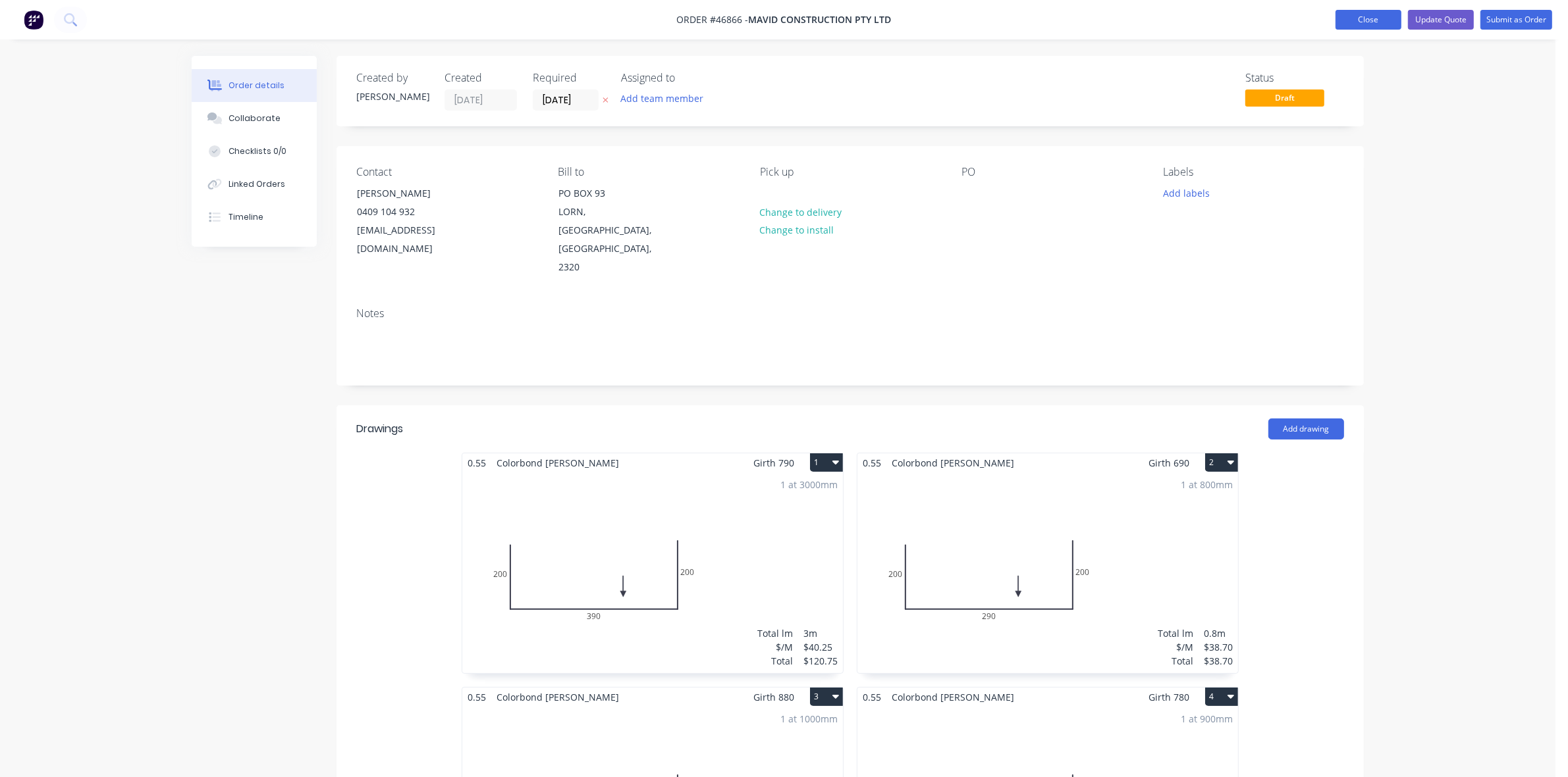
click at [1367, 25] on button "Close" at bounding box center [1368, 19] width 66 height 19
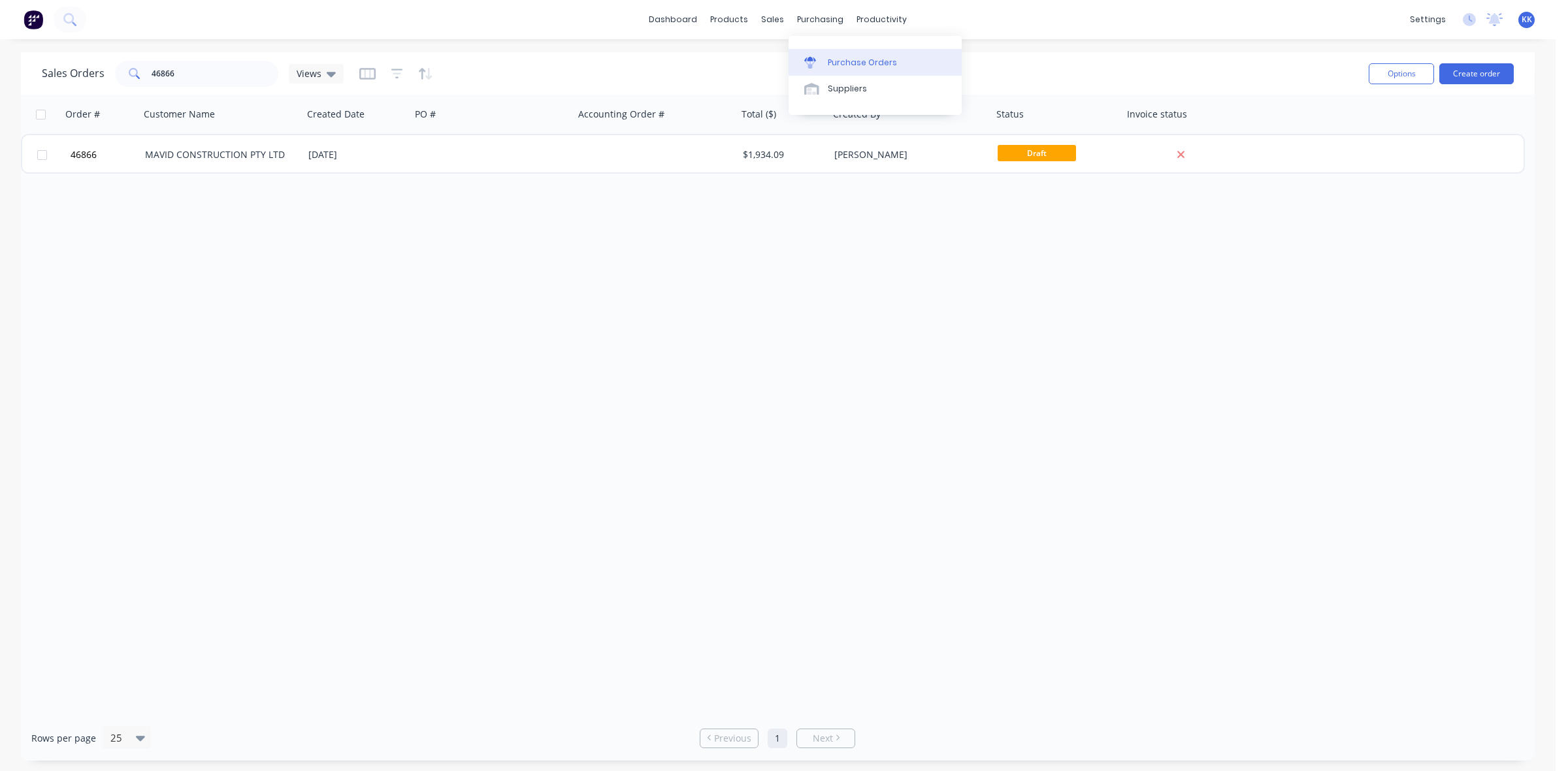
click at [849, 64] on div "Purchase Orders" at bounding box center [862, 62] width 69 height 11
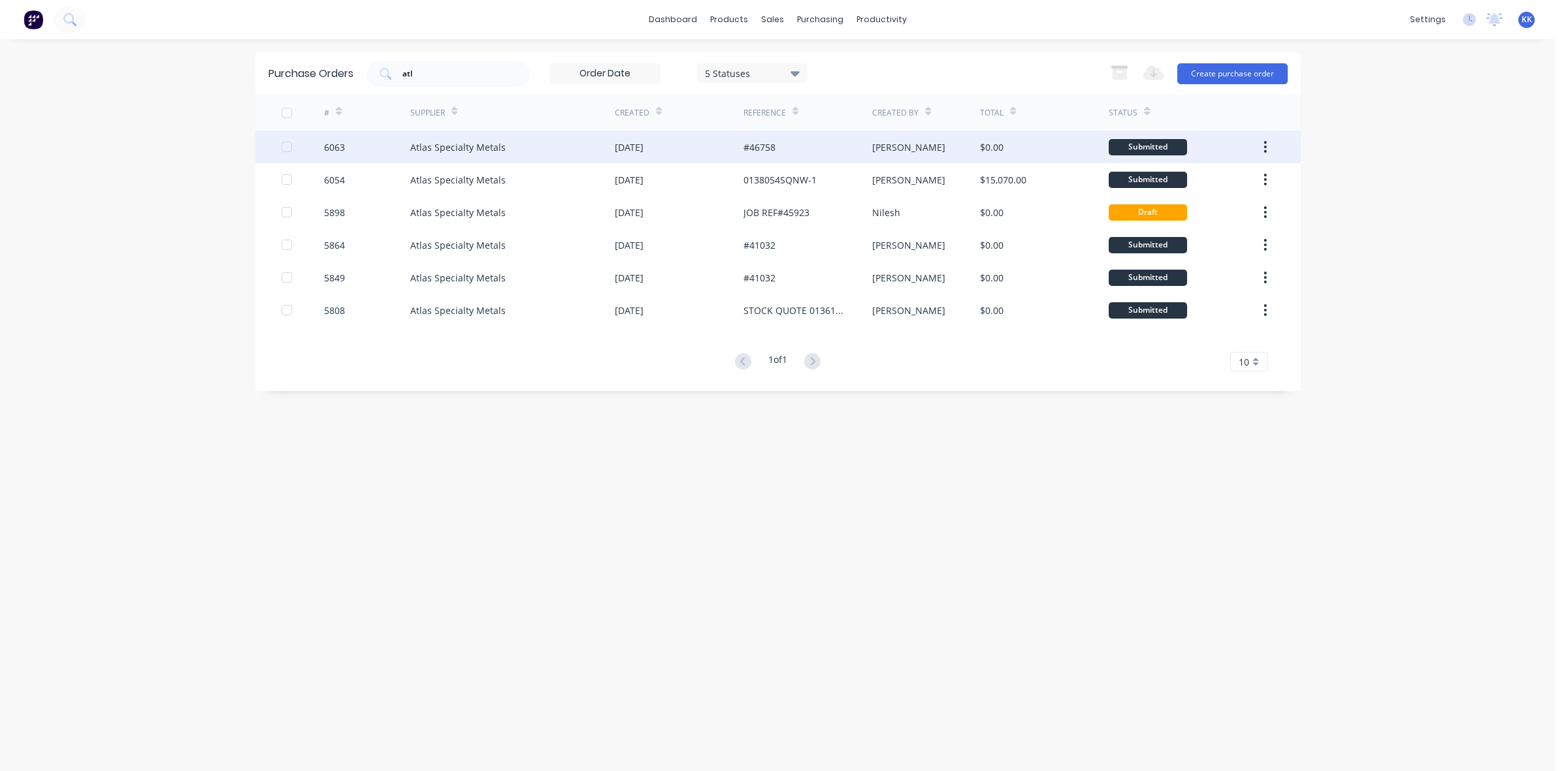
click at [431, 140] on div "Atlas Specialty Metals" at bounding box center [457, 147] width 95 height 14
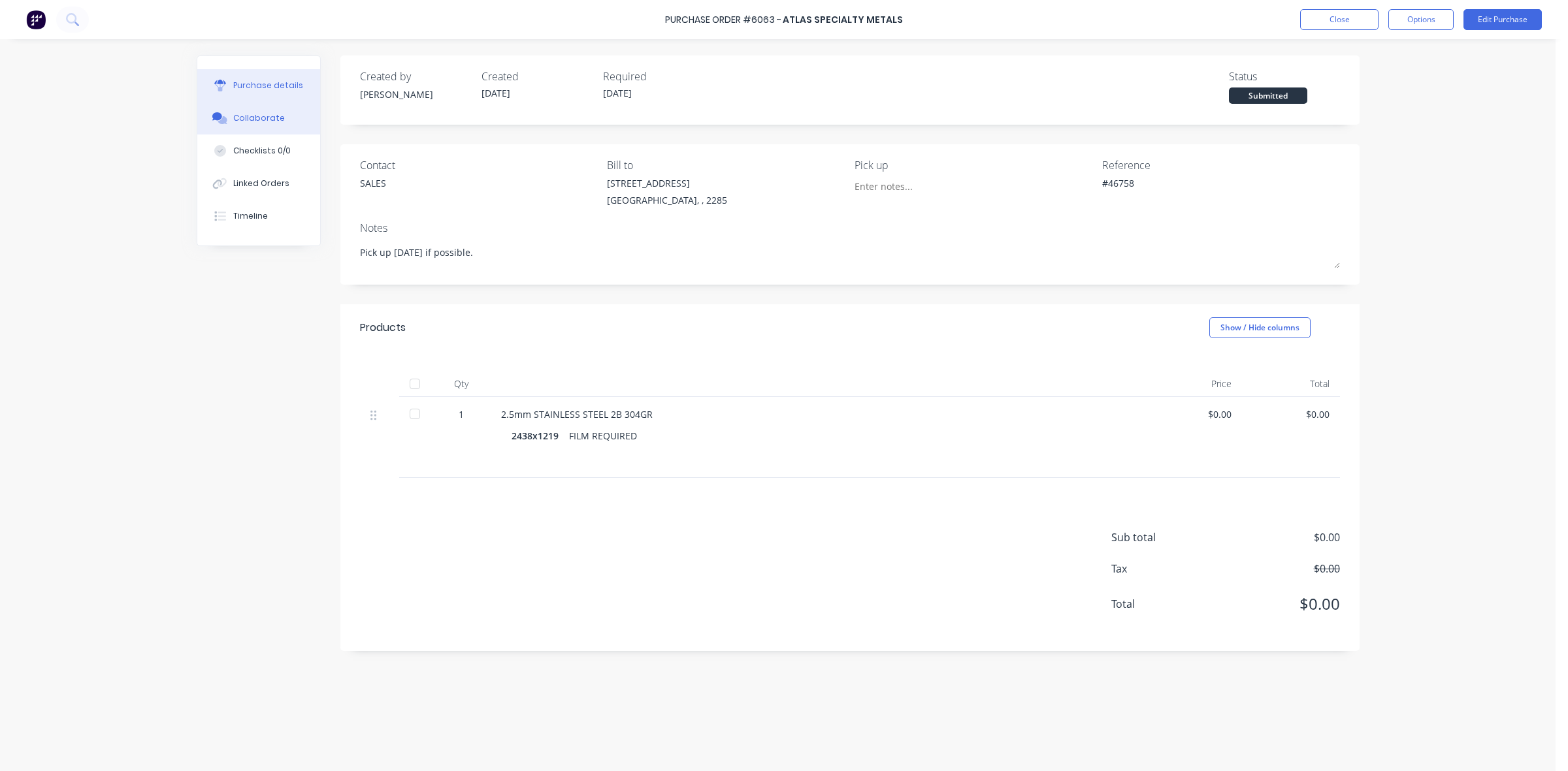
drag, startPoint x: 275, startPoint y: 116, endPoint x: 268, endPoint y: 118, distance: 7.3
click at [272, 118] on div "Collaborate" at bounding box center [258, 118] width 51 height 11
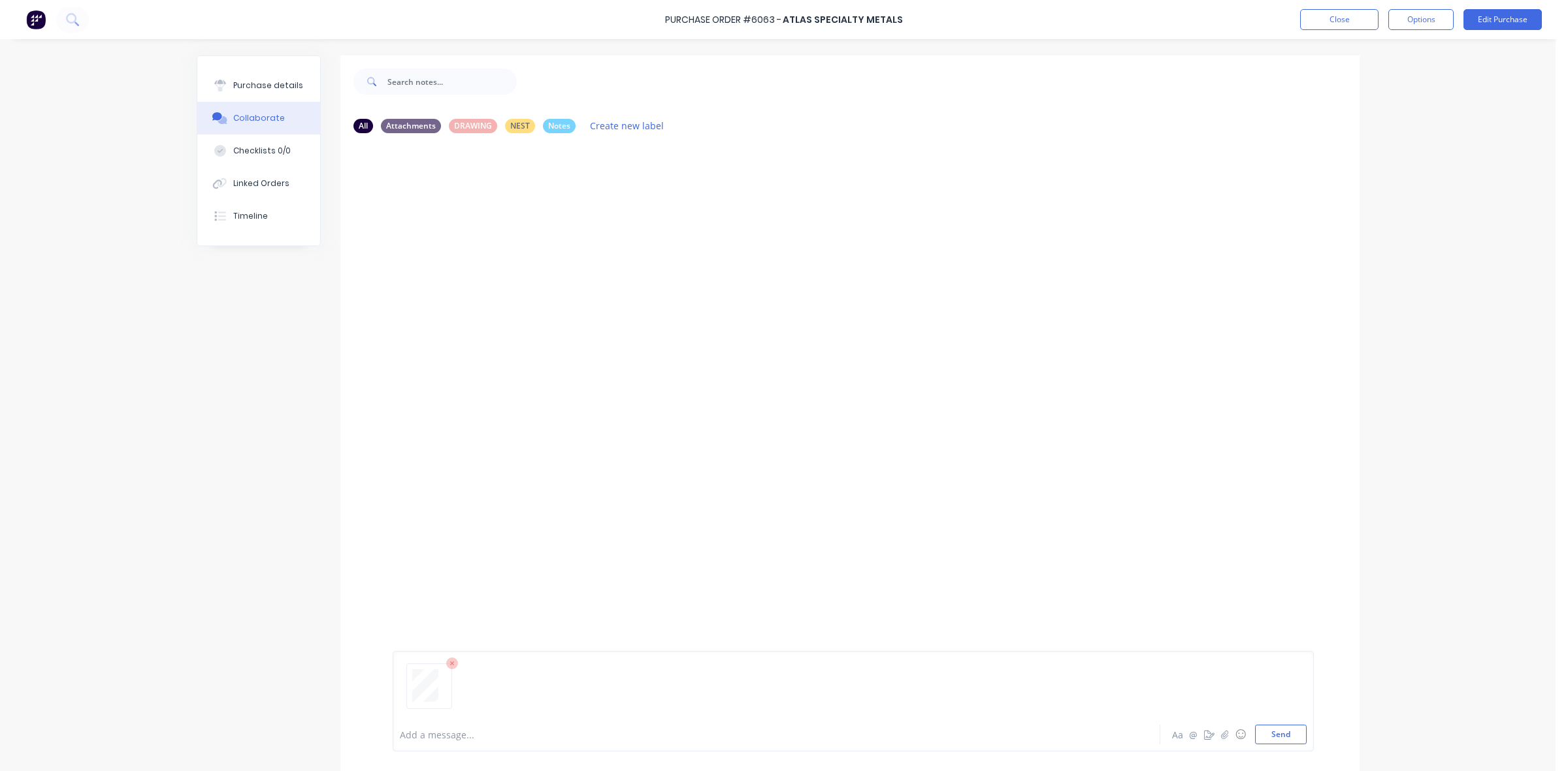
click at [435, 733] on div at bounding box center [740, 735] width 680 height 14
click at [1330, 15] on button "Close" at bounding box center [1339, 19] width 79 height 21
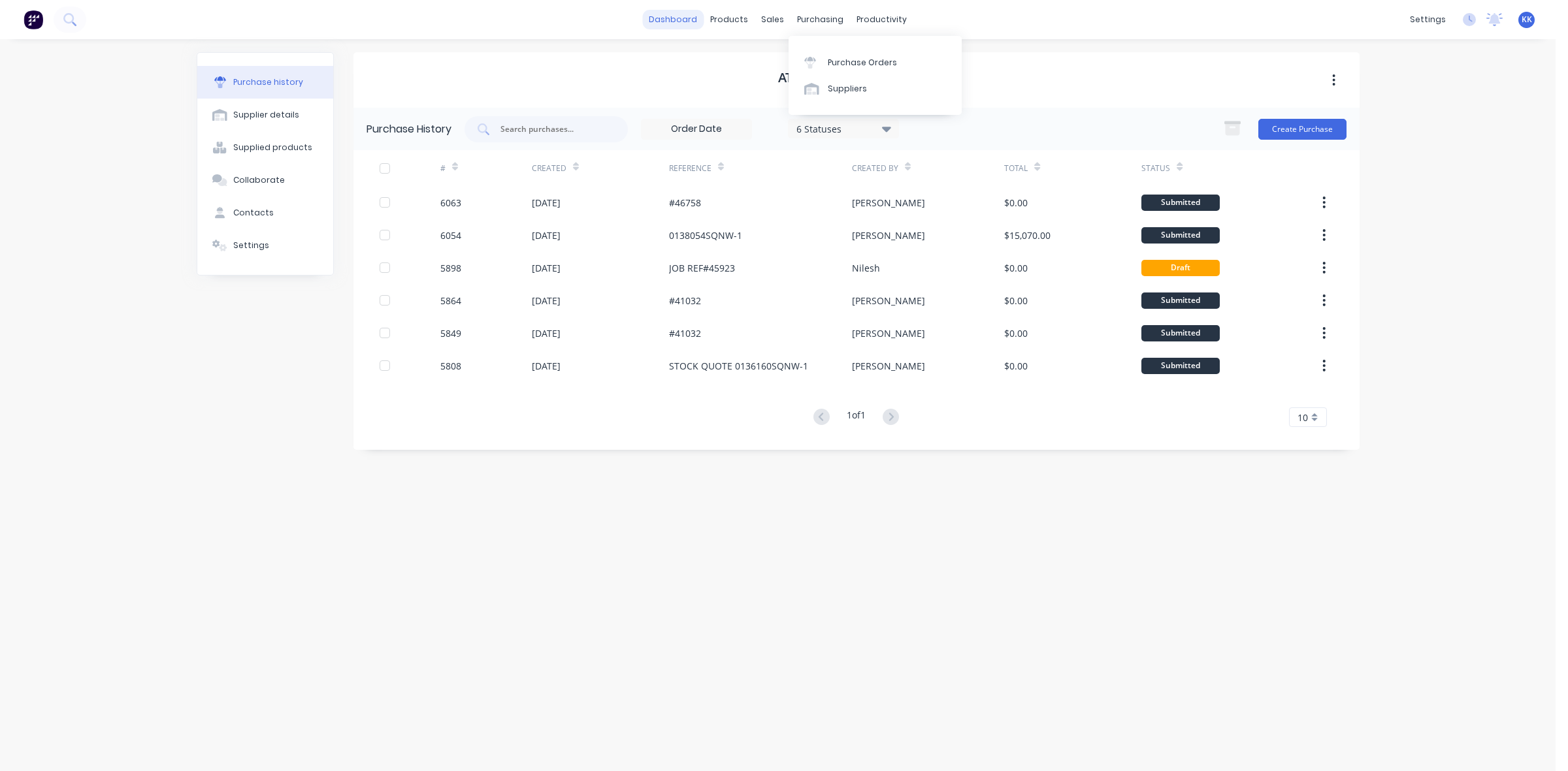
click at [667, 19] on link "dashboard" at bounding box center [673, 19] width 61 height 19
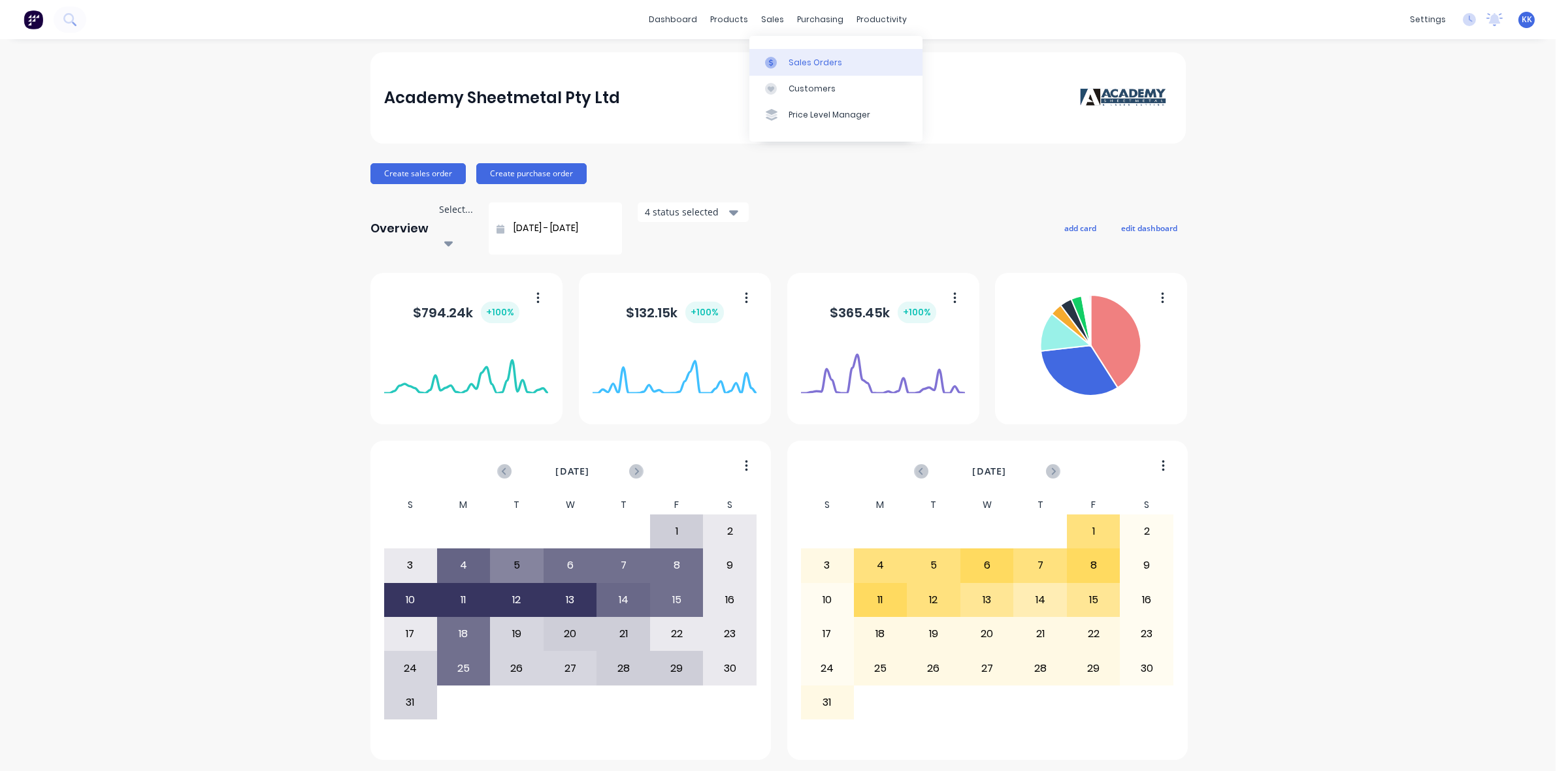
click at [798, 59] on div "Sales Orders" at bounding box center [815, 62] width 53 height 11
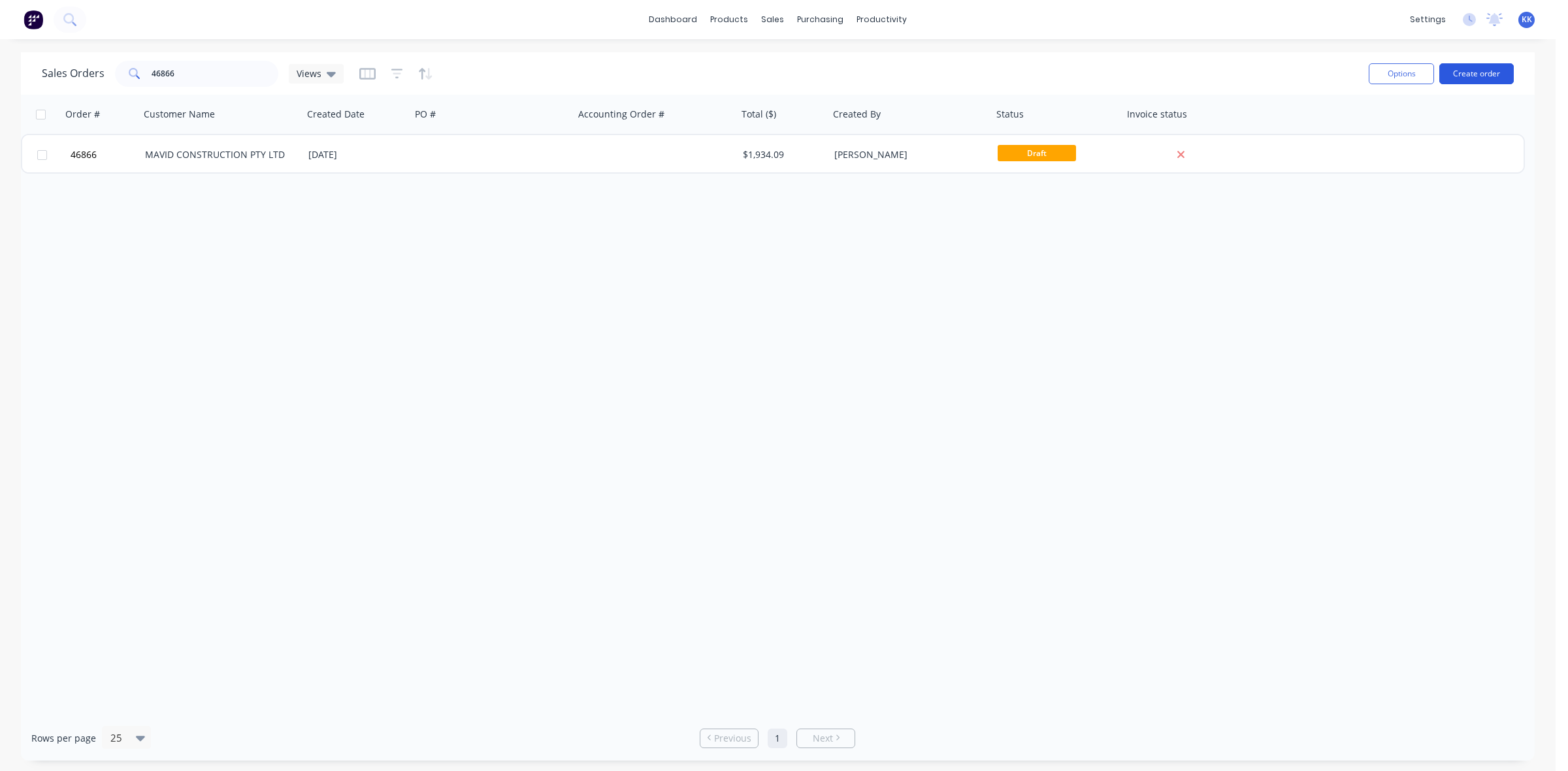
click at [1469, 77] on button "Create order" at bounding box center [1476, 74] width 74 height 21
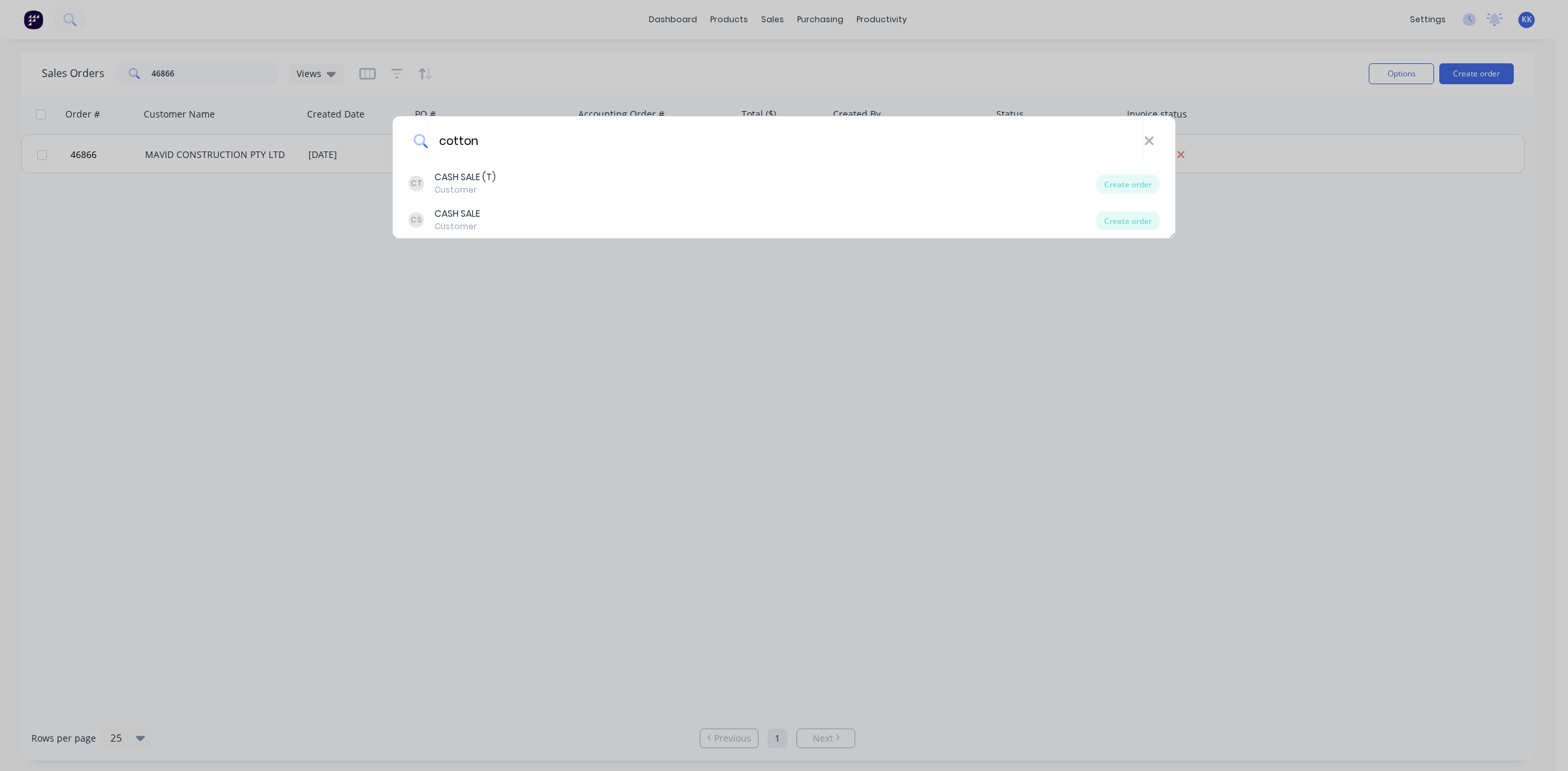
type input "cotton"
click at [201, 61] on div "cotton CT CASH SALE (T) Customer Create order CS CASH SALE Customer Create order" at bounding box center [784, 386] width 1568 height 771
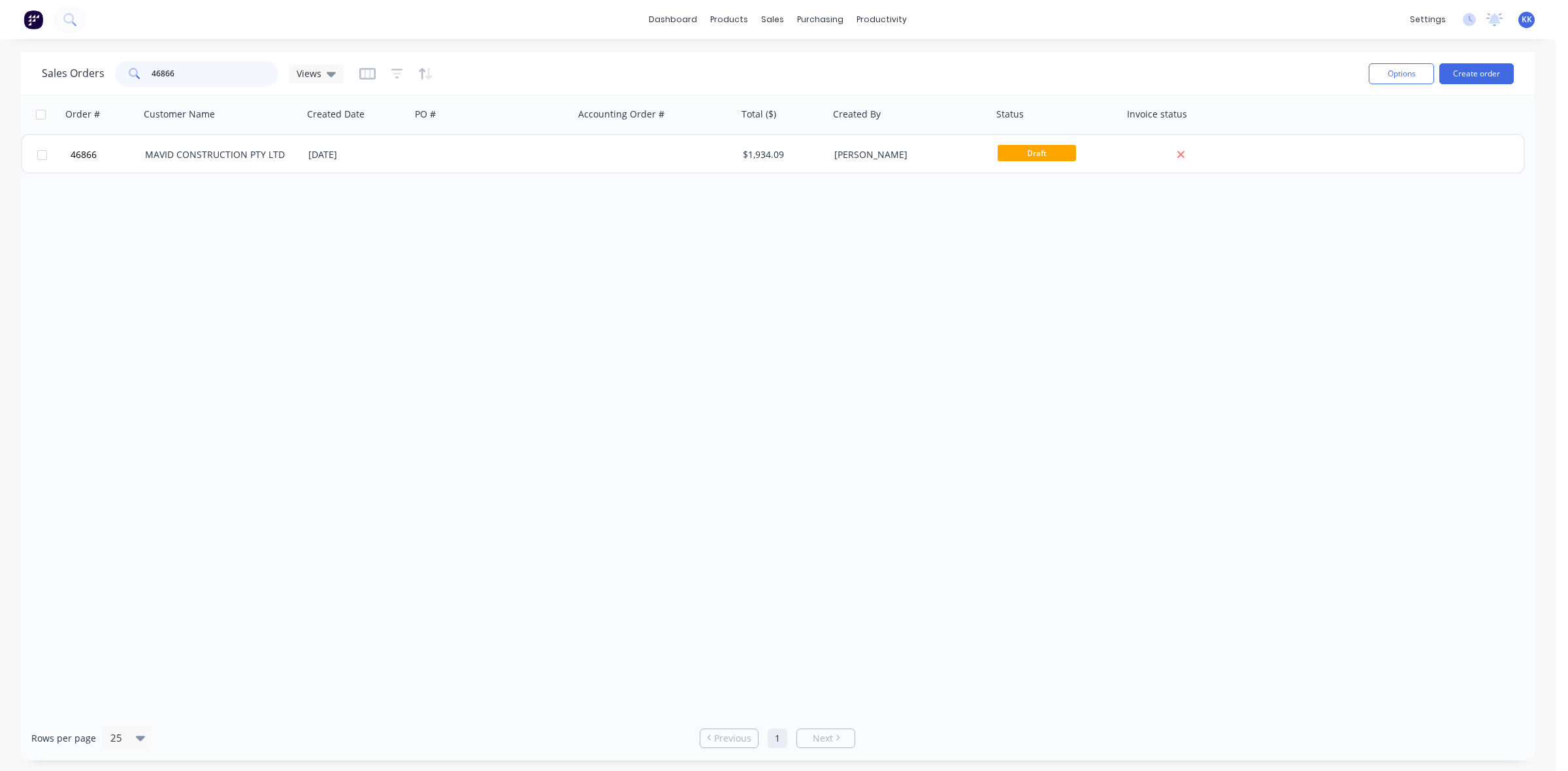
drag, startPoint x: 198, startPoint y: 69, endPoint x: 136, endPoint y: 69, distance: 62.0
click at [139, 69] on div "46866" at bounding box center [196, 74] width 163 height 26
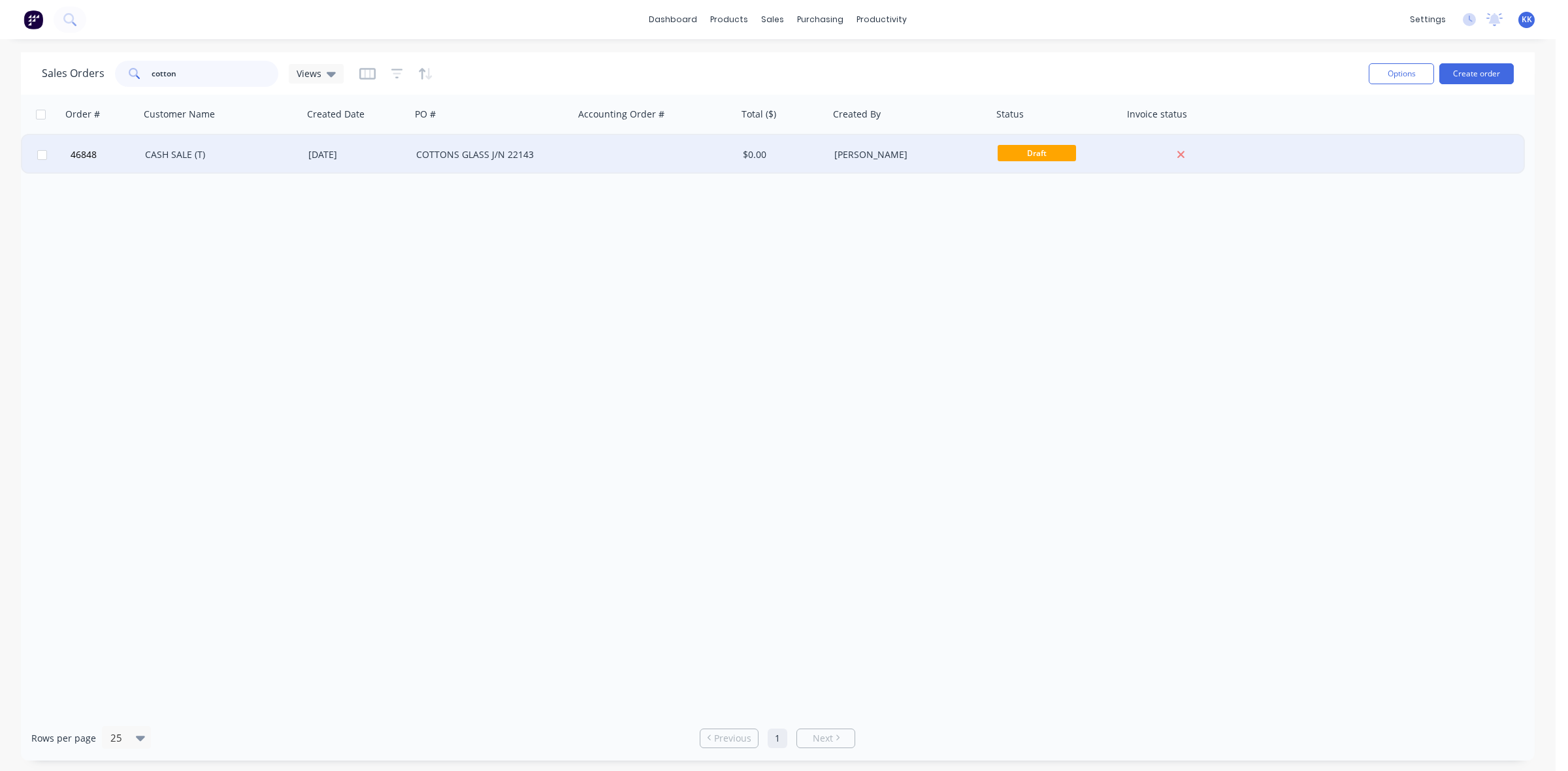
type input "cotton"
click at [387, 145] on div "[DATE]" at bounding box center [357, 154] width 108 height 39
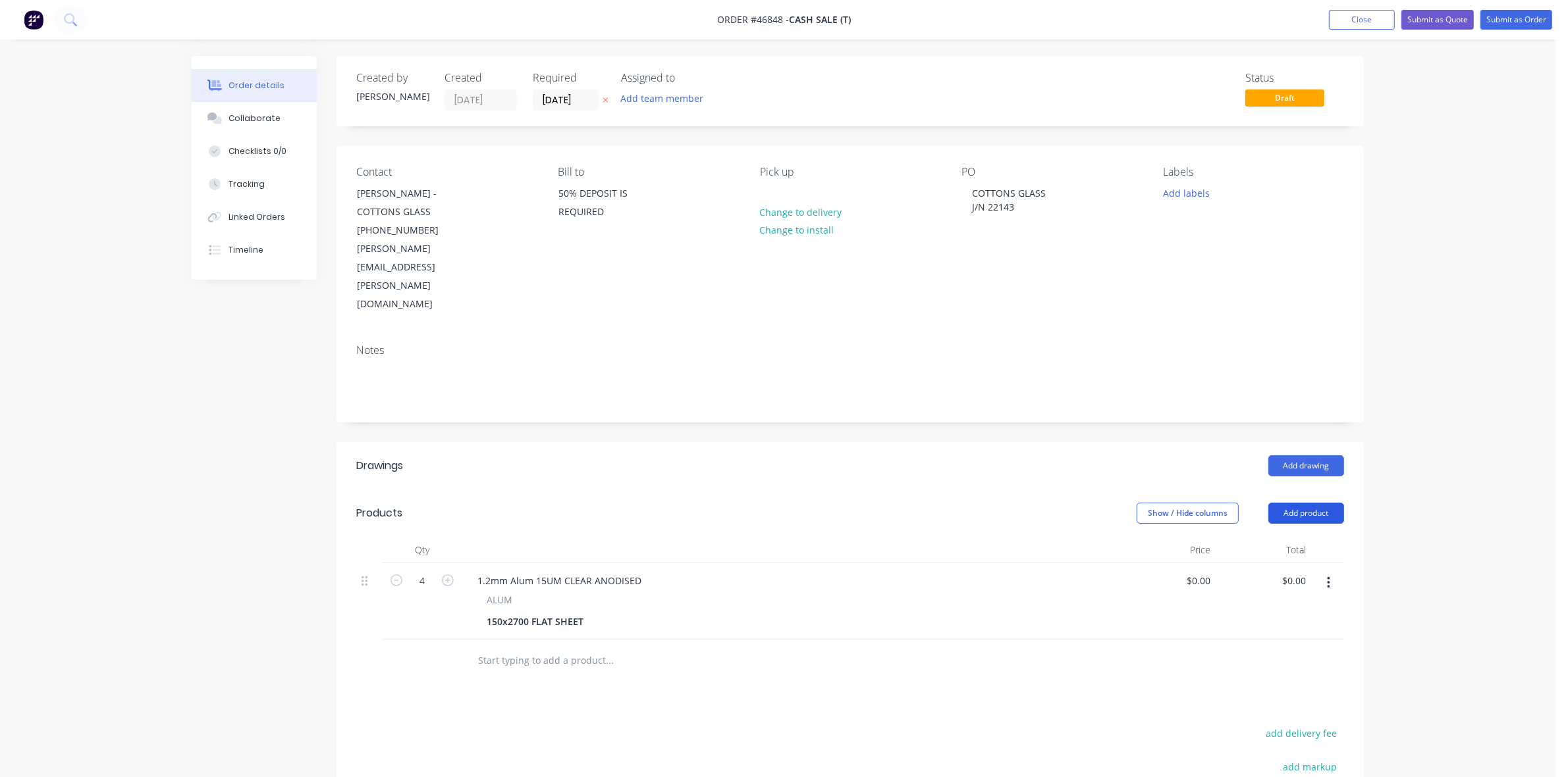
click at [1335, 503] on button "Add product" at bounding box center [1306, 513] width 76 height 21
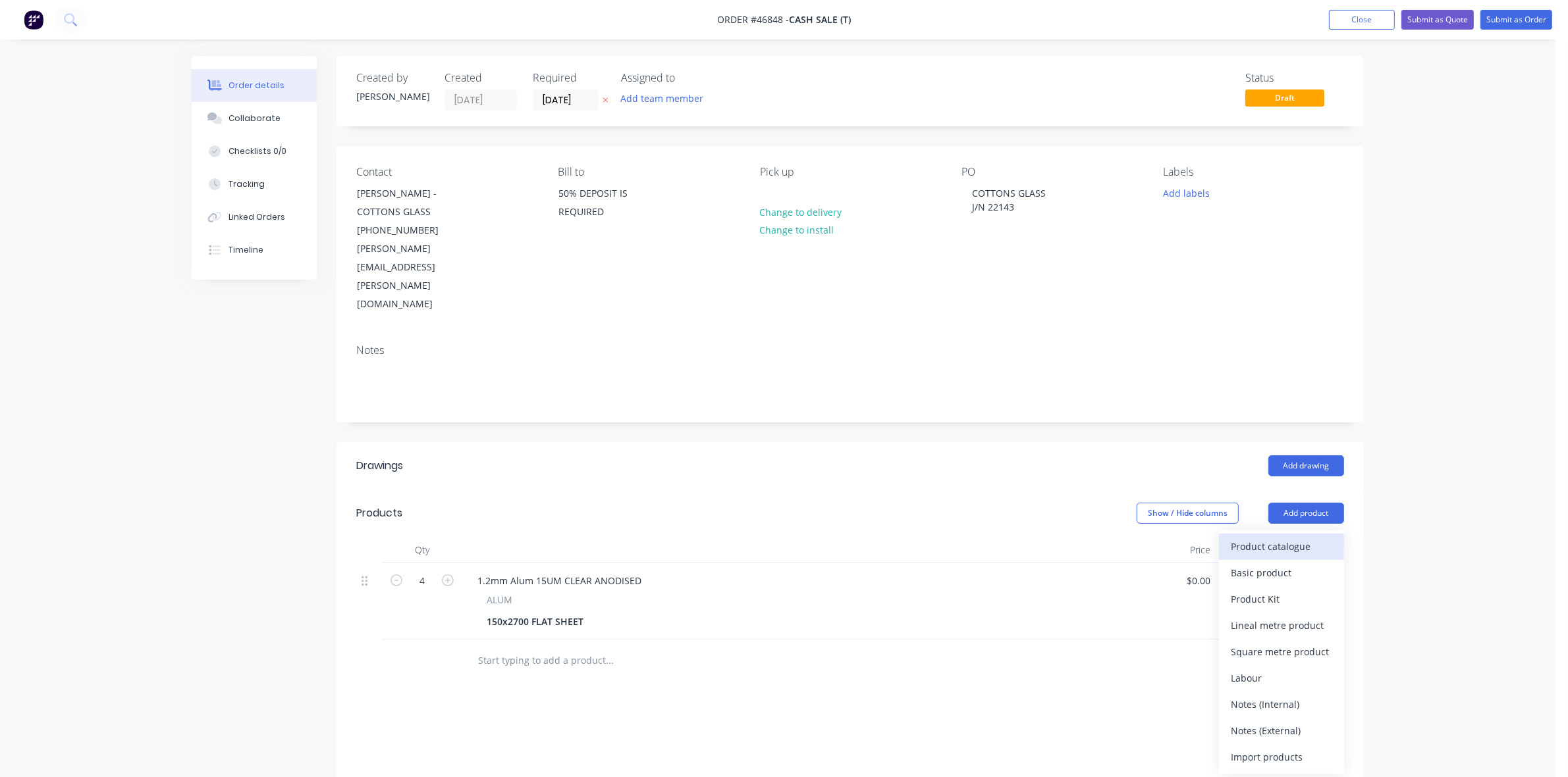
click at [1309, 537] on div "Product catalogue" at bounding box center [1281, 547] width 101 height 19
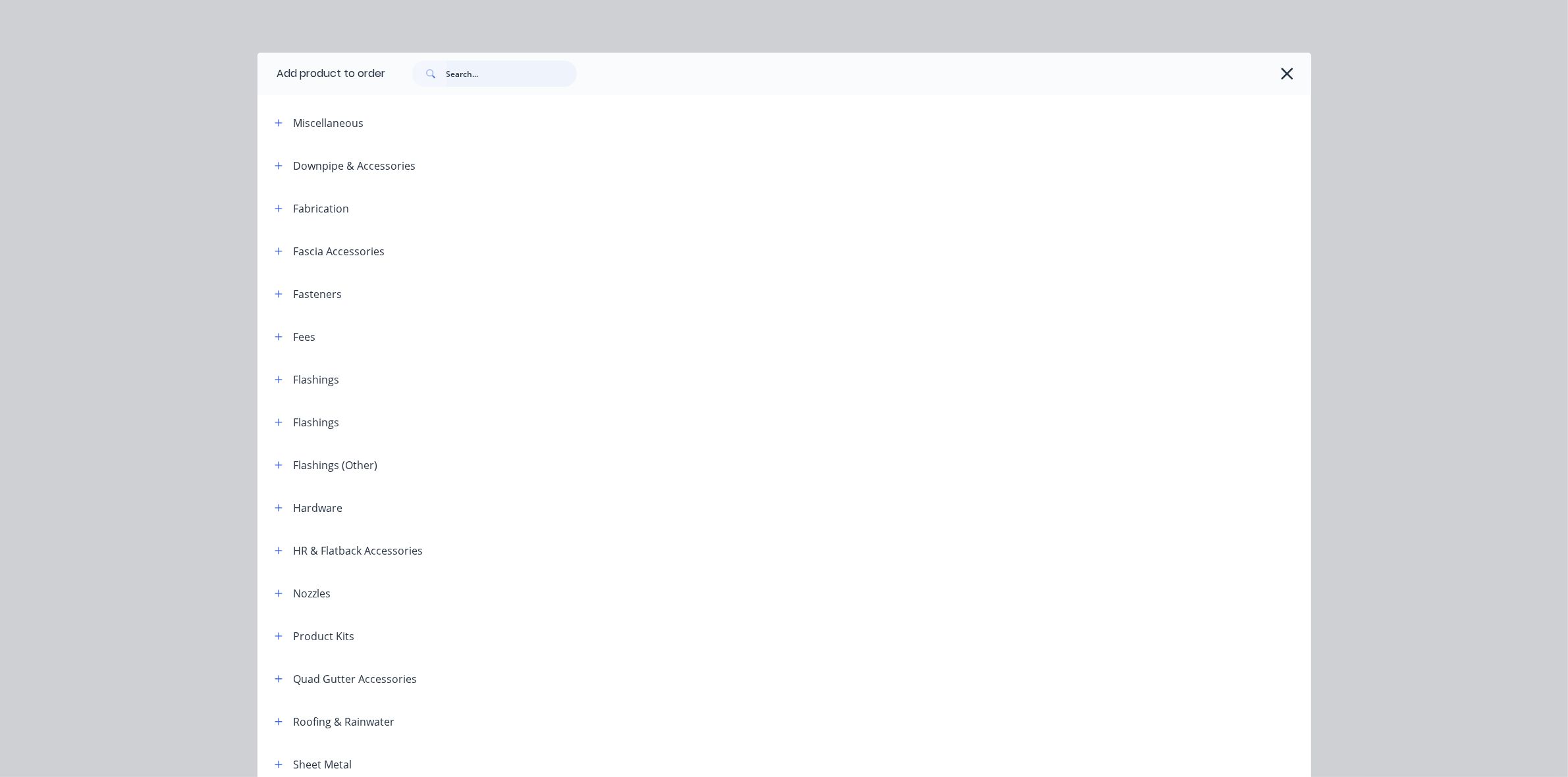
click at [492, 74] on input "text" at bounding box center [512, 74] width 130 height 26
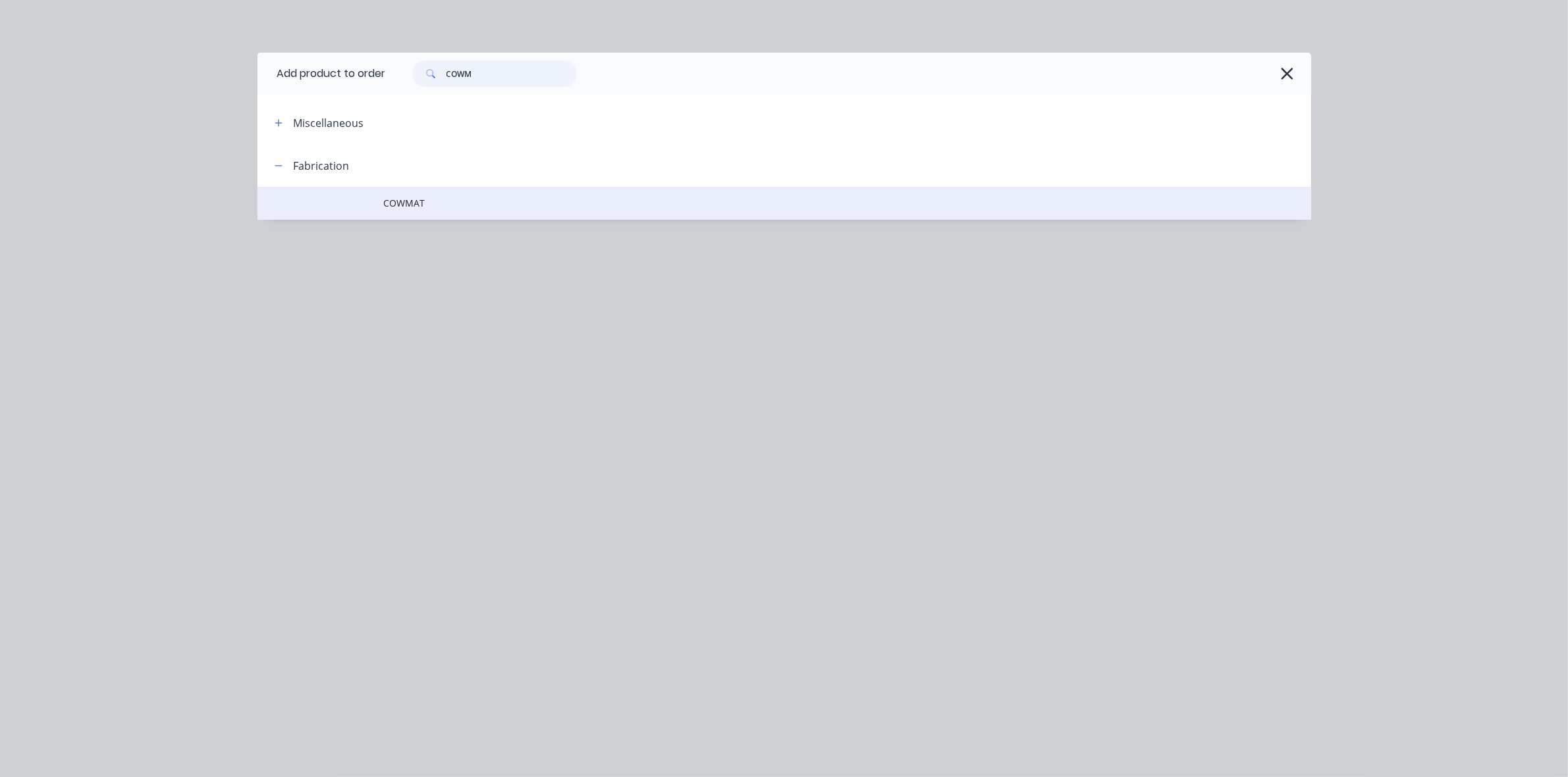
type input "COWM"
click at [478, 204] on span "COWMAT" at bounding box center [755, 203] width 741 height 14
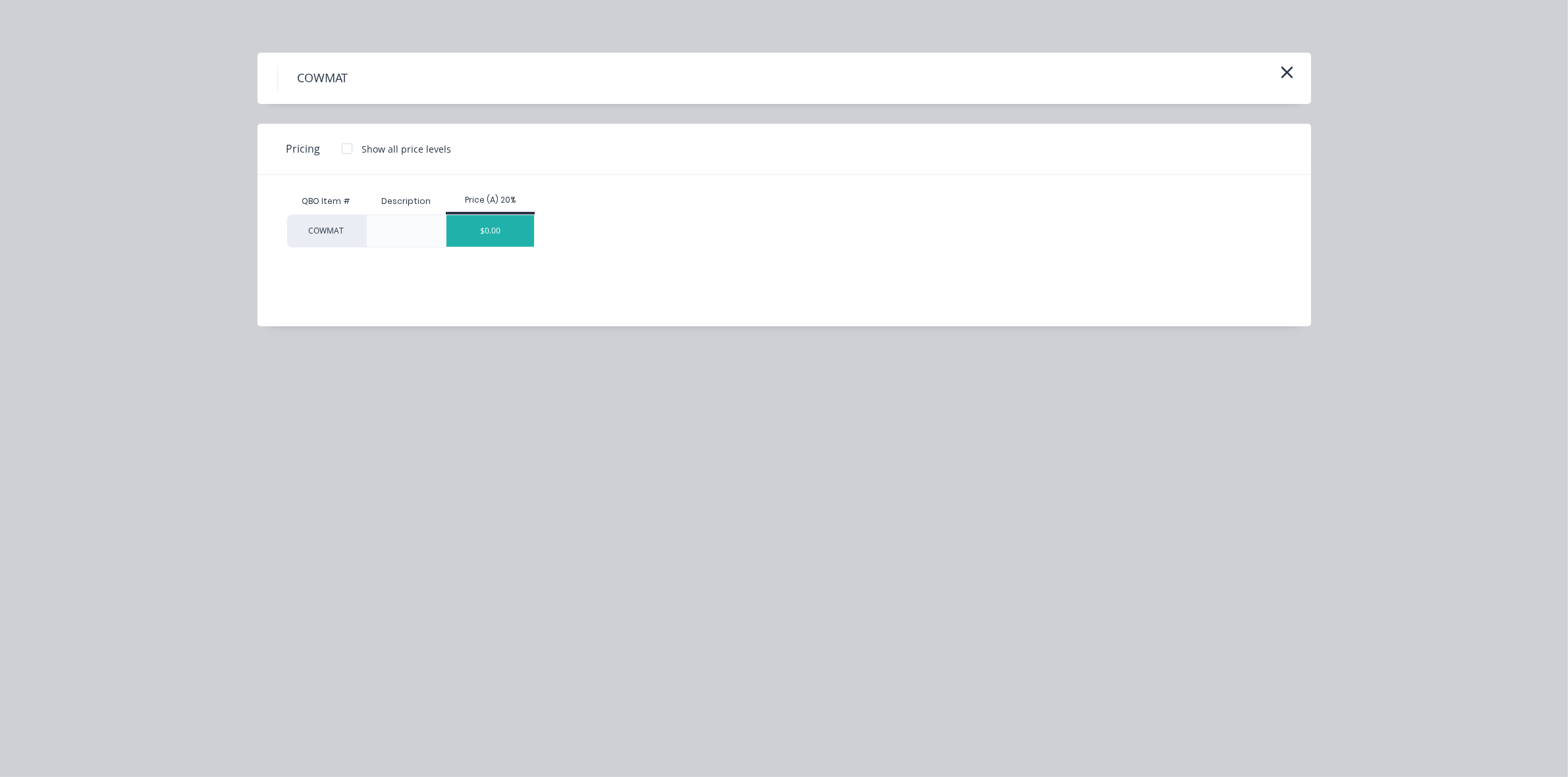
click at [517, 237] on div "$0.00" at bounding box center [491, 231] width 88 height 32
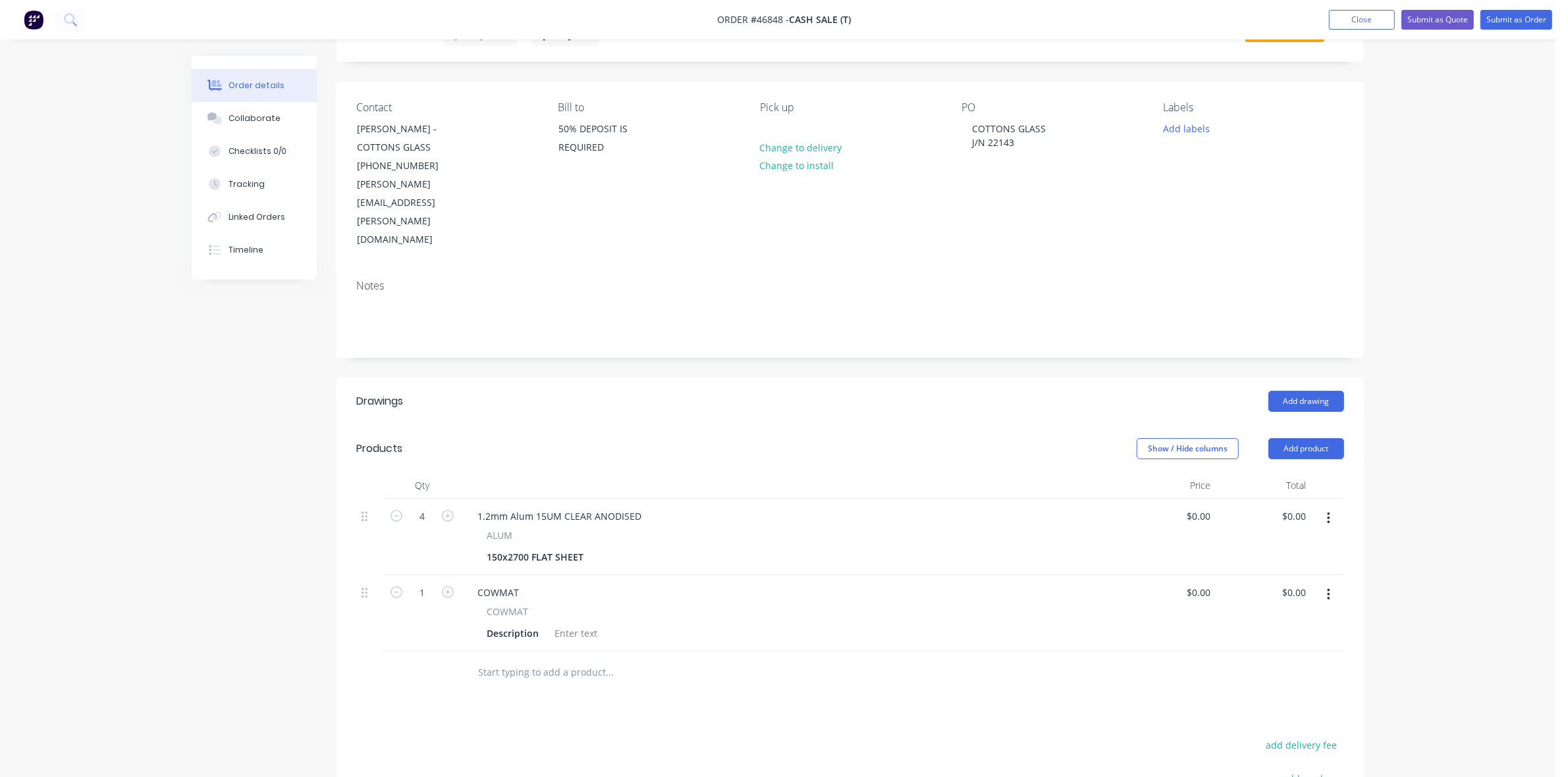
scroll to position [164, 0]
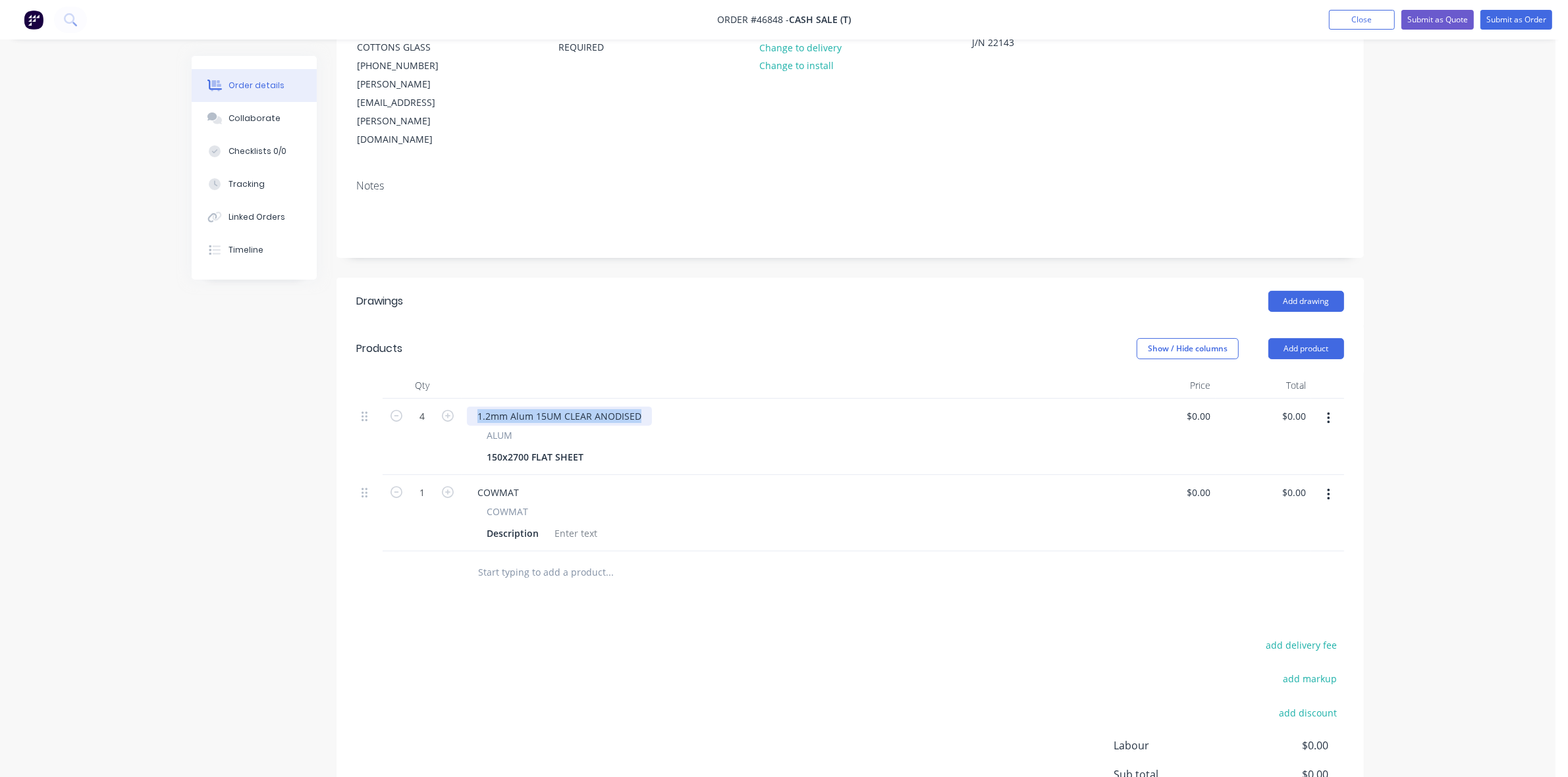
drag, startPoint x: 640, startPoint y: 362, endPoint x: 472, endPoint y: 373, distance: 168.4
click at [472, 399] on div "1.2mm Alum 15UM CLEAR ANODISED ALUM 150x2700 FLAT SHEET" at bounding box center [791, 437] width 659 height 76
copy div "1.2mm Alum 15UM CLEAR ANODISED"
click at [506, 483] on div "COWMAT" at bounding box center [498, 493] width 62 height 19
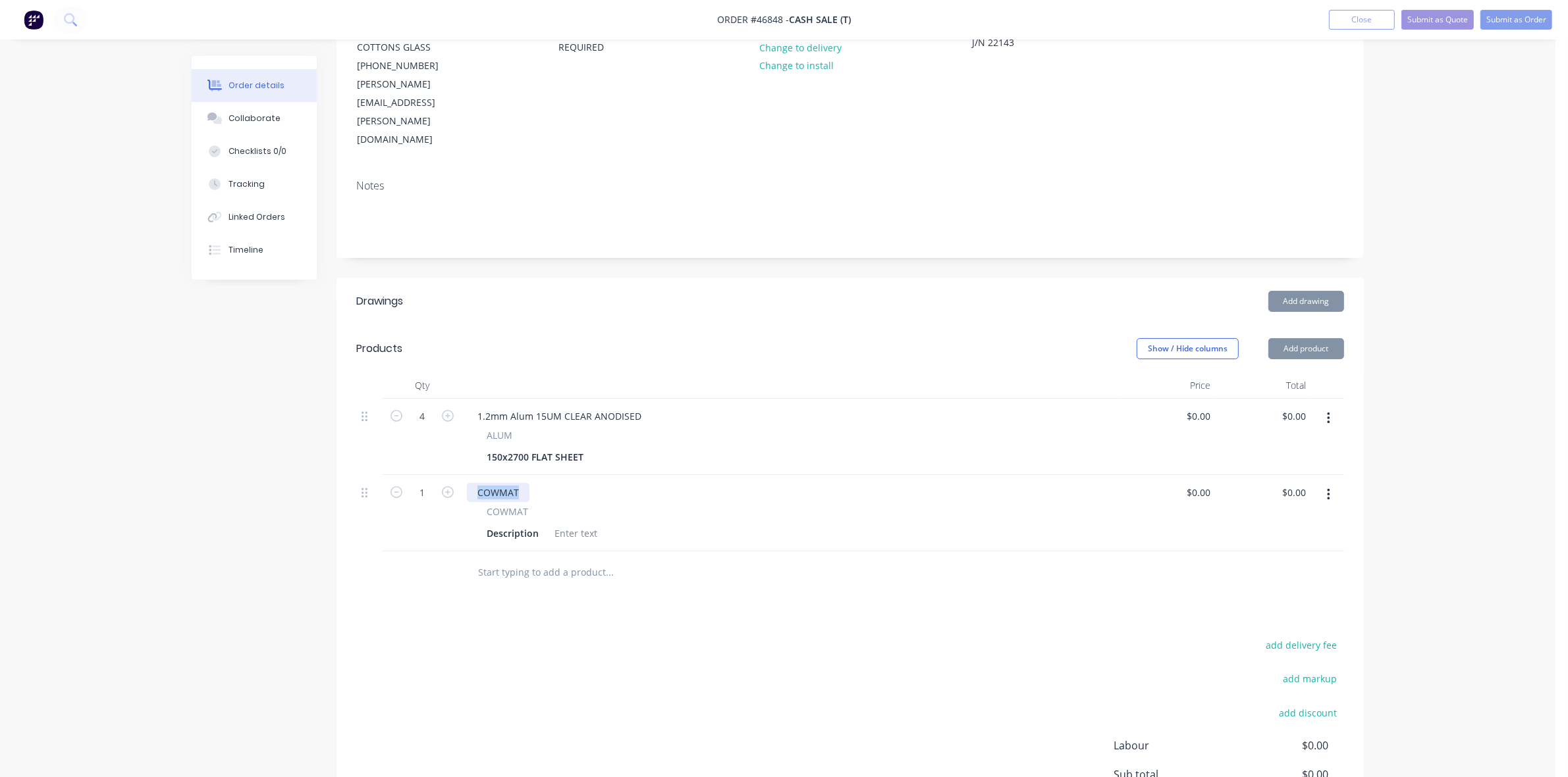
click at [506, 483] on div "COWMAT" at bounding box center [498, 493] width 62 height 19
paste div
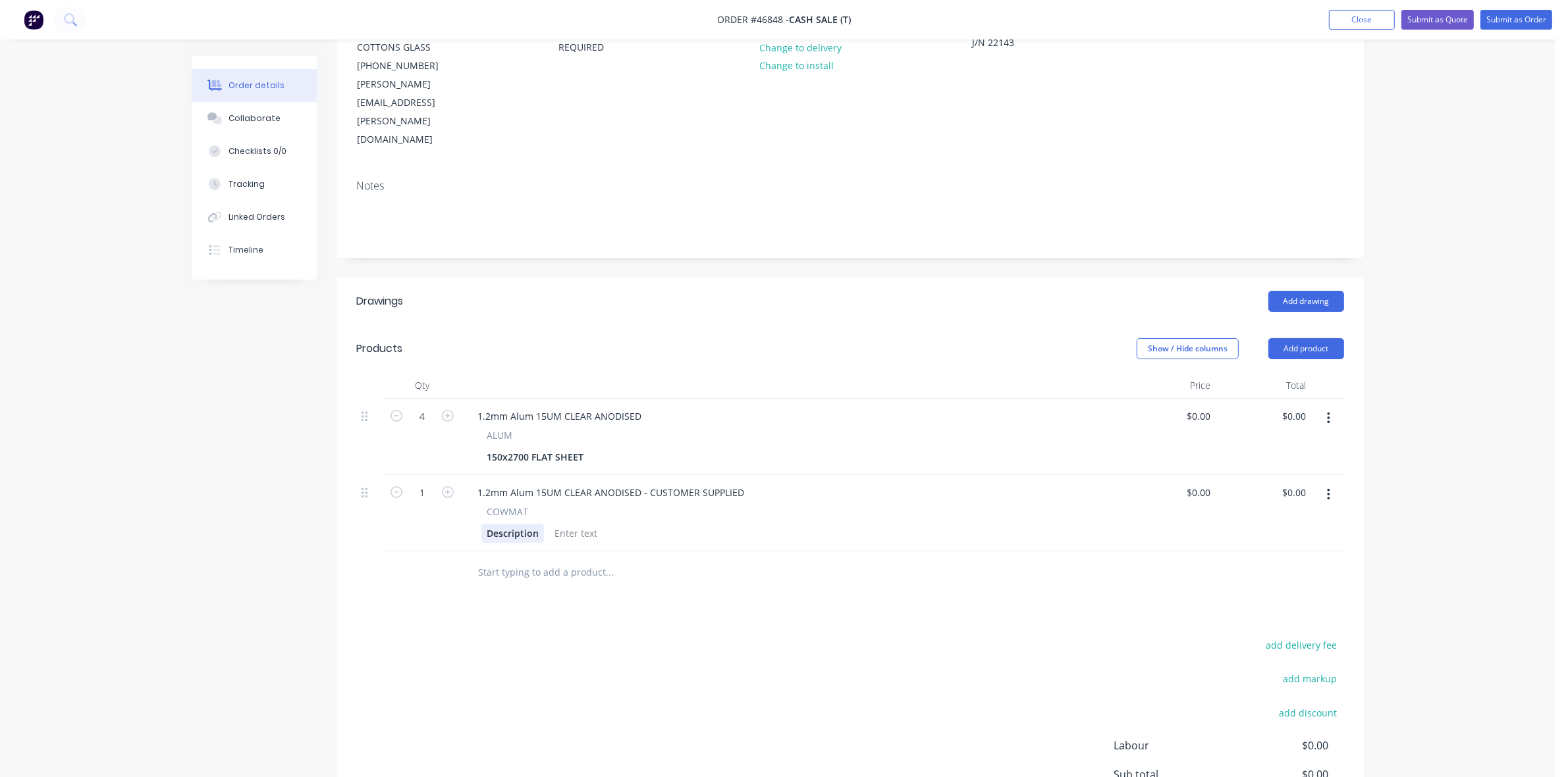
click at [505, 524] on div "Description" at bounding box center [512, 534] width 62 height 19
click at [1331, 407] on button "button" at bounding box center [1328, 418] width 31 height 24
click at [1252, 523] on div "Delete" at bounding box center [1281, 533] width 101 height 19
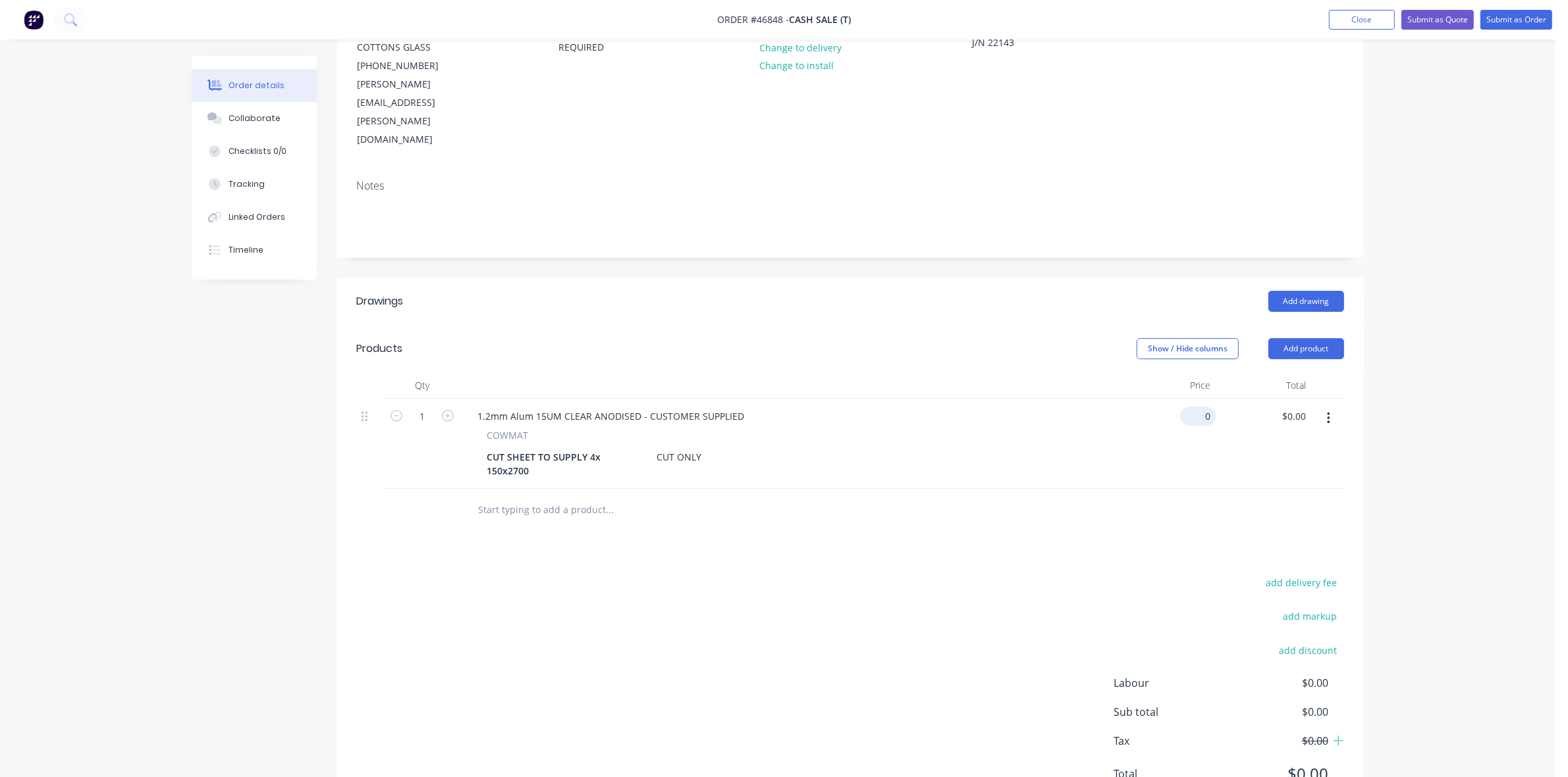
click at [1200, 407] on input "0" at bounding box center [1200, 417] width 30 height 19
type input "$120.00"
click at [587, 447] on div "CUT SHEET TO SUPPLY 4x 150x2700" at bounding box center [563, 463] width 164 height 33
click at [257, 117] on div "Collaborate" at bounding box center [254, 118] width 52 height 11
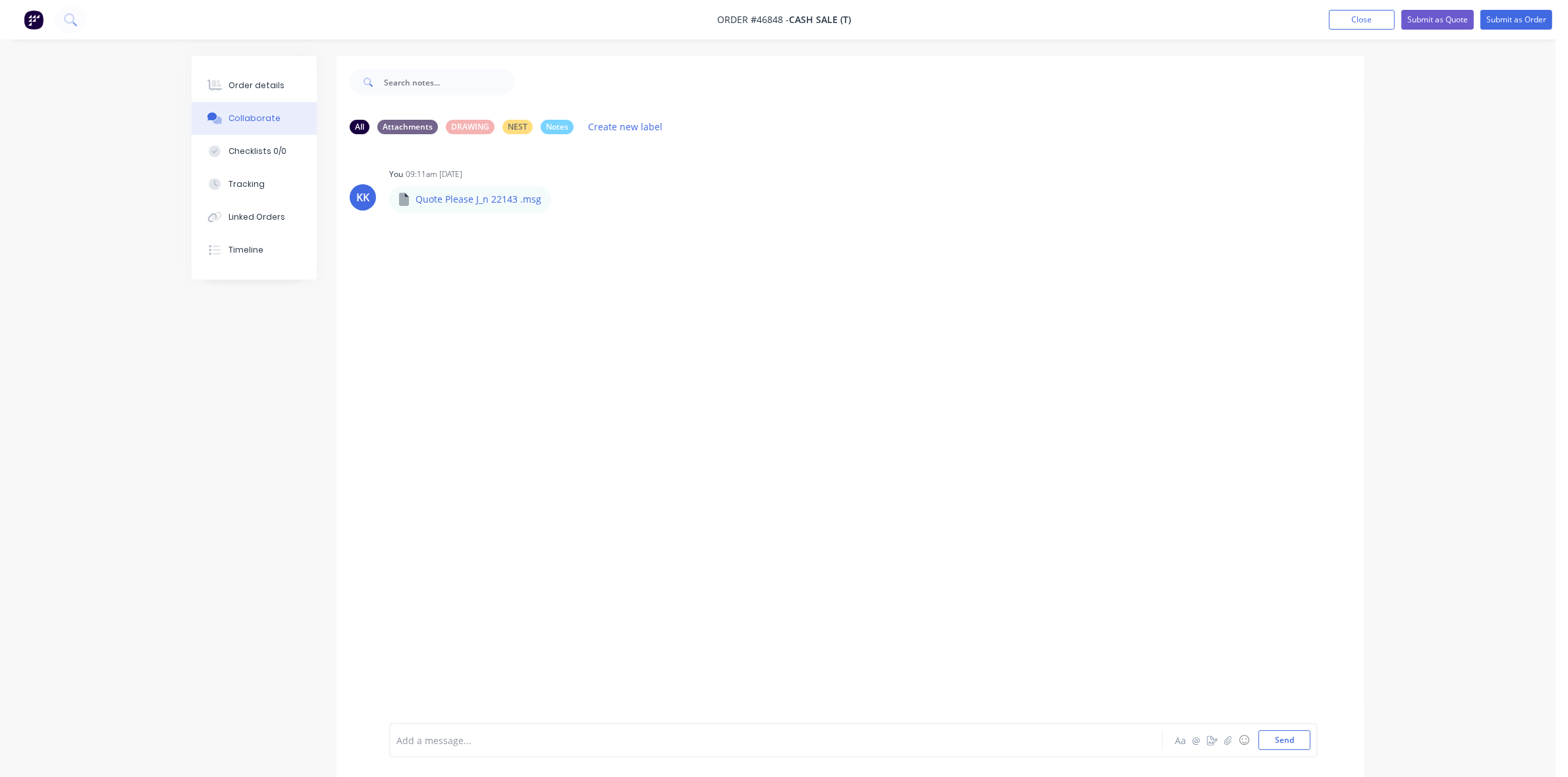
click at [455, 753] on div "Add a message... Aa @ ☺ Send" at bounding box center [854, 740] width 929 height 34
click at [445, 748] on div "Add a message..." at bounding box center [740, 740] width 686 height 19
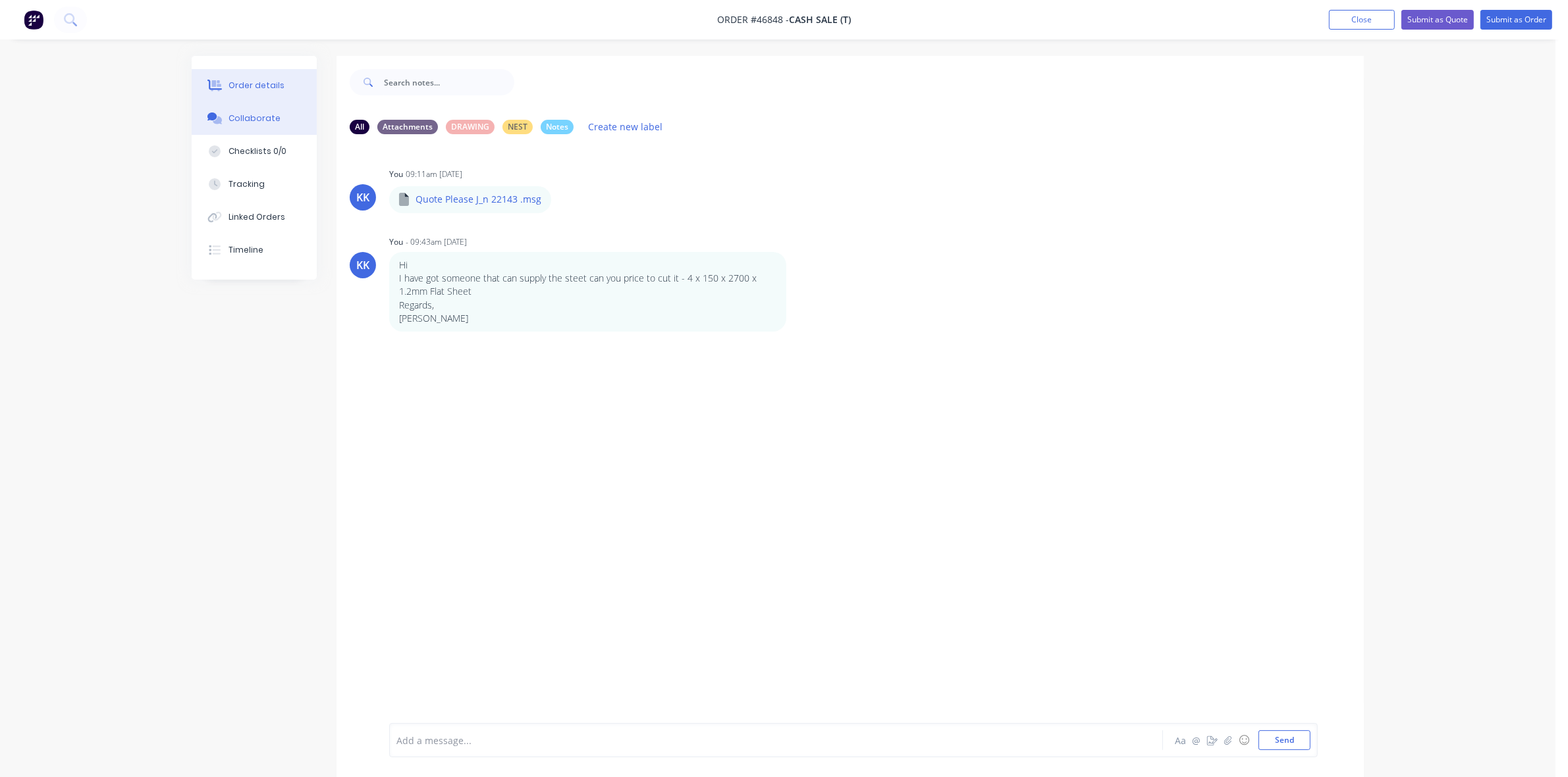
click at [279, 86] on div "Order details" at bounding box center [257, 85] width 56 height 11
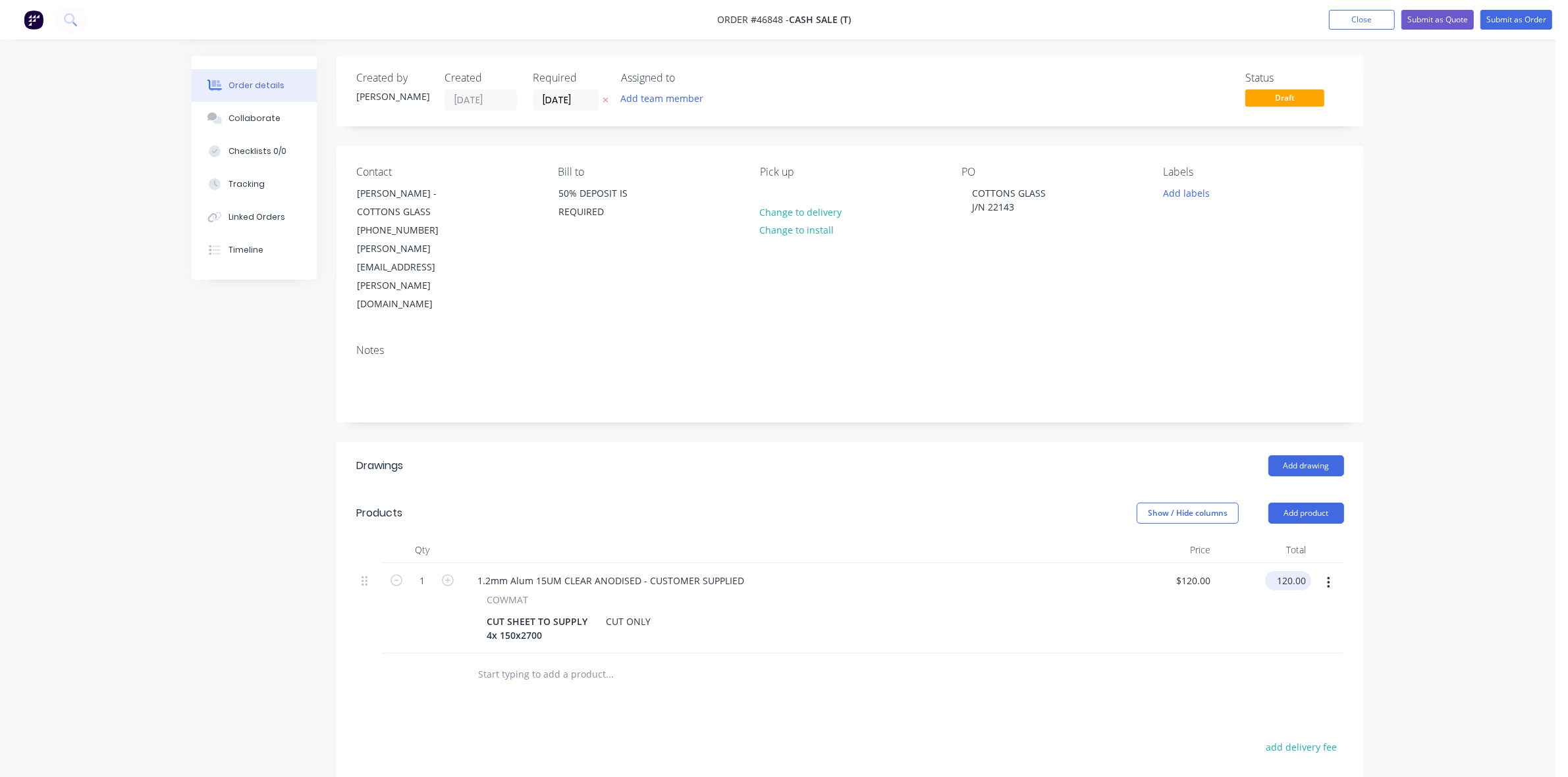
click at [1283, 571] on input "120.00" at bounding box center [1291, 581] width 40 height 19
click at [1283, 571] on input "120.00" at bounding box center [1293, 581] width 35 height 19
type input "1"
type input "120"
